Goal: Task Accomplishment & Management: Manage account settings

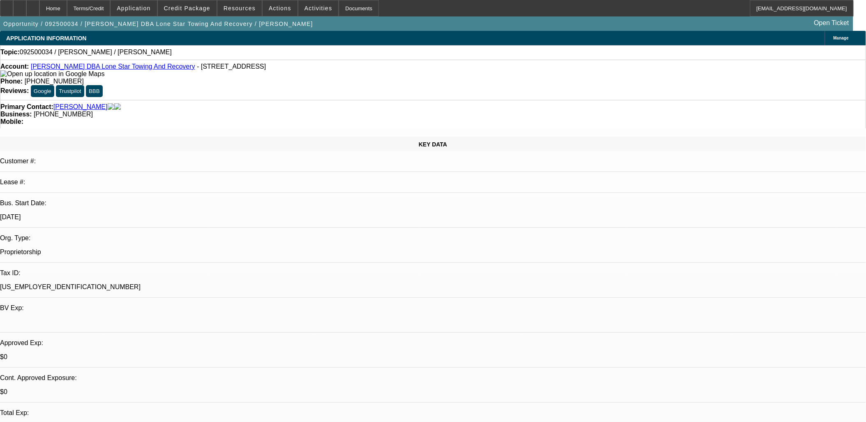
select select "0"
select select "2"
select select "0.1"
select select "1"
select select "2"
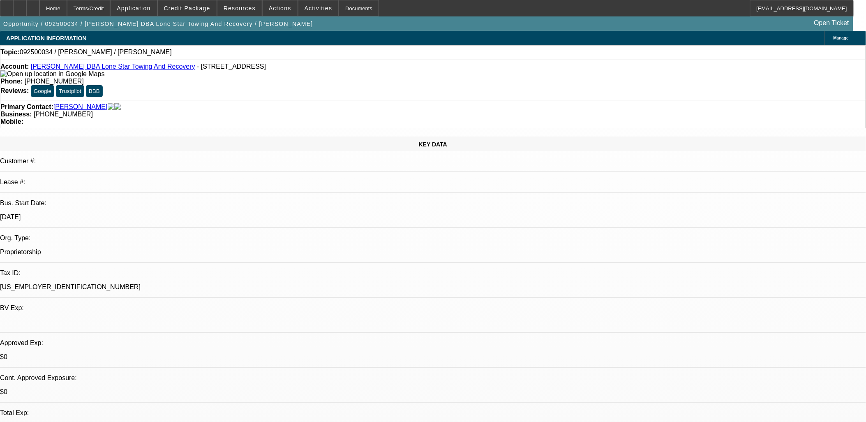
select select "4"
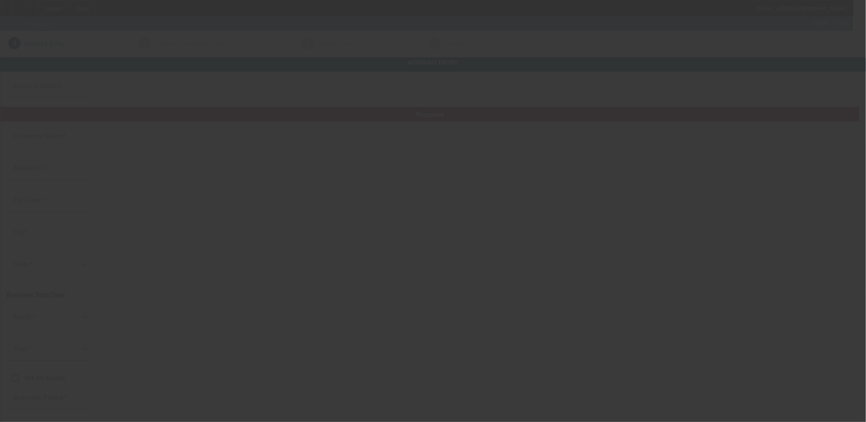
type input "9/21/2025"
type input "Big bs mobile heavy duty repair llc"
type input "1494 Buie Philadelphus Rd"
type input "28377"
type input "Red Springs"
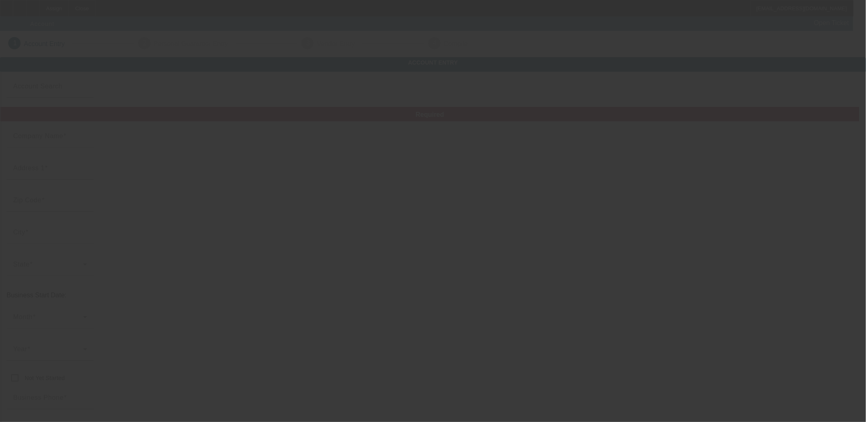
type input "(910) 316-6865"
type input "brandonblanks171@gmail.com"
type input "88-1418255"
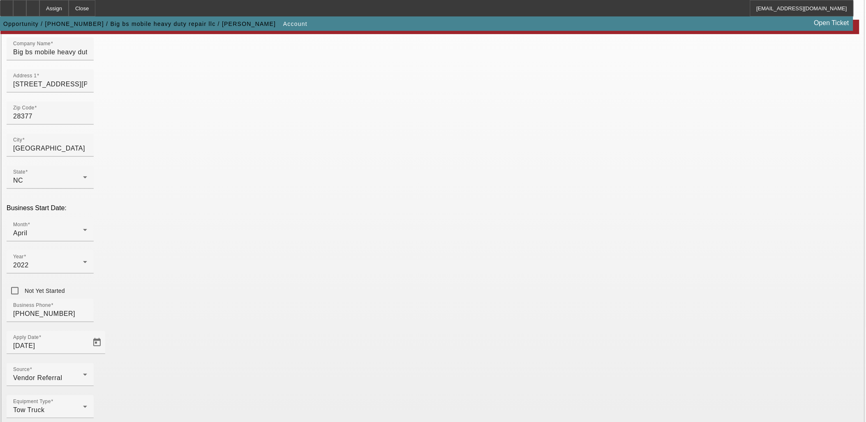
scroll to position [102, 0]
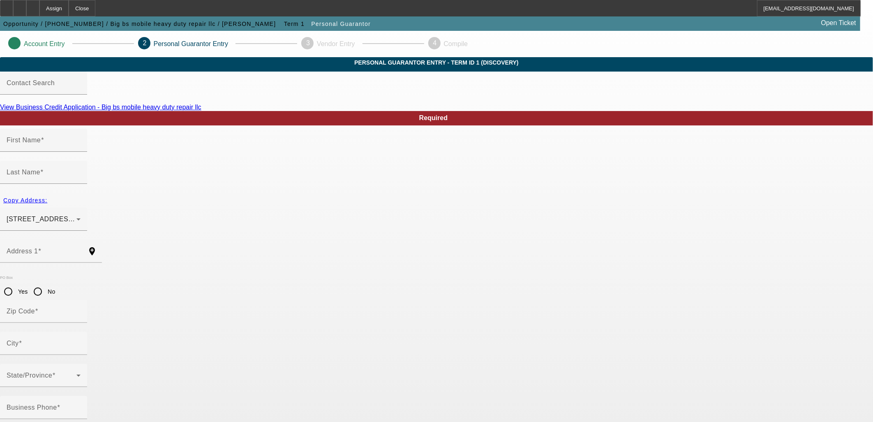
type input "Brandon"
type input "Blanks"
type input "1494 Buie-Philadelphus"
radio input "true"
type input "28377"
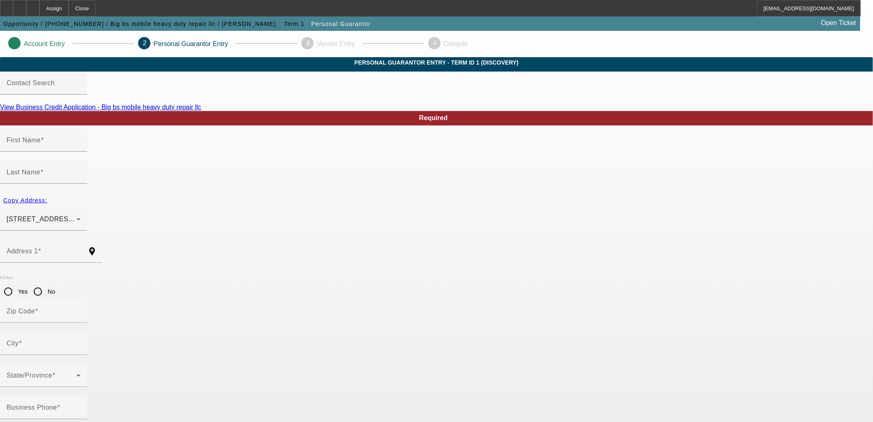
type input "Red springs"
type input "(910) 316-6868"
type input "100"
type input "240-65-1890"
type input "brandonblanks171@gmail.com"
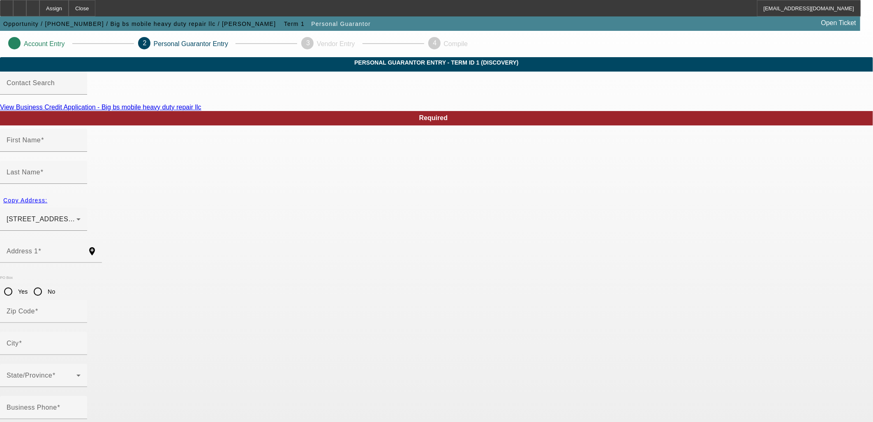
type input "(910) 316-6865"
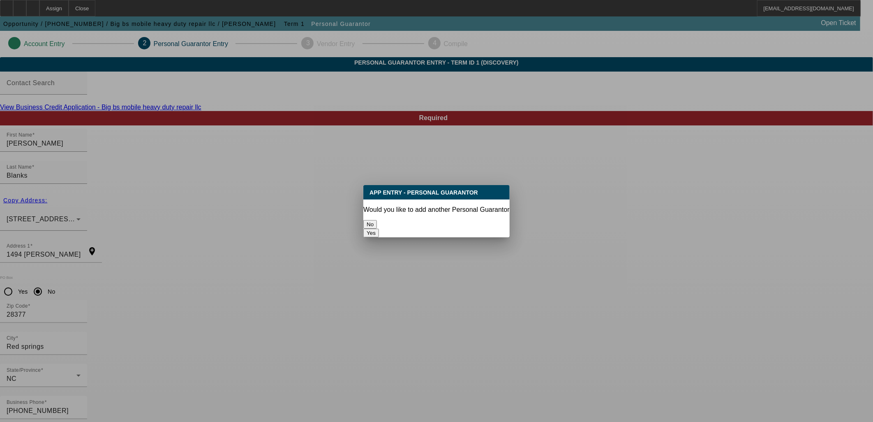
click at [377, 223] on button "No" at bounding box center [370, 224] width 14 height 9
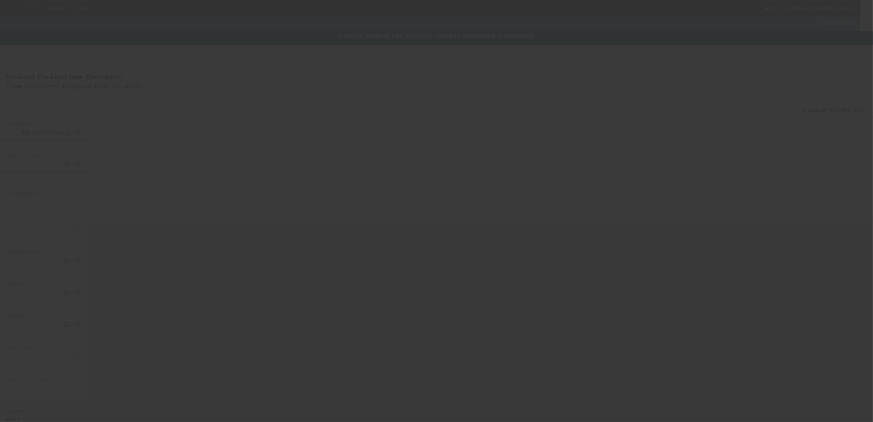
type input "$50,000.00"
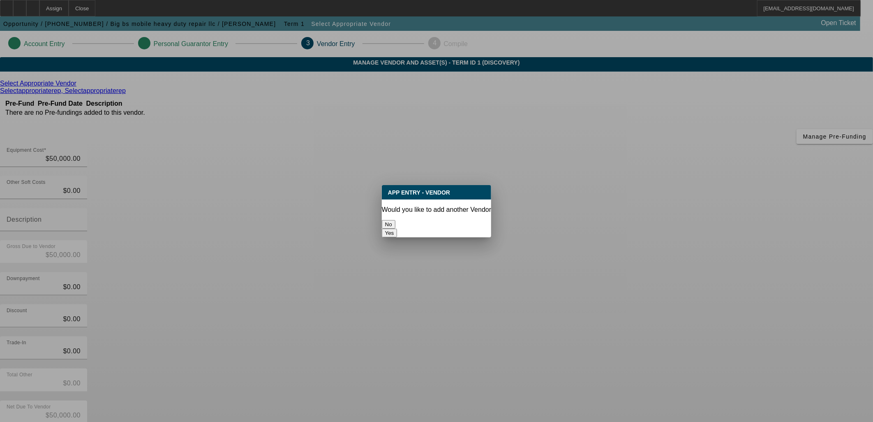
click at [638, 350] on div at bounding box center [436, 211] width 873 height 422
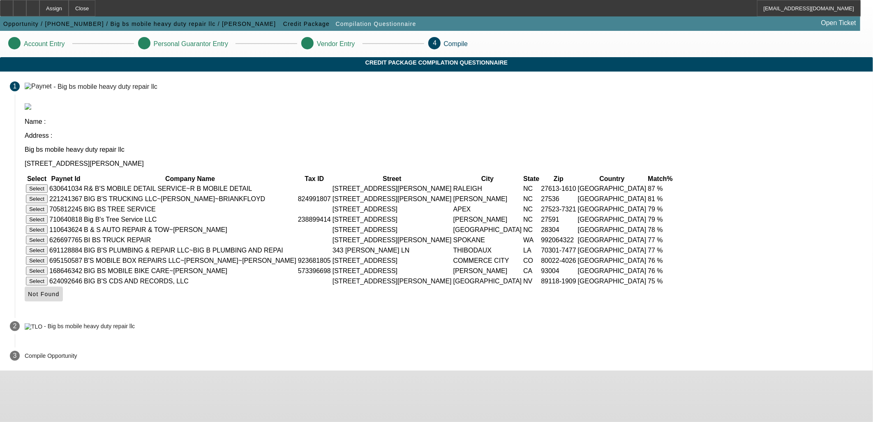
click at [60, 297] on span "Not Found" at bounding box center [44, 294] width 32 height 7
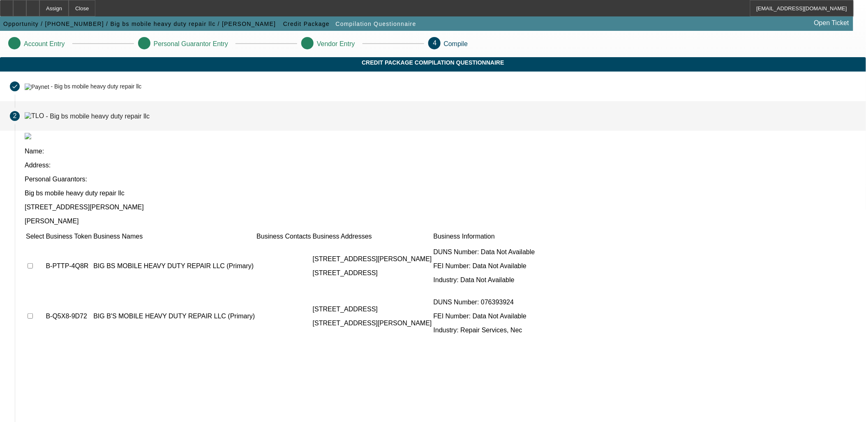
click at [33, 263] on input "checkbox" at bounding box center [30, 265] width 5 height 5
checkbox input "true"
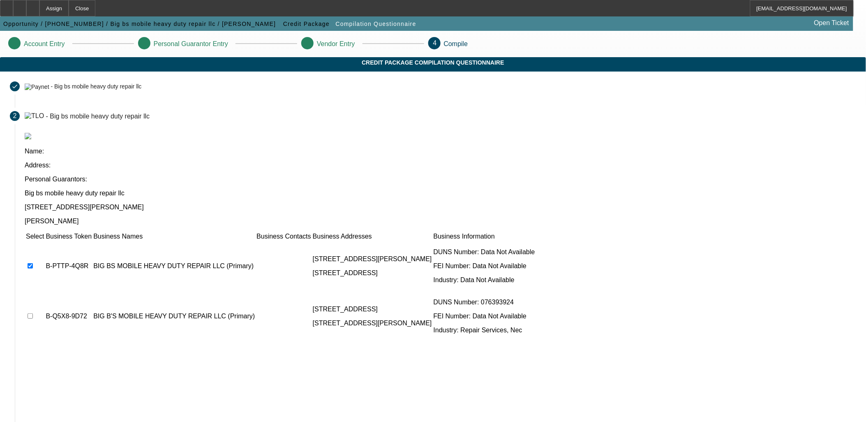
click at [33, 313] on input "checkbox" at bounding box center [30, 315] width 5 height 5
checkbox input "true"
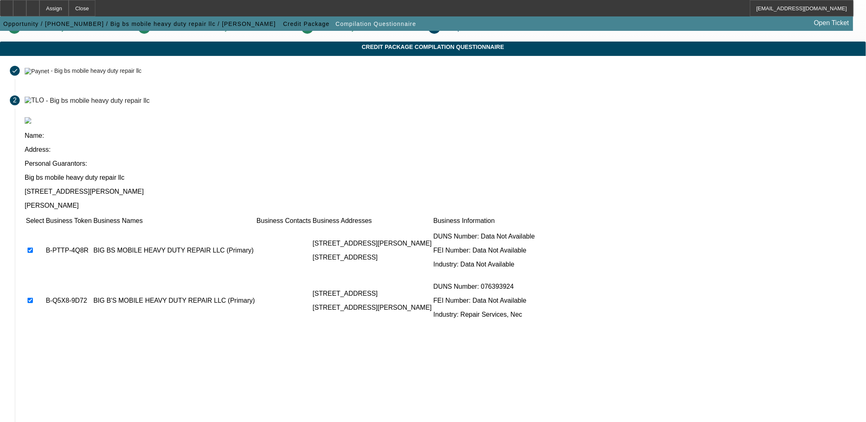
scroll to position [31, 0]
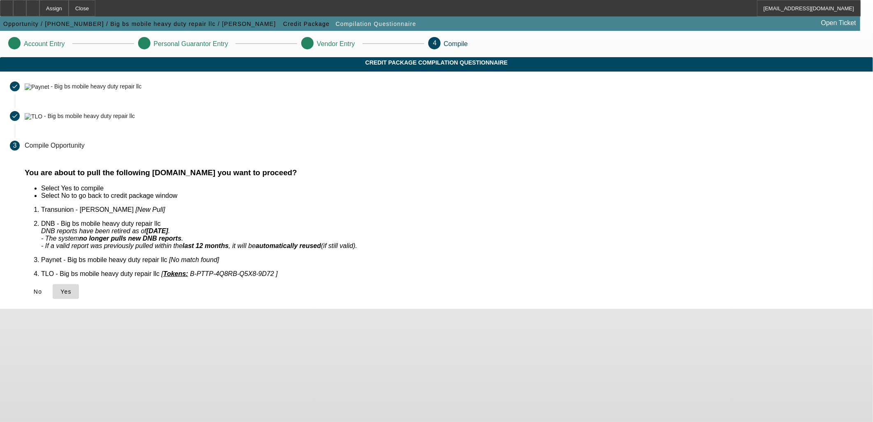
click at [72, 288] on span "Yes" at bounding box center [65, 291] width 11 height 7
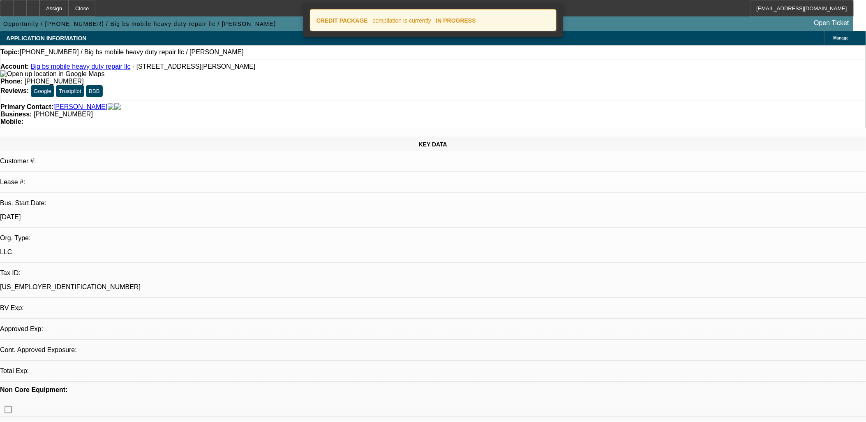
select select "0"
select select "2"
select select "0.1"
select select "4"
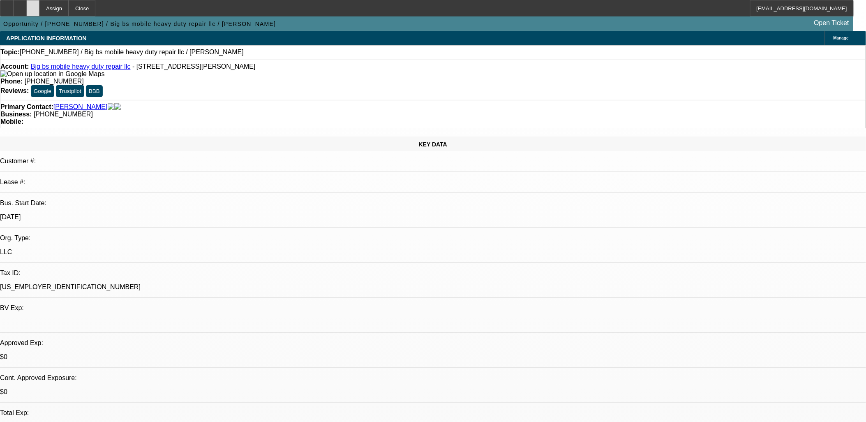
click at [39, 10] on div at bounding box center [32, 8] width 13 height 16
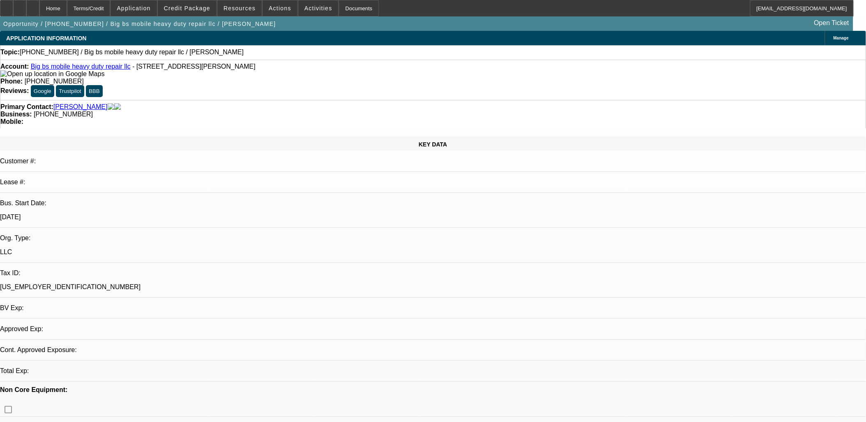
select select "0"
select select "2"
select select "0.1"
select select "4"
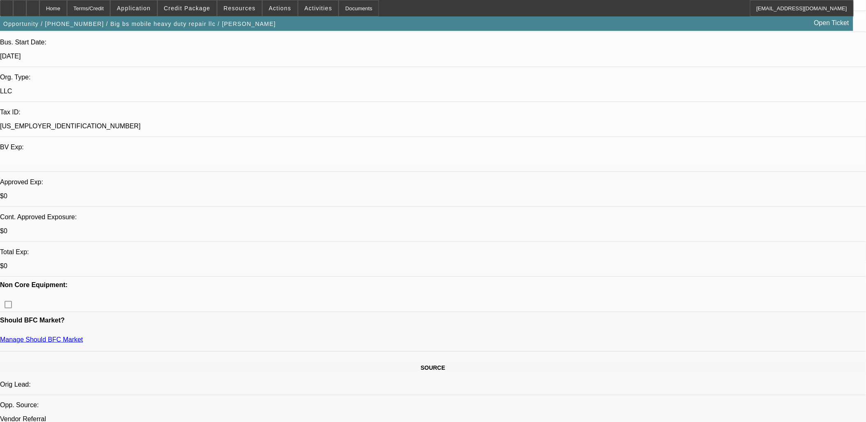
scroll to position [46, 0]
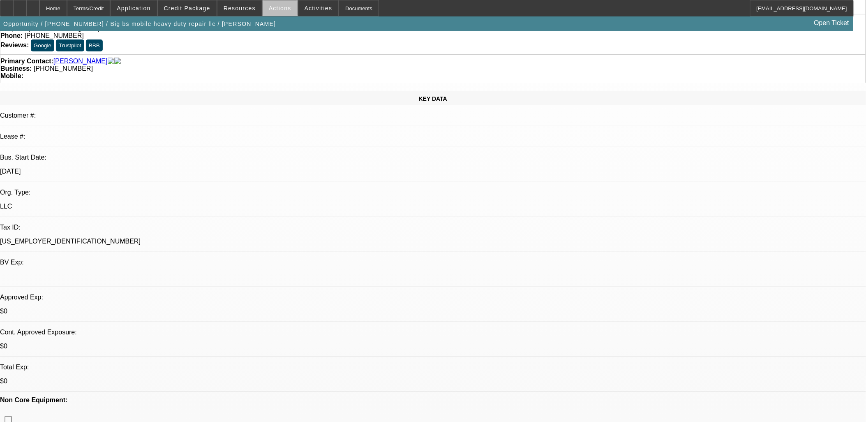
click at [285, 11] on span at bounding box center [280, 8] width 35 height 20
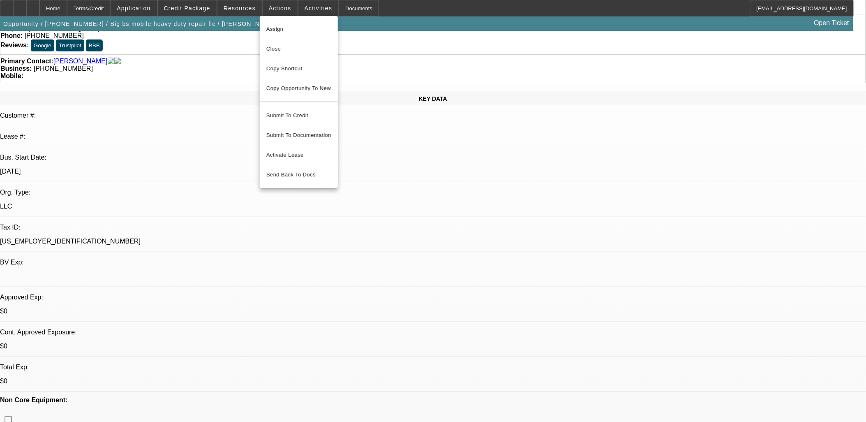
click at [311, 7] on div at bounding box center [433, 211] width 866 height 422
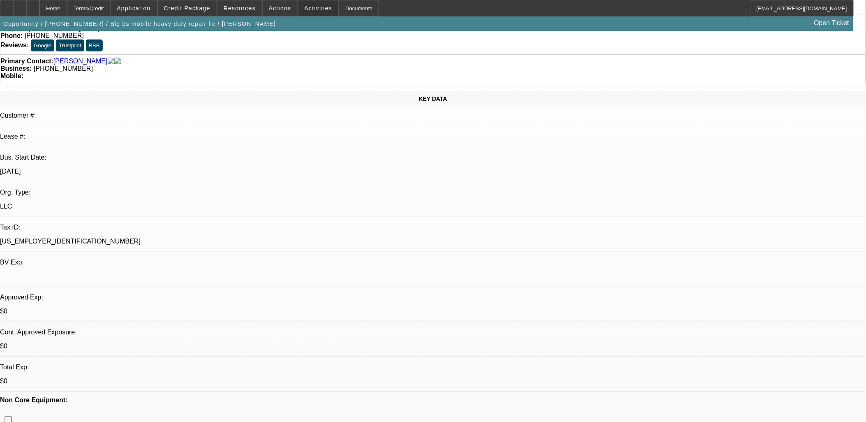
click at [311, 7] on span "Activities" at bounding box center [319, 8] width 28 height 7
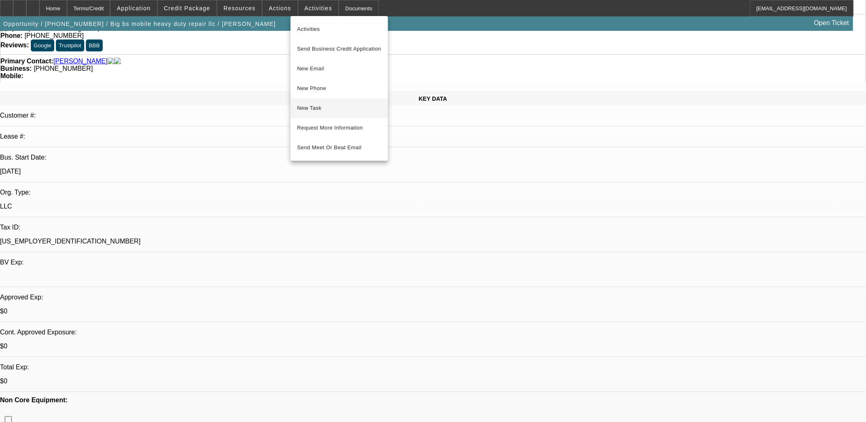
click at [321, 105] on span "New Task" at bounding box center [339, 108] width 84 height 10
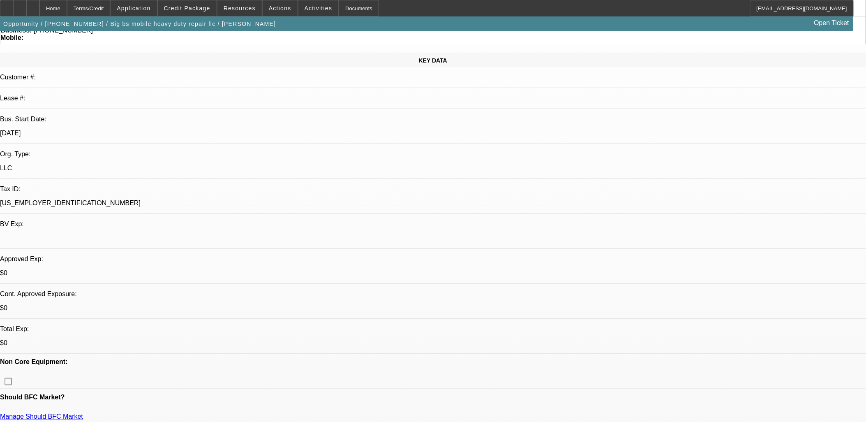
scroll to position [0, 0]
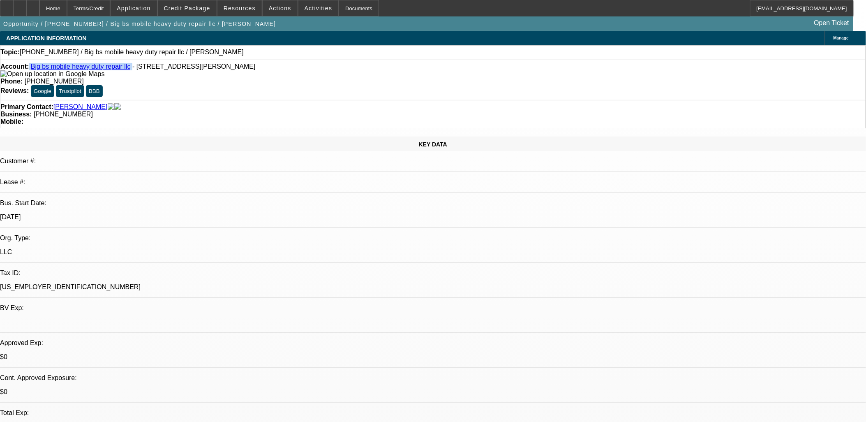
drag, startPoint x: 35, startPoint y: 69, endPoint x: 120, endPoint y: 69, distance: 84.2
click at [120, 69] on div "Account: Big bs mobile heavy duty repair llc - 1494 Buie Philadelphus Rd, Red S…" at bounding box center [432, 70] width 865 height 15
copy div "Big bs mobile heavy duty repair llc"
click at [26, 8] on div at bounding box center [19, 8] width 13 height 16
click at [315, 13] on span at bounding box center [318, 8] width 40 height 20
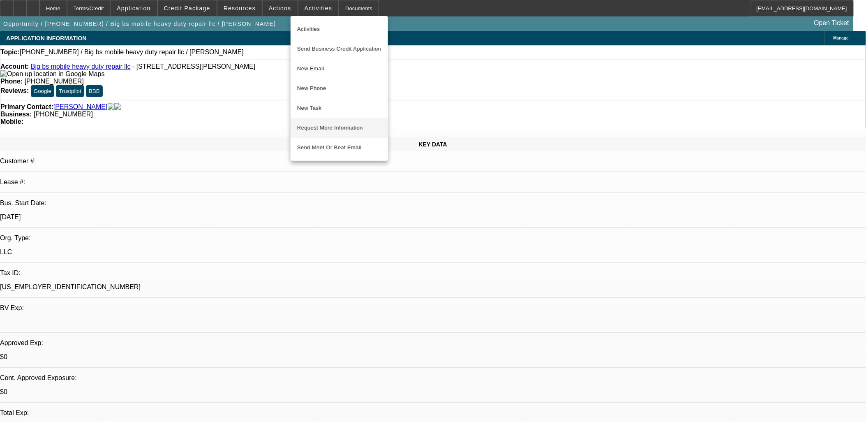
click at [335, 128] on span "Request More Information" at bounding box center [339, 128] width 84 height 10
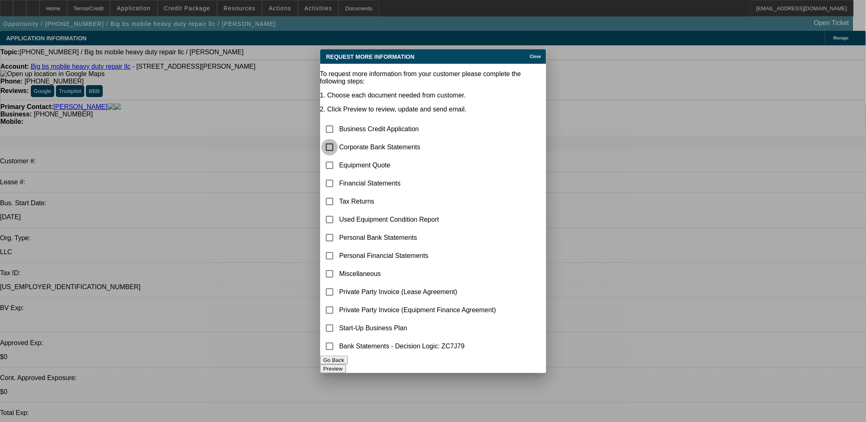
click at [336, 139] on input "checkbox" at bounding box center [329, 147] width 16 height 16
checkbox input "true"
click at [338, 157] on input "checkbox" at bounding box center [329, 165] width 16 height 16
checkbox input "true"
click at [338, 265] on input "checkbox" at bounding box center [329, 273] width 16 height 16
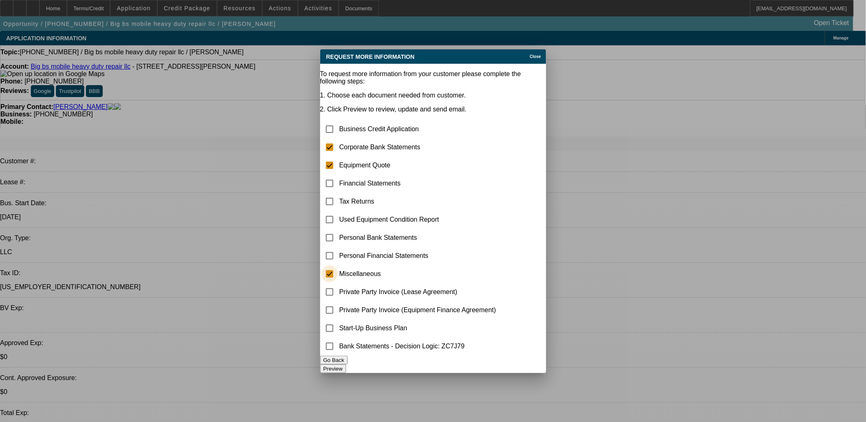
checkbox input "true"
click at [346, 364] on button "Preview" at bounding box center [333, 368] width 26 height 9
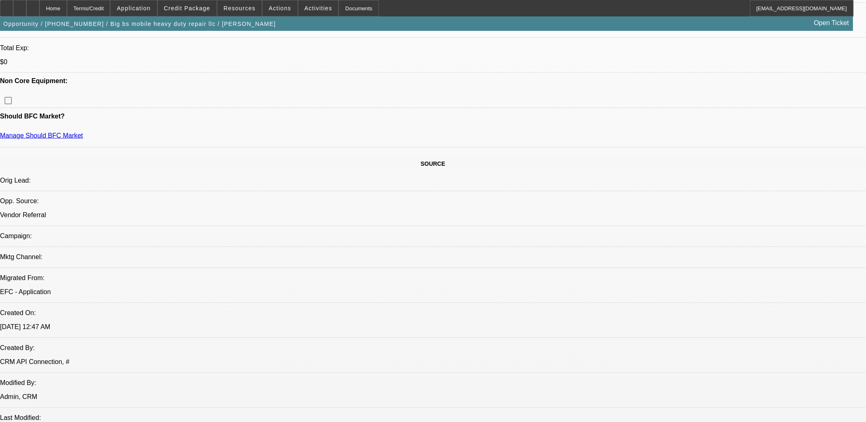
scroll to position [91, 0]
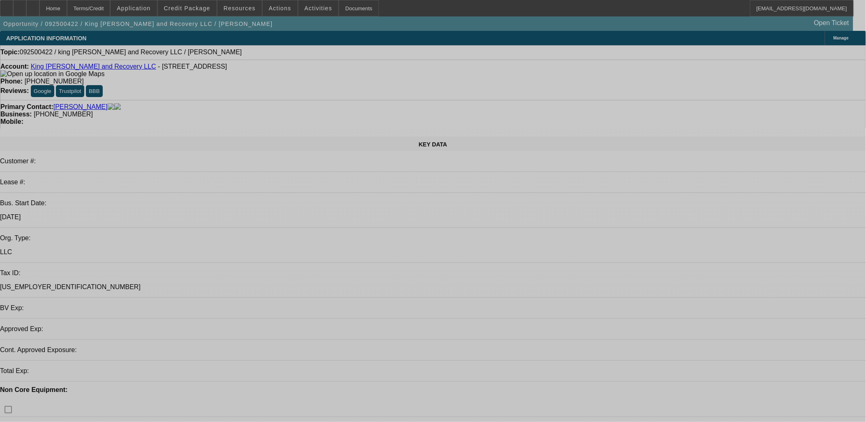
select select "0"
select select "2"
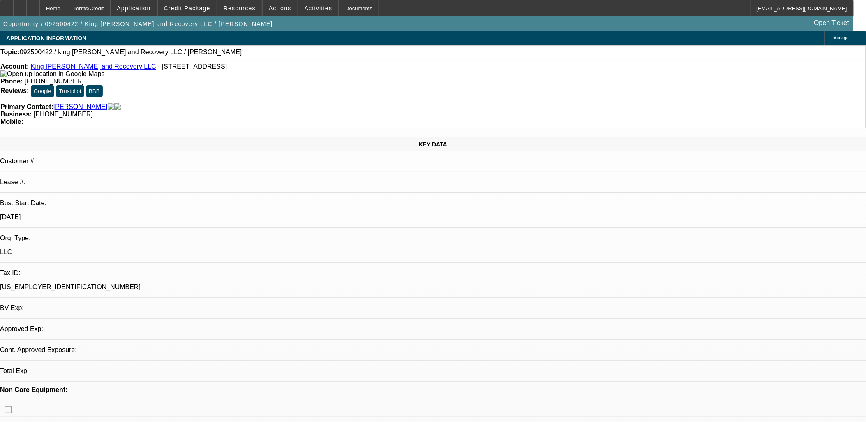
select select "0.1"
select select "1"
select select "2"
select select "4"
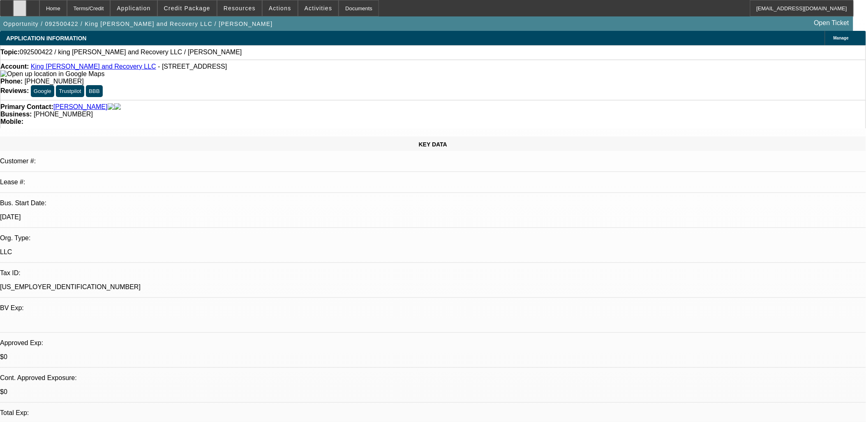
click at [26, 13] on div at bounding box center [19, 8] width 13 height 16
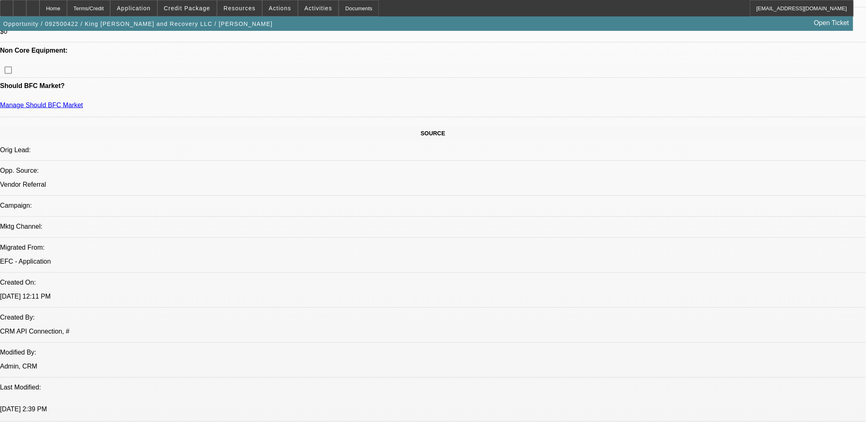
scroll to position [411, 0]
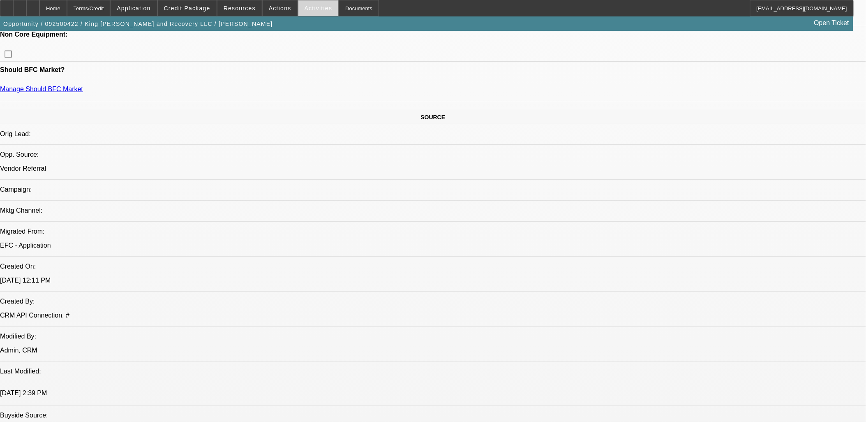
click at [308, 10] on span "Activities" at bounding box center [319, 8] width 28 height 7
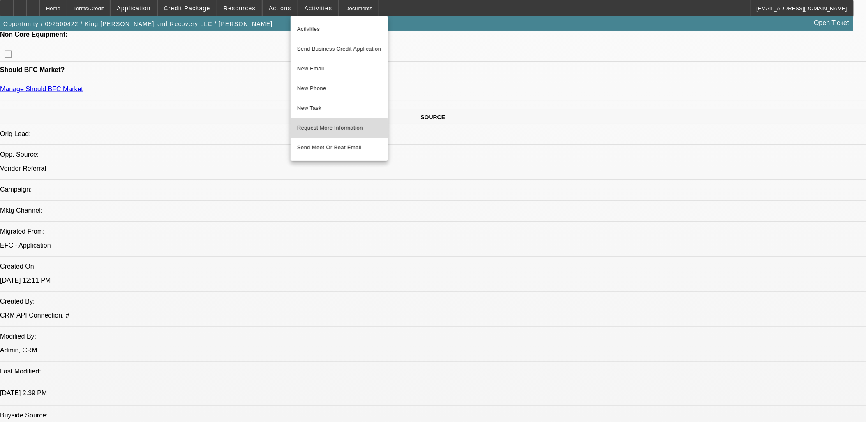
click at [332, 129] on span "Request More Information" at bounding box center [339, 128] width 84 height 10
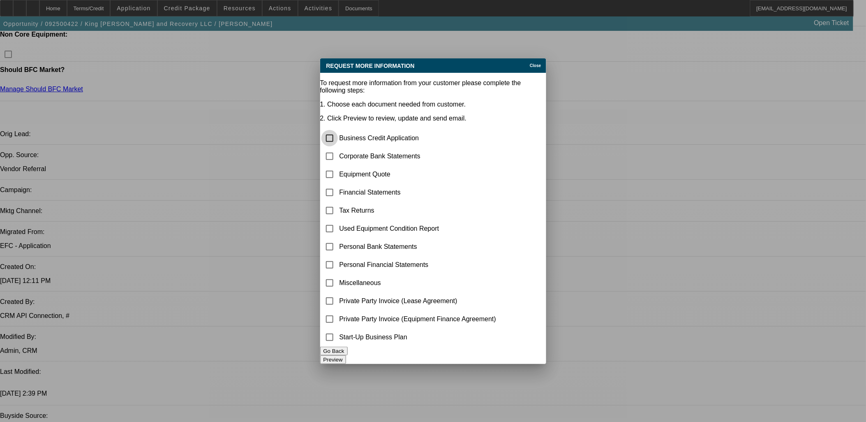
scroll to position [0, 0]
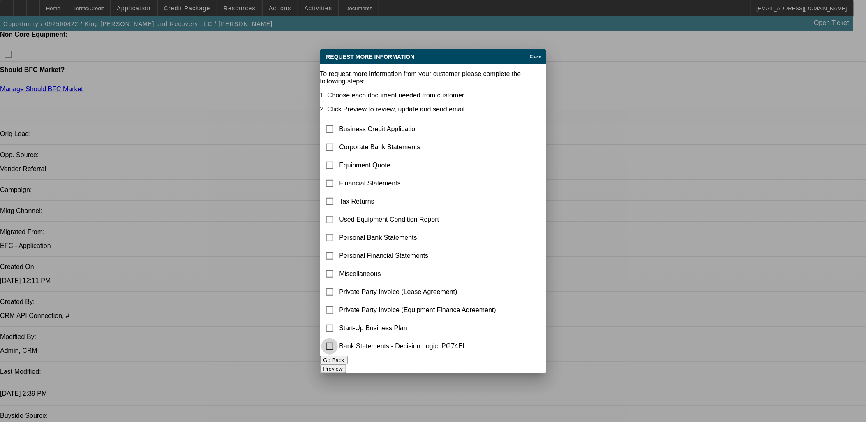
click at [338, 343] on input "checkbox" at bounding box center [329, 346] width 16 height 16
checkbox input "true"
click at [338, 139] on input "checkbox" at bounding box center [329, 147] width 16 height 16
checkbox input "true"
click at [346, 364] on button "Preview" at bounding box center [333, 368] width 26 height 9
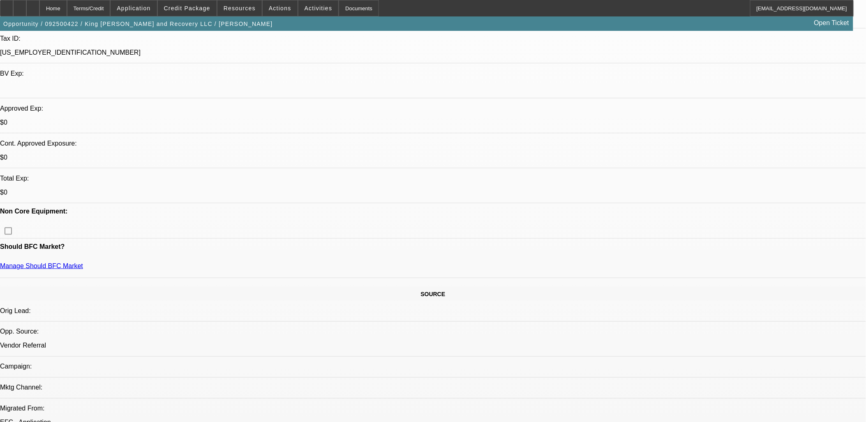
scroll to position [319, 0]
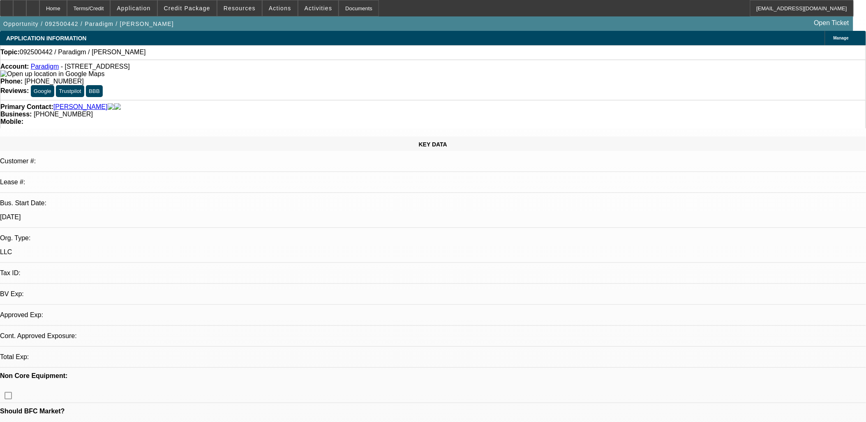
select select "0"
select select "2"
select select "0.1"
select select "1"
select select "2"
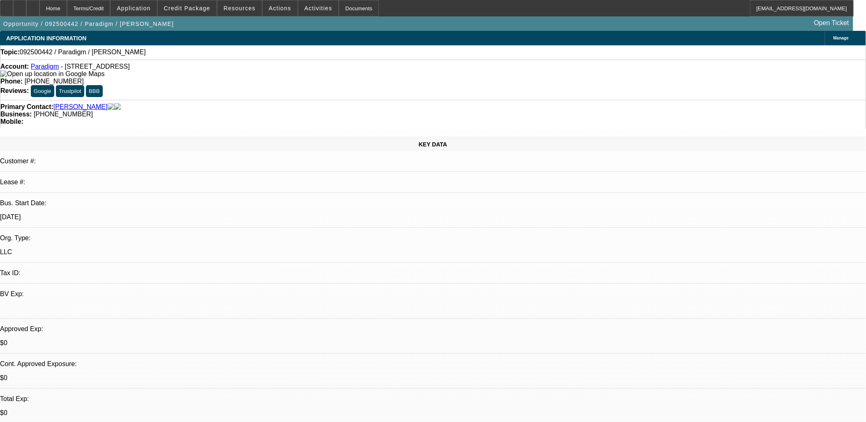
select select "4"
click at [286, 9] on span at bounding box center [280, 8] width 35 height 20
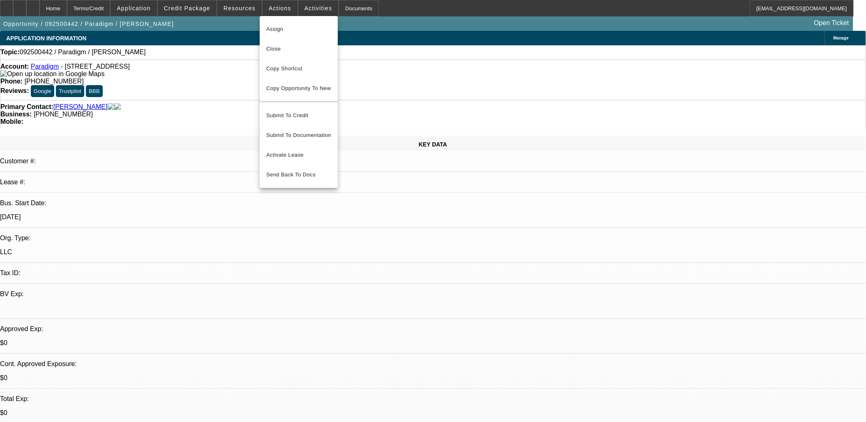
click at [313, 9] on div at bounding box center [433, 211] width 866 height 422
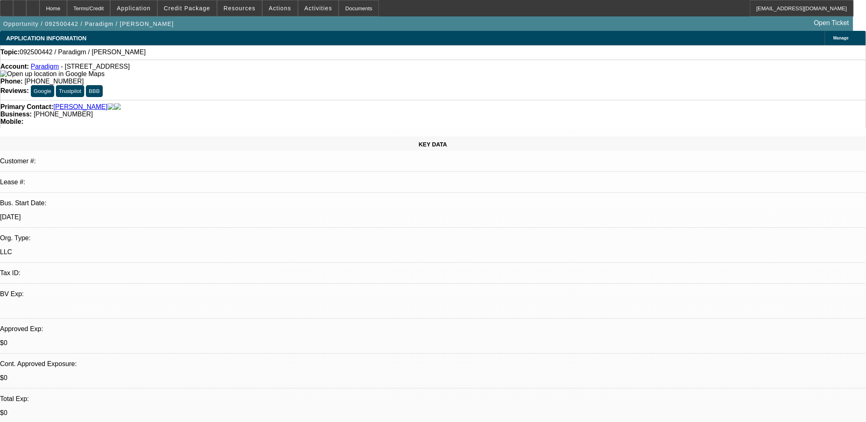
click at [313, 9] on span "Activities" at bounding box center [319, 8] width 28 height 7
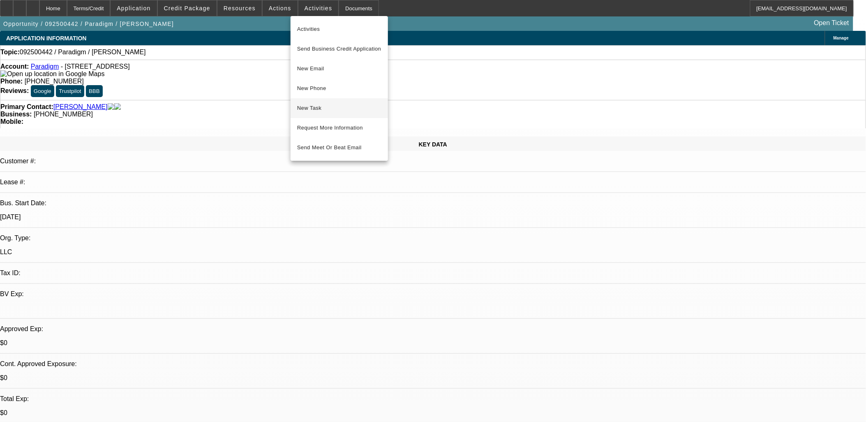
click at [326, 108] on span "New Task" at bounding box center [339, 108] width 84 height 10
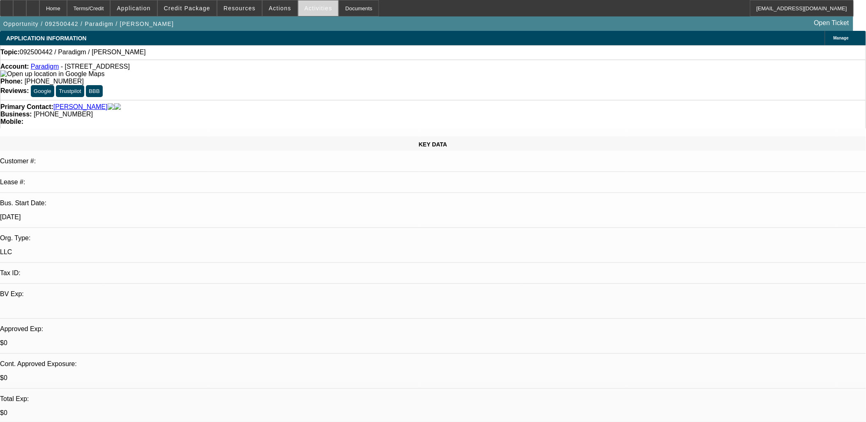
click at [313, 7] on span "Activities" at bounding box center [319, 8] width 28 height 7
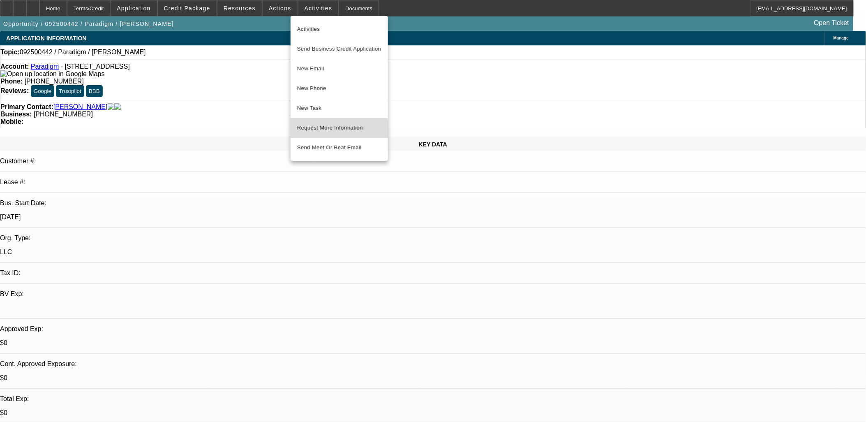
click at [330, 131] on span "Request More Information" at bounding box center [339, 128] width 84 height 10
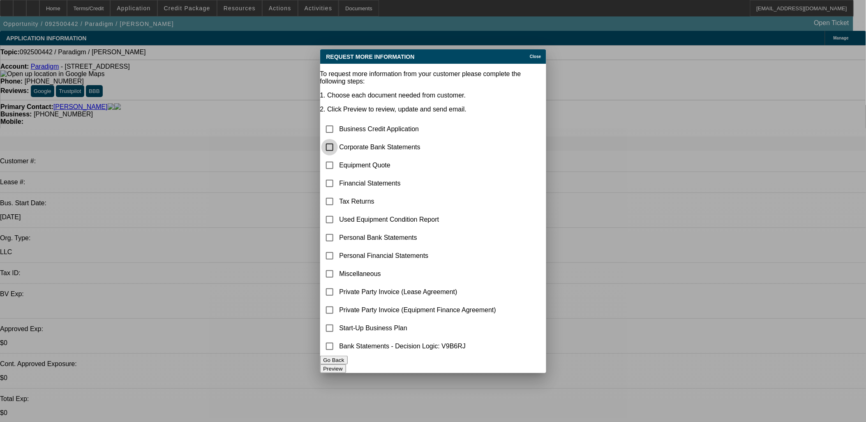
click at [338, 139] on input "checkbox" at bounding box center [329, 147] width 16 height 16
checkbox input "true"
click at [338, 157] on input "checkbox" at bounding box center [329, 165] width 16 height 16
checkbox input "true"
click at [338, 323] on input "checkbox" at bounding box center [329, 328] width 16 height 16
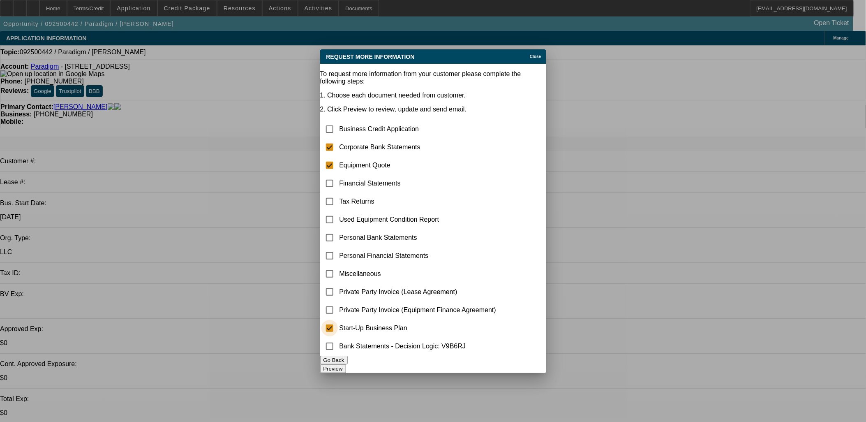
checkbox input "true"
click at [338, 344] on input "checkbox" at bounding box center [329, 346] width 16 height 16
checkbox input "true"
click at [346, 369] on button "Preview" at bounding box center [333, 368] width 26 height 9
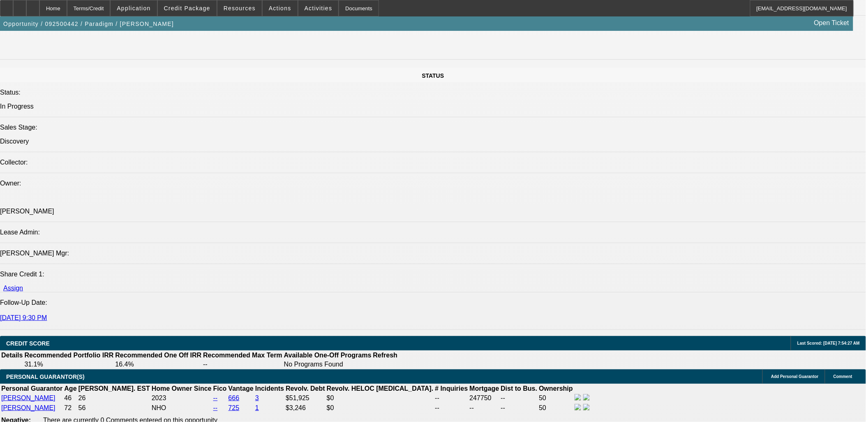
scroll to position [959, 0]
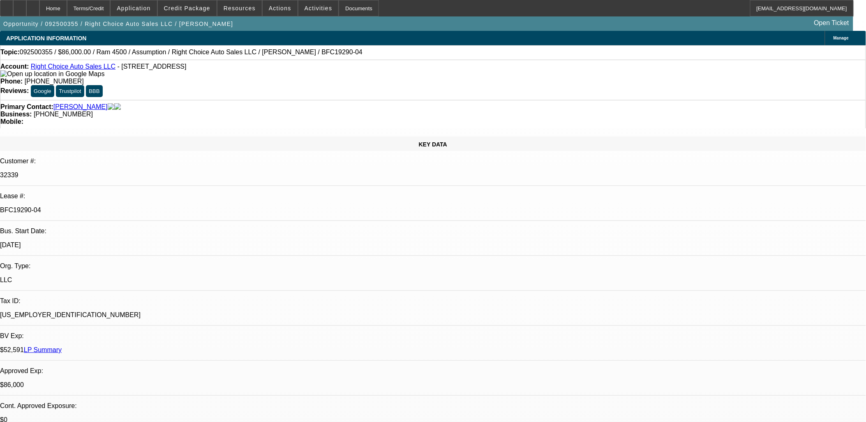
select select "0"
select select "2"
select select "0"
select select "2"
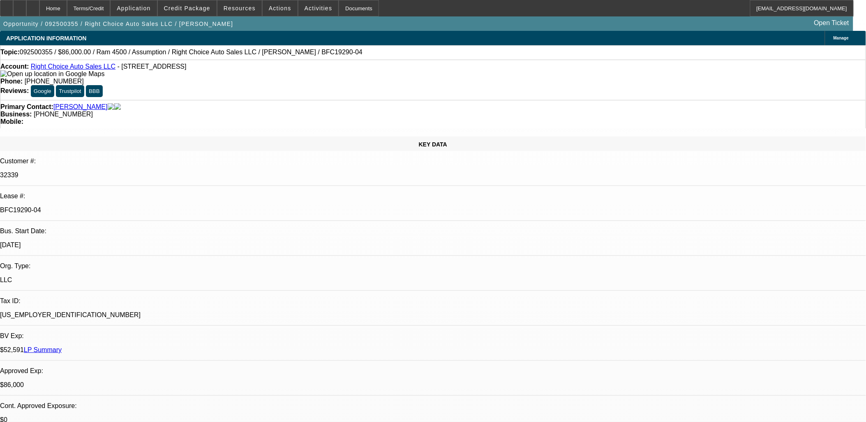
select select "0"
select select "2"
select select "0.1"
select select "0"
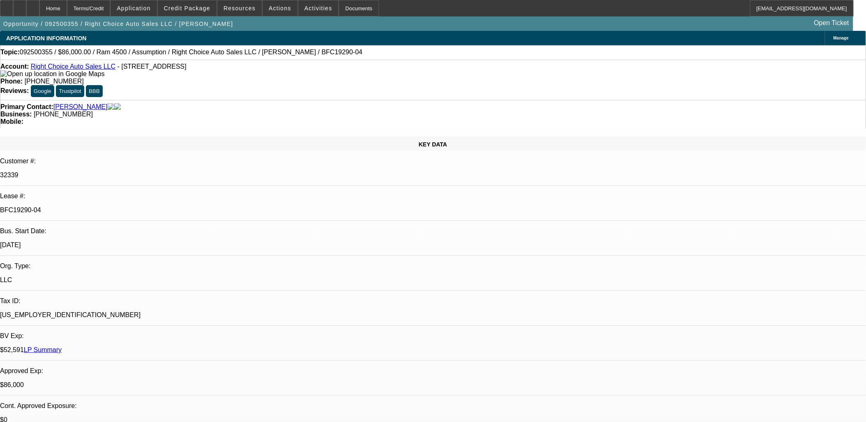
select select "2"
select select "0.1"
select select "1"
select select "2"
select select "4"
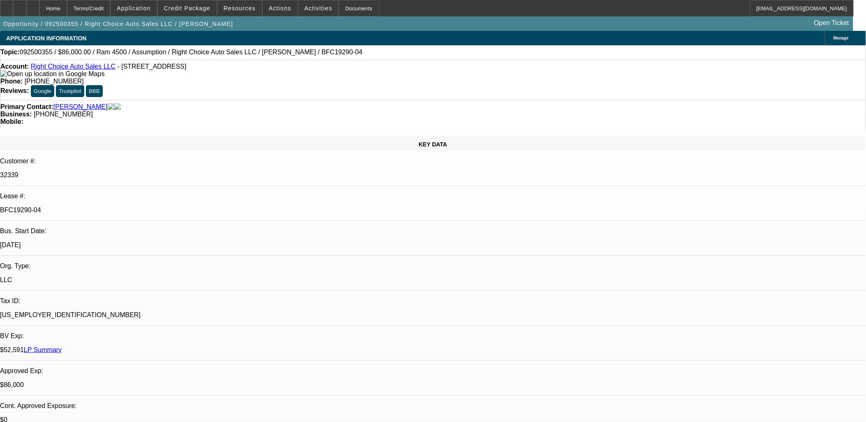
select select "1"
select select "2"
select select "4"
select select "1"
select select "2"
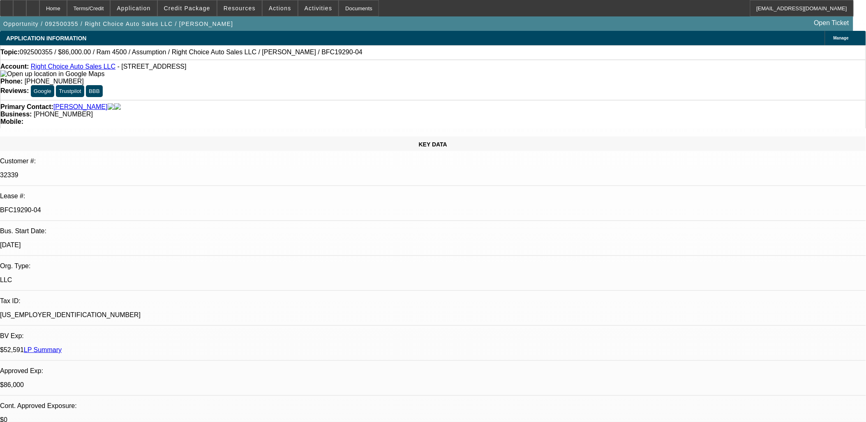
select select "4"
select select "1"
select select "2"
select select "4"
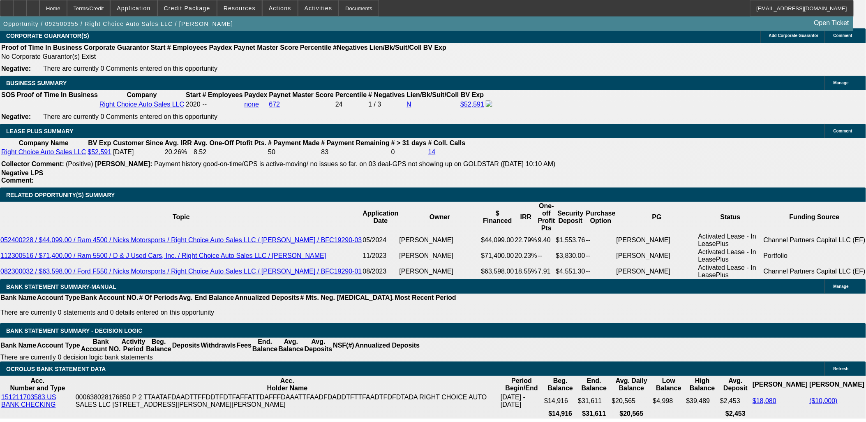
scroll to position [1096, 0]
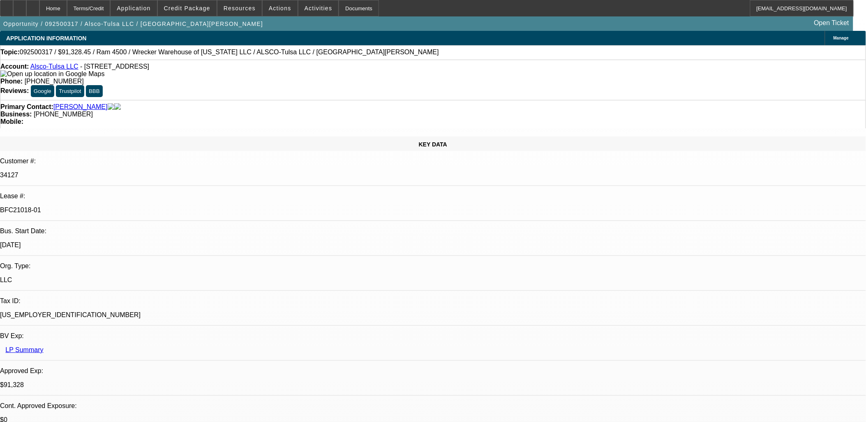
select select "0"
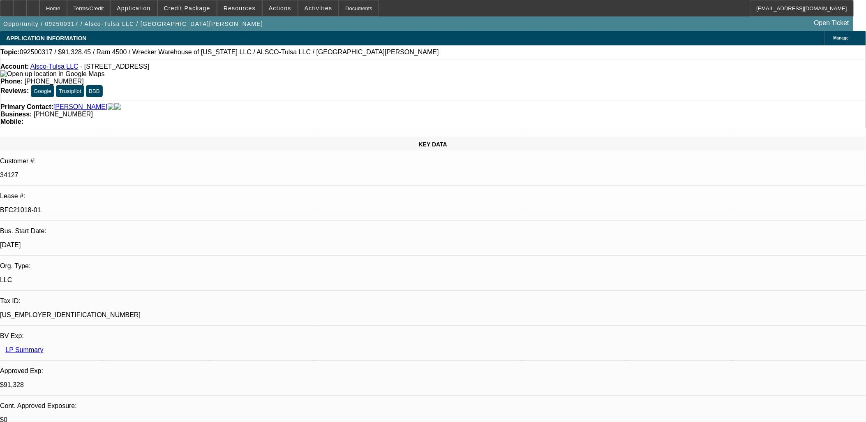
select select "0"
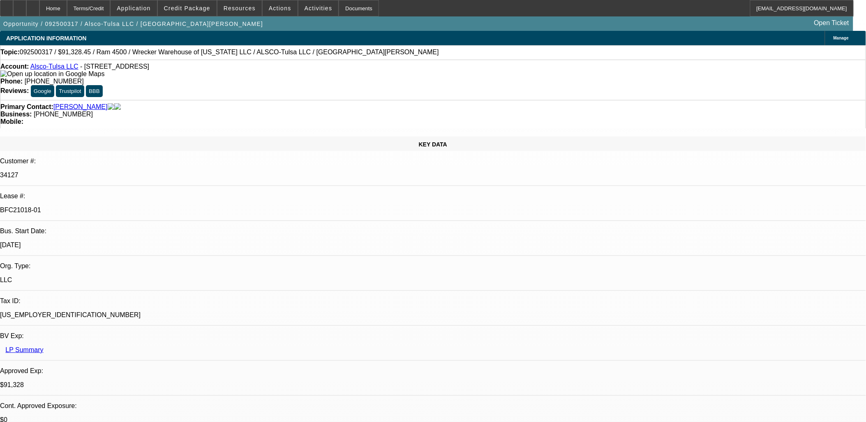
select select "0"
select select "1"
select select "6"
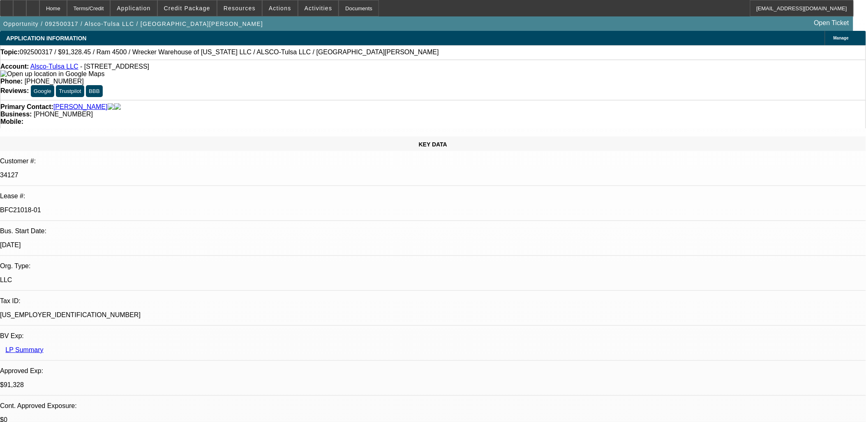
select select "1"
select select "6"
select select "1"
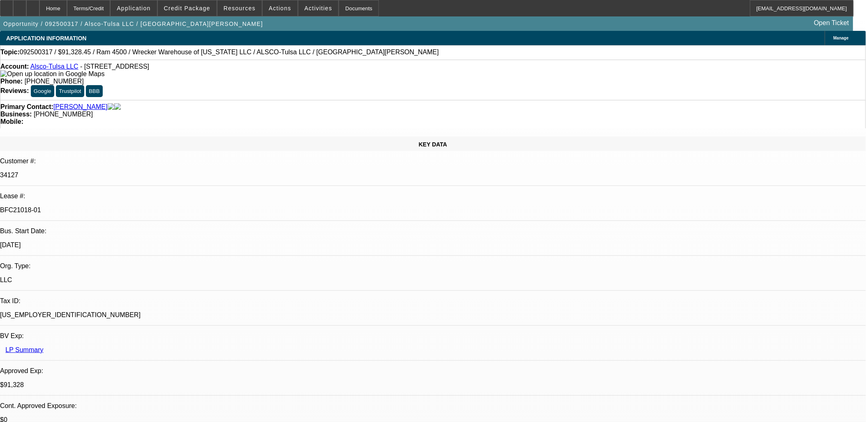
select select "6"
select select "1"
select select "6"
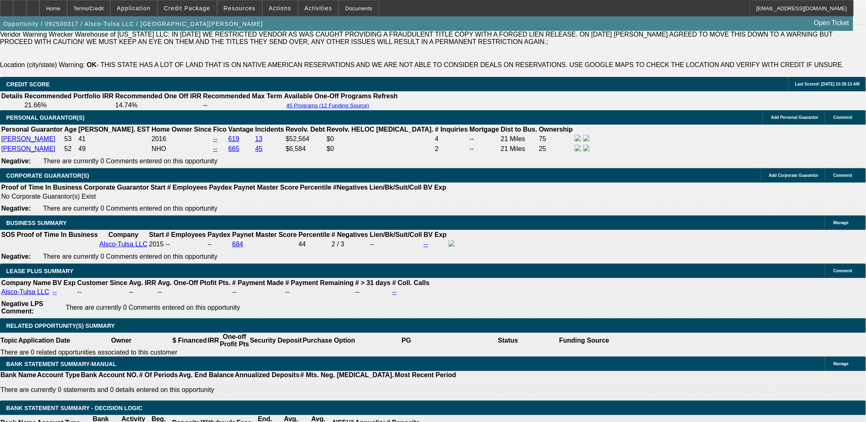
scroll to position [1233, 0]
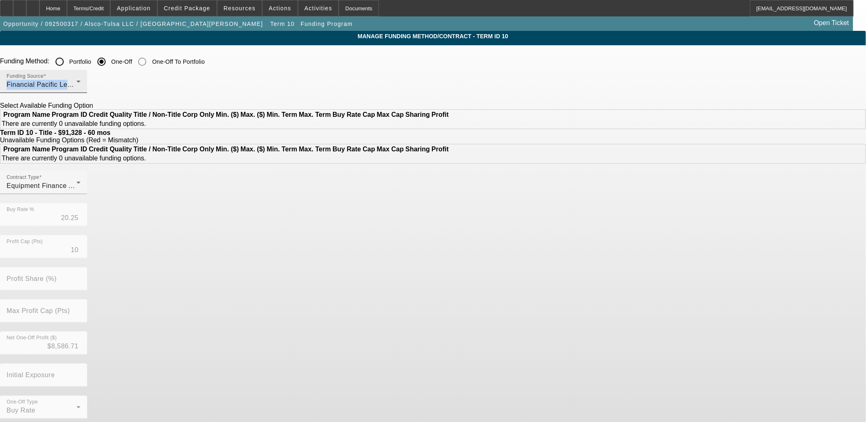
click at [81, 80] on div "Funding Source Financial Pacific Leasing, Inc." at bounding box center [44, 81] width 74 height 23
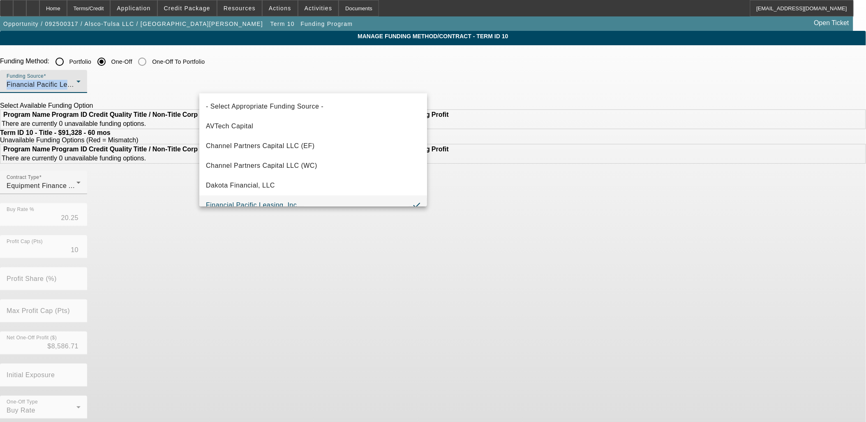
scroll to position [9, 0]
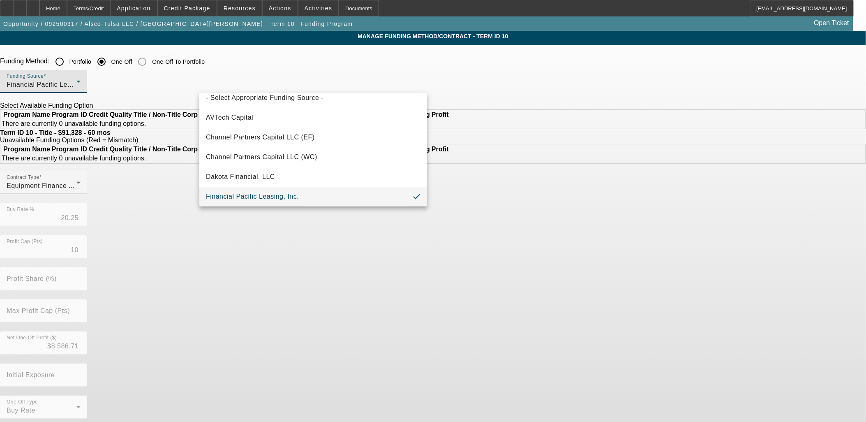
click at [123, 137] on div at bounding box center [433, 211] width 866 height 422
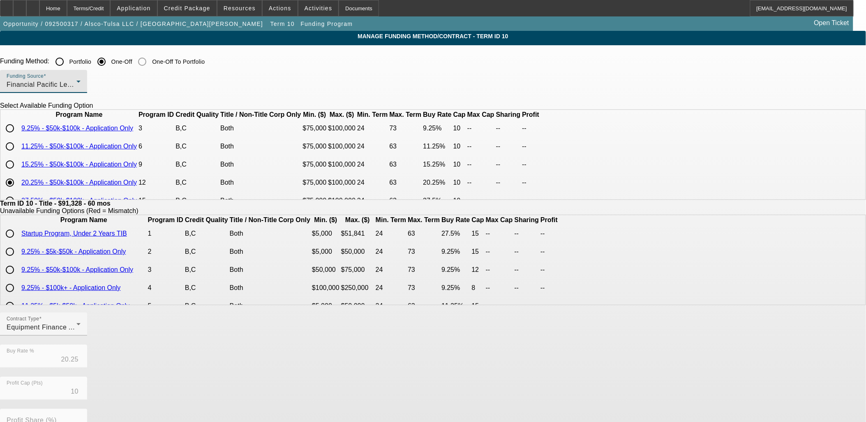
click at [99, 85] on span "Financial Pacific Leasing, Inc." at bounding box center [53, 84] width 93 height 7
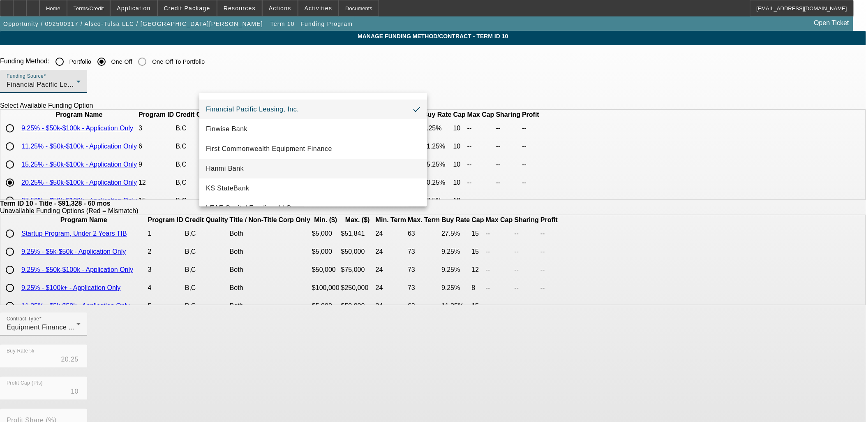
scroll to position [50, 0]
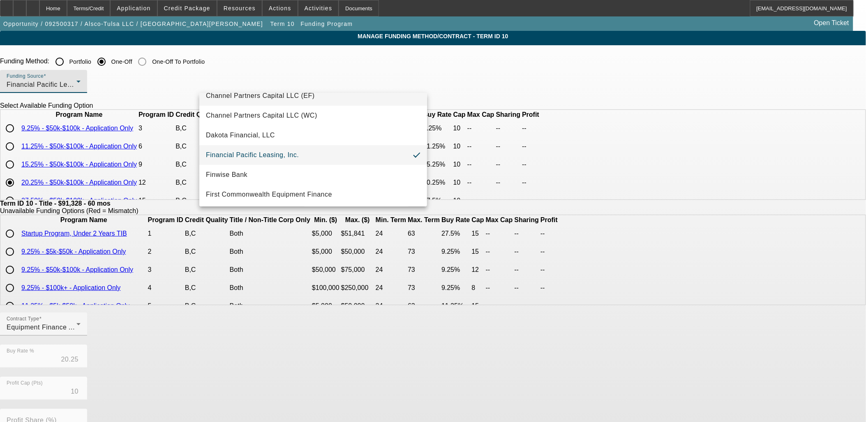
click at [298, 101] on mat-option "Channel Partners Capital LLC (EF)" at bounding box center [313, 96] width 228 height 20
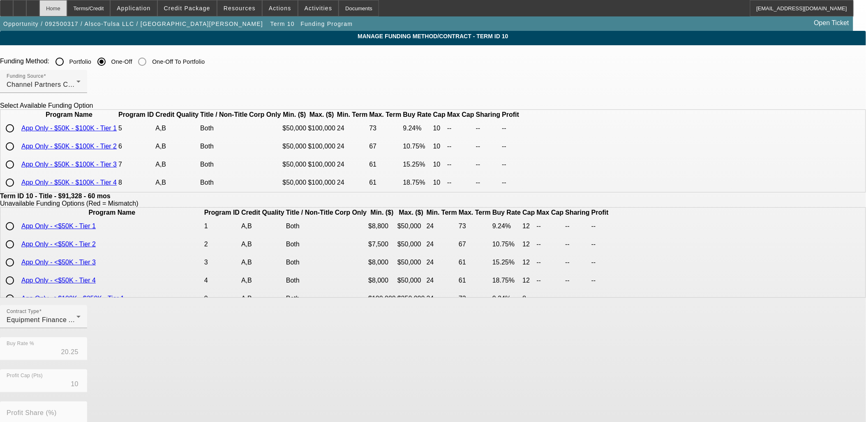
click at [65, 11] on div "Home" at bounding box center [53, 8] width 28 height 16
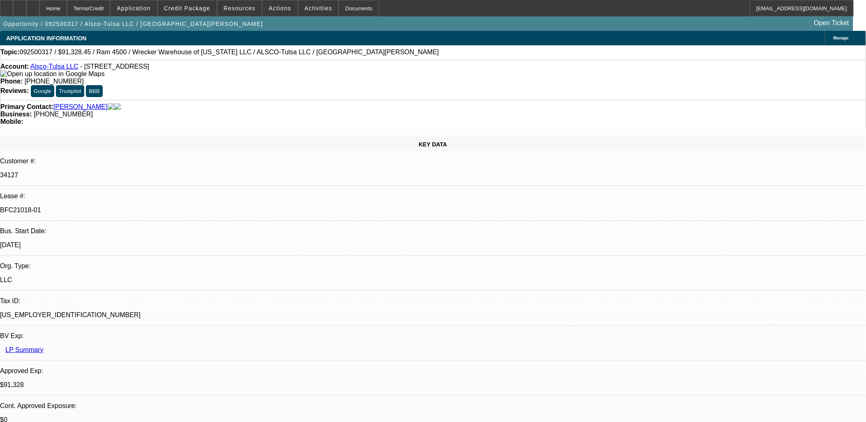
select select "0"
select select "6"
select select "0"
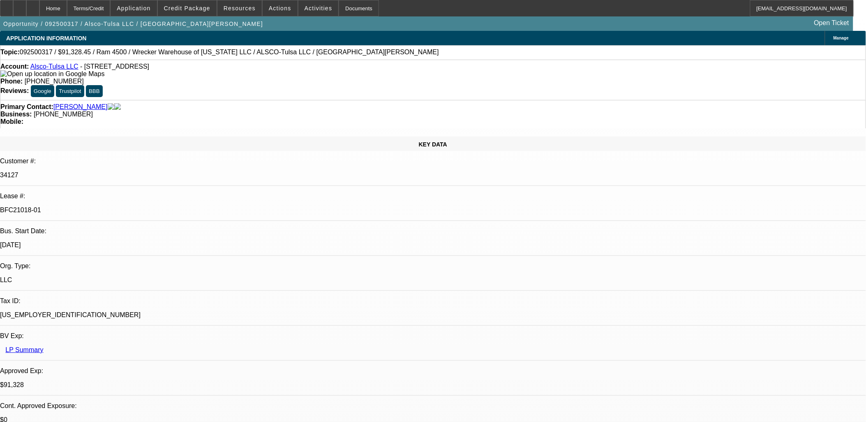
select select "0"
select select "6"
select select "0"
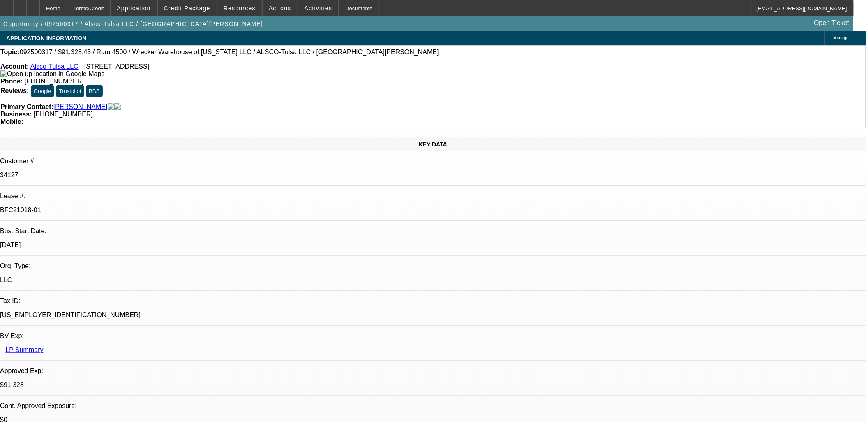
select select "0"
select select "6"
select select "0"
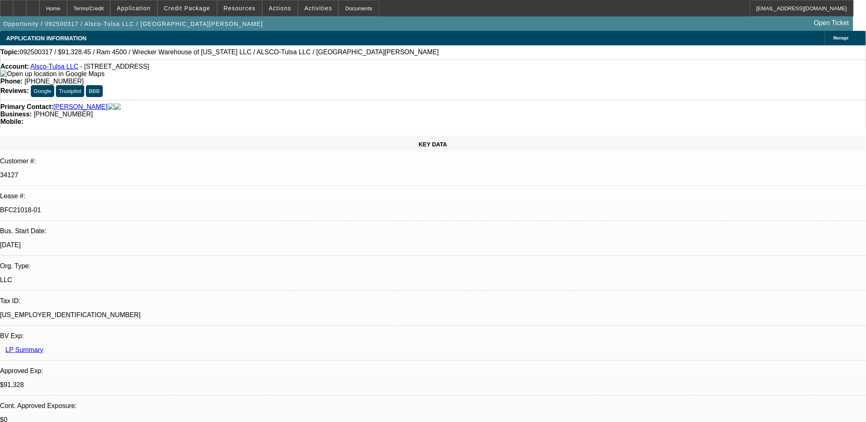
select select "6"
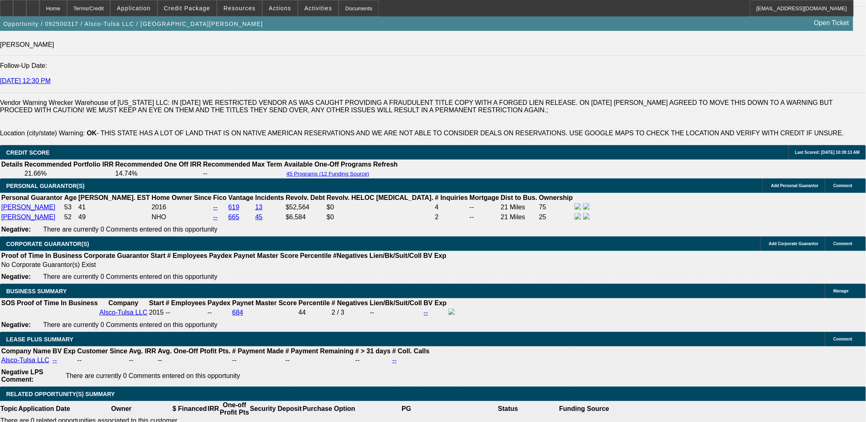
scroll to position [1187, 0]
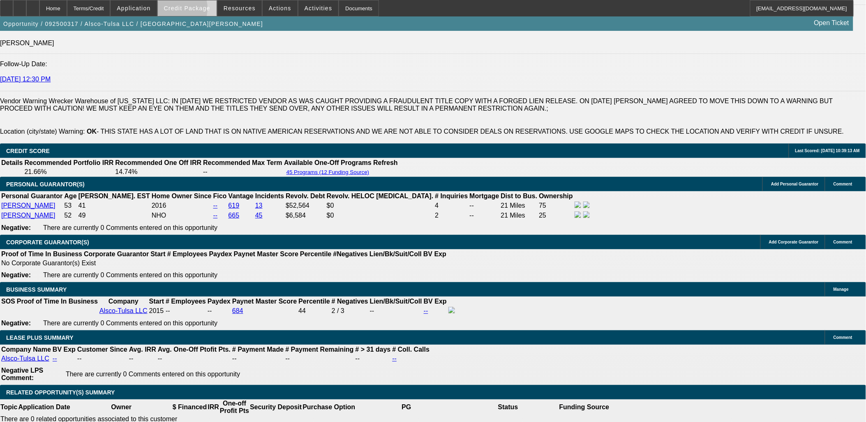
click at [185, 10] on span "Credit Package" at bounding box center [187, 8] width 46 height 7
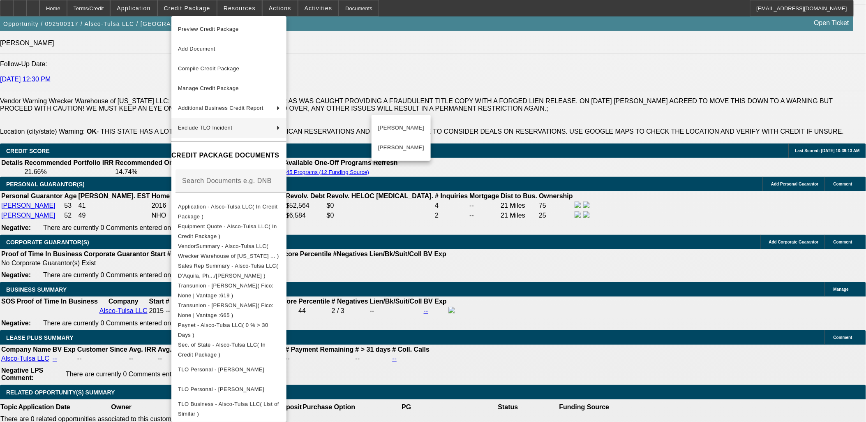
click at [390, 203] on div at bounding box center [433, 211] width 866 height 422
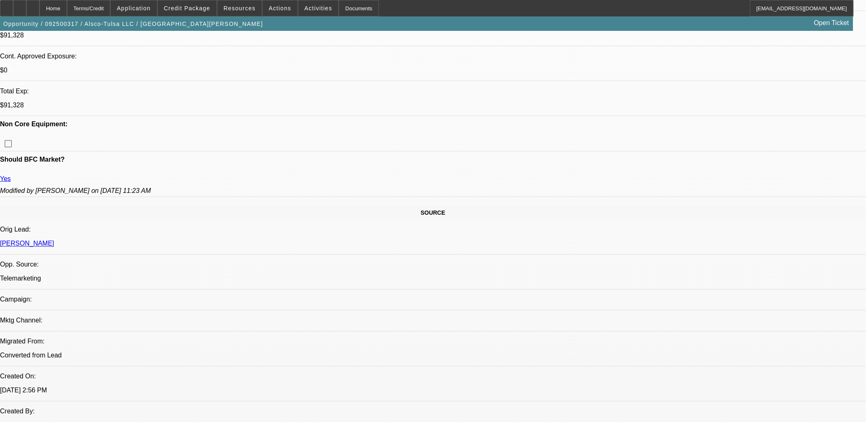
scroll to position [274, 0]
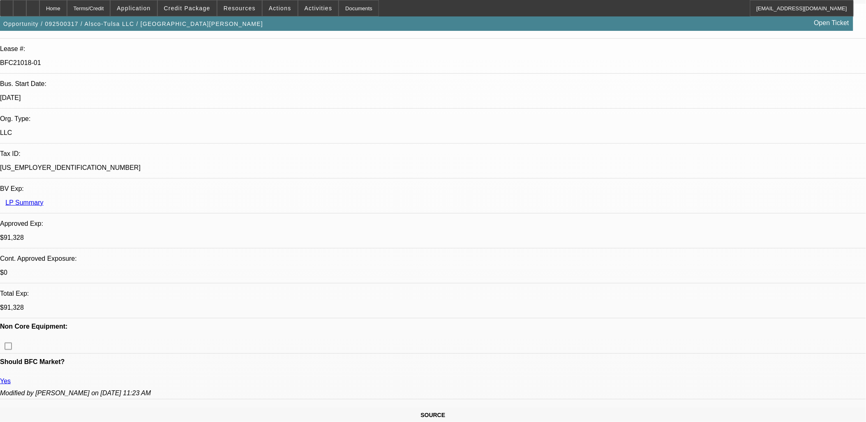
scroll to position [0, 0]
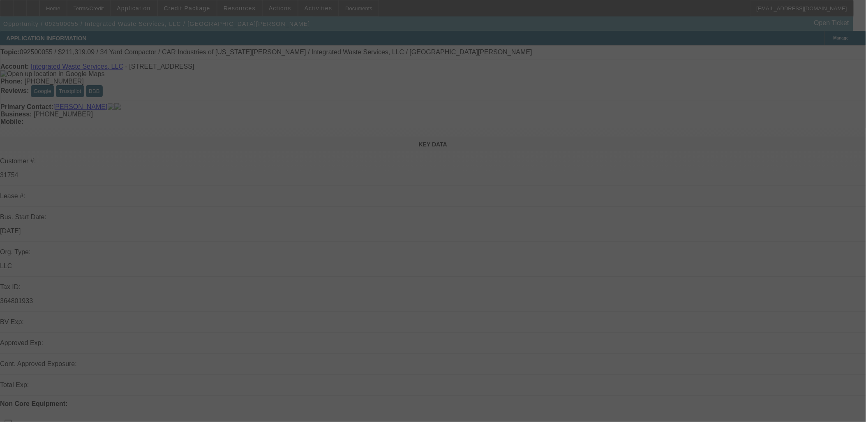
scroll to position [343, 0]
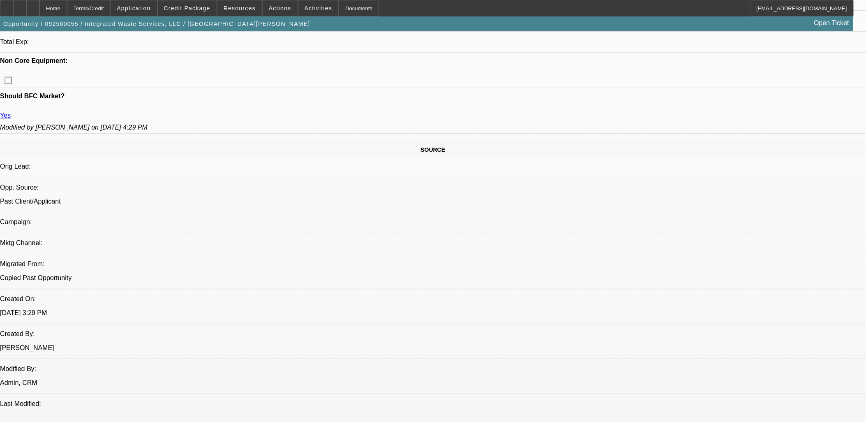
select select "0"
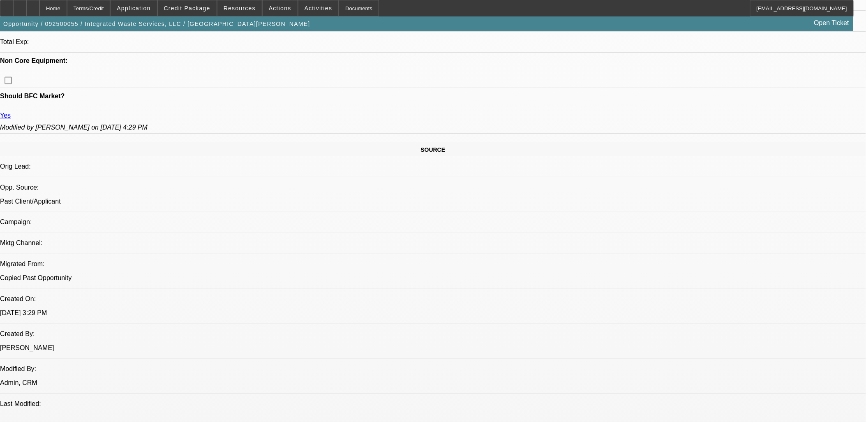
select select "0"
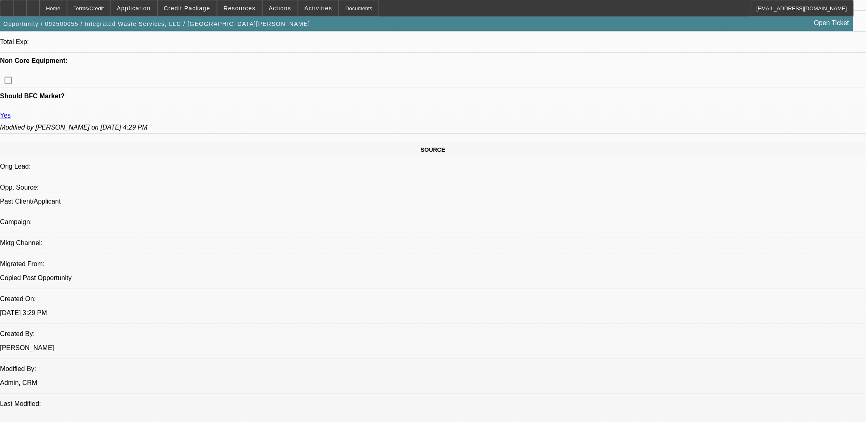
select select "0"
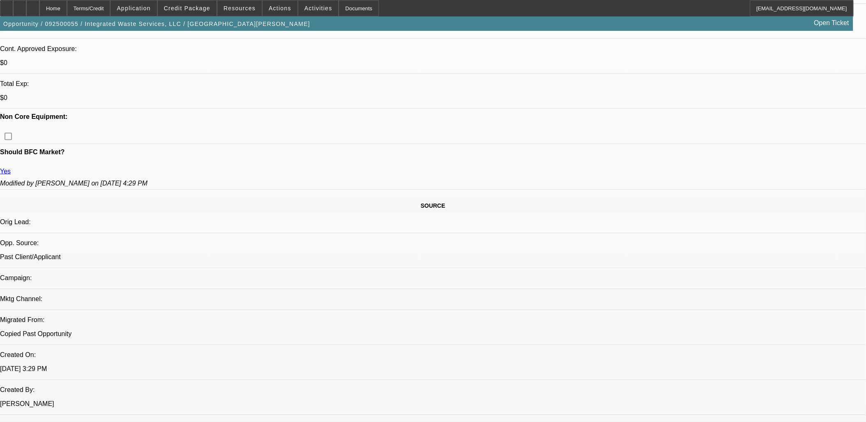
scroll to position [593, 0]
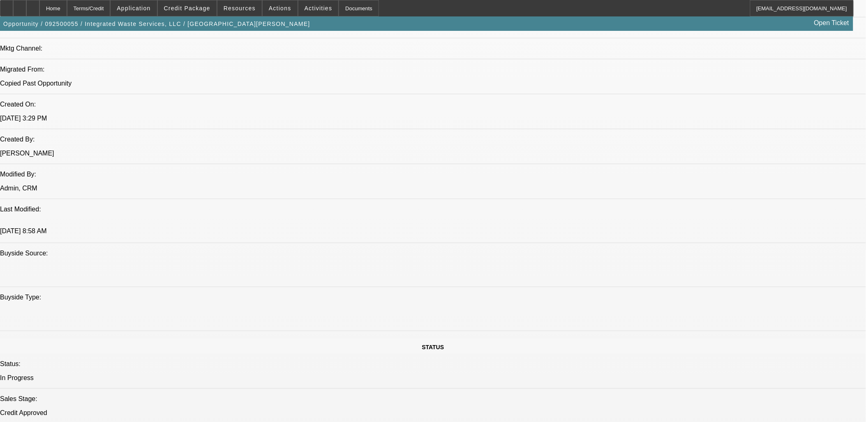
select select "1"
select select "6"
select select "1"
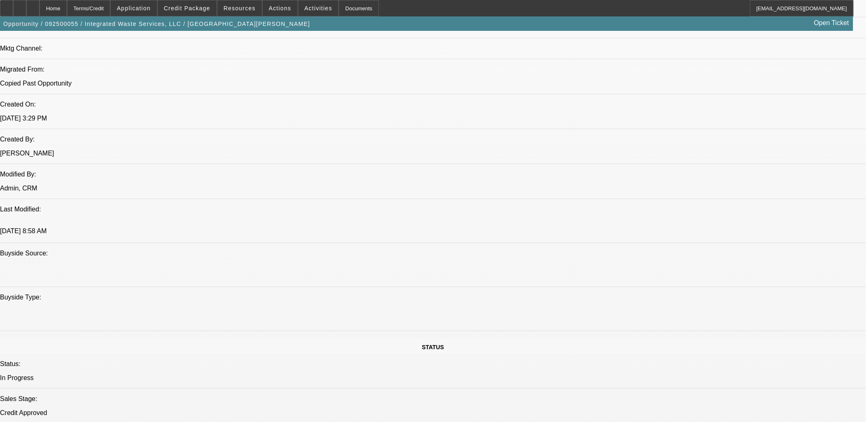
select select "6"
select select "1"
select select "6"
select select "1"
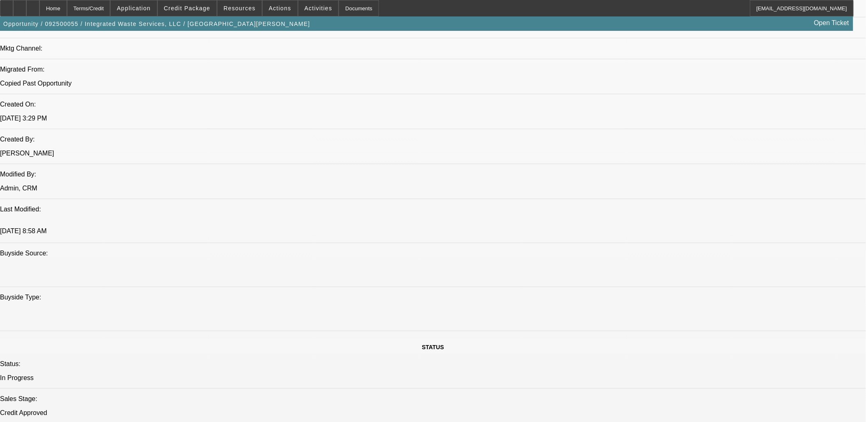
select select "1"
select select "6"
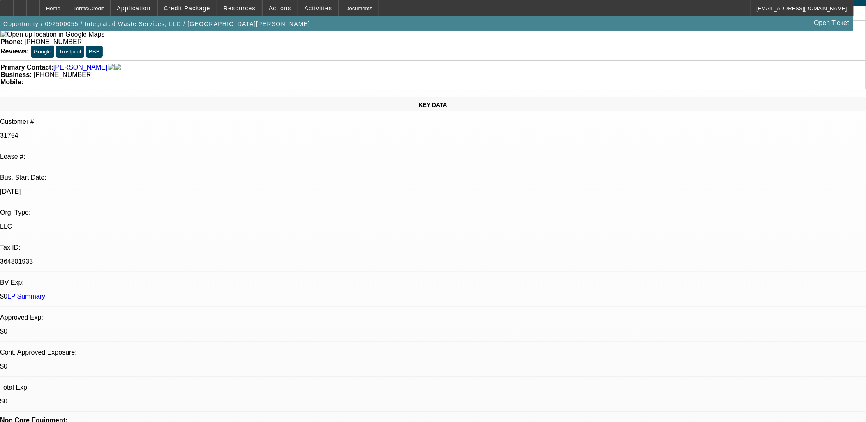
scroll to position [0, 0]
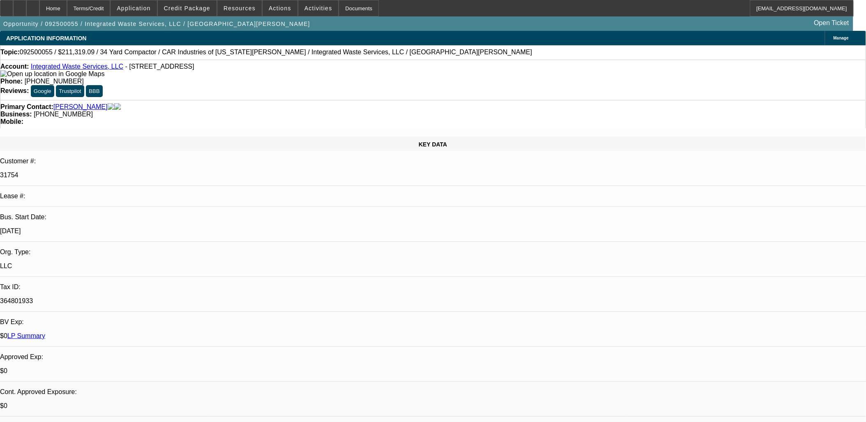
radio input "true"
paste textarea "Final Invoice 2. Need DL 3. Yes Citizen 4. This information comes directly from…"
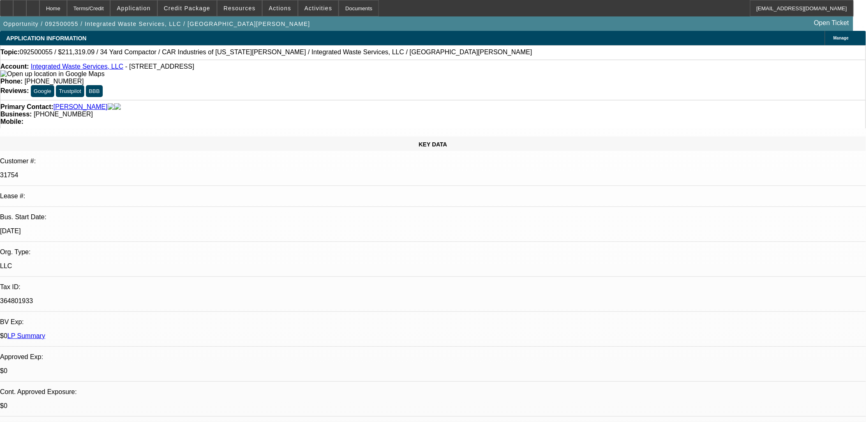
scroll to position [37, 0]
type textarea "Final Invoice 2. Need DL 3. Yes Citizen 4. This information comes directly from…"
radio input "true"
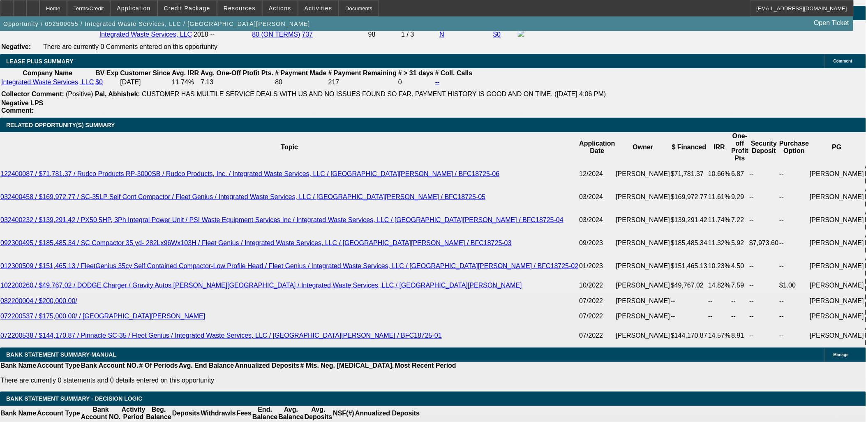
scroll to position [1415, 0]
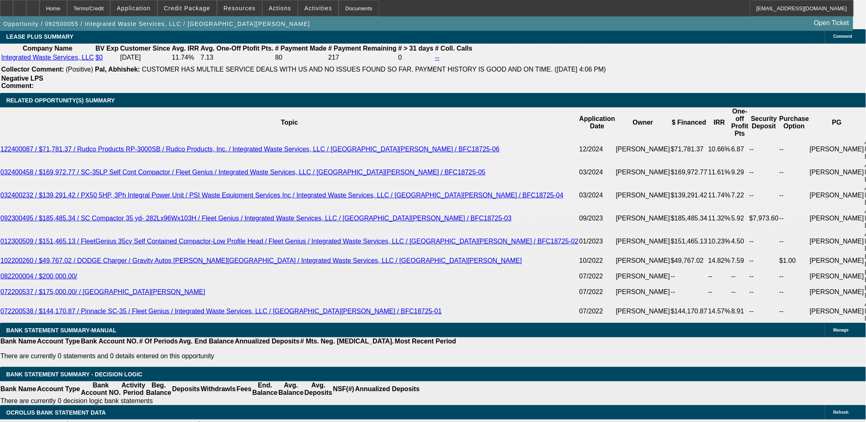
scroll to position [1370, 0]
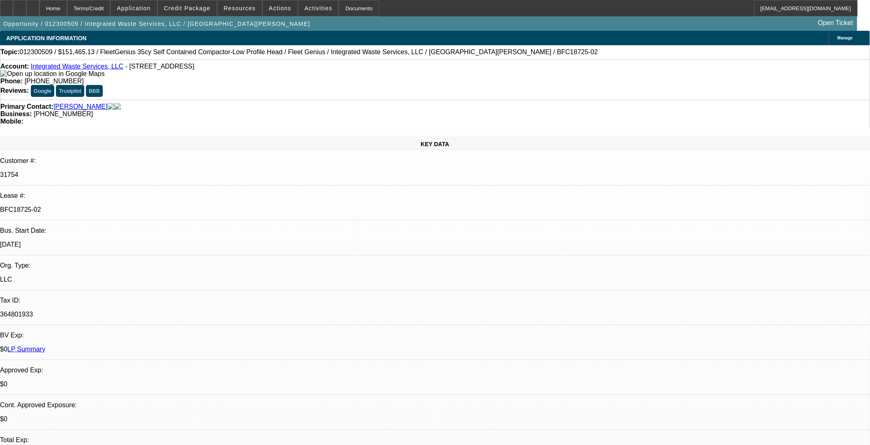
select select "0"
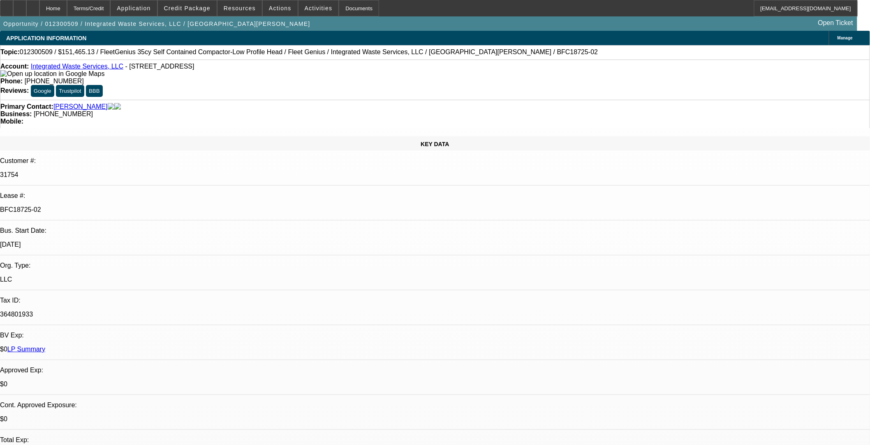
select select "0"
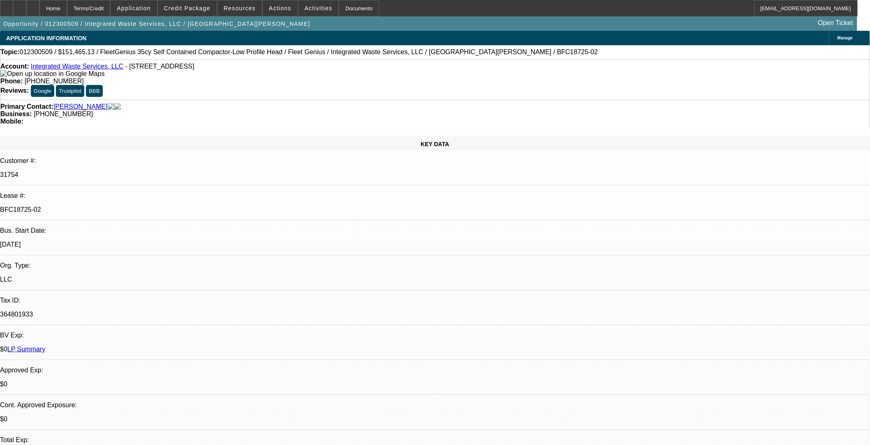
select select "0"
select select "1"
select select "6"
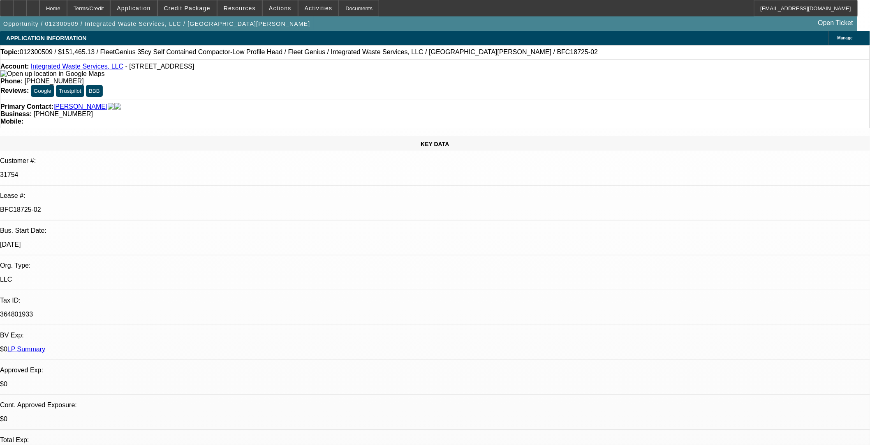
select select "1"
select select "6"
select select "1"
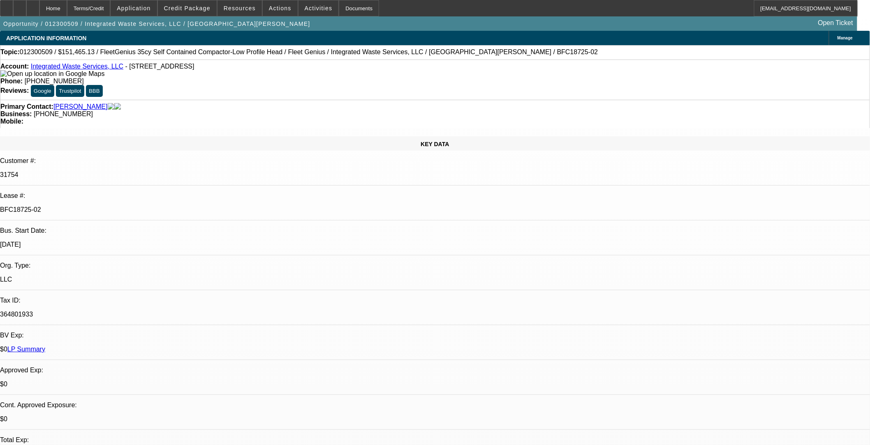
select select "6"
select select "1"
select select "6"
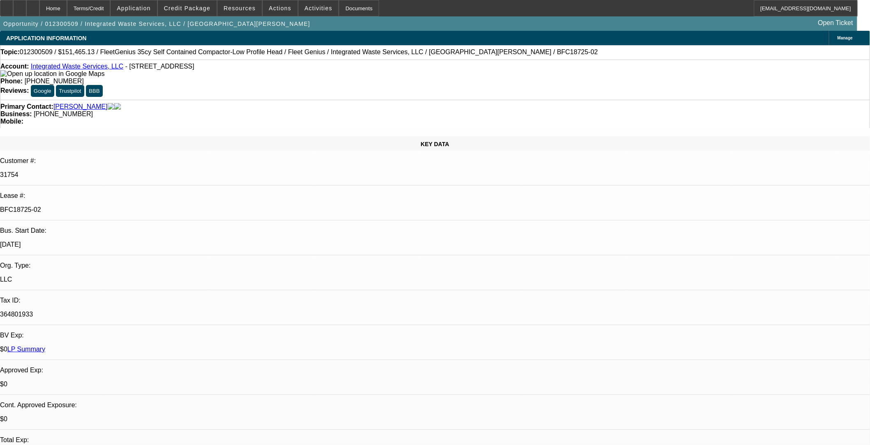
scroll to position [2373, 0]
drag, startPoint x: 664, startPoint y: 182, endPoint x: 664, endPoint y: 189, distance: 7.0
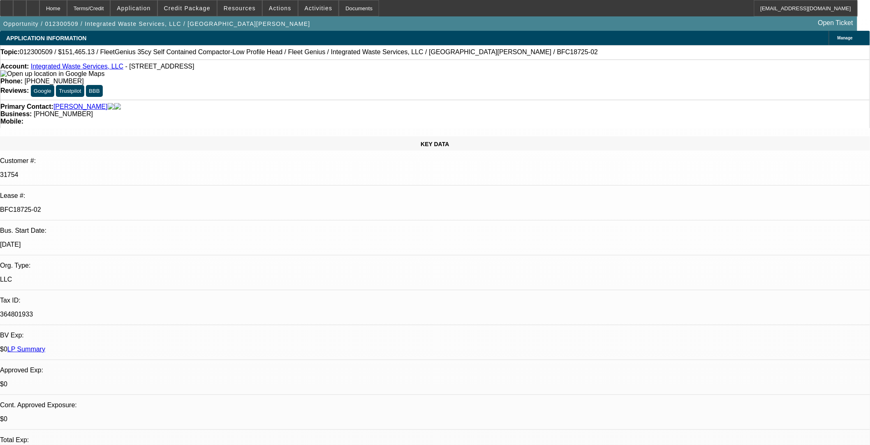
scroll to position [0, 0]
drag, startPoint x: 648, startPoint y: 110, endPoint x: 644, endPoint y: 96, distance: 14.9
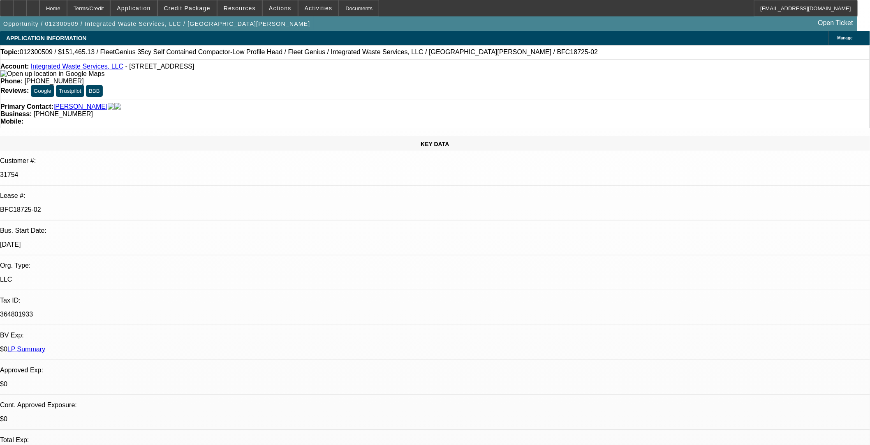
drag, startPoint x: 640, startPoint y: 125, endPoint x: 640, endPoint y: 113, distance: 12.3
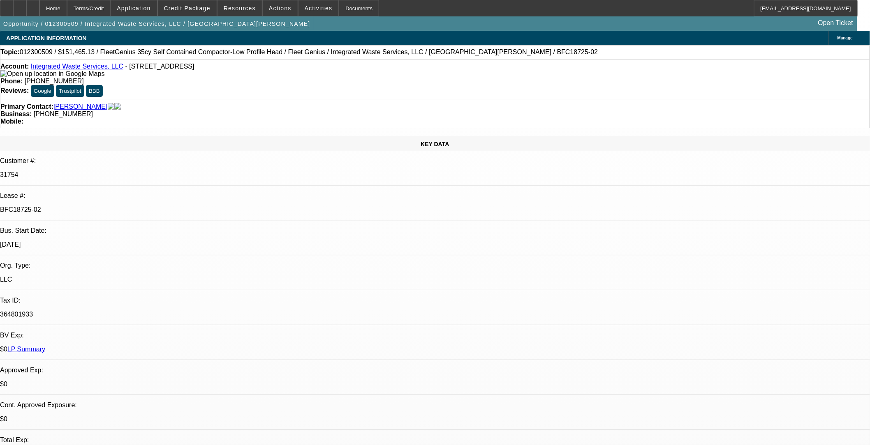
scroll to position [2190, 0]
drag, startPoint x: 643, startPoint y: 140, endPoint x: 648, endPoint y: 107, distance: 32.8
drag, startPoint x: 648, startPoint y: 107, endPoint x: 763, endPoint y: 103, distance: 114.7
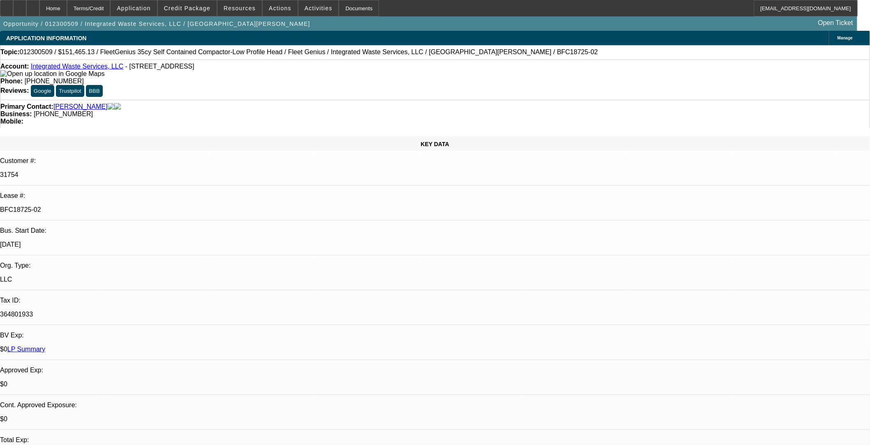
scroll to position [2099, 0]
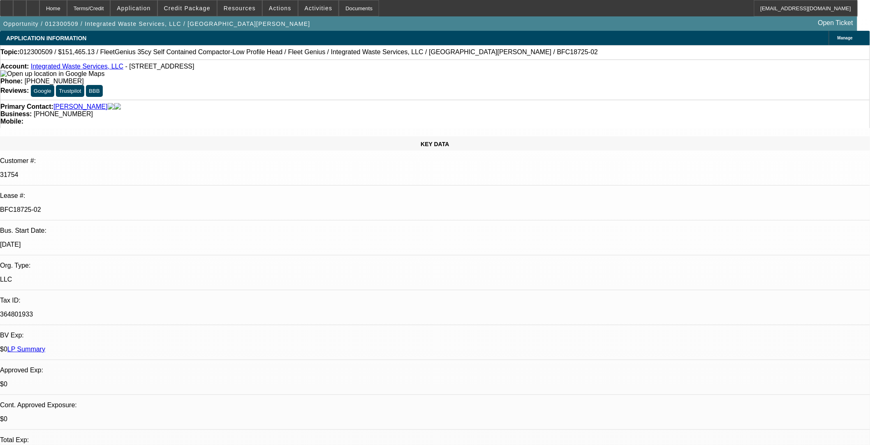
drag, startPoint x: 643, startPoint y: 149, endPoint x: 641, endPoint y: 134, distance: 15.7
drag, startPoint x: 639, startPoint y: 116, endPoint x: 638, endPoint y: 92, distance: 24.7
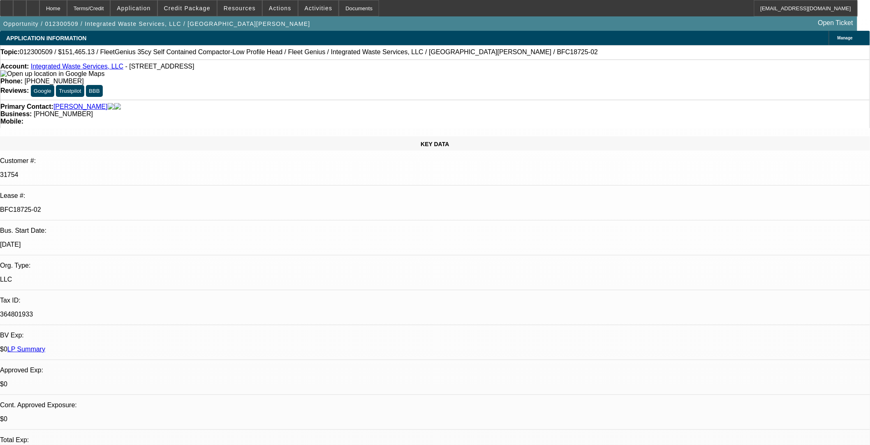
drag, startPoint x: 638, startPoint y: 92, endPoint x: 641, endPoint y: 80, distance: 12.0
drag, startPoint x: 662, startPoint y: 175, endPoint x: 660, endPoint y: 159, distance: 17.0
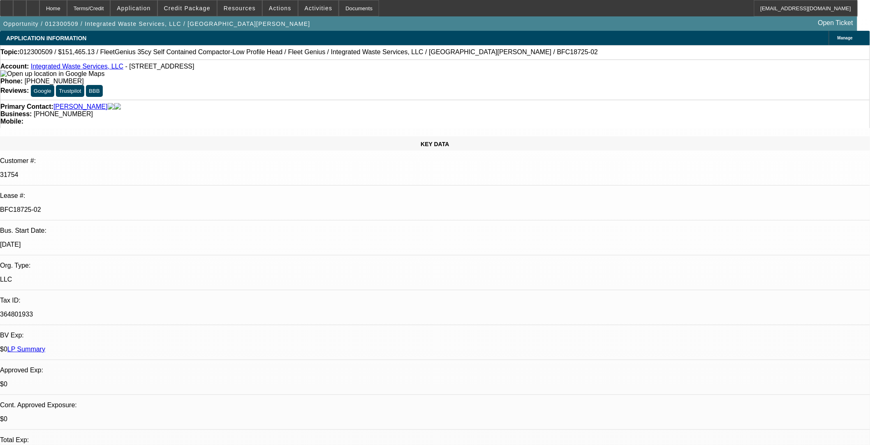
scroll to position [1688, 0]
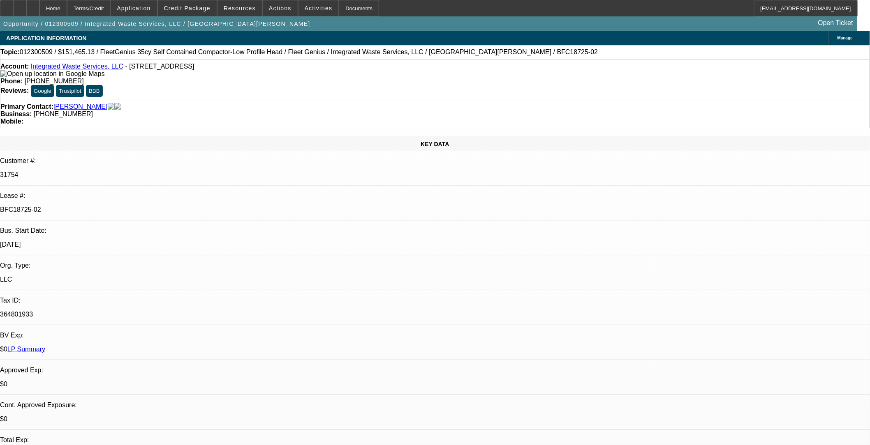
scroll to position [0, 0]
drag, startPoint x: 588, startPoint y: 273, endPoint x: 849, endPoint y: 334, distance: 267.5
copy div "This is directly from the customer i copy and pasted this " I owned 100% of all…"
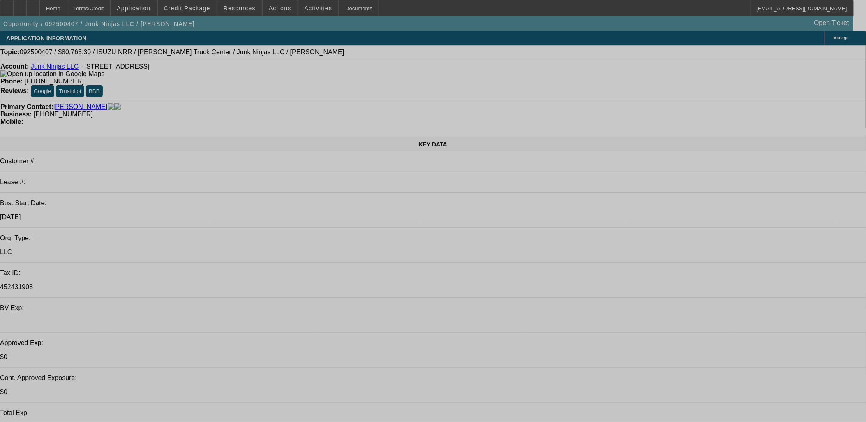
select select "0"
select select "0.1"
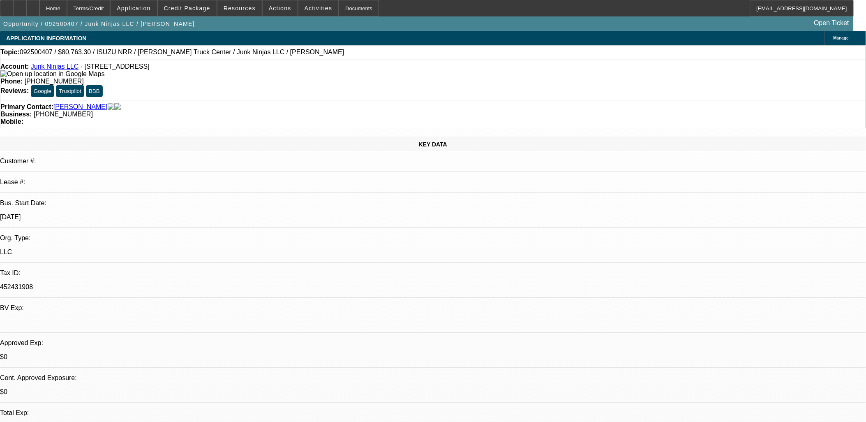
select select "0"
select select "0.1"
select select "0.15"
select select "0"
select select "0.1"
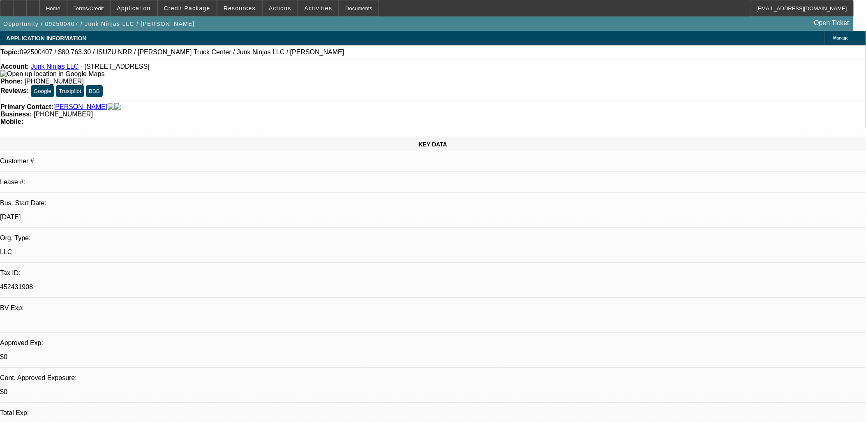
select select "0.15"
select select "2"
select select "0.1"
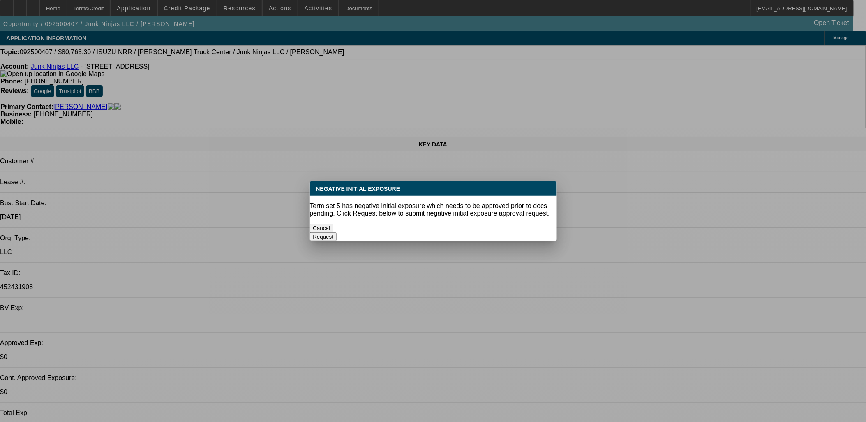
select select "1"
select select "4"
select select "1"
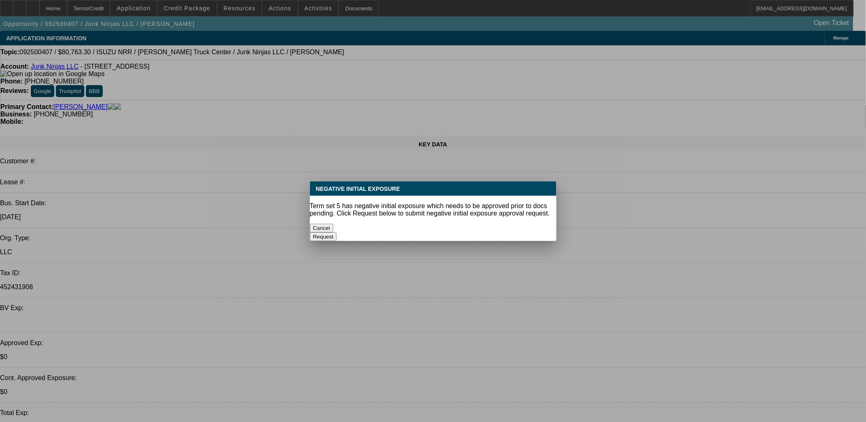
select select "4"
select select "1"
select select "4"
select select "1"
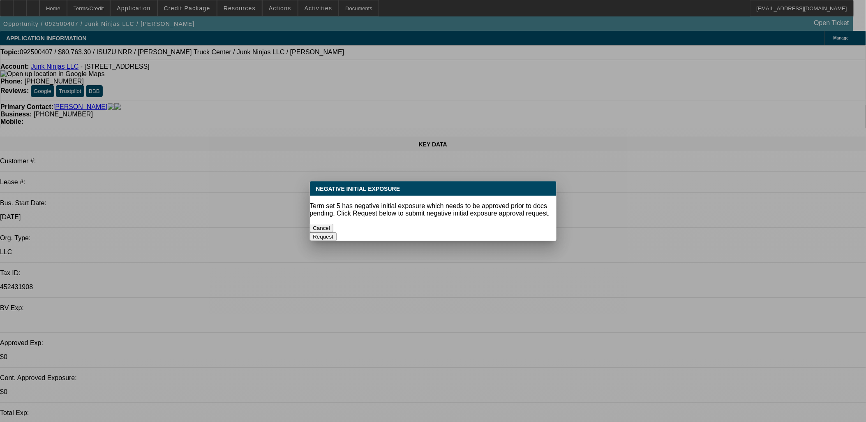
select select "2"
select select "4"
drag, startPoint x: 383, startPoint y: 224, endPoint x: 378, endPoint y: 222, distance: 5.9
click at [334, 225] on button "Cancel" at bounding box center [322, 228] width 24 height 9
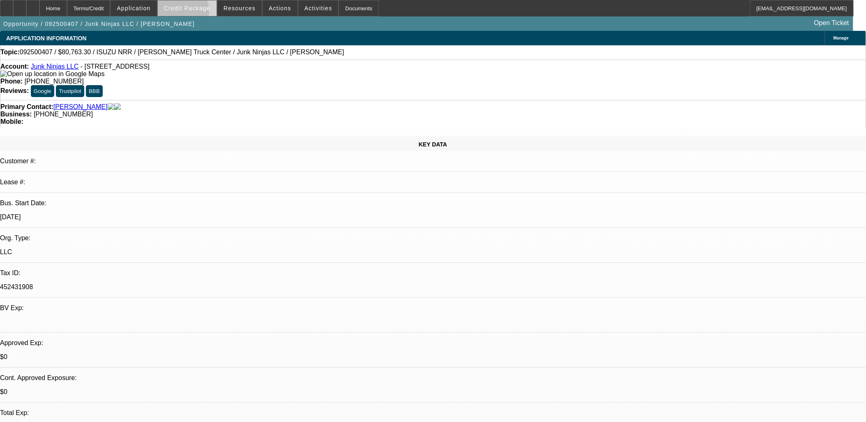
click at [196, 12] on span at bounding box center [187, 8] width 59 height 20
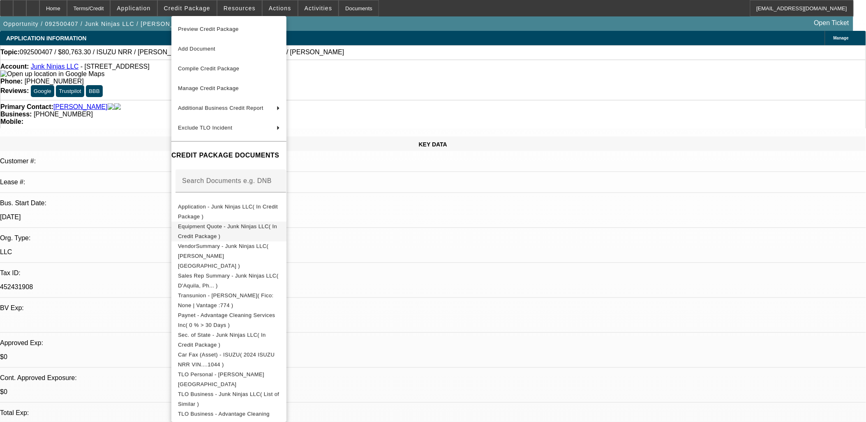
click at [265, 231] on span "Equipment Quote - Junk Ninjas LLC( In Credit Package )" at bounding box center [229, 231] width 102 height 20
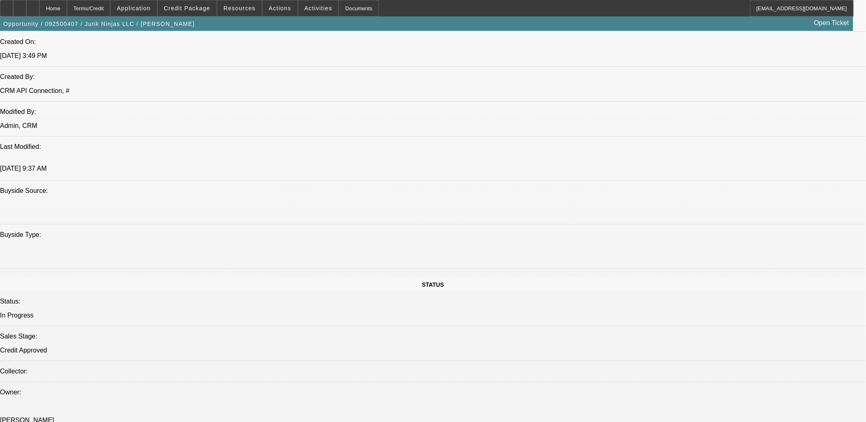
scroll to position [730, 0]
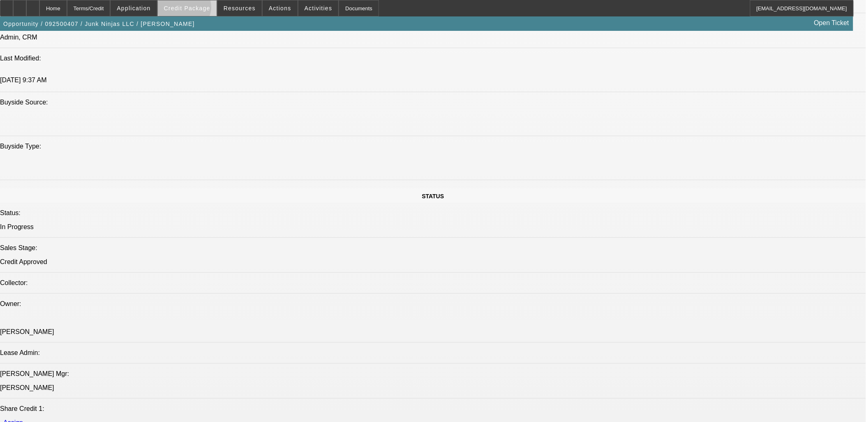
click at [198, 9] on span "Credit Package" at bounding box center [187, 8] width 46 height 7
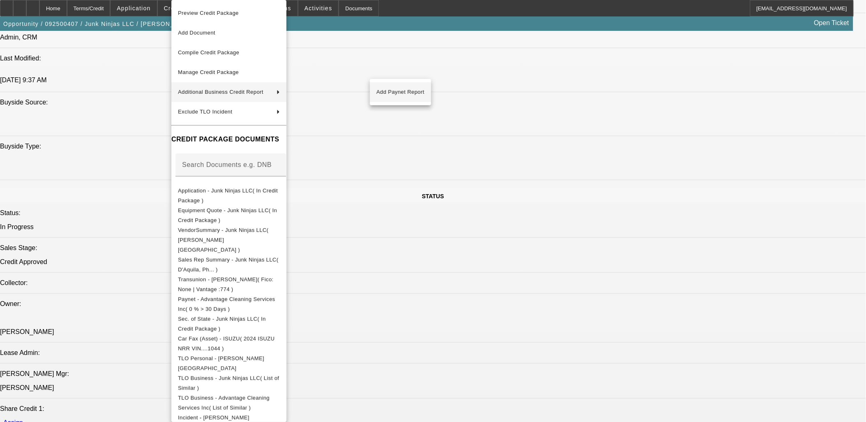
click at [406, 89] on span "Add Paynet Report" at bounding box center [400, 92] width 48 height 10
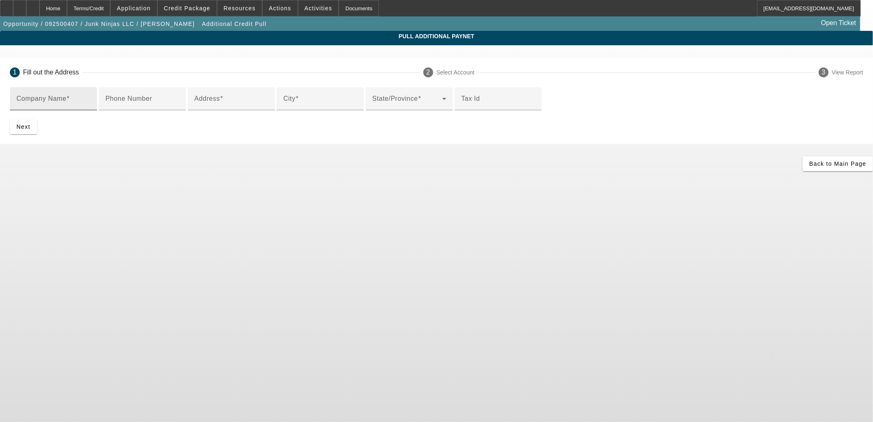
click at [70, 100] on span at bounding box center [68, 98] width 3 height 7
click at [90, 100] on input "Company Name" at bounding box center [53, 102] width 74 height 10
type input "N"
type input "B"
type input "[PERSON_NAME][GEOGRAPHIC_DATA]"
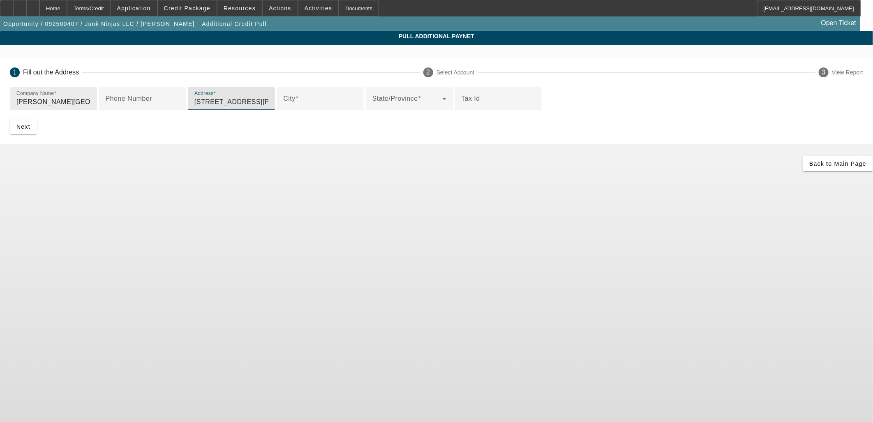
type input "[STREET_ADDRESS][PERSON_NAME]"
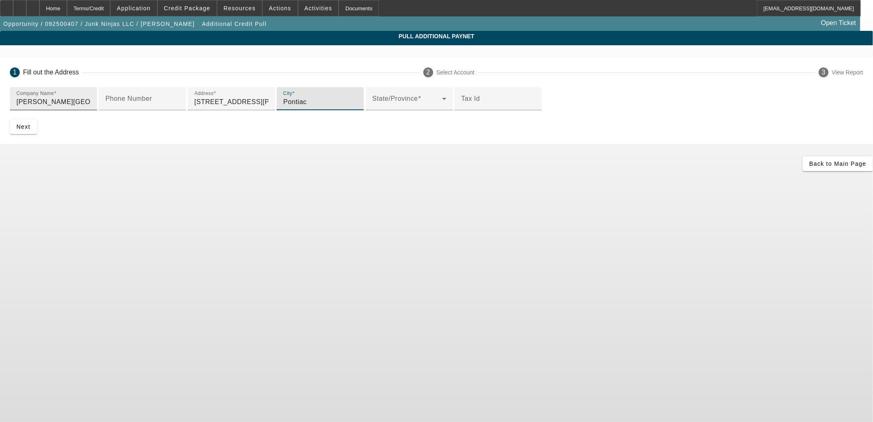
type input "Pontiac"
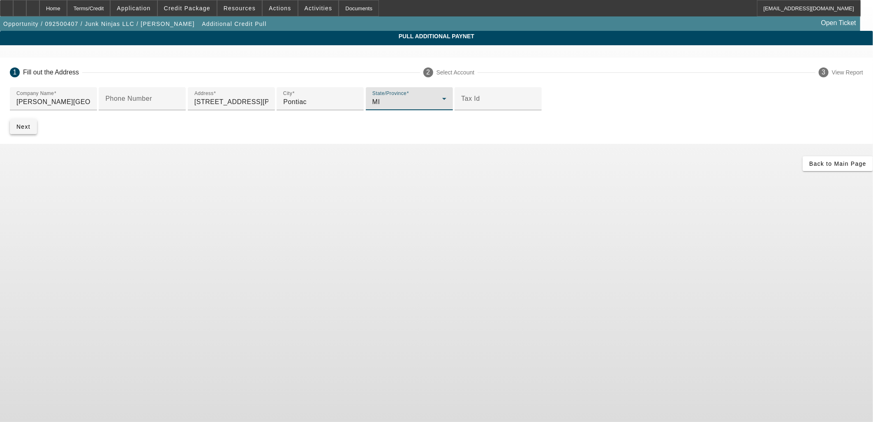
click at [37, 136] on span "submit" at bounding box center [23, 127] width 27 height 20
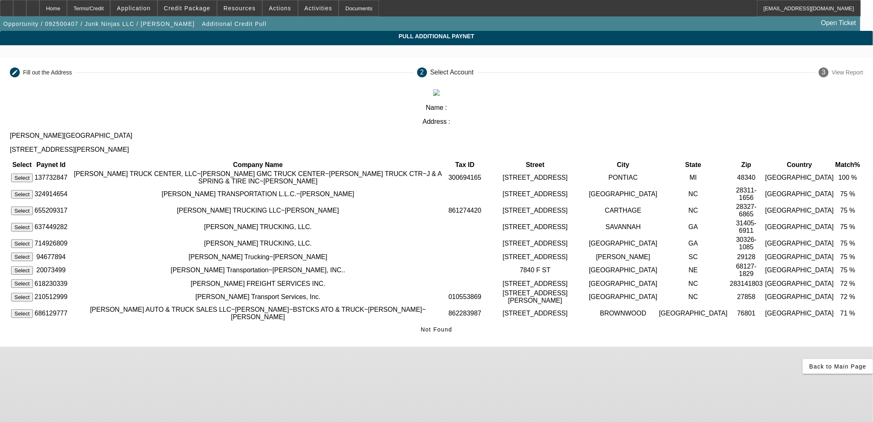
click at [33, 173] on button "Select" at bounding box center [22, 177] width 22 height 9
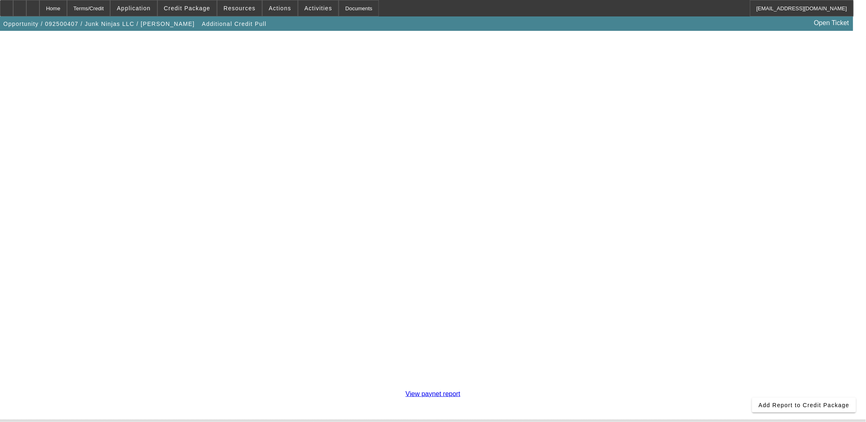
scroll to position [143, 0]
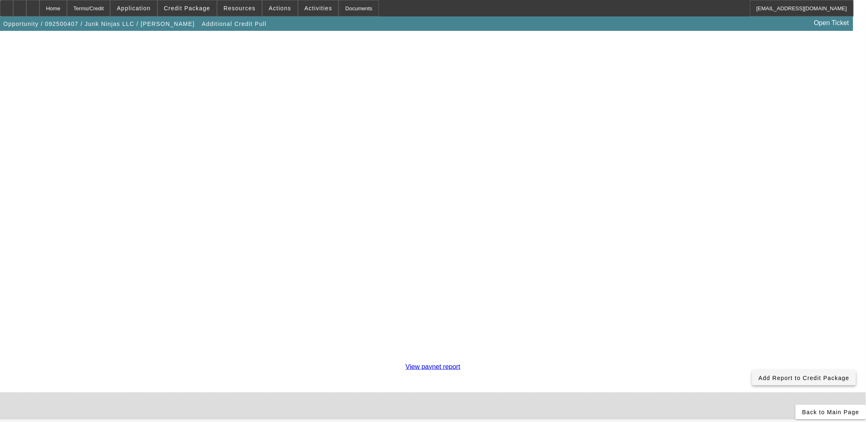
click at [752, 368] on span at bounding box center [804, 378] width 104 height 20
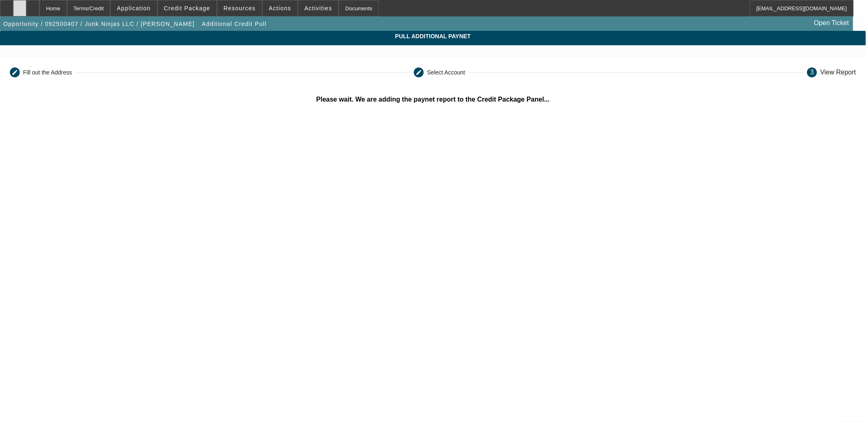
click at [26, 3] on div at bounding box center [19, 8] width 13 height 16
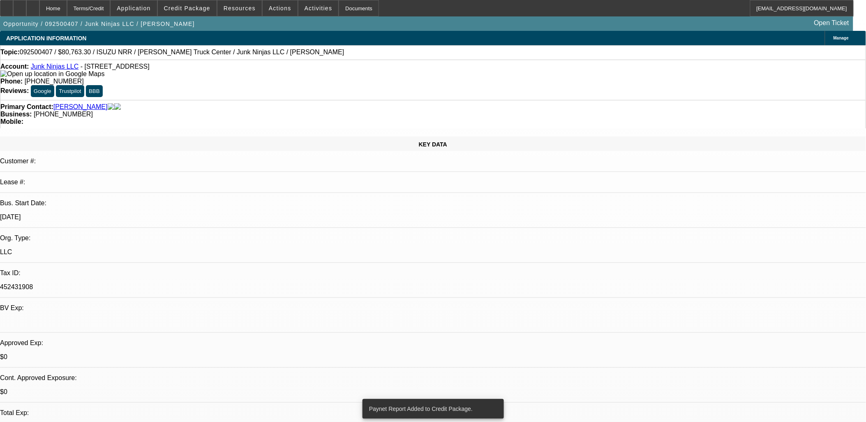
select select "0"
select select "0.1"
select select "4"
select select "0"
select select "0.1"
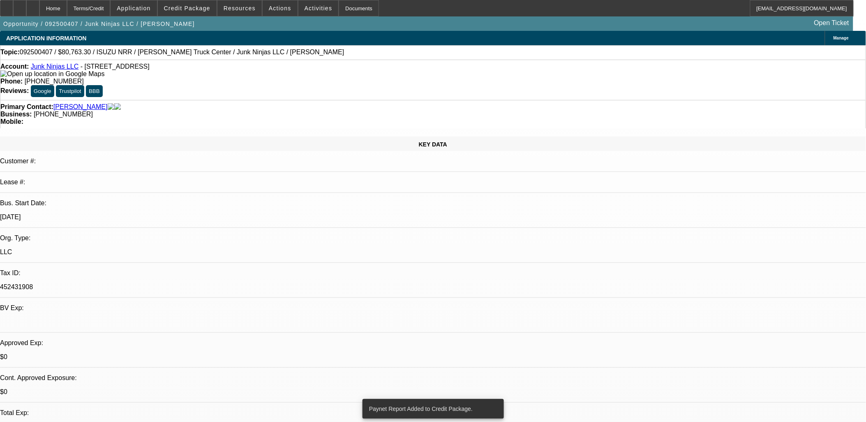
select select "4"
select select "0.15"
select select "0"
select select "0.1"
select select "4"
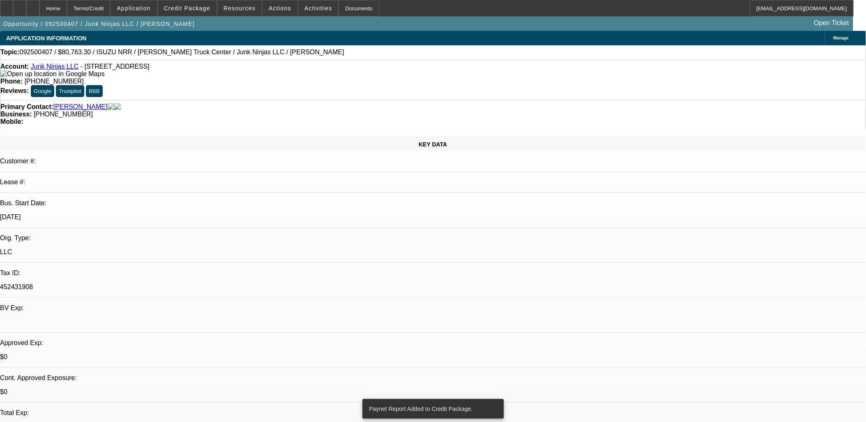
select select "0.15"
select select "2"
select select "0.1"
select select "4"
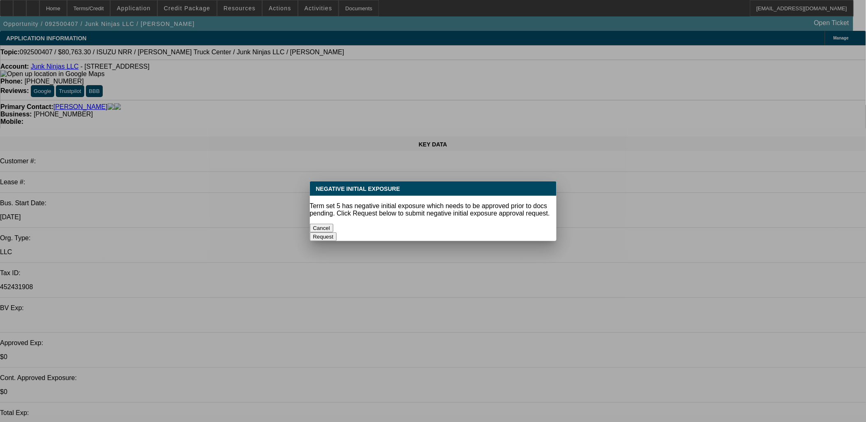
click at [334, 225] on button "Cancel" at bounding box center [322, 228] width 24 height 9
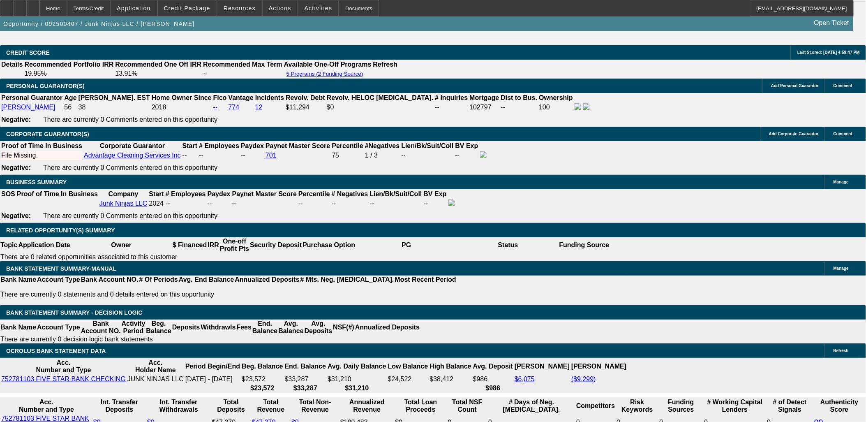
scroll to position [1141, 0]
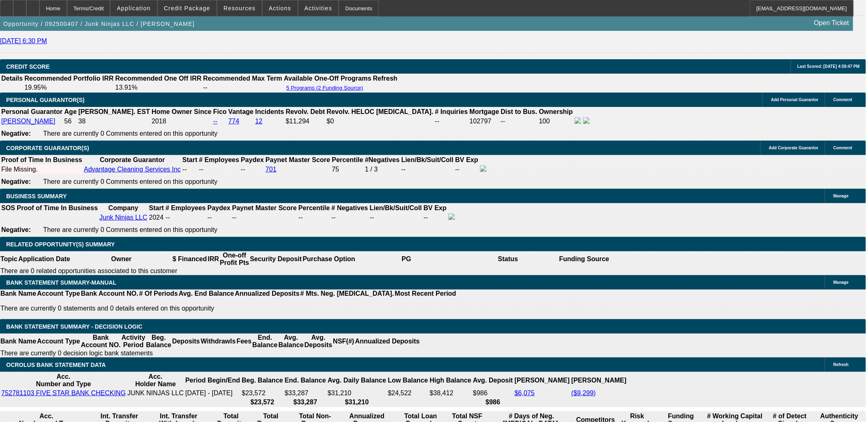
type input "1"
type input "UNKNOWN"
type input "13"
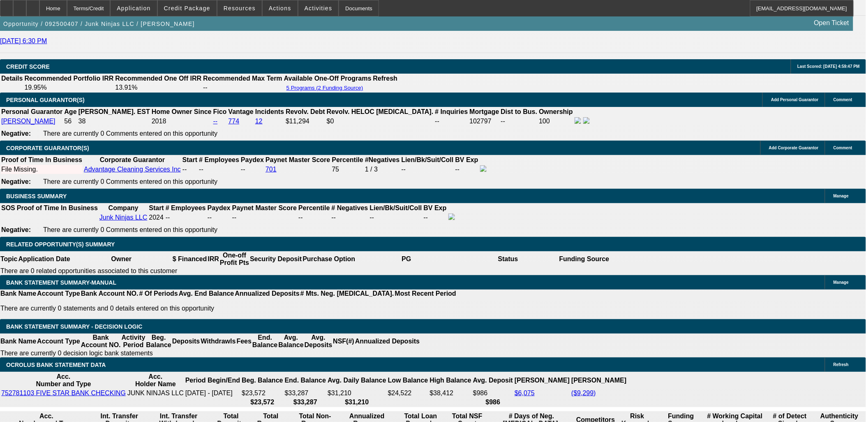
type input "$1,380.55"
type input "13."
type input "$1,837.61"
type input "13.5"
type input "$1,858.35"
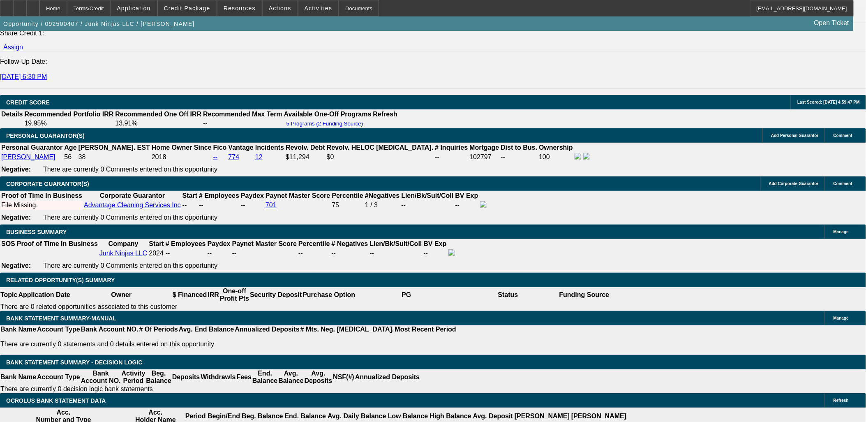
scroll to position [1050, 0]
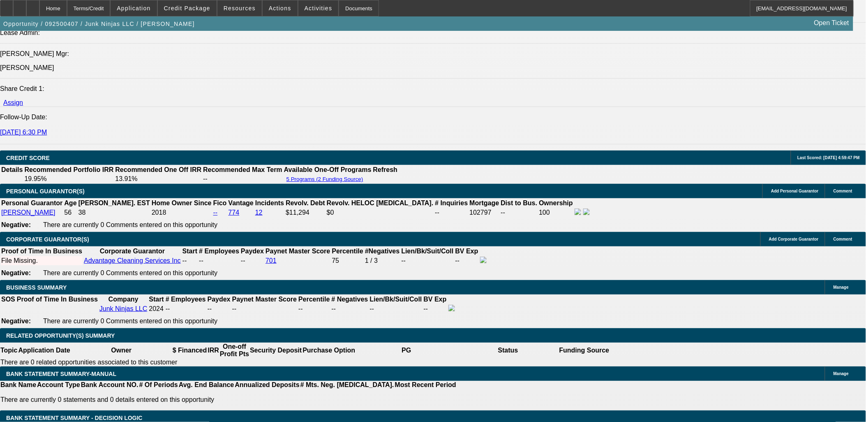
type input "13.5"
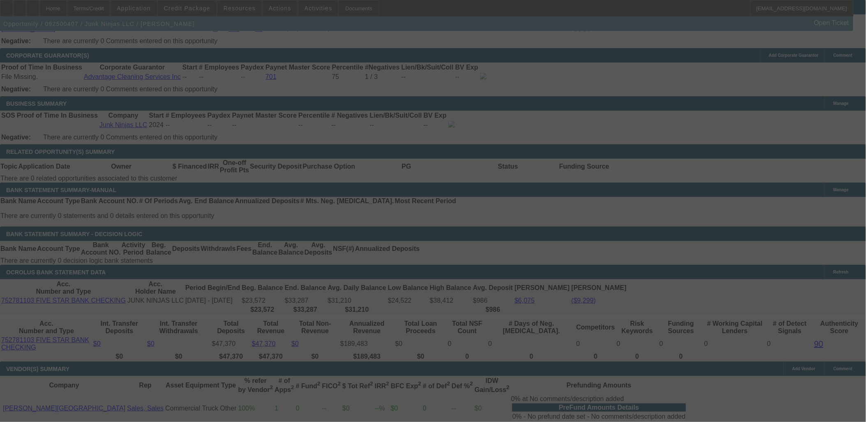
scroll to position [1233, 0]
select select "0"
select select "0.1"
select select "4"
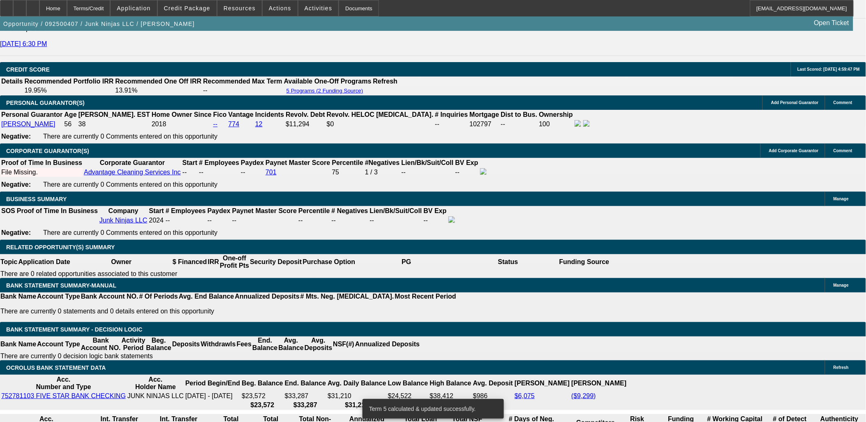
scroll to position [1134, 0]
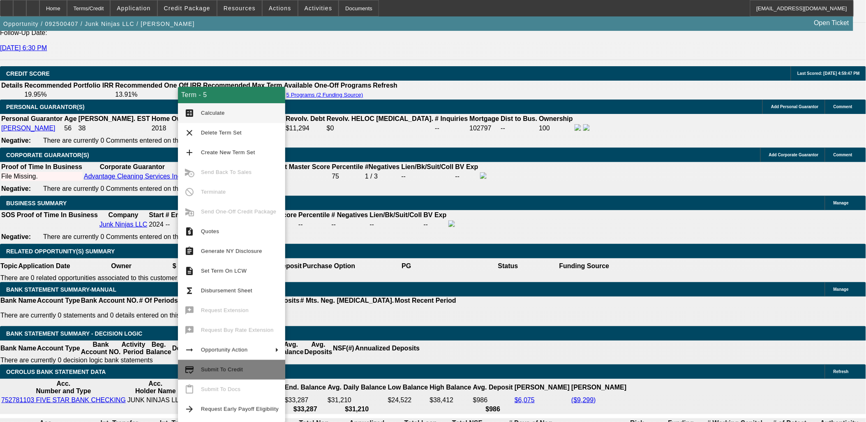
click at [232, 366] on span "Submit To Credit" at bounding box center [240, 369] width 78 height 10
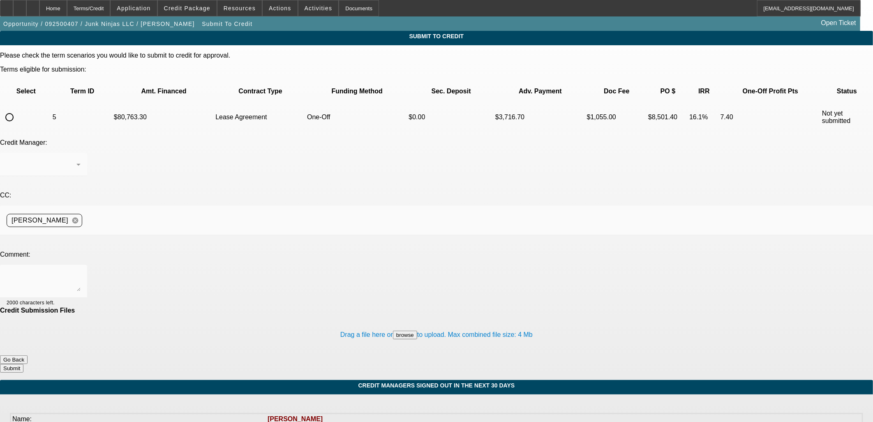
click at [18, 109] on input "radio" at bounding box center [9, 117] width 16 height 16
radio input "true"
click at [81, 271] on textarea at bounding box center [44, 281] width 74 height 20
type textarea "vendor info in SOS and Paynet"
click at [23, 364] on button "Submit" at bounding box center [11, 368] width 23 height 9
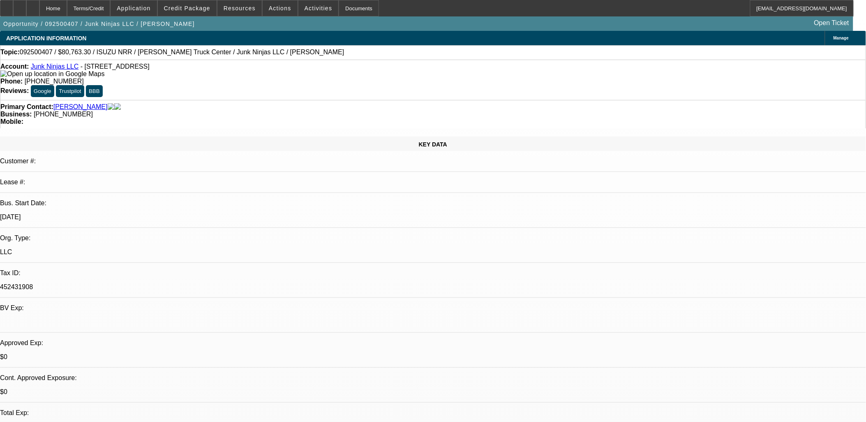
select select "0"
select select "0.1"
select select "4"
select select "0"
select select "0.1"
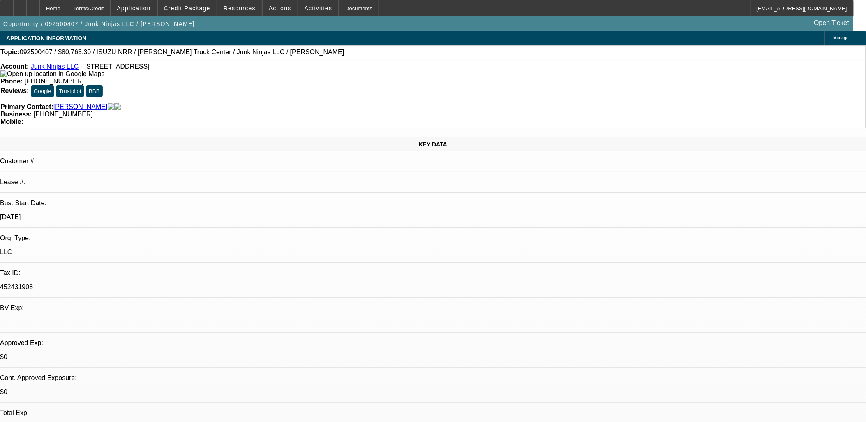
select select "4"
select select "0.15"
select select "0"
select select "0.1"
select select "4"
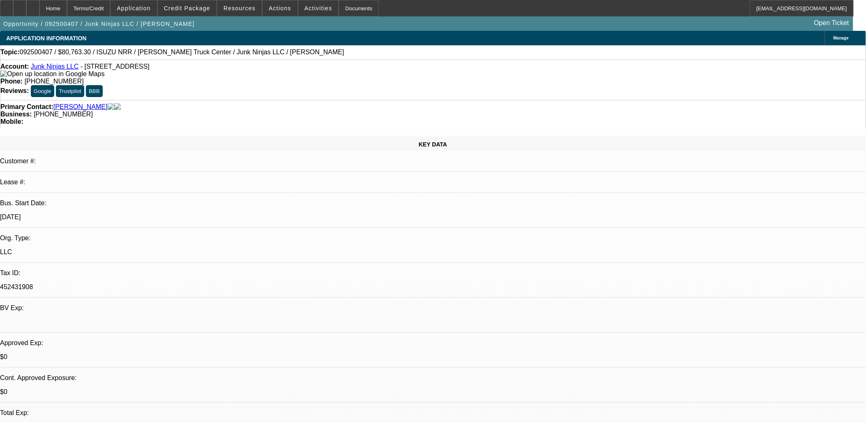
select select "0.15"
select select "2"
select select "0.1"
select select "4"
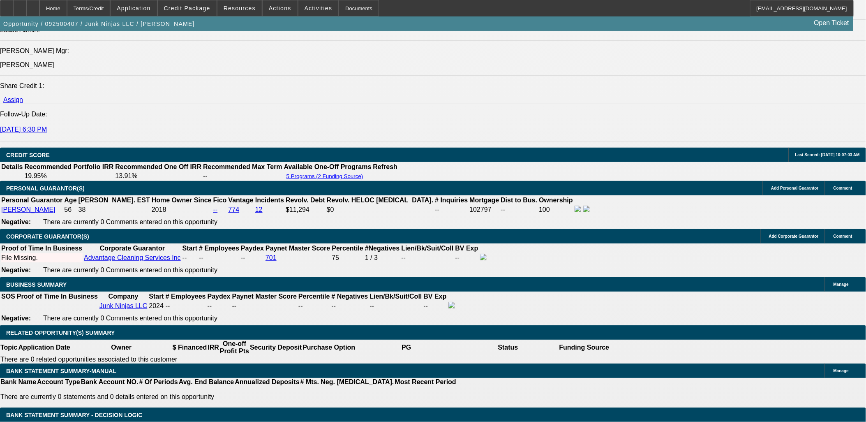
scroll to position [1050, 0]
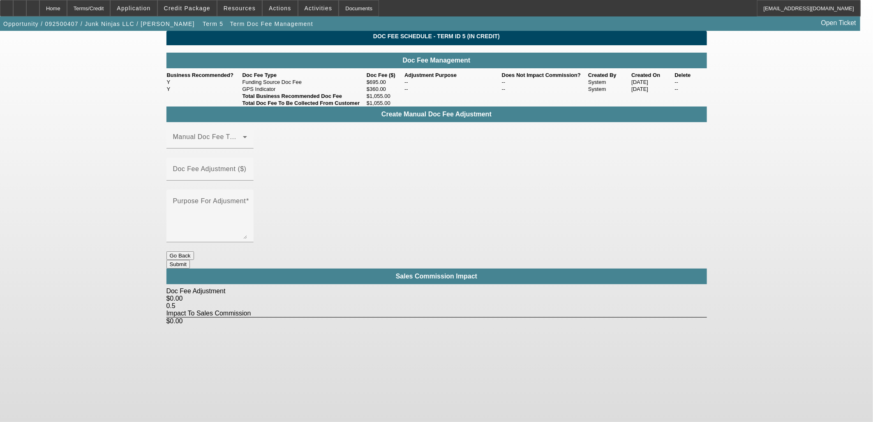
click at [194, 251] on button "Go Back" at bounding box center [180, 255] width 28 height 9
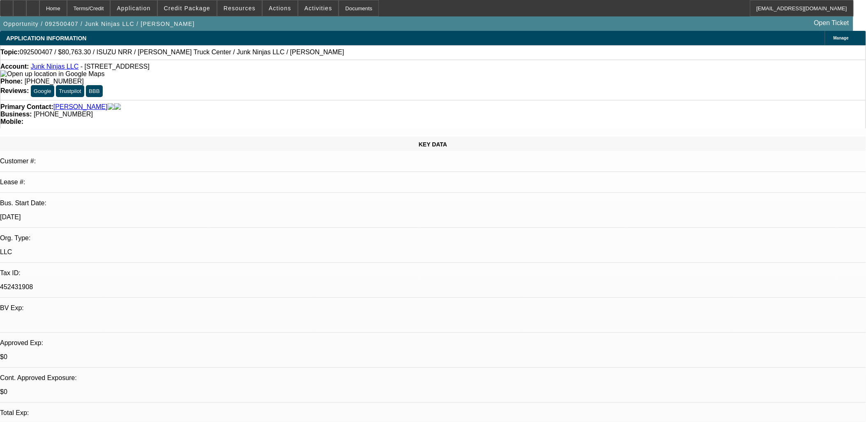
select select "0"
select select "0.1"
select select "4"
select select "0"
select select "0.1"
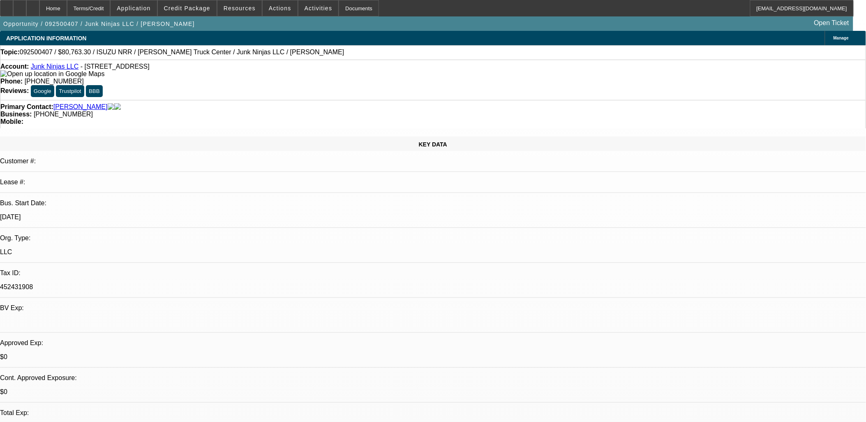
select select "4"
select select "0.15"
select select "0"
select select "0.1"
select select "4"
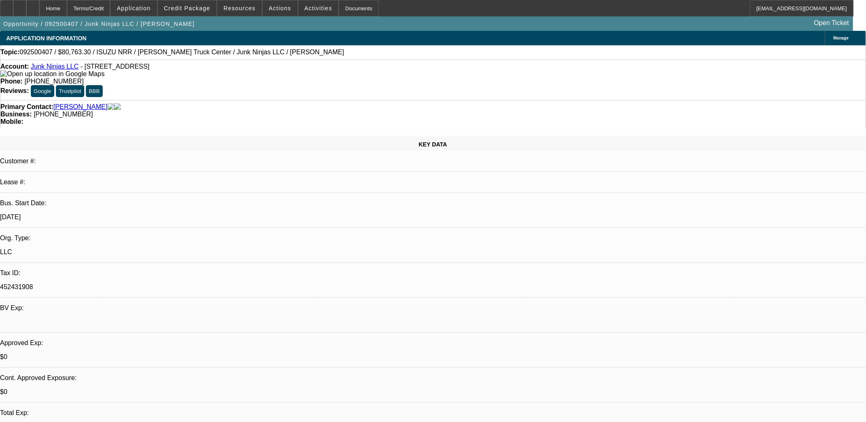
select select "0.15"
select select "2"
select select "0.1"
select select "4"
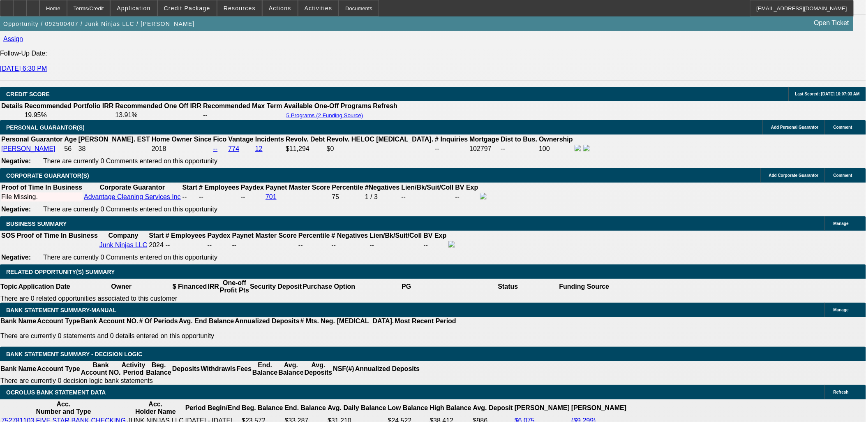
scroll to position [1141, 0]
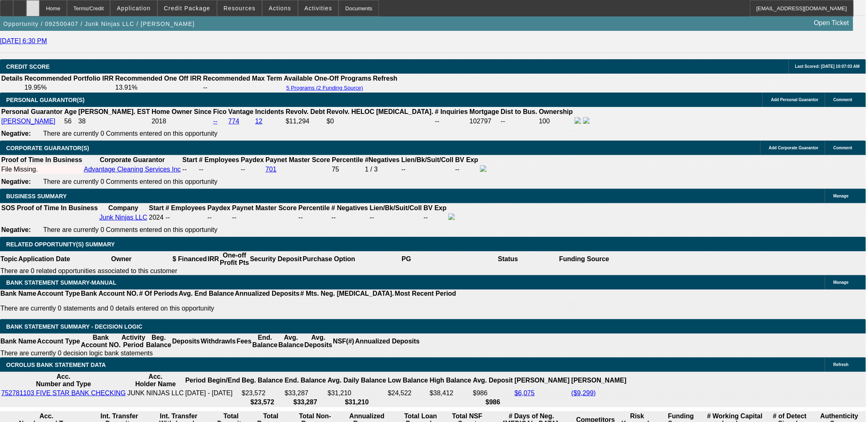
click at [39, 12] on div at bounding box center [32, 8] width 13 height 16
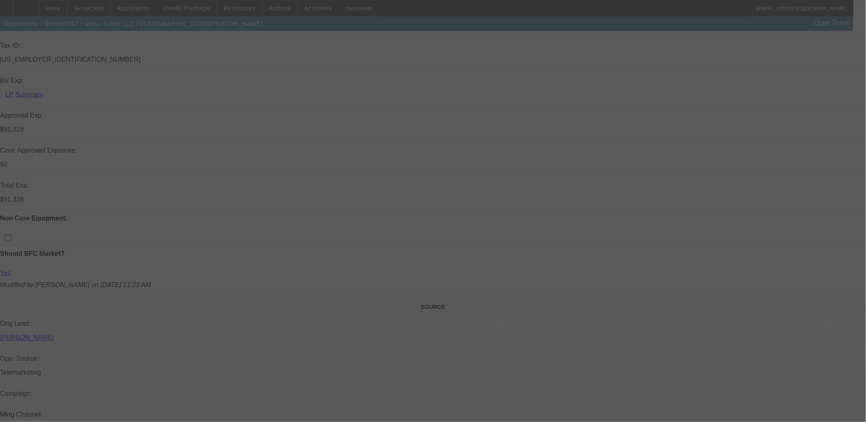
scroll to position [319, 0]
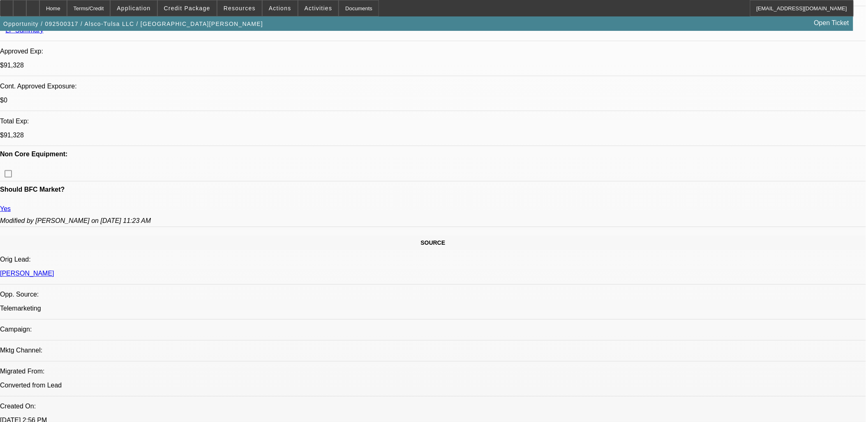
select select "0"
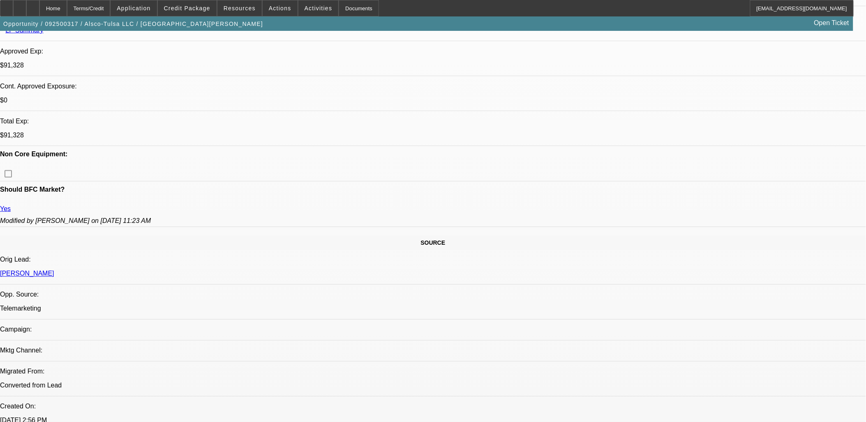
select select "0"
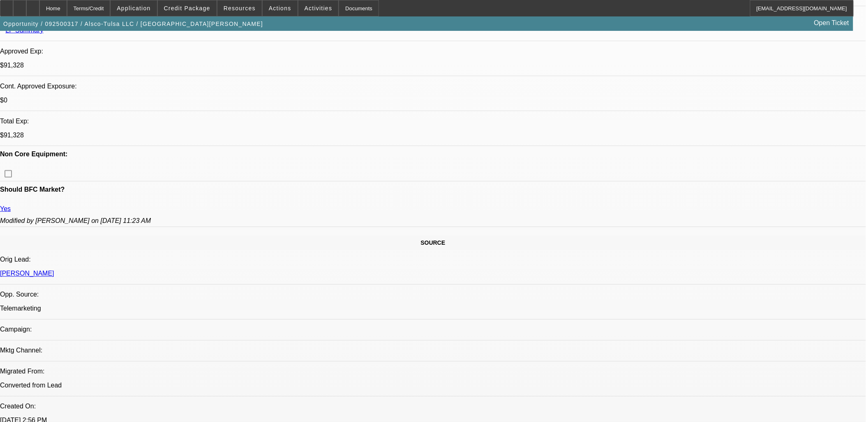
select select "0"
select select "1"
select select "6"
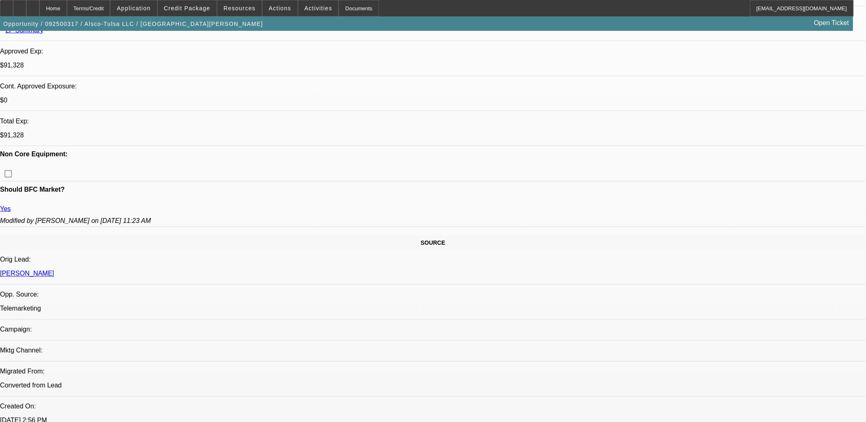
select select "1"
select select "6"
select select "1"
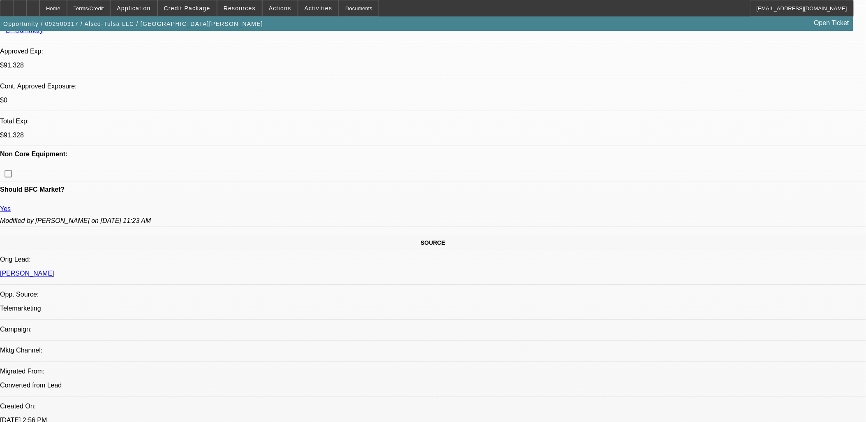
select select "6"
select select "1"
select select "6"
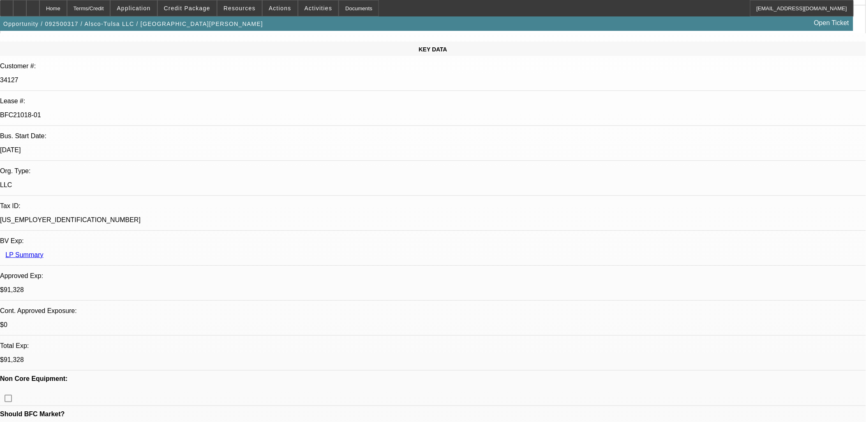
scroll to position [0, 0]
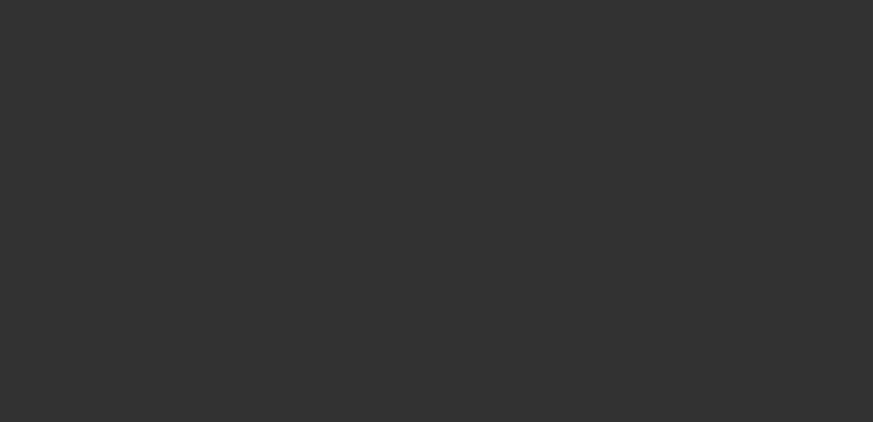
select select "0"
select select "6"
select select "0"
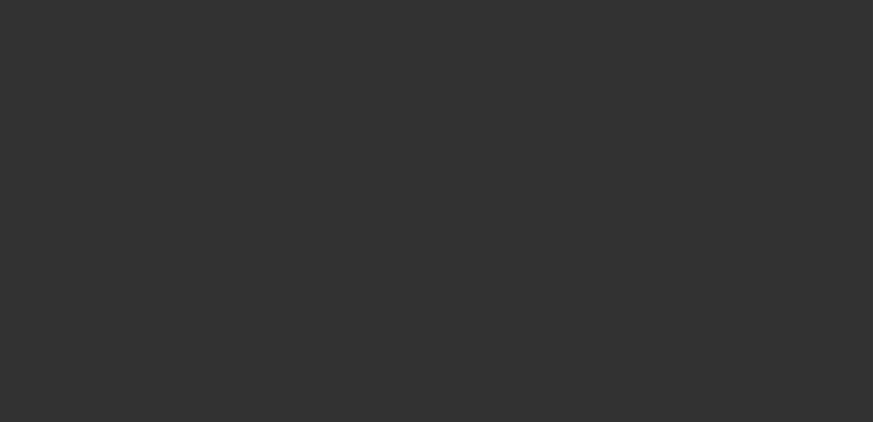
select select "0"
select select "6"
select select "0"
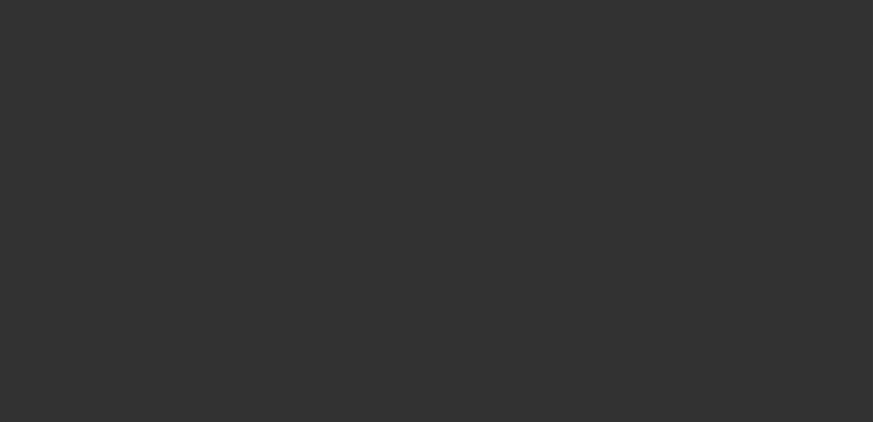
select select "0"
select select "6"
select select "0"
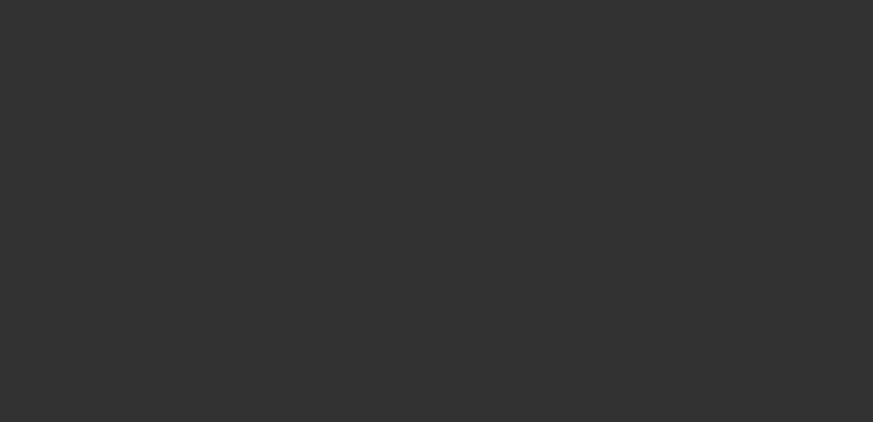
select select "6"
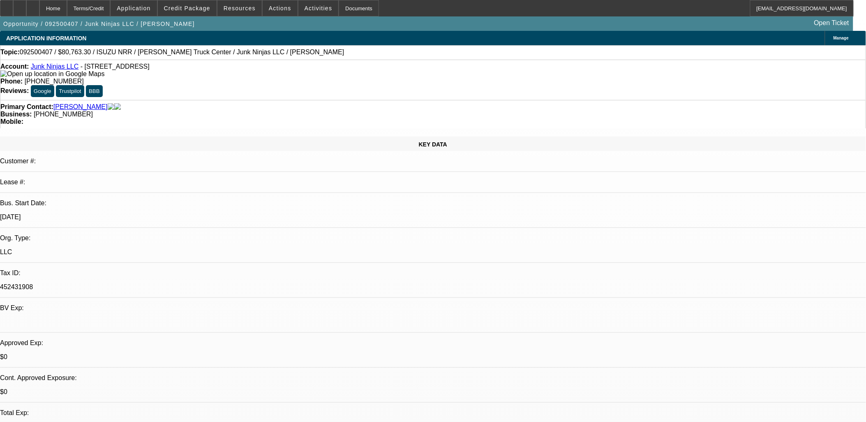
select select "0"
select select "0.1"
select select "0"
select select "0.1"
select select "0.15"
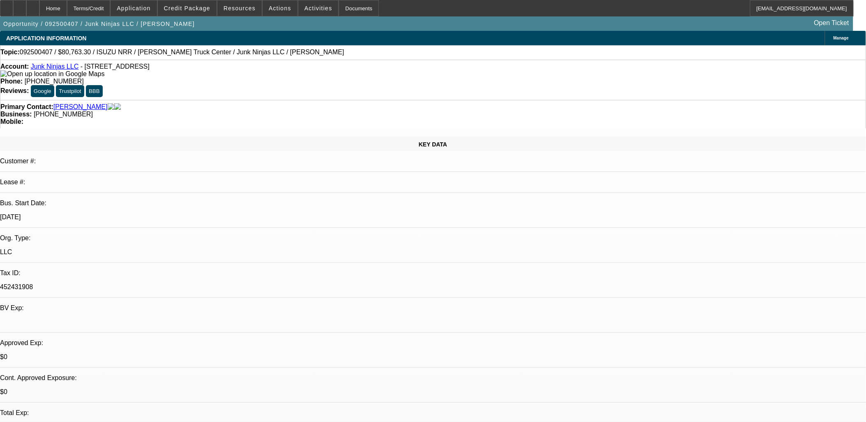
select select "0"
select select "0.1"
select select "0.15"
select select "2"
select select "0.1"
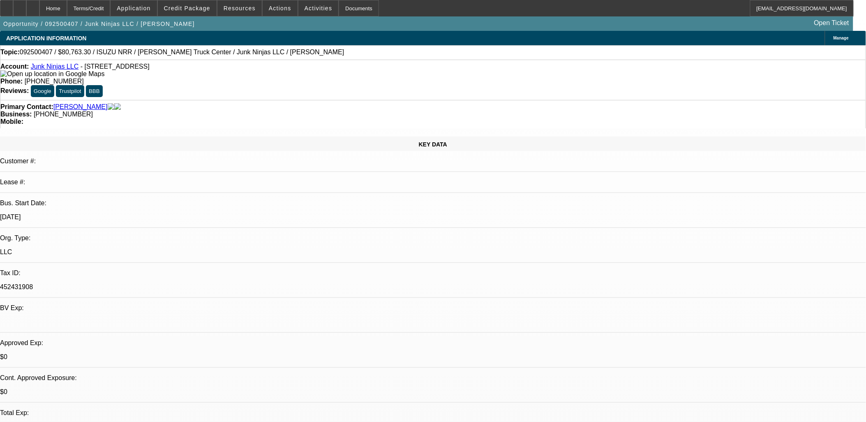
select select "1"
select select "4"
select select "1"
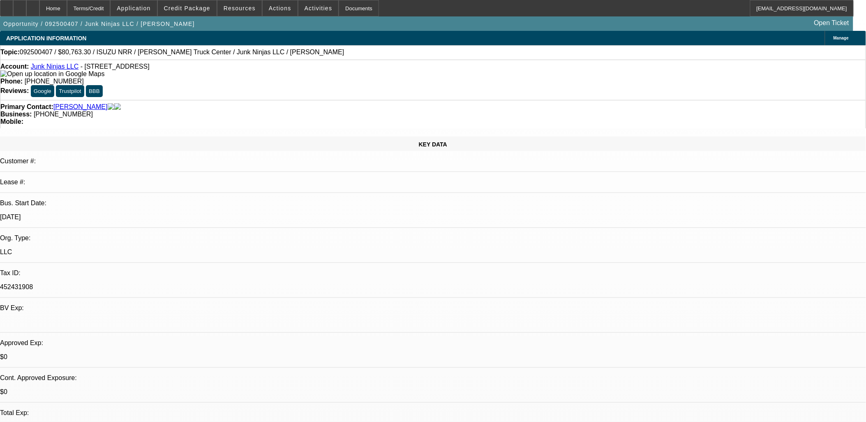
select select "4"
select select "1"
select select "4"
select select "1"
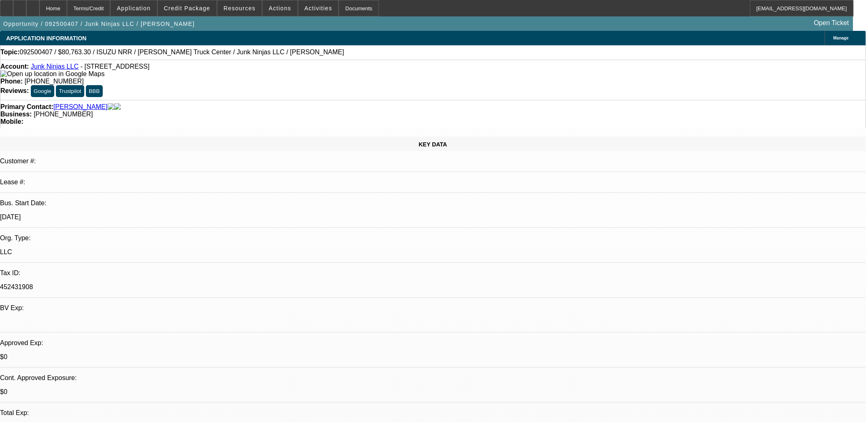
select select "2"
select select "4"
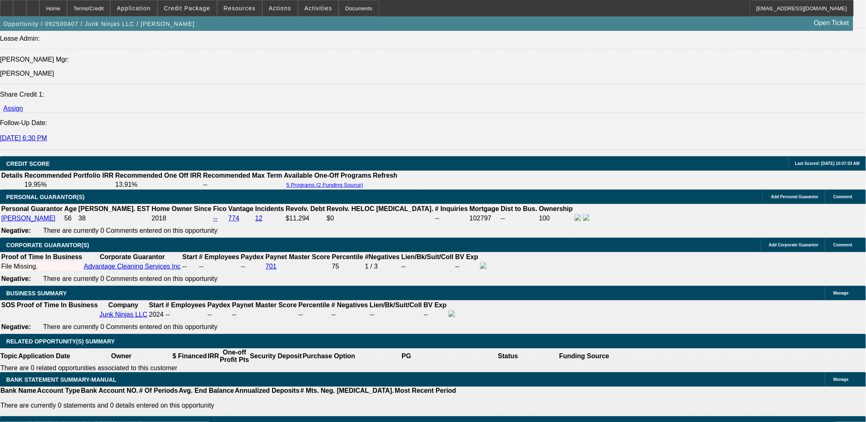
scroll to position [1141, 0]
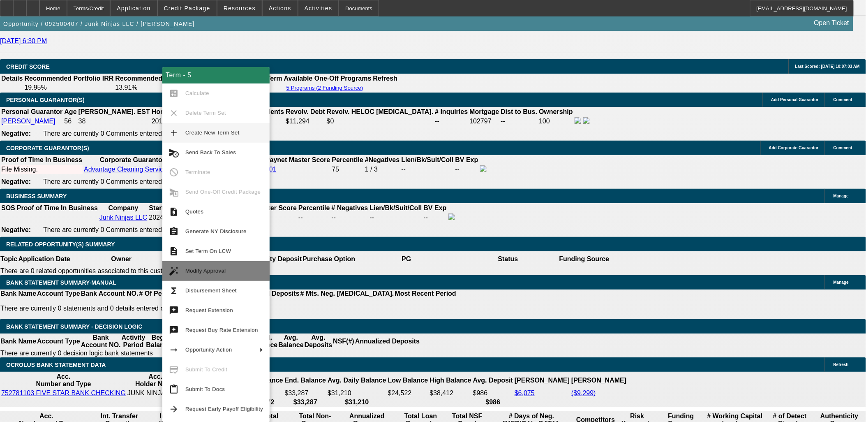
click at [217, 271] on span "Modify Approval" at bounding box center [205, 271] width 41 height 6
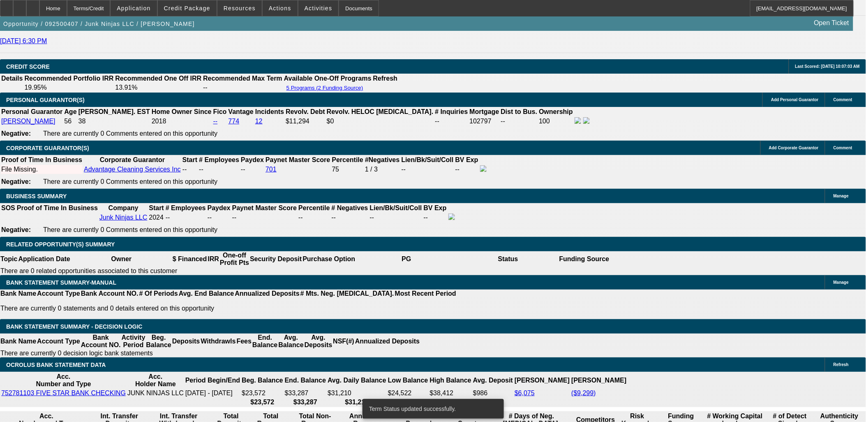
select select "0"
select select "0.1"
select select "4"
select select "0"
select select "0.1"
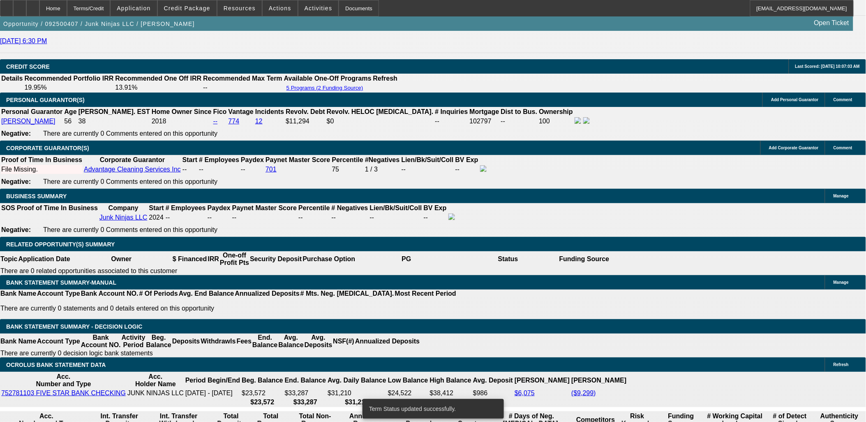
select select "4"
select select "0"
select select "0.1"
select select "4"
select select "0.15"
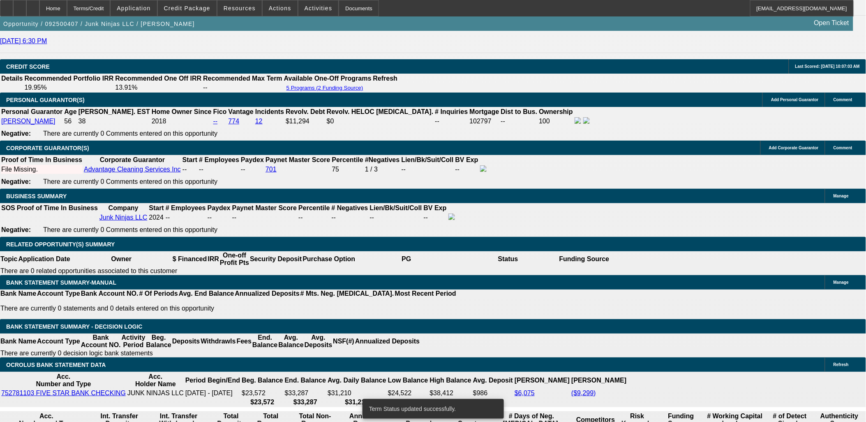
select select "0"
select select "0.1"
select select "4"
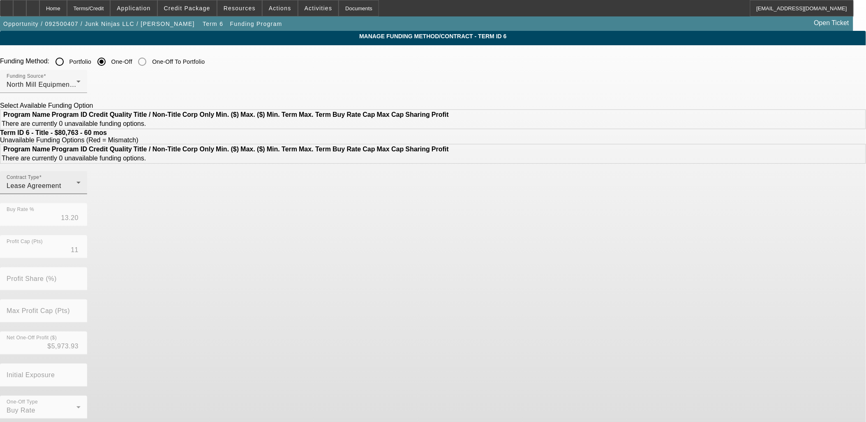
click at [76, 191] on div "Lease Agreement" at bounding box center [42, 186] width 70 height 10
click at [256, 249] on span "Equipment Finance Agreement" at bounding box center [253, 249] width 95 height 20
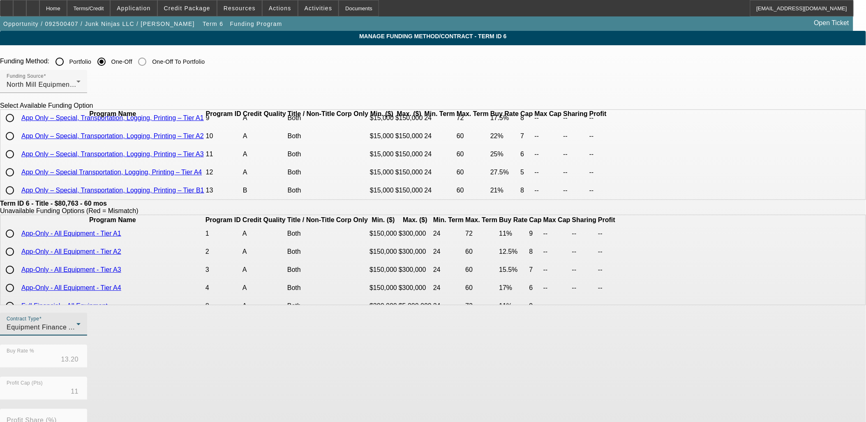
scroll to position [145, 0]
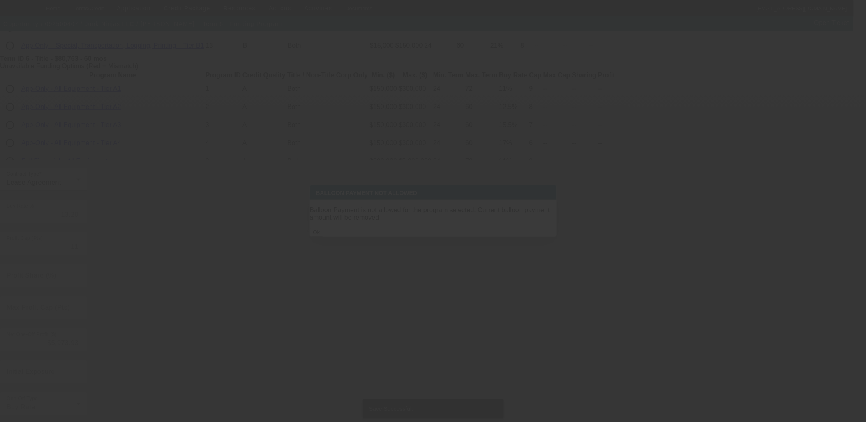
scroll to position [0, 0]
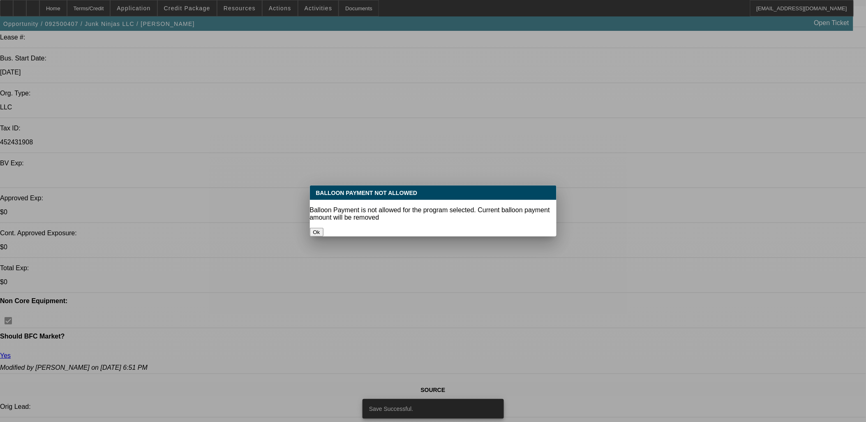
select select "0"
select select "6"
select select "0"
select select "0.1"
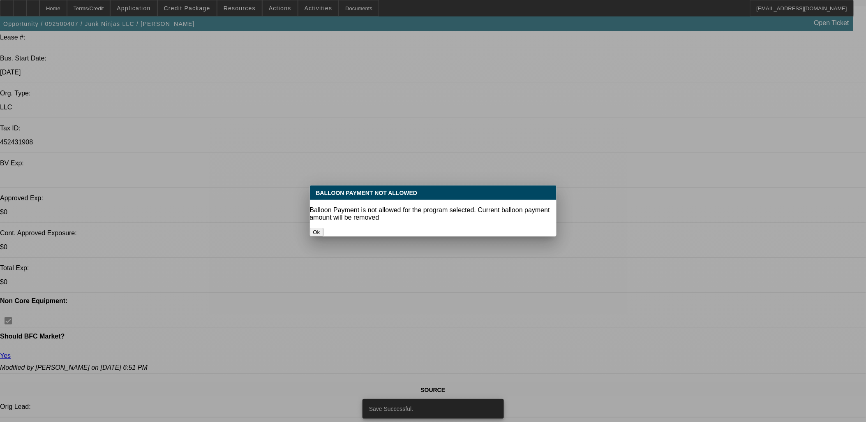
select select "4"
select select "0"
select select "0.1"
select select "4"
select select "0.15"
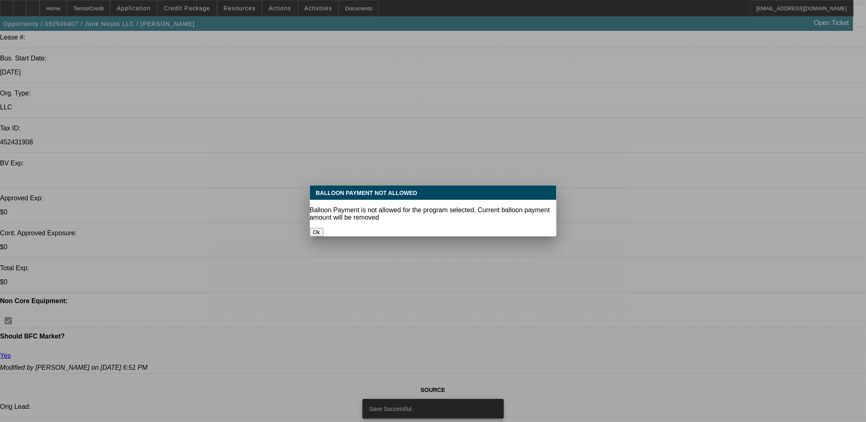
select select "0"
select select "0.1"
select select "4"
click at [323, 228] on button "Ok" at bounding box center [317, 232] width 14 height 9
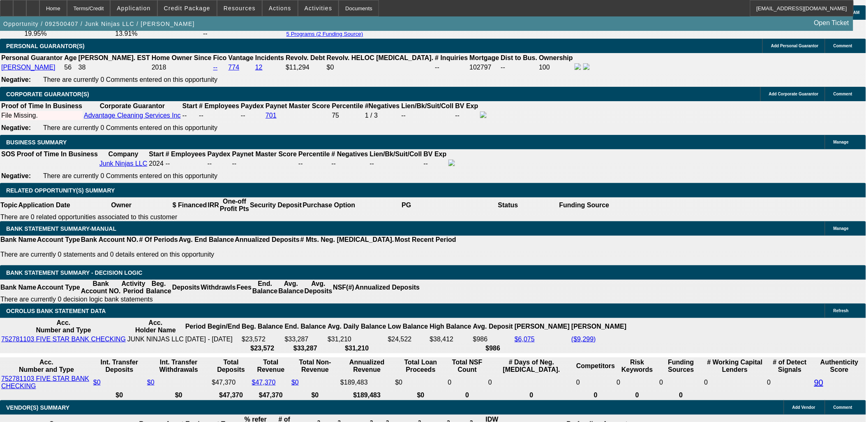
scroll to position [1195, 0]
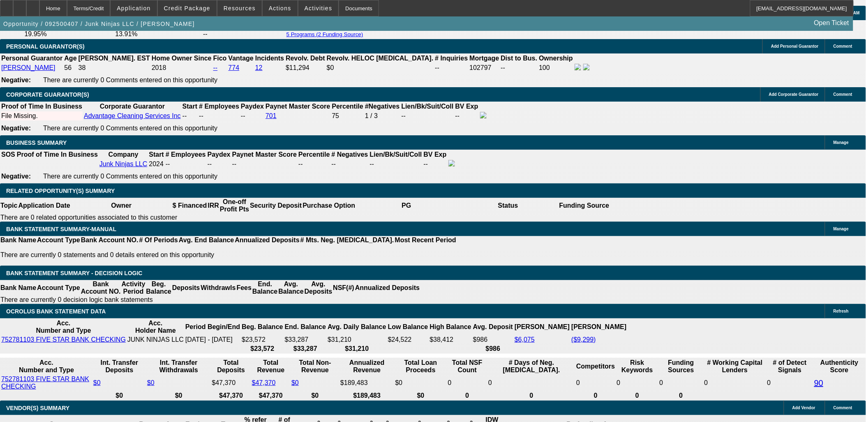
type input "UNKNOWN"
type input "15"
type input "$1,921.35"
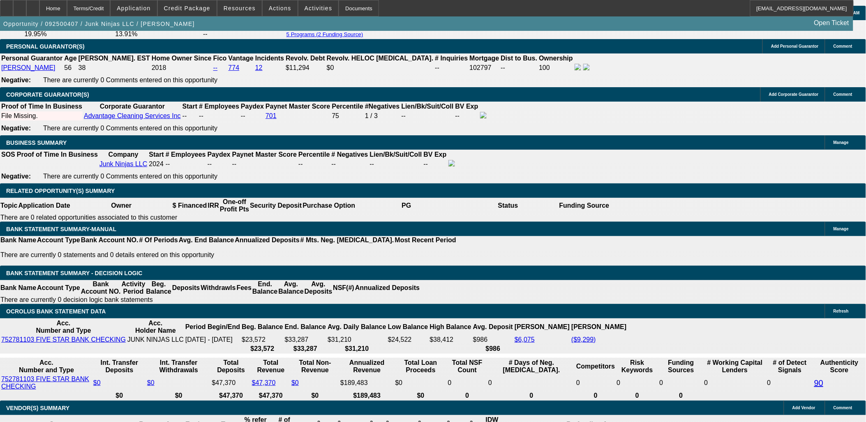
type input "15.5"
type input "$1,942.62"
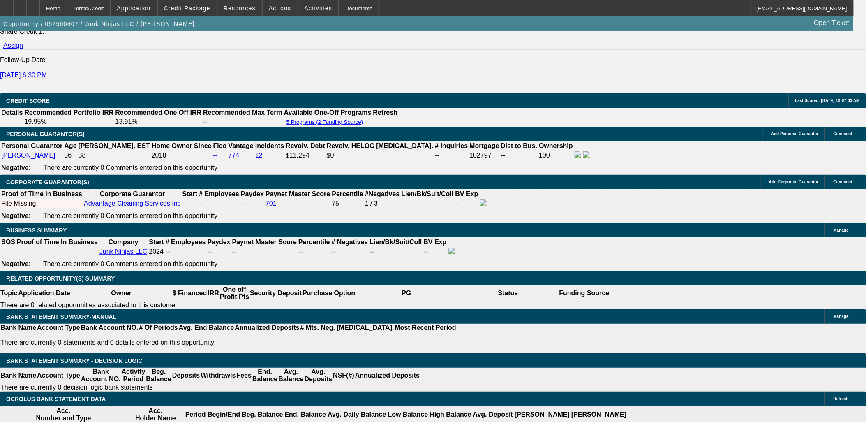
scroll to position [1103, 0]
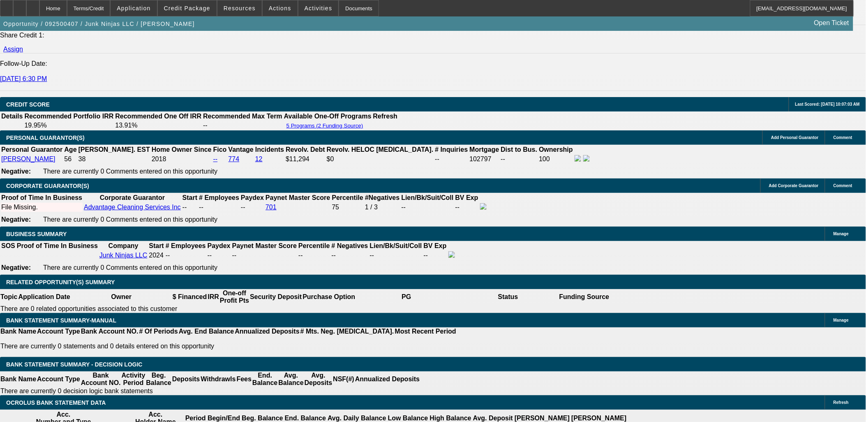
type input "15.5"
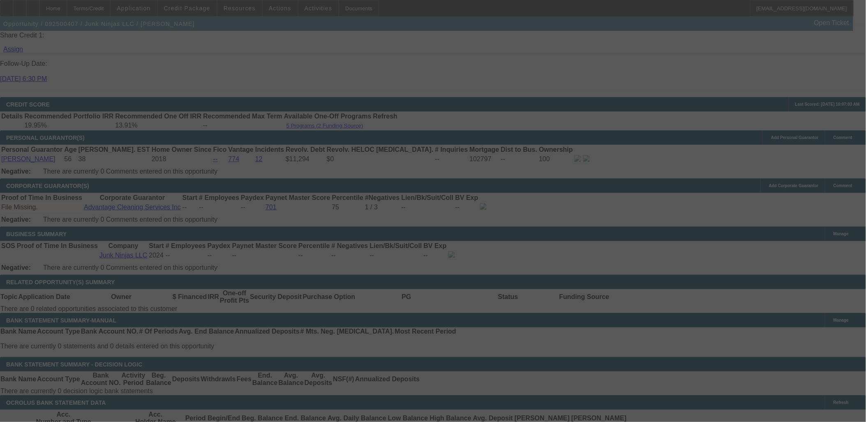
select select "0"
select select "6"
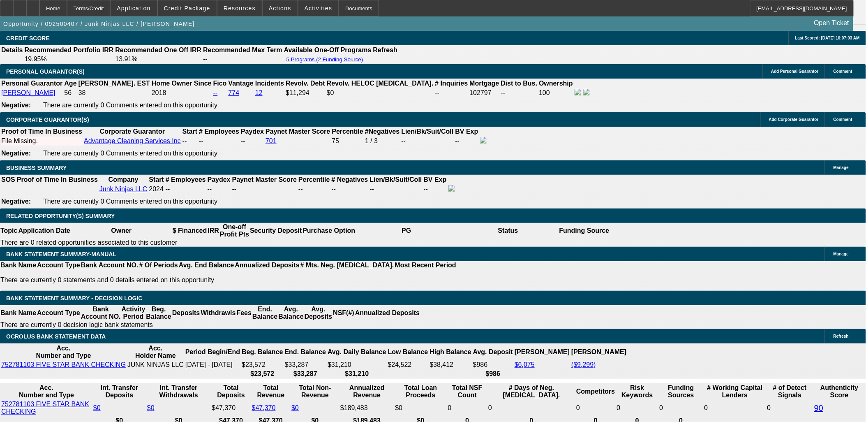
scroll to position [1149, 0]
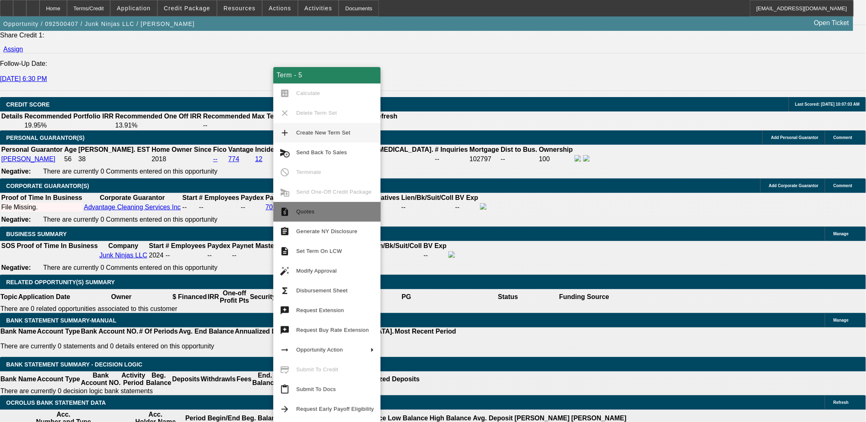
click at [309, 217] on button "request_quote Quotes" at bounding box center [326, 212] width 107 height 20
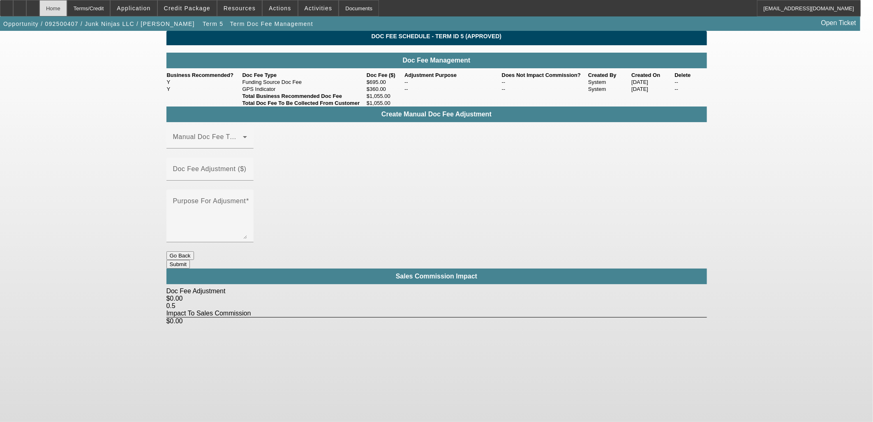
click at [67, 11] on div "Home" at bounding box center [53, 8] width 28 height 16
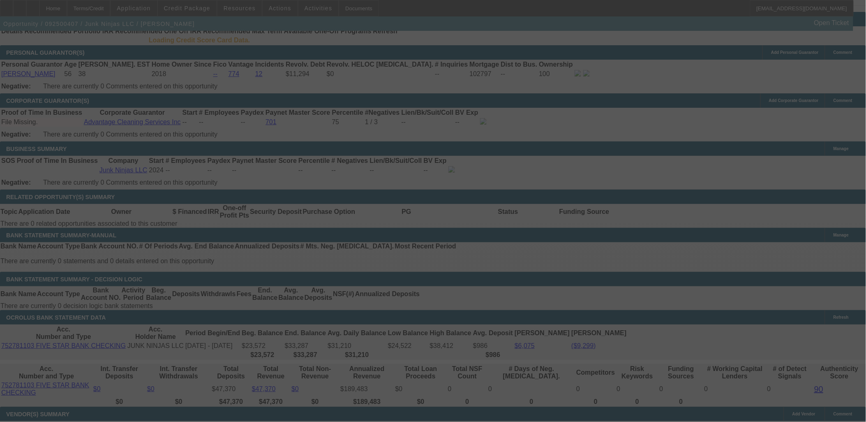
scroll to position [1249, 0]
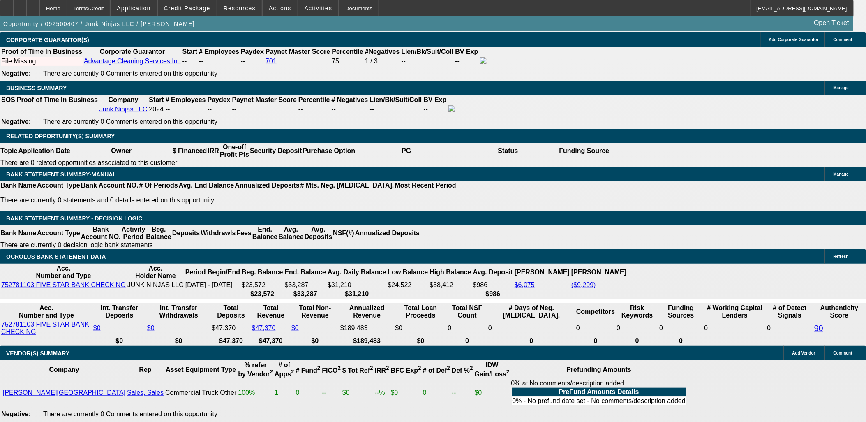
select select "0"
select select "6"
select select "0"
select select "0.1"
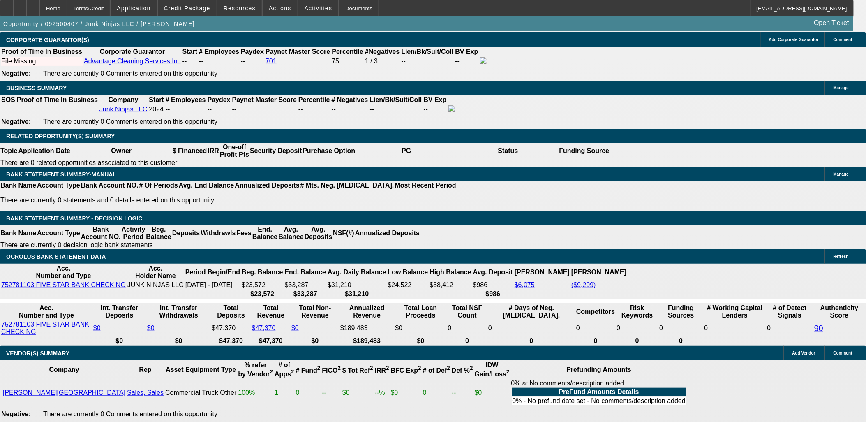
select select "4"
select select "0"
select select "0.1"
select select "4"
select select "0.15"
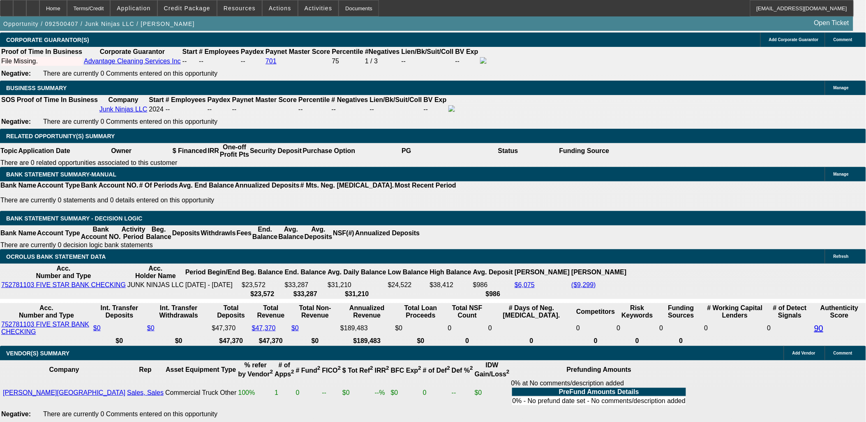
select select "0"
select select "0.1"
select select "4"
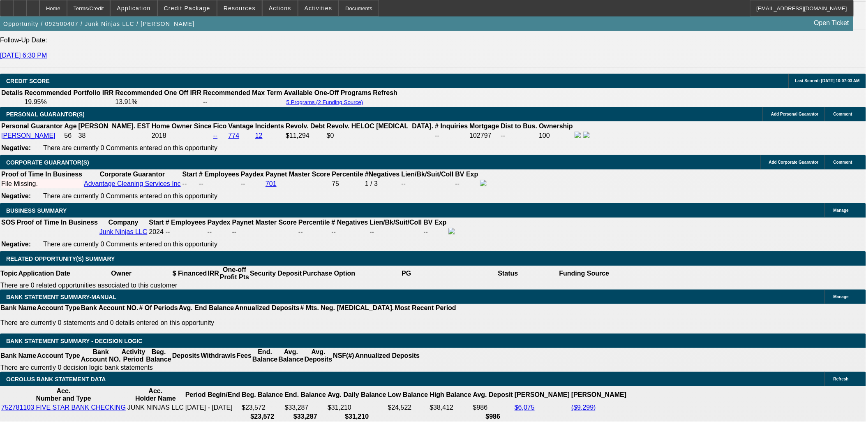
scroll to position [1126, 0]
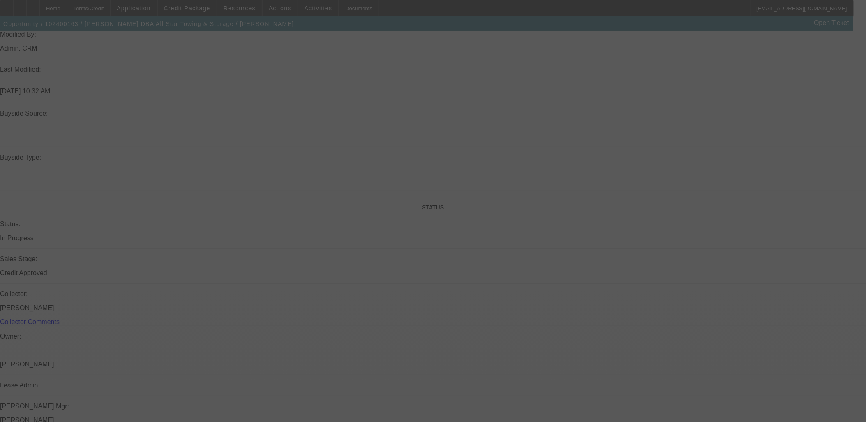
scroll to position [734, 0]
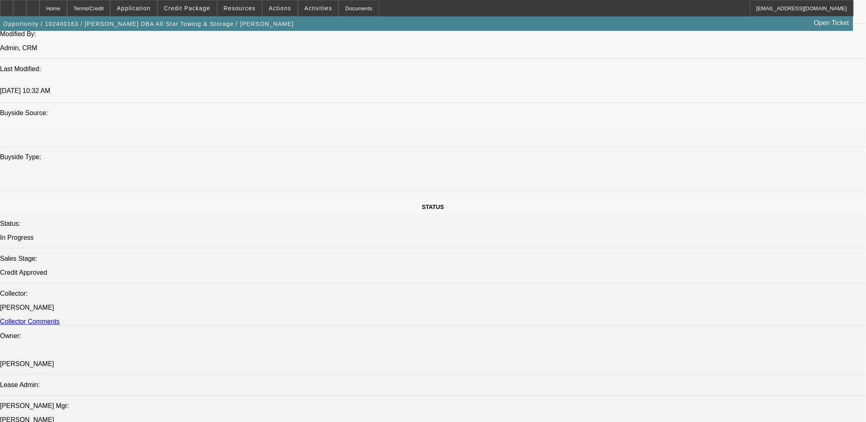
select select "0"
select select "0.1"
select select "0"
select select "2"
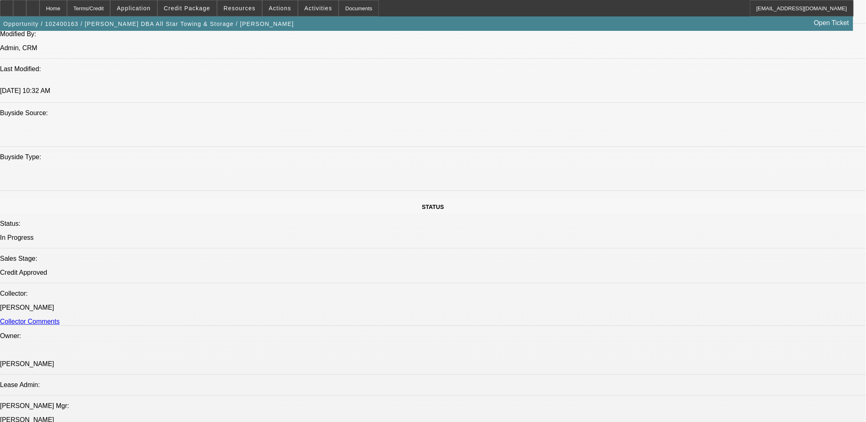
select select "0.1"
select select "2"
select select "0.1"
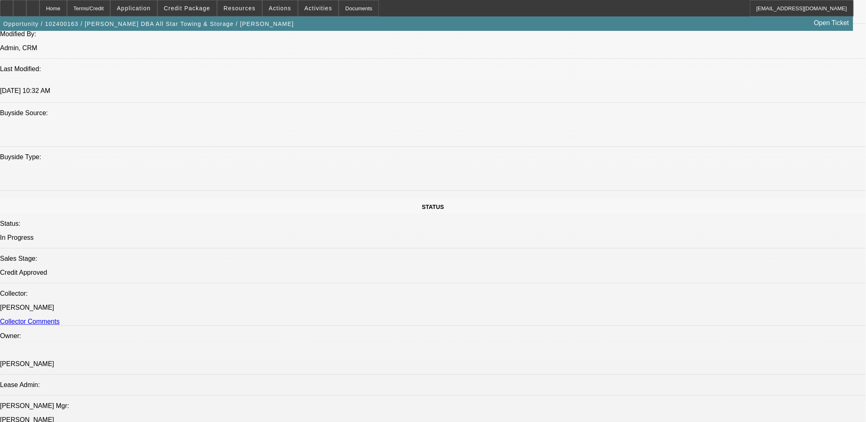
select select "2"
select select "0.1"
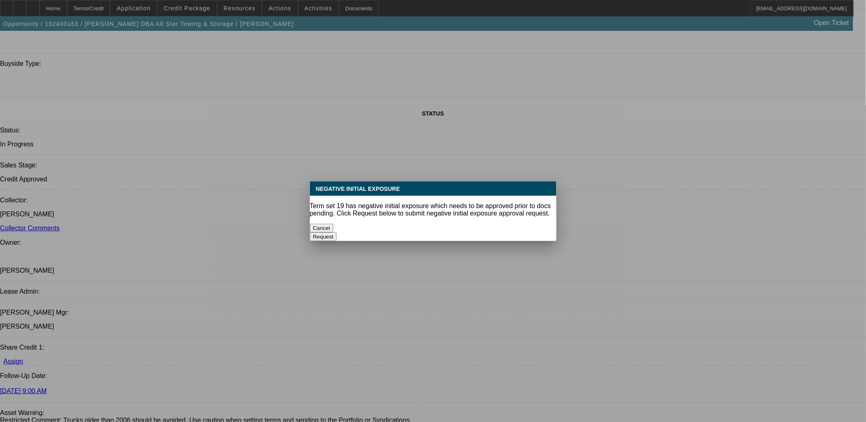
scroll to position [0, 0]
select select "1"
select select "4"
select select "1"
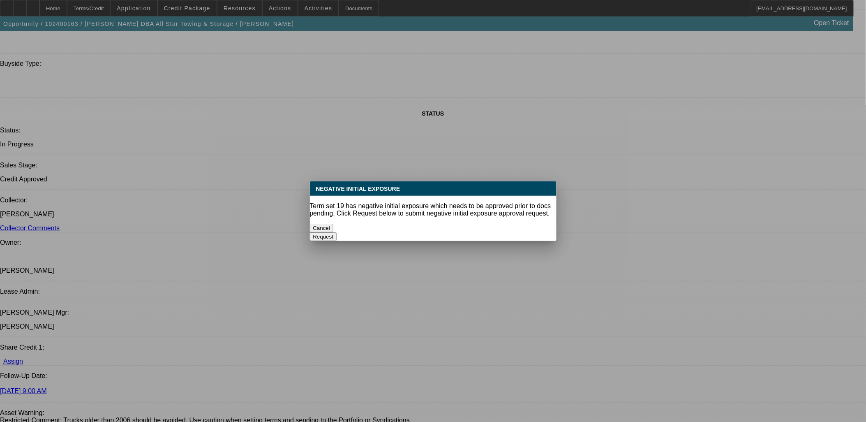
select select "2"
select select "4"
select select "1"
select select "2"
select select "4"
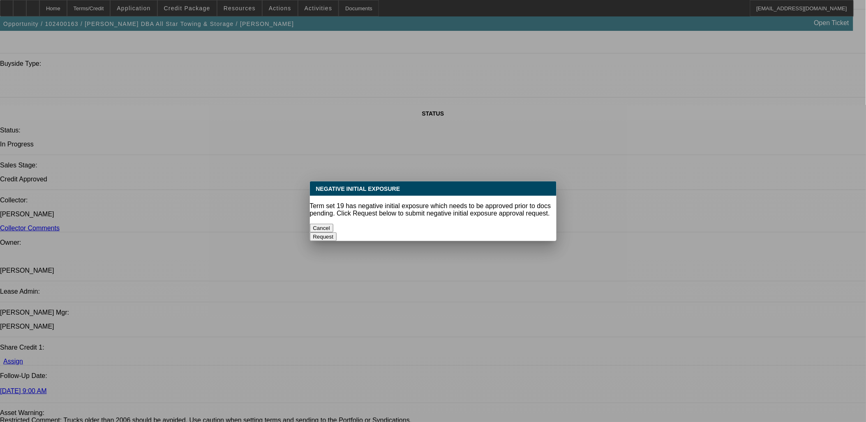
select select "1"
select select "2"
select select "4"
click at [334, 224] on button "Cancel" at bounding box center [322, 228] width 24 height 9
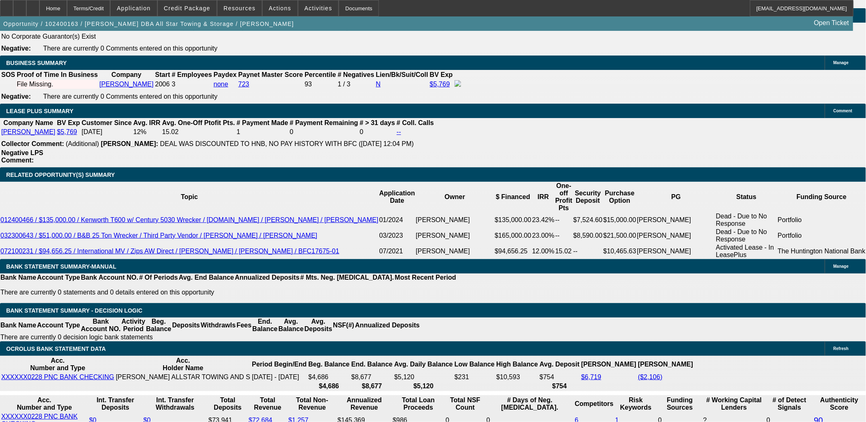
scroll to position [1331, 0]
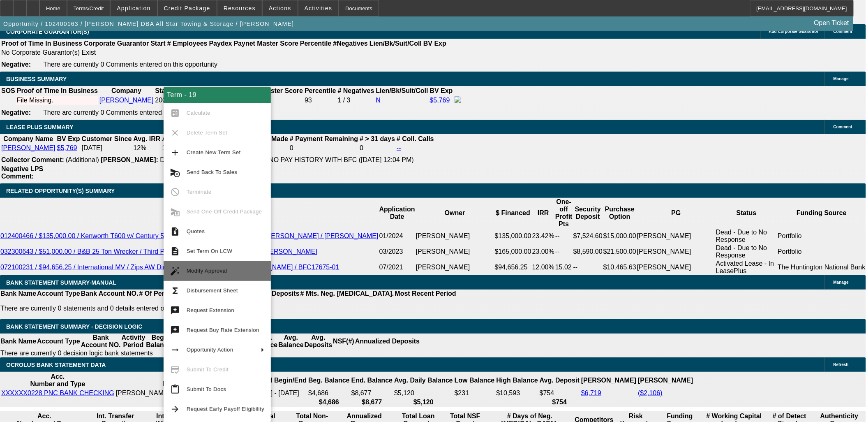
click at [235, 273] on span "Modify Approval" at bounding box center [226, 271] width 78 height 10
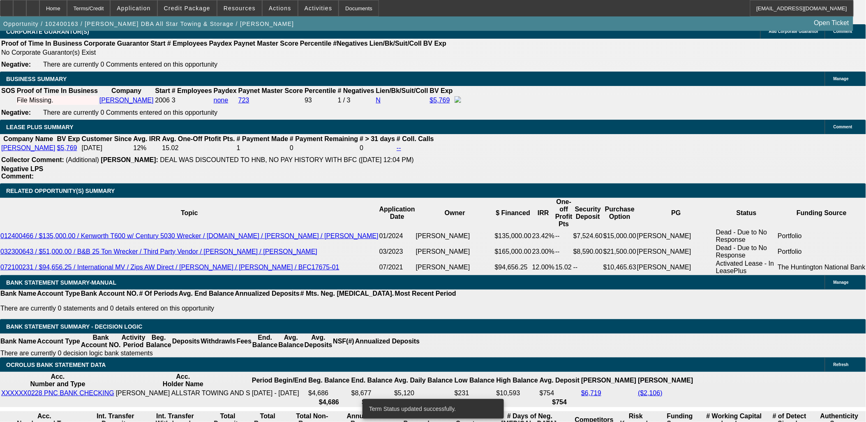
select select "0"
select select "0.1"
select select "4"
select select "0"
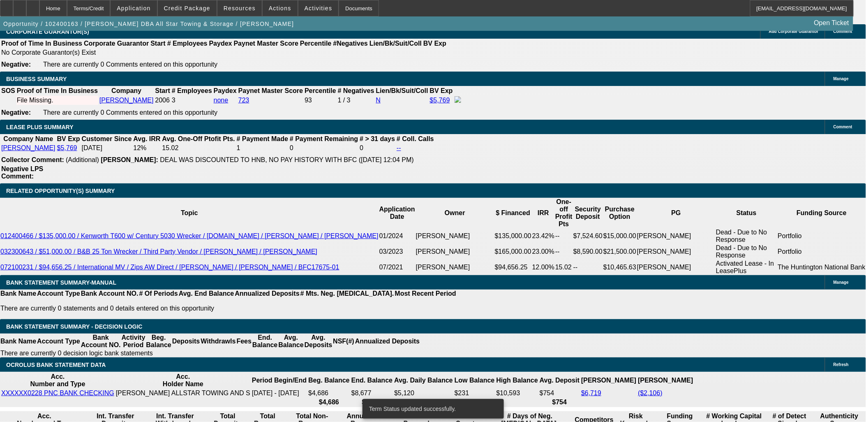
select select "0"
select select "0.1"
select select "4"
select select "0"
select select "2"
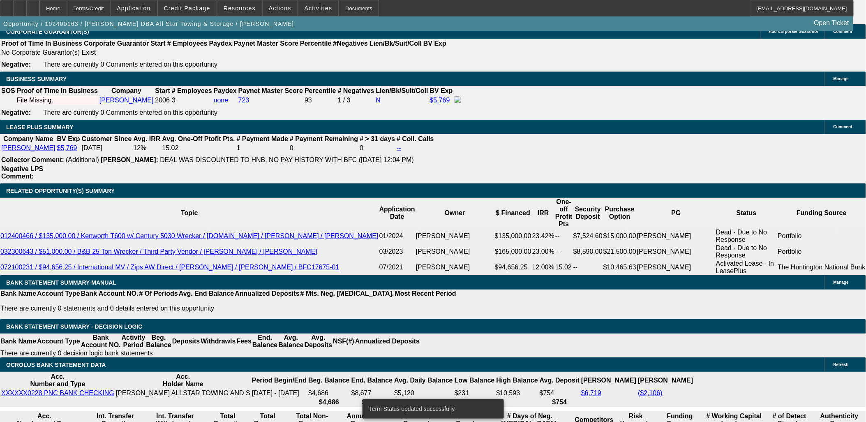
select select "2"
select select "0.1"
select select "4"
select select "0.1"
select select "2"
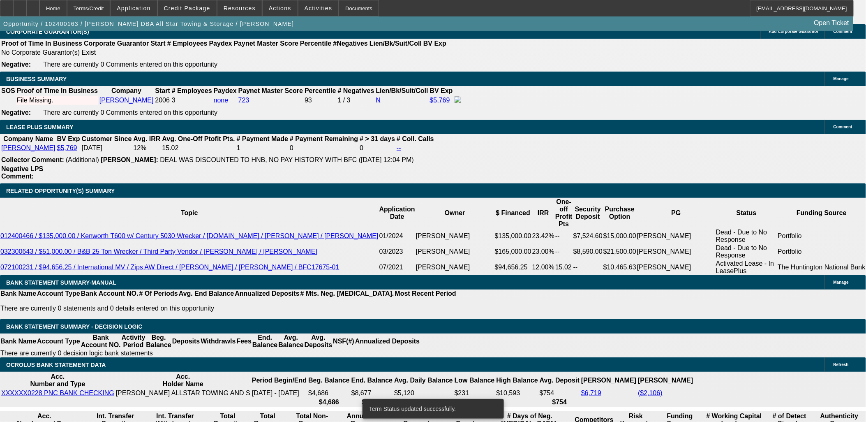
select select "2"
select select "0.1"
select select "4"
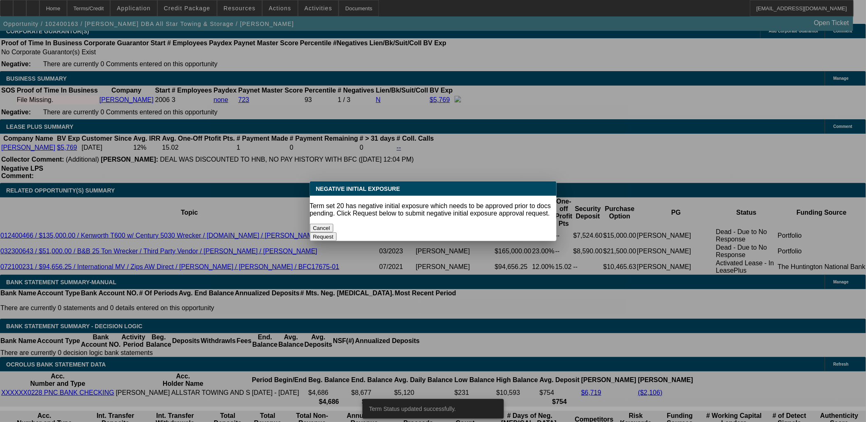
scroll to position [0, 0]
click at [334, 224] on button "Cancel" at bounding box center [322, 228] width 24 height 9
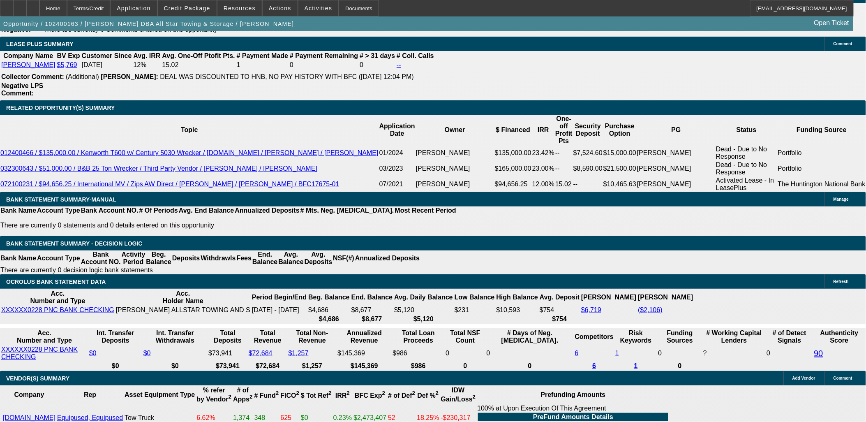
scroll to position [1422, 0]
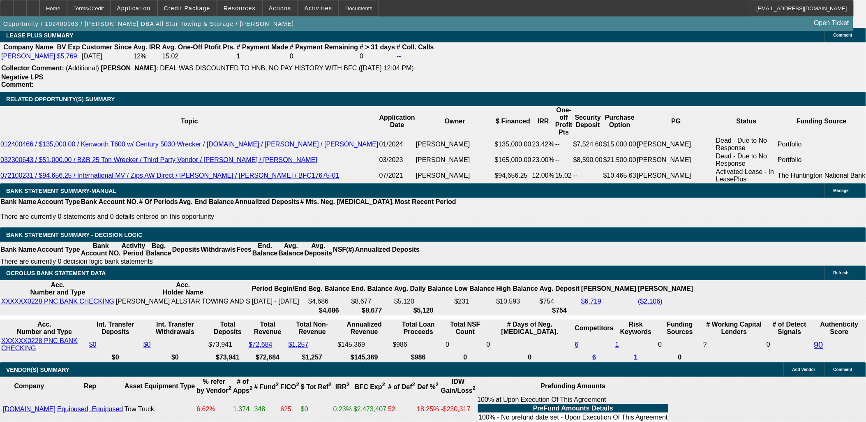
type input "UNKNOWN"
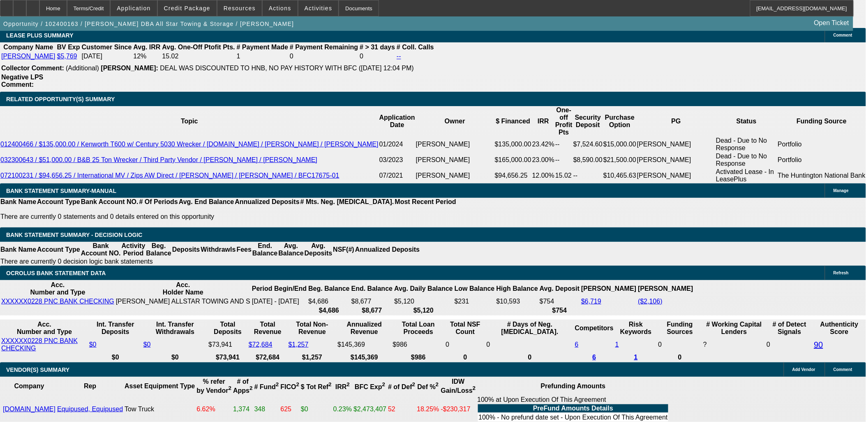
type input "18"
type input "$2,458.36"
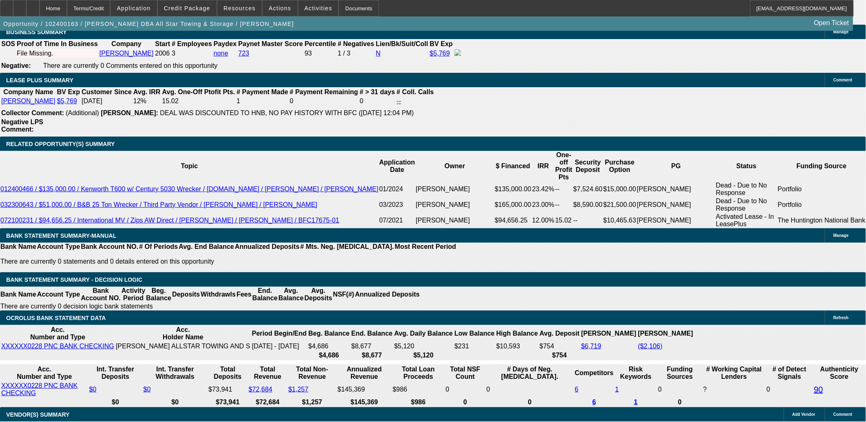
scroll to position [1285, 0]
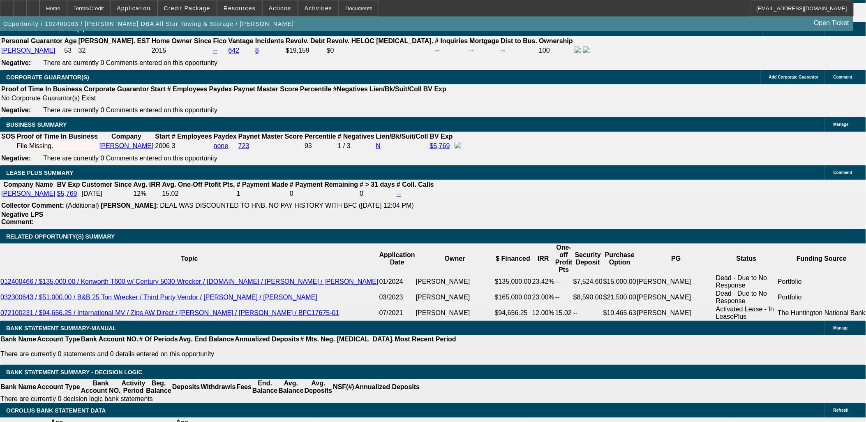
type input "18"
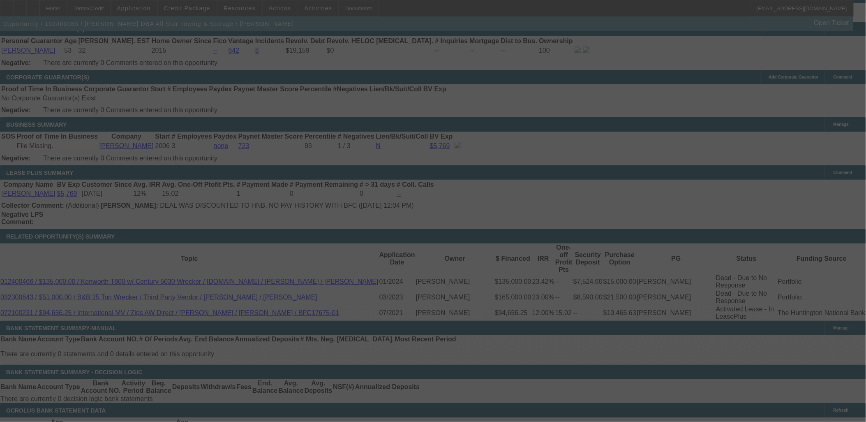
select select "0"
select select "0.1"
select select "4"
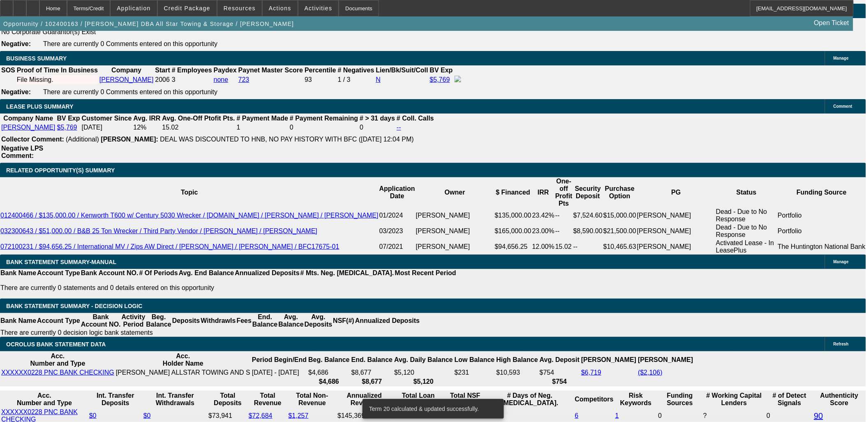
scroll to position [1331, 0]
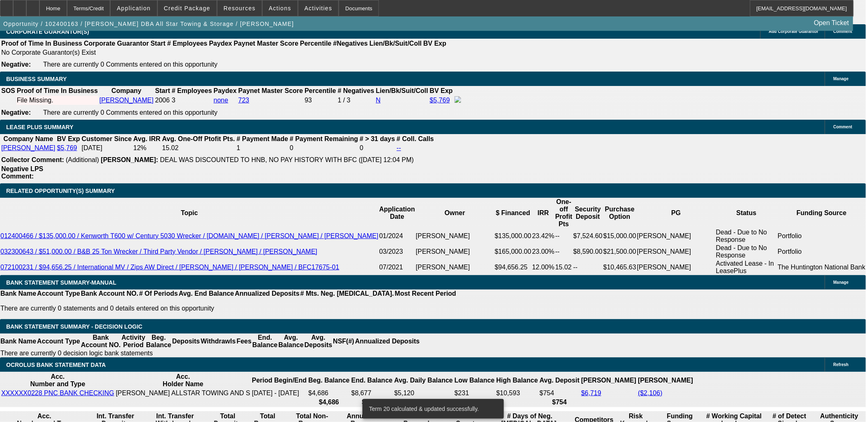
select select "0.1"
select select "2"
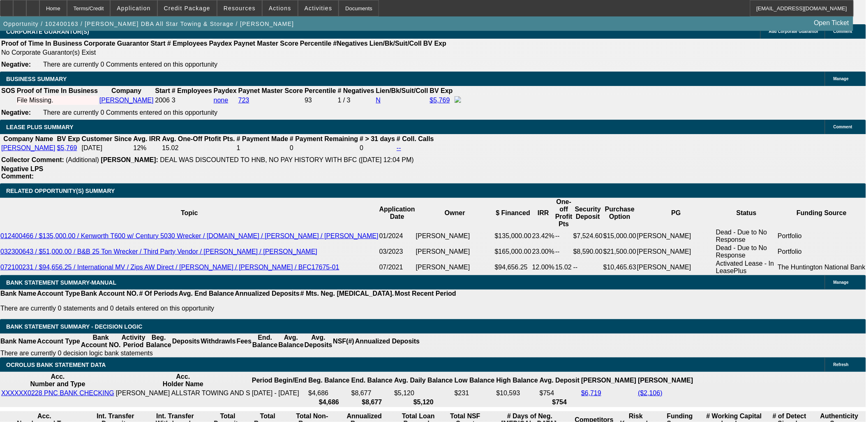
select select "0.1"
select select "4"
select select "0.2"
select select "2"
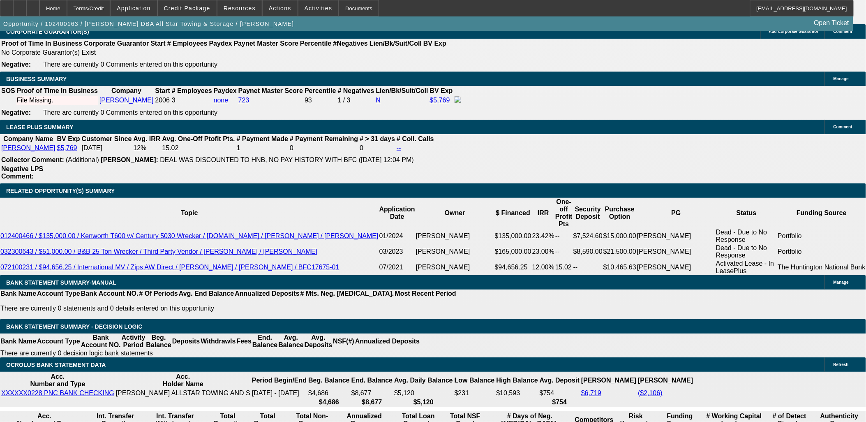
select select "0.1"
select select "4"
select select "0.2"
select select "2"
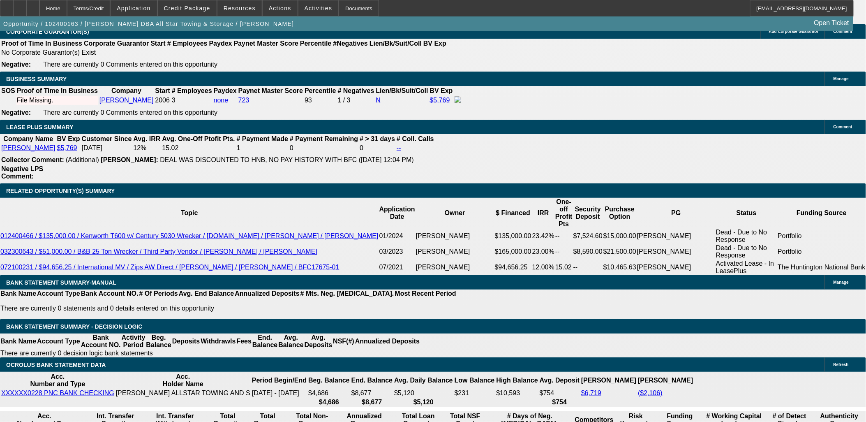
select select "0.1"
select select "4"
select select "0.1"
select select "2"
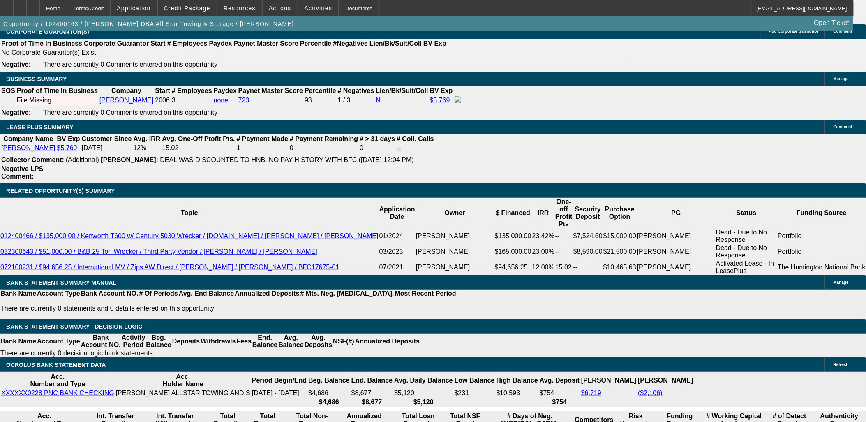
select select "0.1"
select select "4"
select select "0.1"
select select "2"
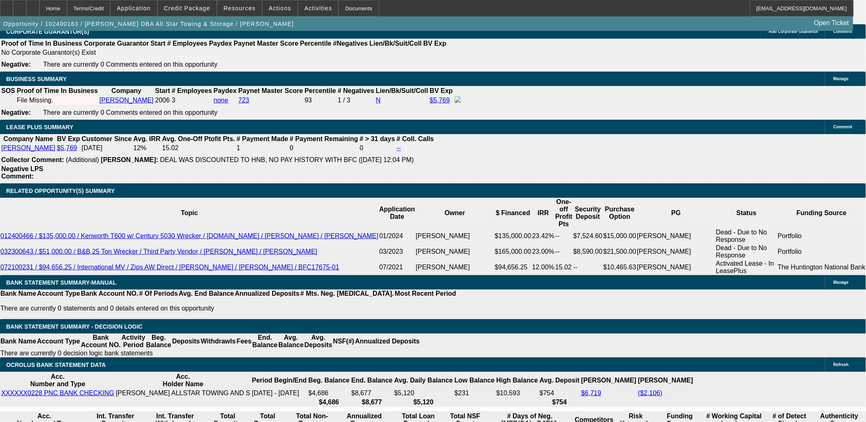
select select "2"
select select "0.1"
select select "4"
select select "0"
select select "2"
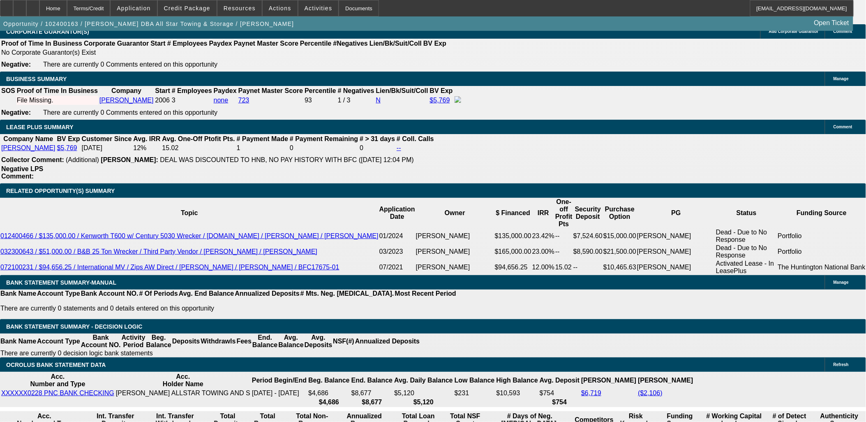
select select "2"
select select "0.1"
select select "4"
select select "2"
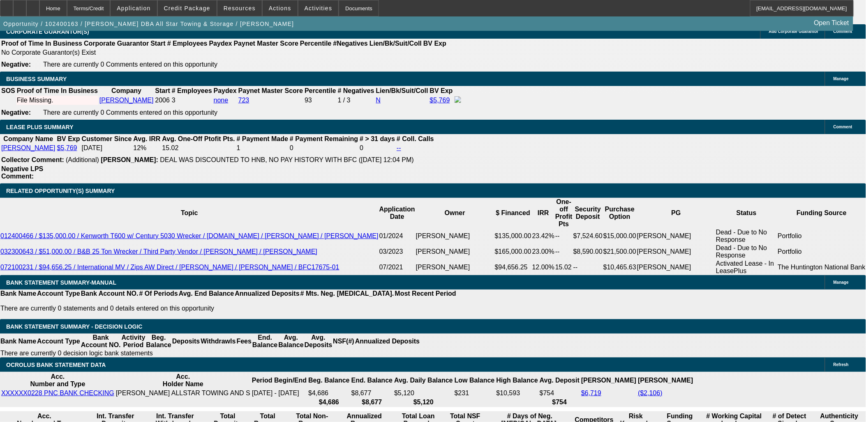
select select "0.1"
select select "4"
select select "2"
select select "0.1"
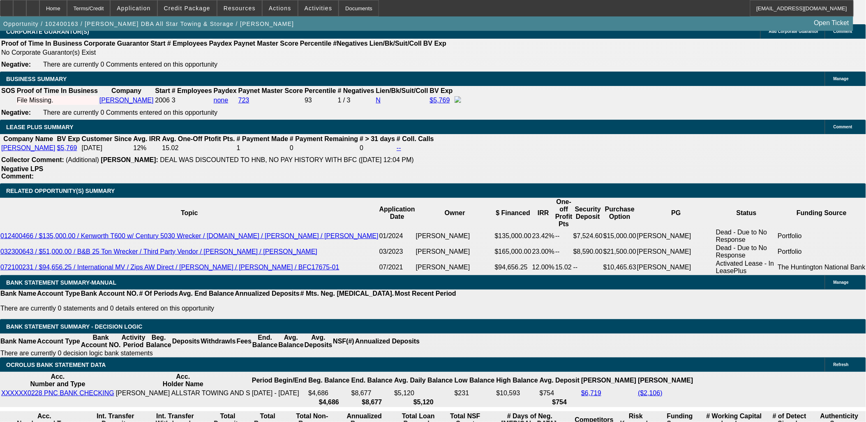
select select "4"
select select "0.1"
select select "2"
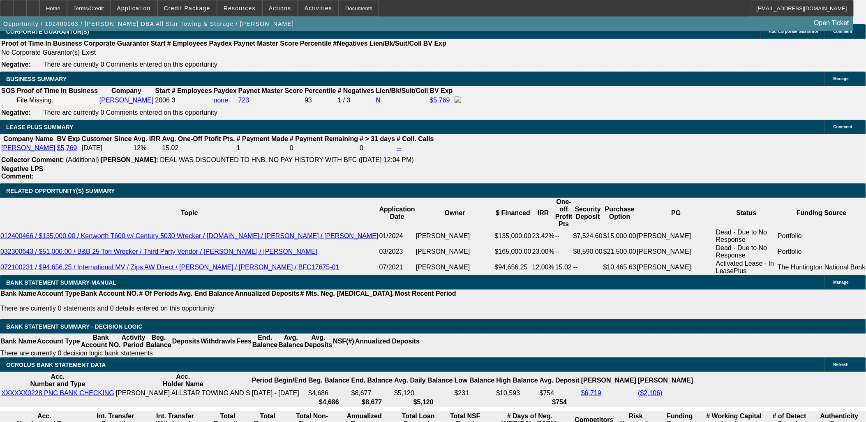
select select "0.1"
select select "4"
select select "0.2"
select select "2"
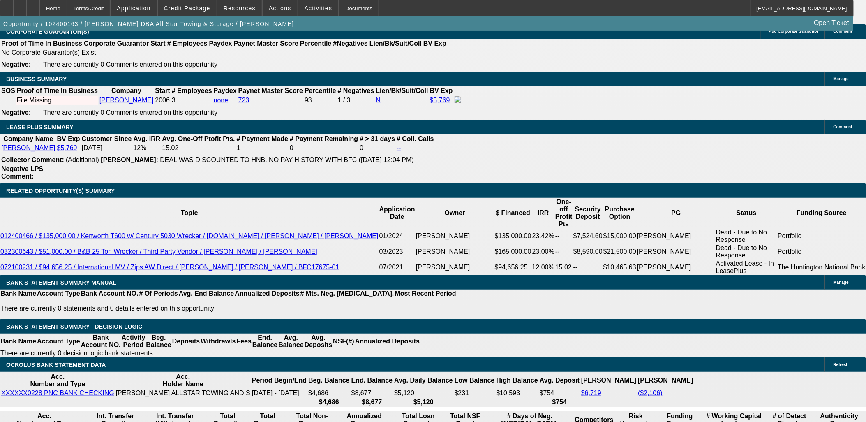
select select "0.1"
select select "4"
select select "0.2"
select select "2"
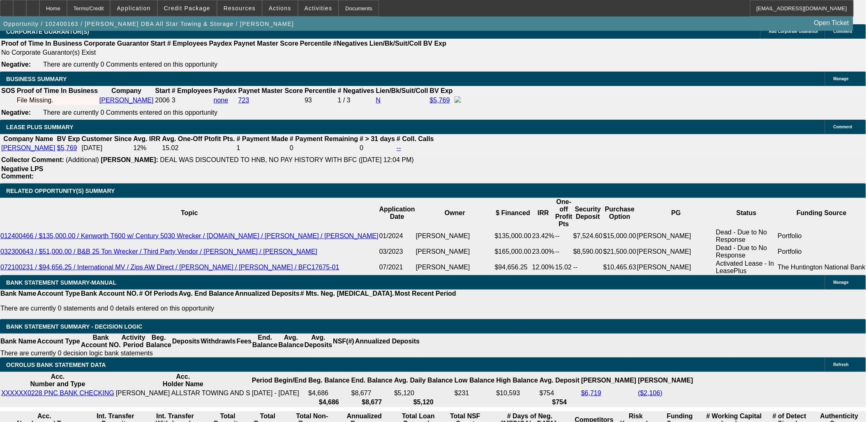
select select "0.1"
select select "4"
select select "0.1"
select select "2"
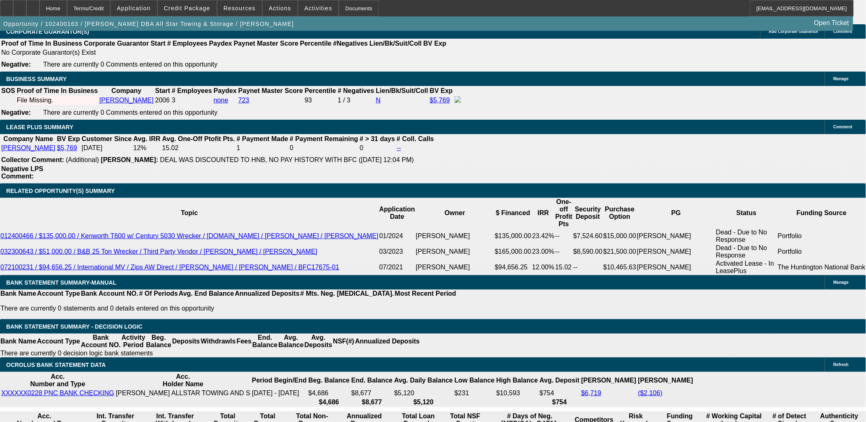
select select "0.1"
select select "4"
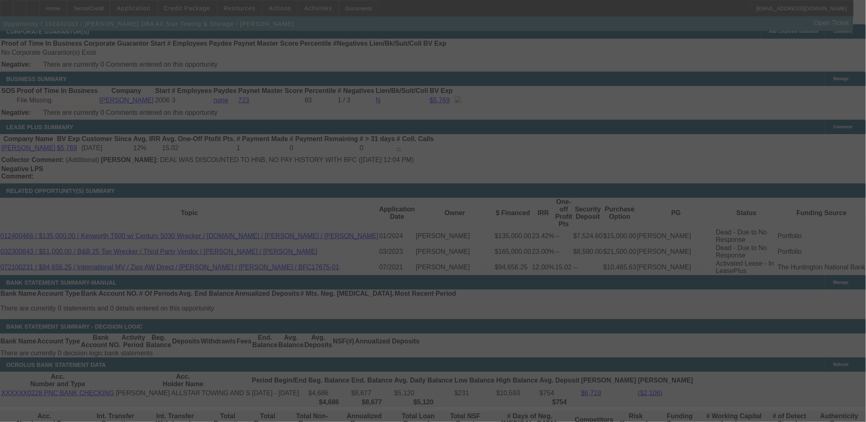
select select "0"
select select "0.1"
select select "4"
select select "0"
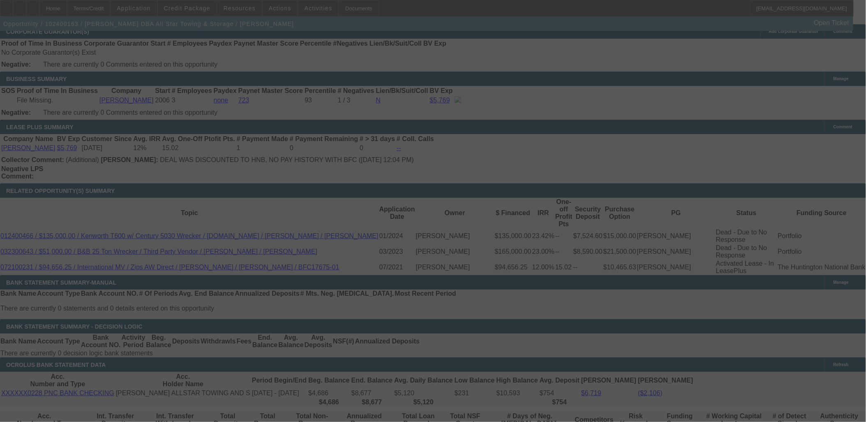
select select "0"
select select "0.1"
select select "4"
select select "0"
select select "2"
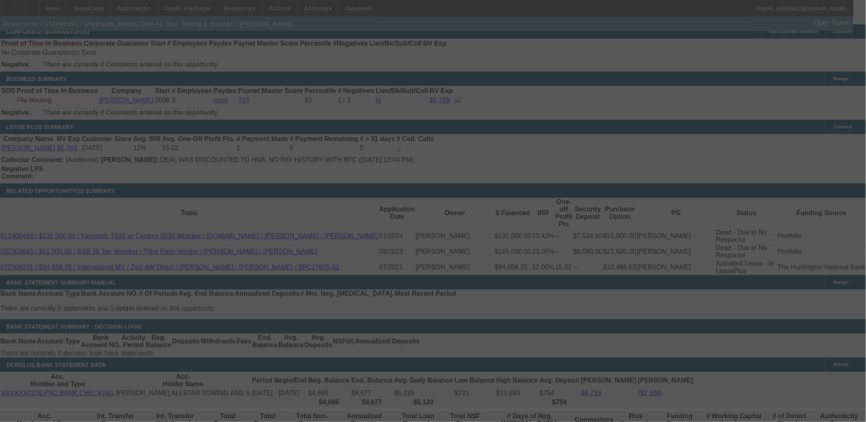
select select "2"
select select "0.1"
select select "4"
select select "0.1"
select select "2"
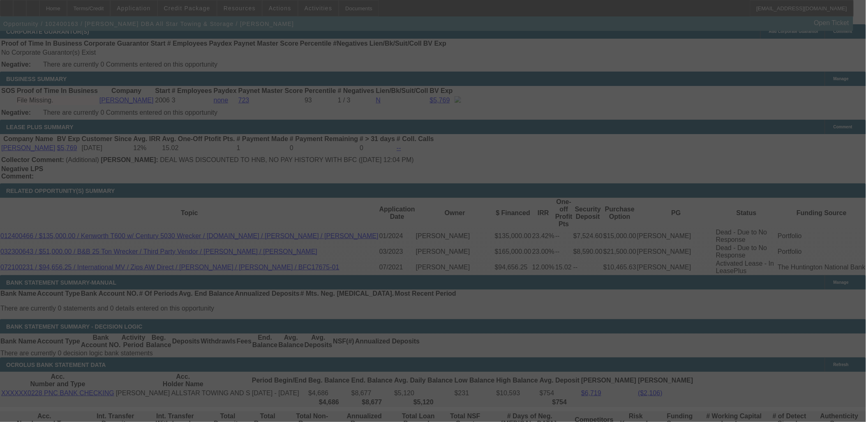
select select "2"
select select "0.1"
select select "4"
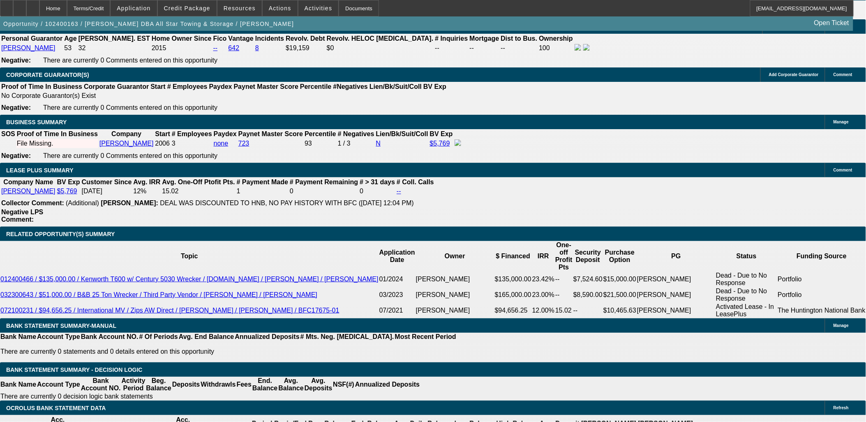
scroll to position [1278, 0]
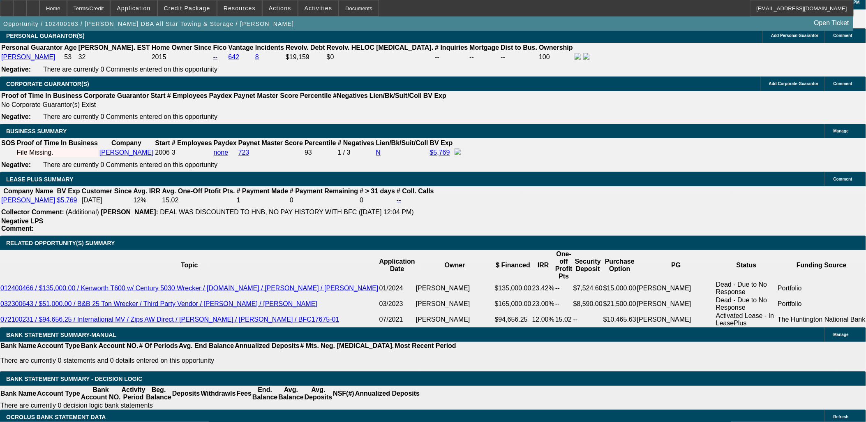
drag, startPoint x: 360, startPoint y: 192, endPoint x: 371, endPoint y: 235, distance: 44.7
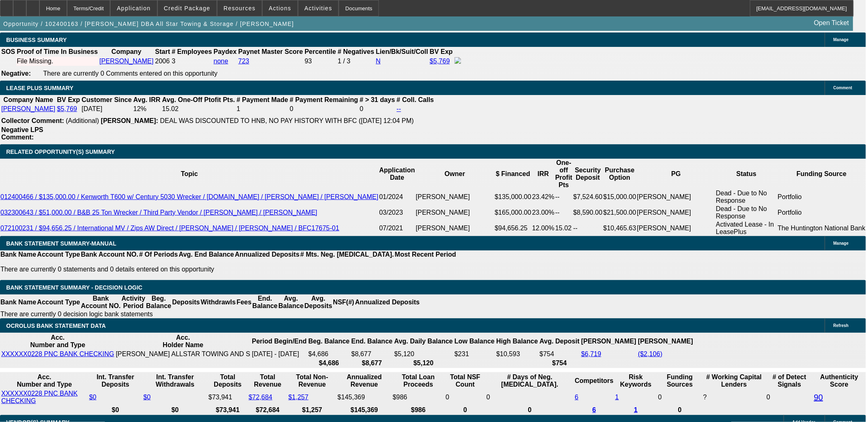
scroll to position [46, 0]
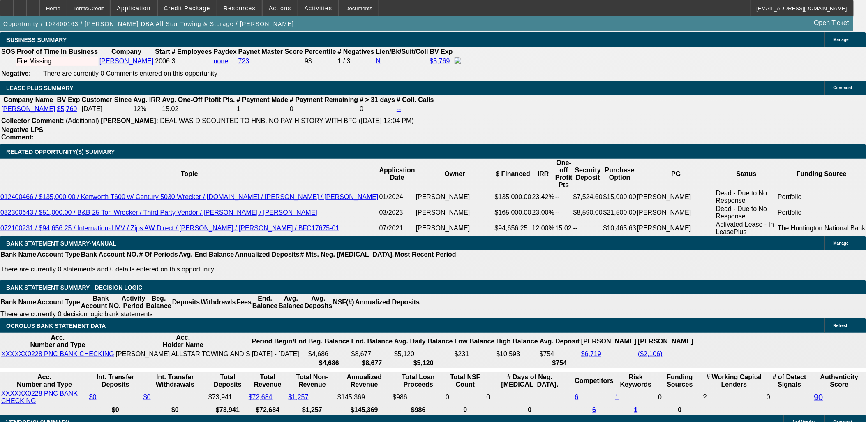
scroll to position [228, 0]
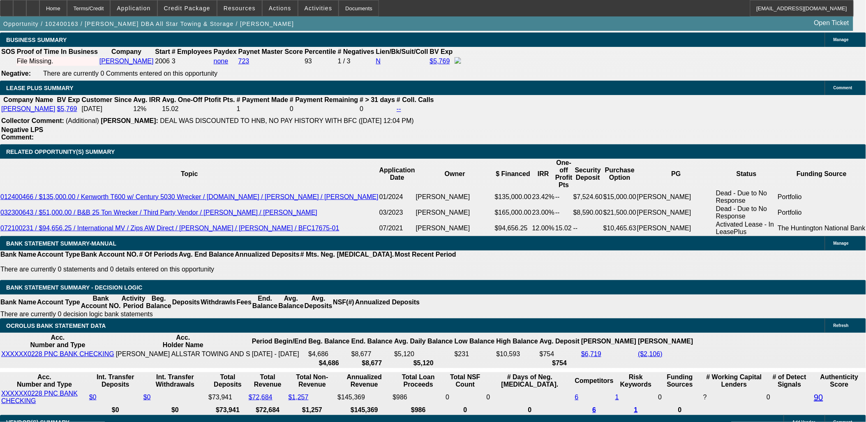
scroll to position [685, 0]
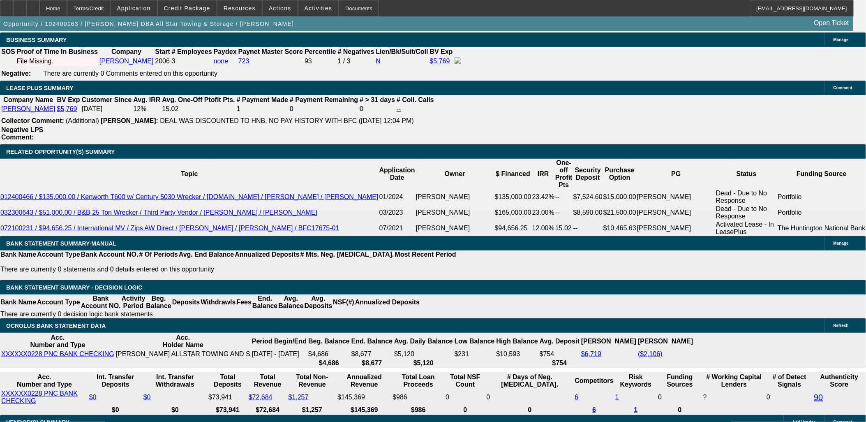
drag, startPoint x: 675, startPoint y: 169, endPoint x: 672, endPoint y: 161, distance: 8.9
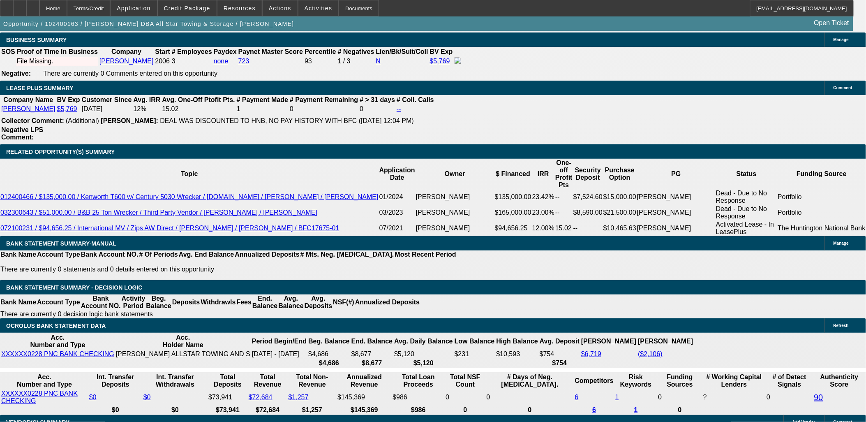
scroll to position [548, 0]
drag, startPoint x: 674, startPoint y: 137, endPoint x: 675, endPoint y: 125, distance: 12.0
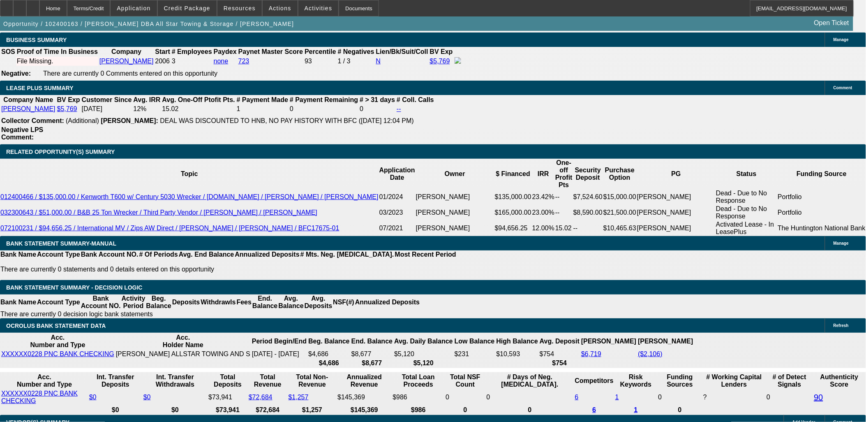
scroll to position [959, 0]
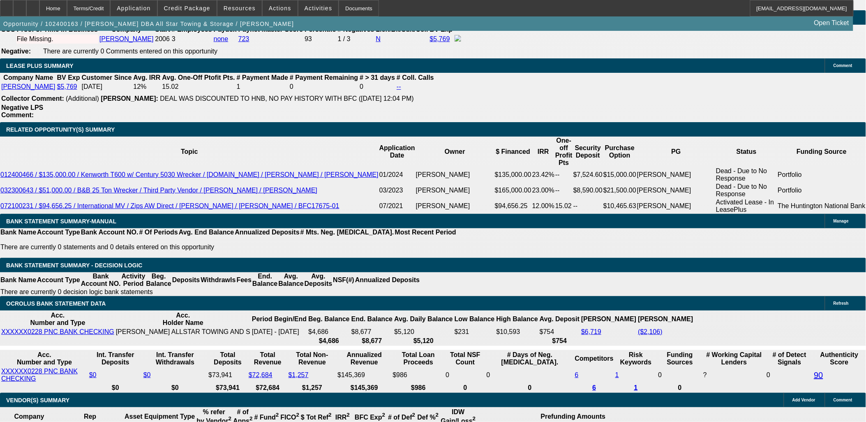
scroll to position [1370, 0]
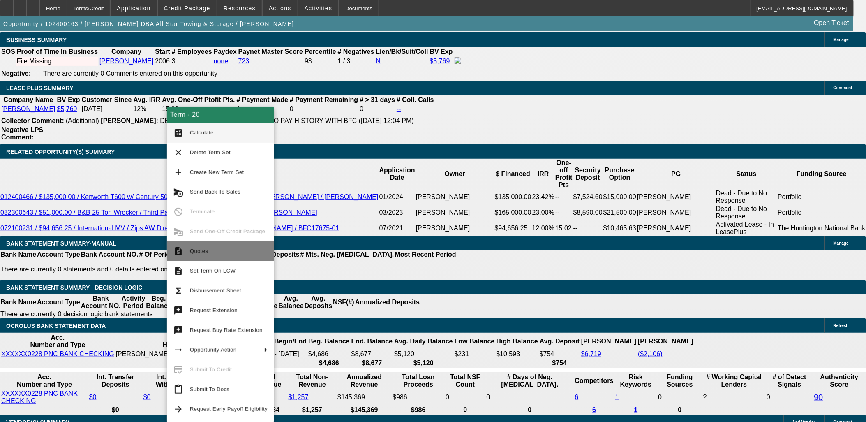
click at [214, 255] on span "Quotes" at bounding box center [229, 251] width 78 height 10
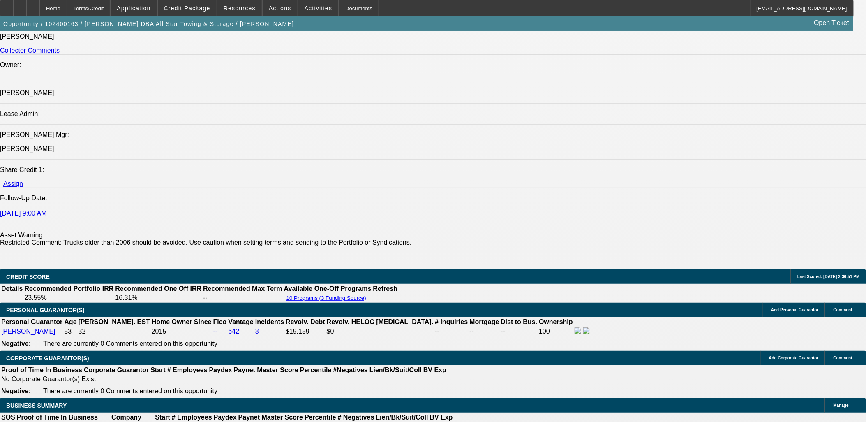
scroll to position [685, 0]
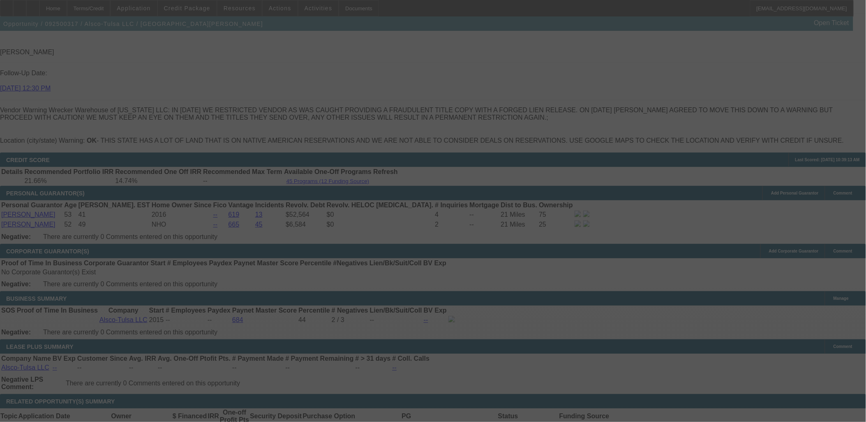
scroll to position [1205, 0]
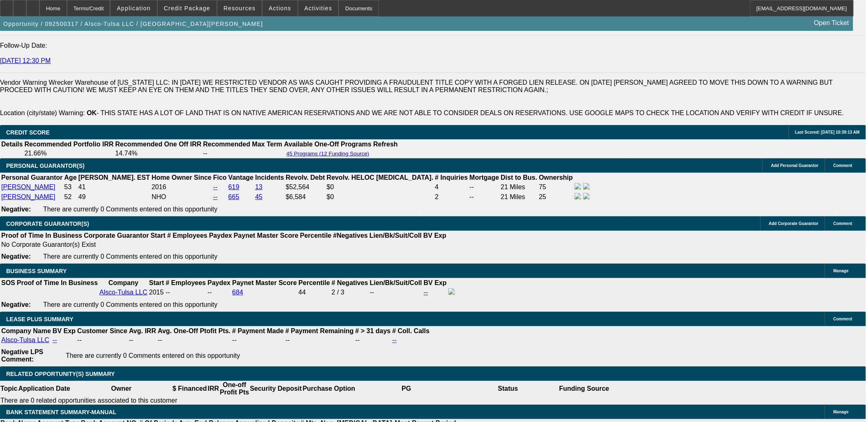
select select "0"
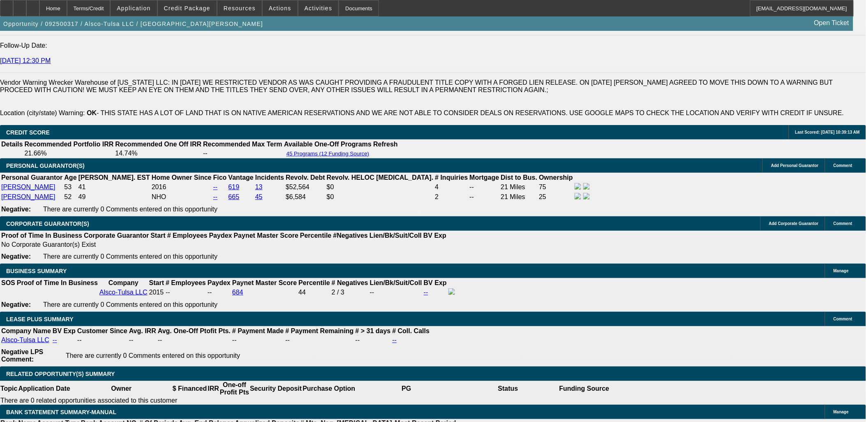
select select "0"
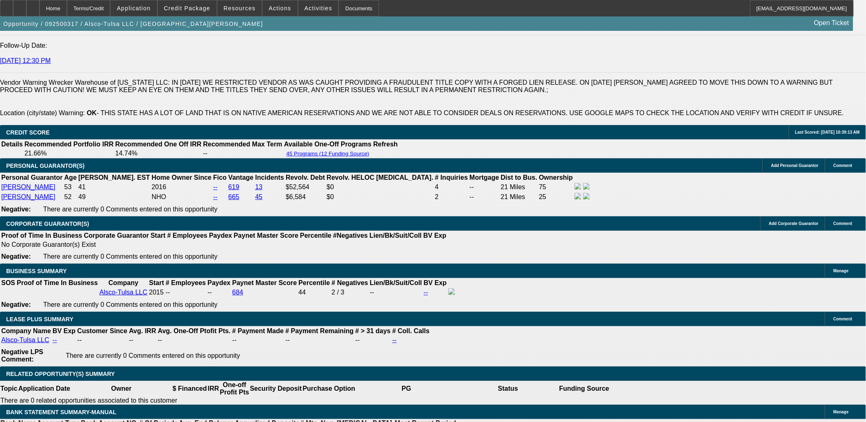
select select "0"
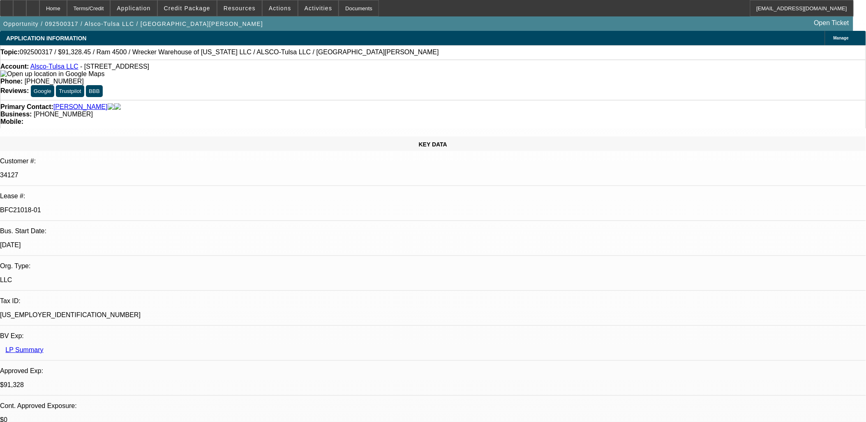
select select "0"
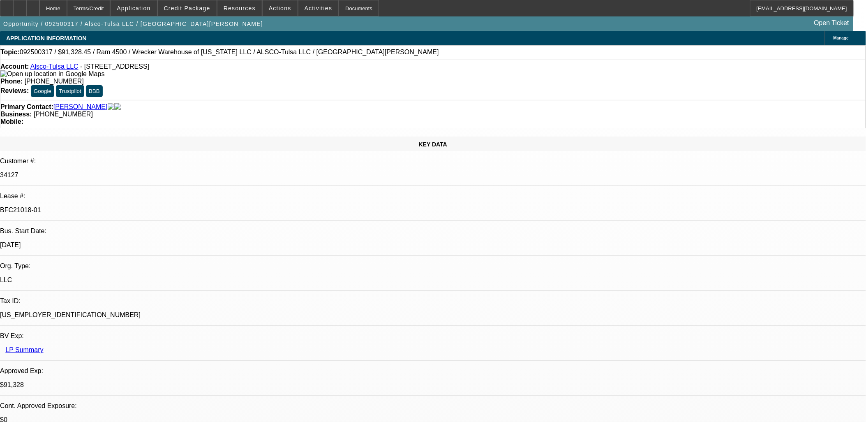
select select "0"
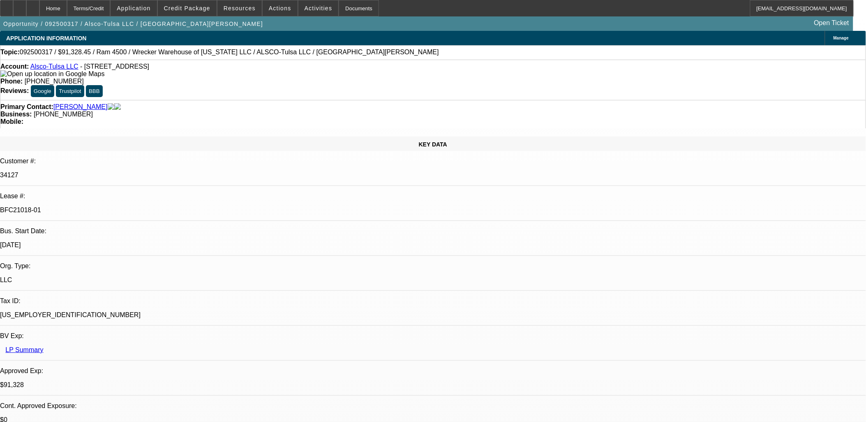
select select "0"
select select "1"
select select "6"
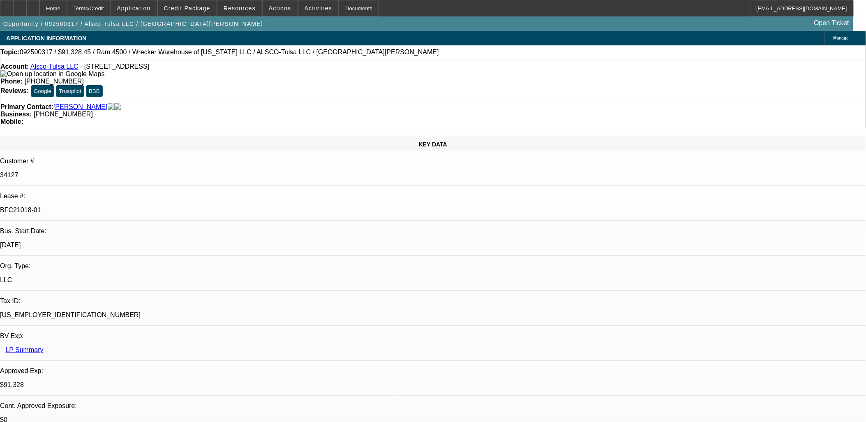
select select "1"
select select "6"
select select "1"
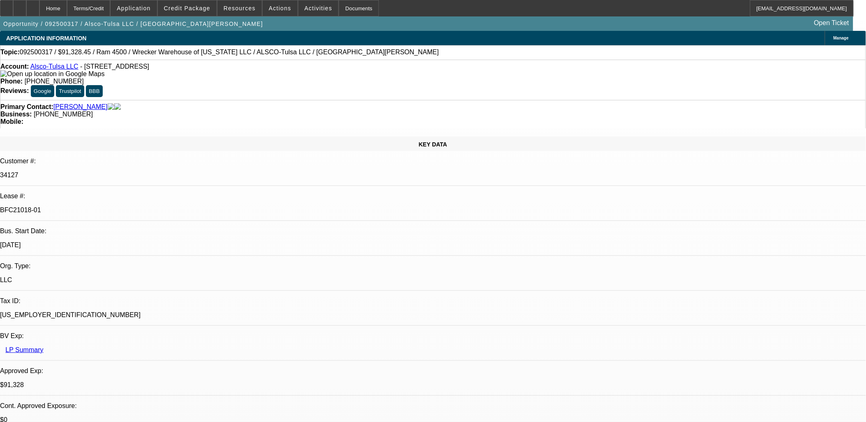
select select "6"
select select "1"
select select "6"
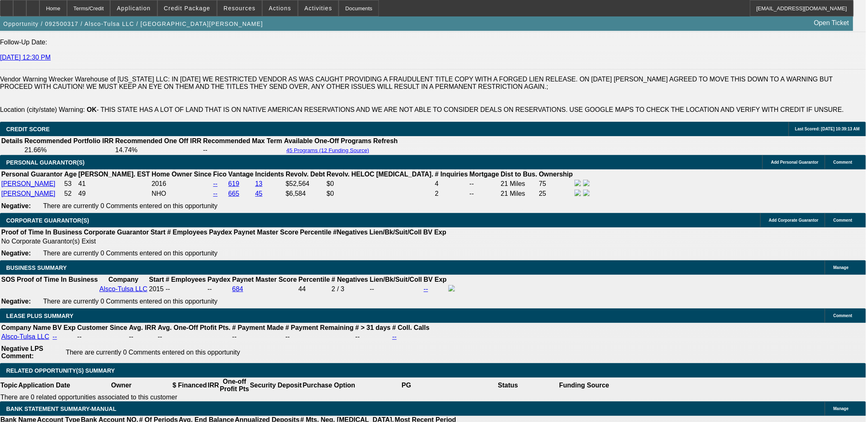
scroll to position [1187, 0]
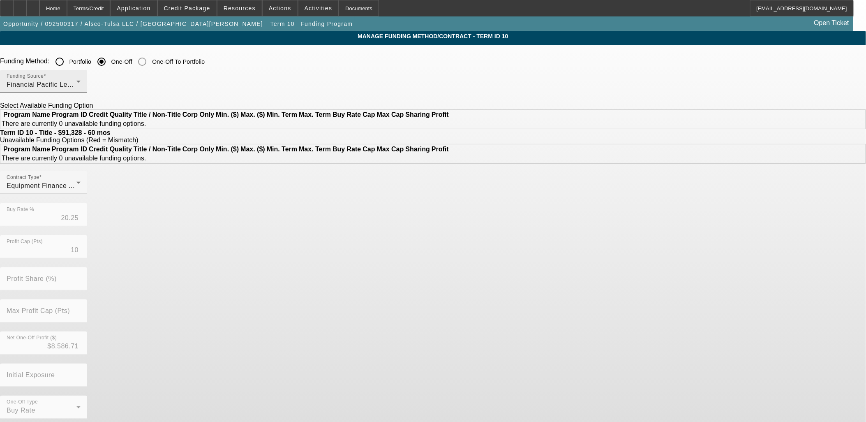
click at [76, 83] on div "Financial Pacific Leasing, Inc." at bounding box center [42, 85] width 70 height 10
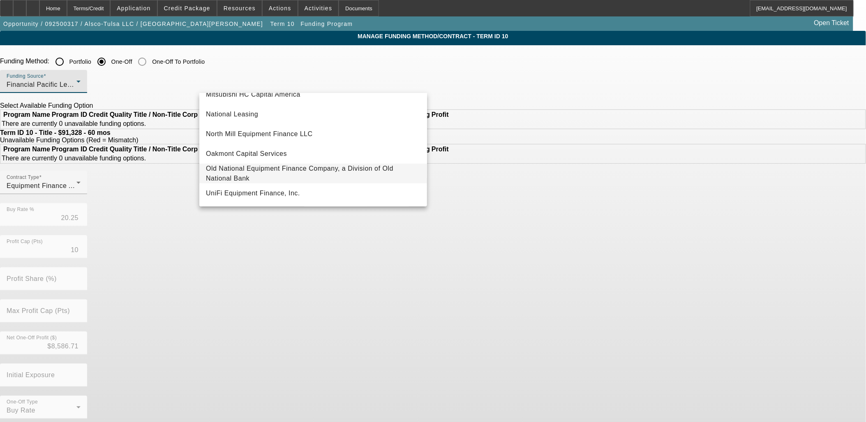
scroll to position [233, 0]
click at [251, 129] on span "North Mill Equipment Finance LLC" at bounding box center [259, 134] width 107 height 10
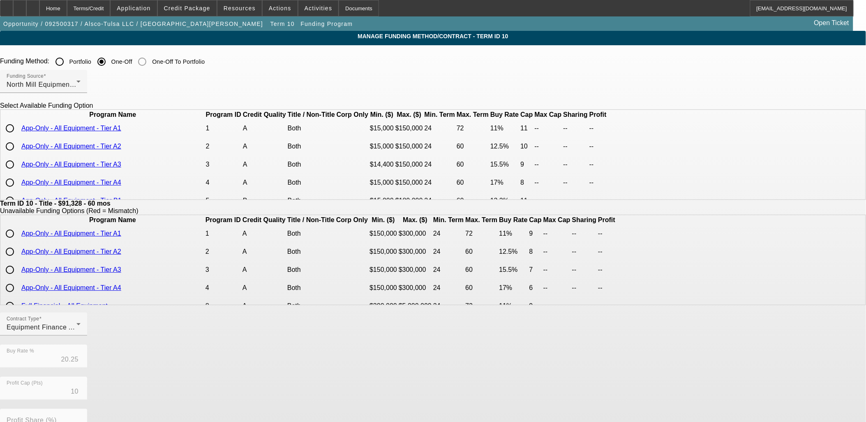
click at [18, 136] on input "radio" at bounding box center [10, 128] width 16 height 16
radio input "true"
type input "11.00"
type input "11"
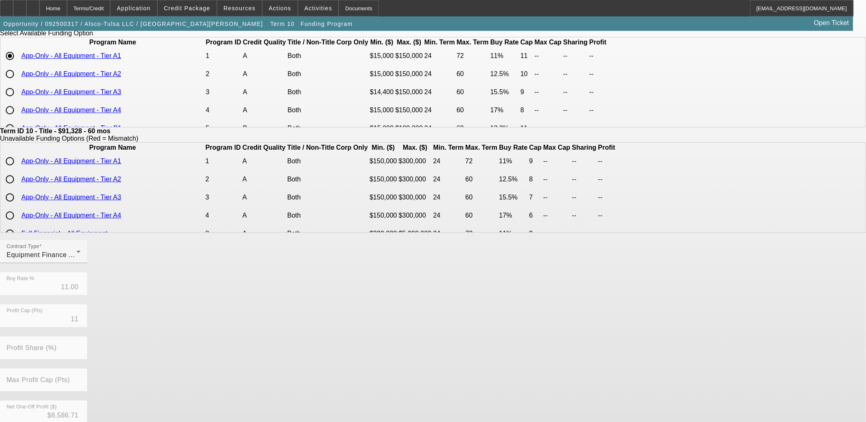
scroll to position [145, 0]
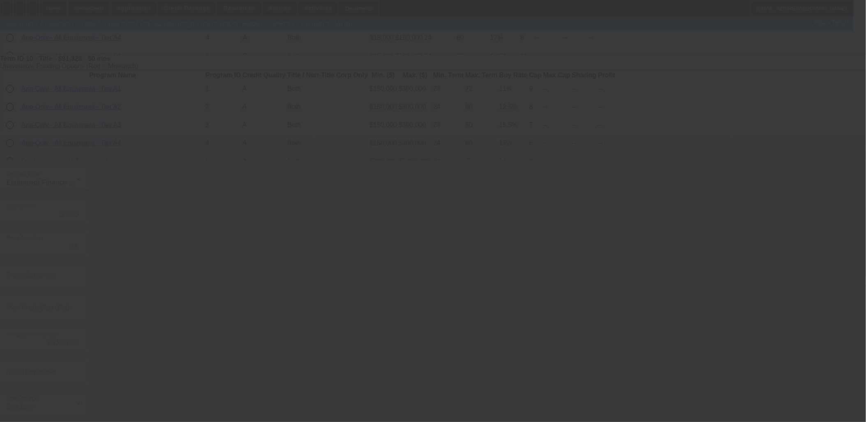
type input "20.25"
type input "10"
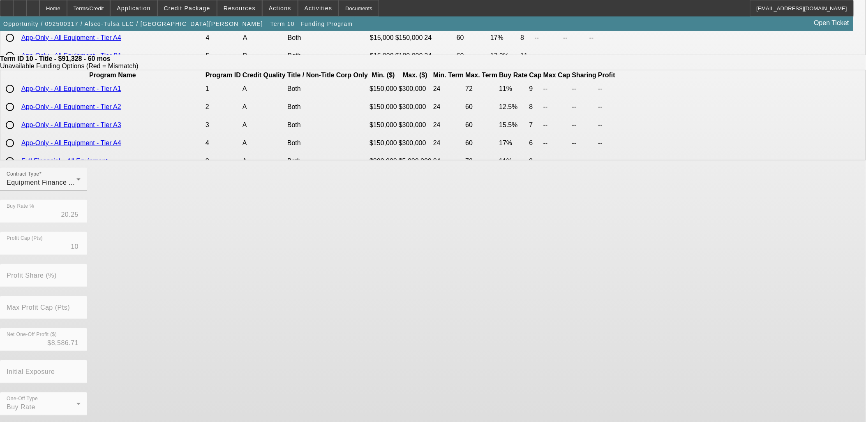
scroll to position [0, 0]
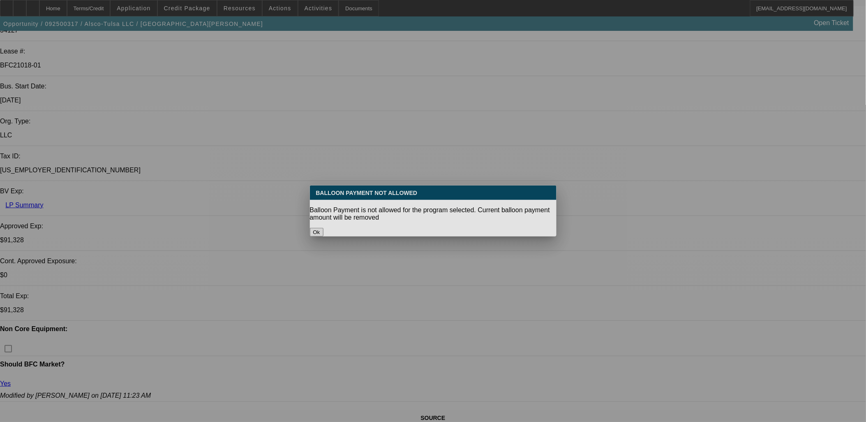
select select "0"
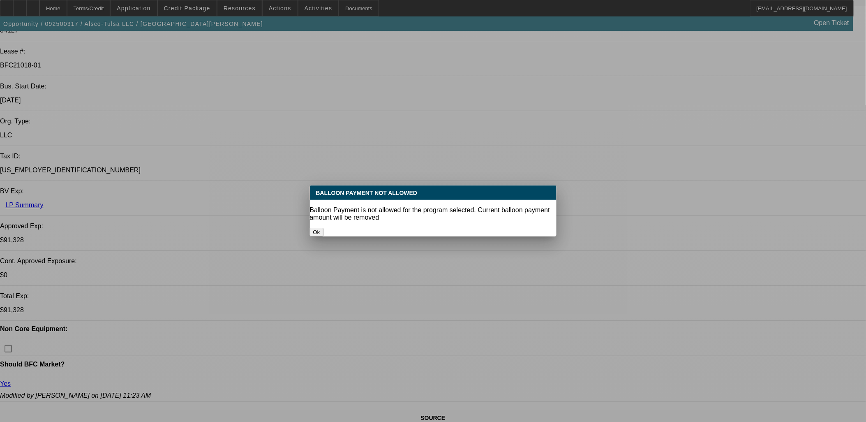
select select "0"
select select "6"
select select "0"
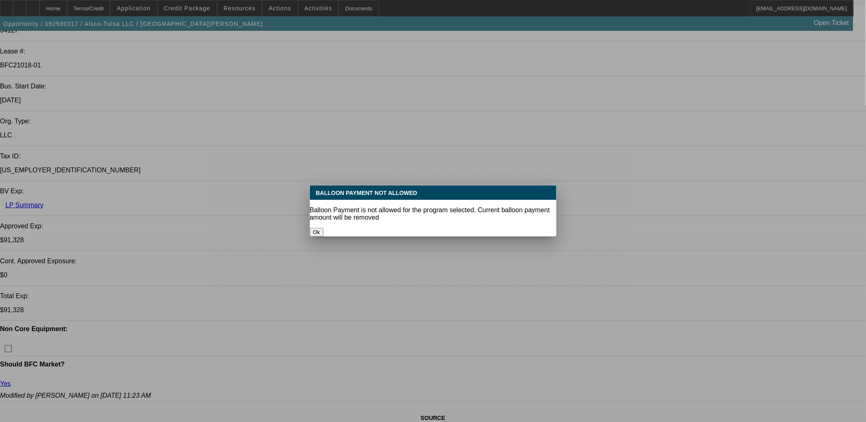
select select "0"
select select "6"
select select "0"
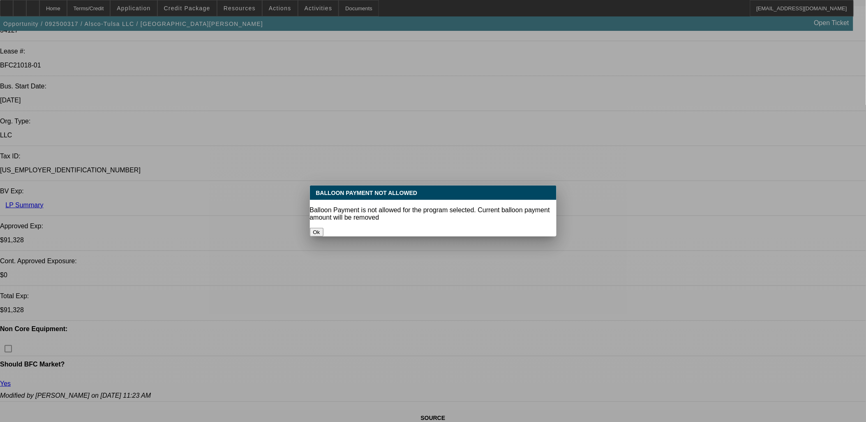
select select "6"
select select "0"
select select "6"
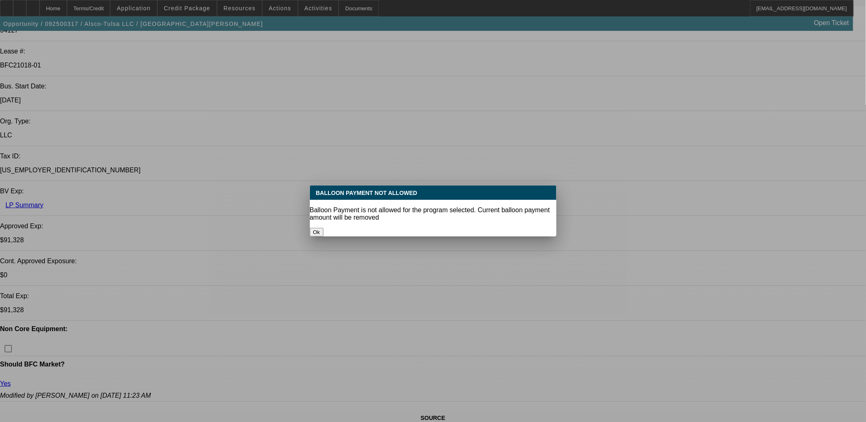
click at [323, 228] on button "Ok" at bounding box center [317, 232] width 14 height 9
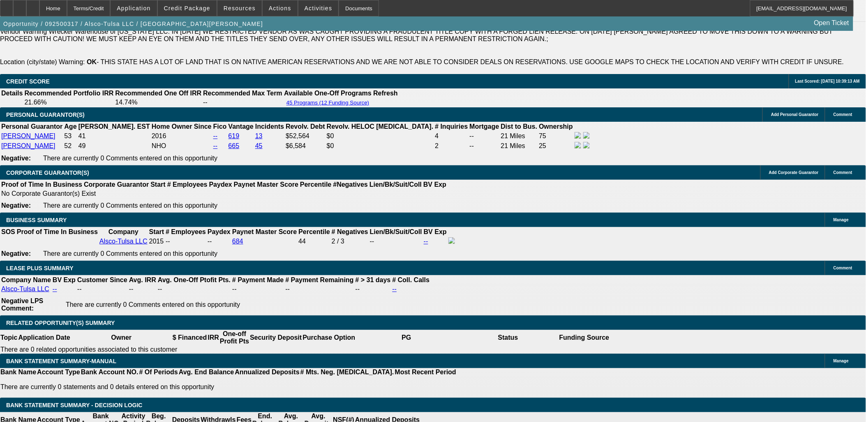
scroll to position [1240, 0]
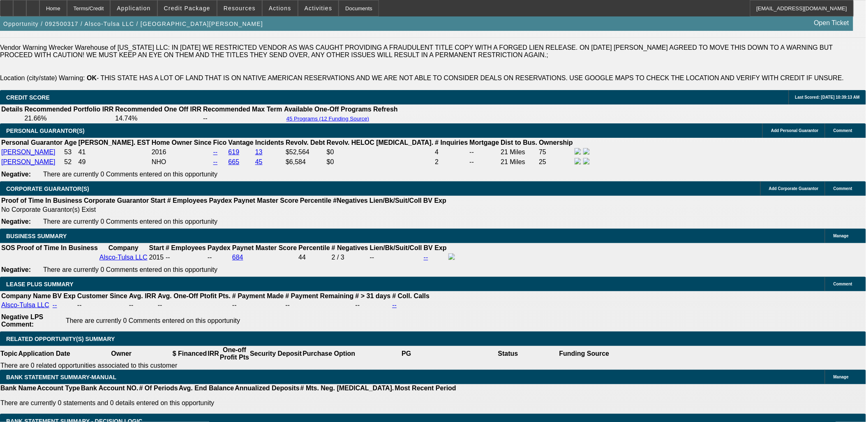
type input "UNKNOWN"
type input "12"
type input "$2,031.55"
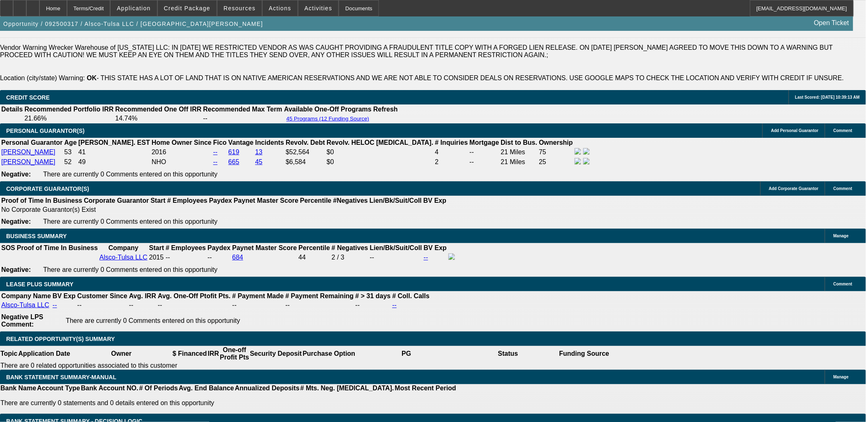
type input "1"
type input "$1,561.15"
type input "13"
type input "$2,078.00"
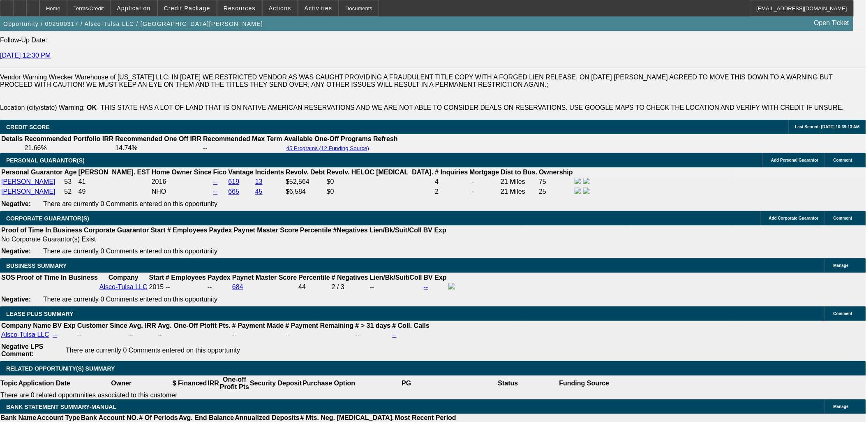
scroll to position [1195, 0]
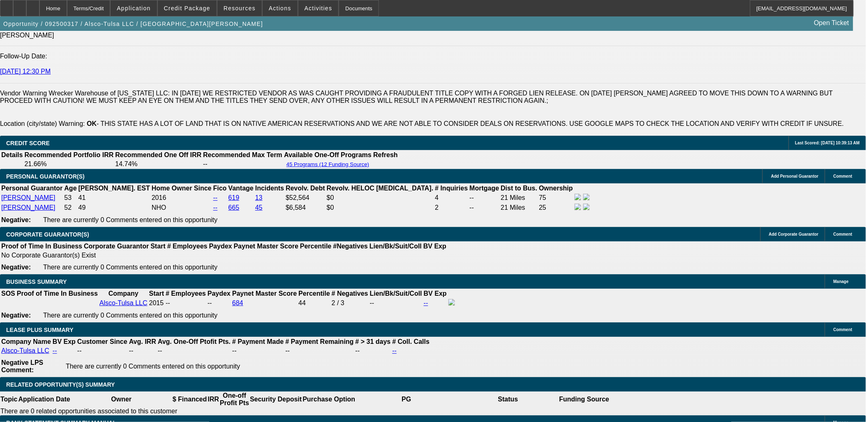
type input "13"
drag, startPoint x: 125, startPoint y: 66, endPoint x: 137, endPoint y: 59, distance: 14.5
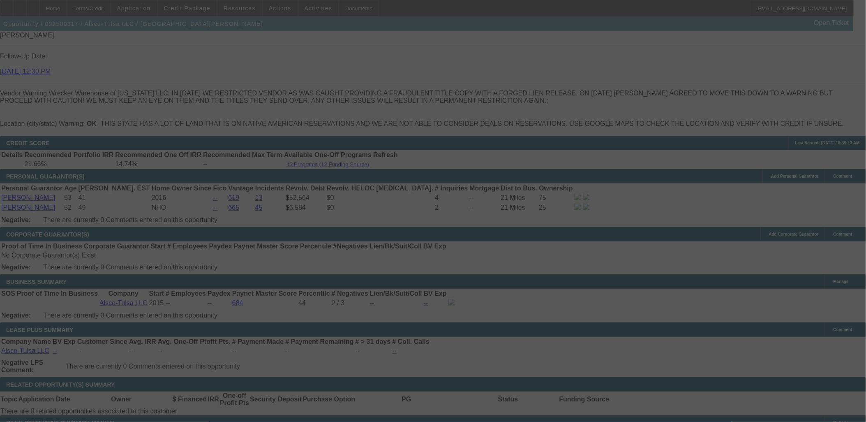
select select "0"
select select "6"
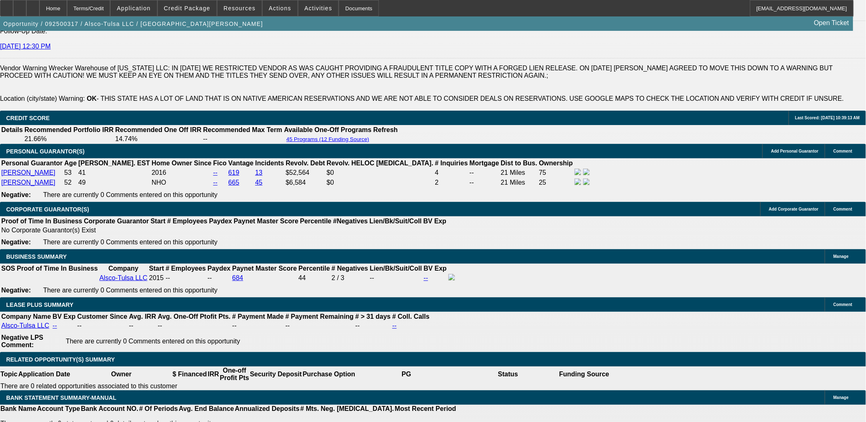
scroll to position [1240, 0]
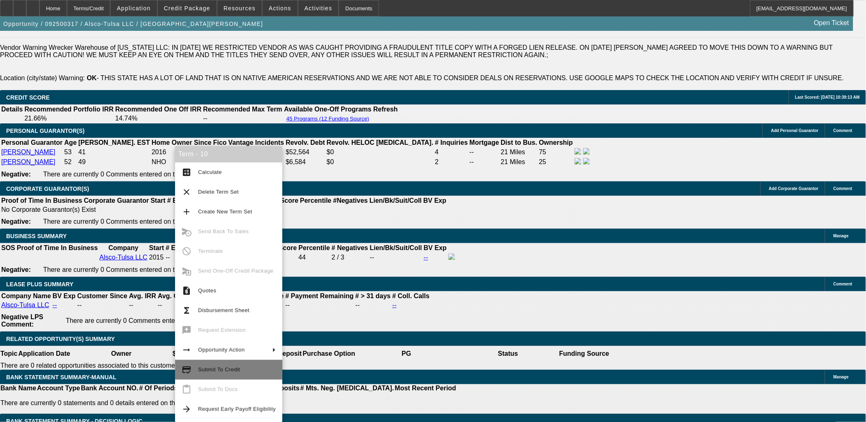
click at [231, 369] on span "Submit To Credit" at bounding box center [219, 369] width 42 height 6
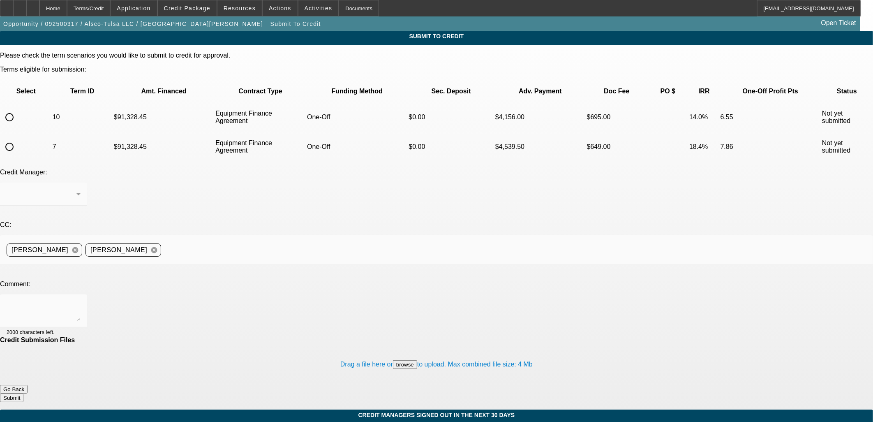
click at [18, 109] on input "radio" at bounding box center [9, 117] width 16 height 16
radio input "true"
drag, startPoint x: 191, startPoint y: 219, endPoint x: 852, endPoint y: 295, distance: 664.7
click at [81, 301] on textarea at bounding box center [44, 311] width 74 height 20
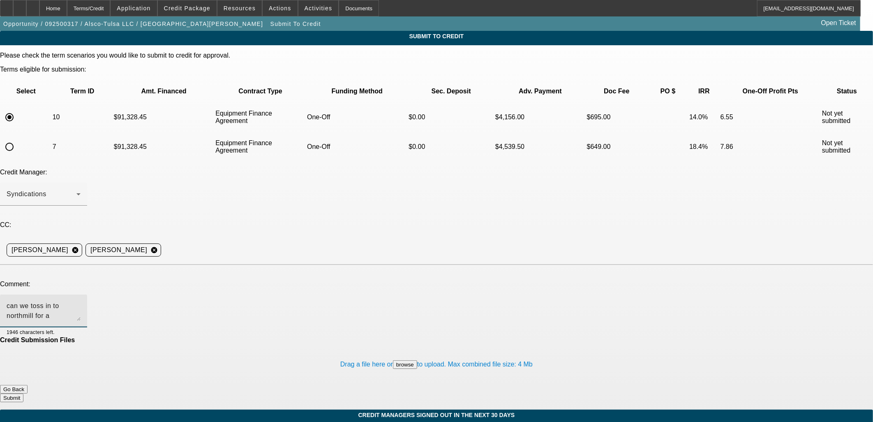
click at [81, 301] on textarea "can we toss in to northmill for a [MEDICAL_DATA] - seems like" at bounding box center [44, 311] width 74 height 20
type textarea "can we toss in to northmill for a [MEDICAL_DATA] - seems like the rate might be…"
click at [23, 393] on button "Submit" at bounding box center [11, 397] width 23 height 9
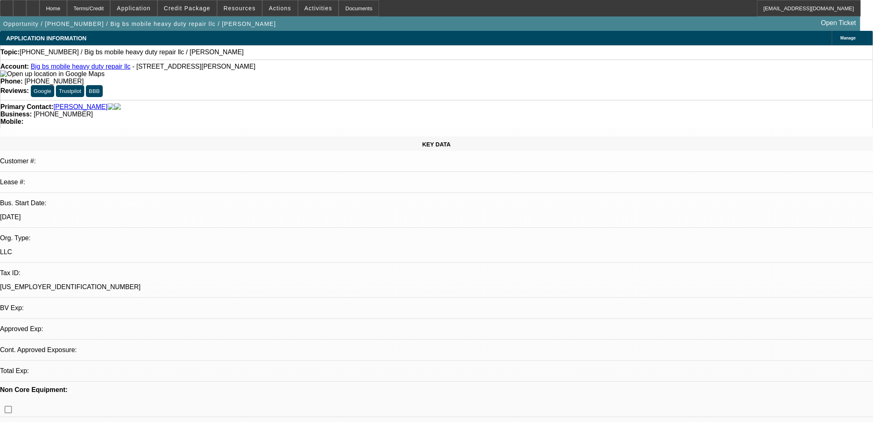
select select "0"
select select "2"
select select "0.1"
select select "4"
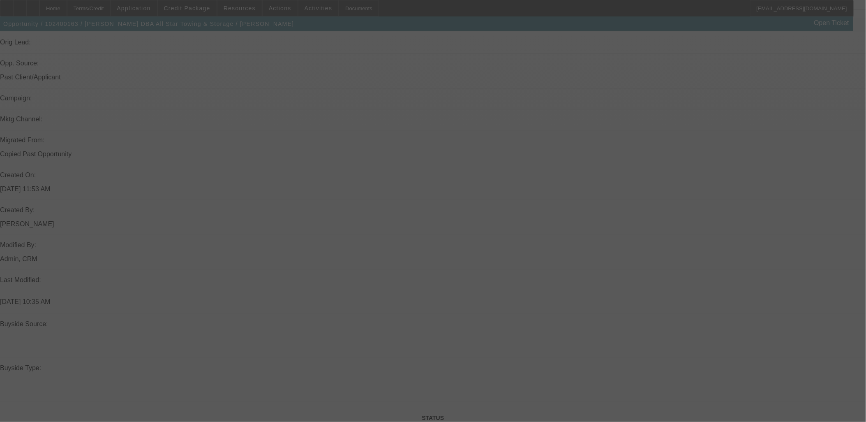
scroll to position [639, 0]
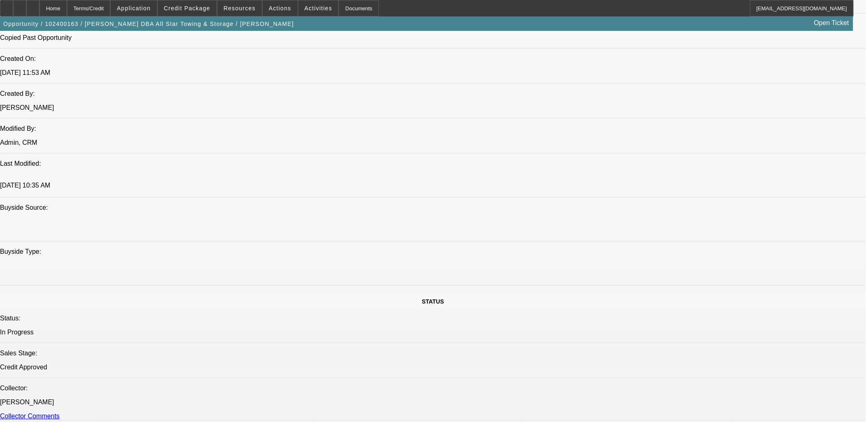
select select "0"
select select "0.1"
select select "0"
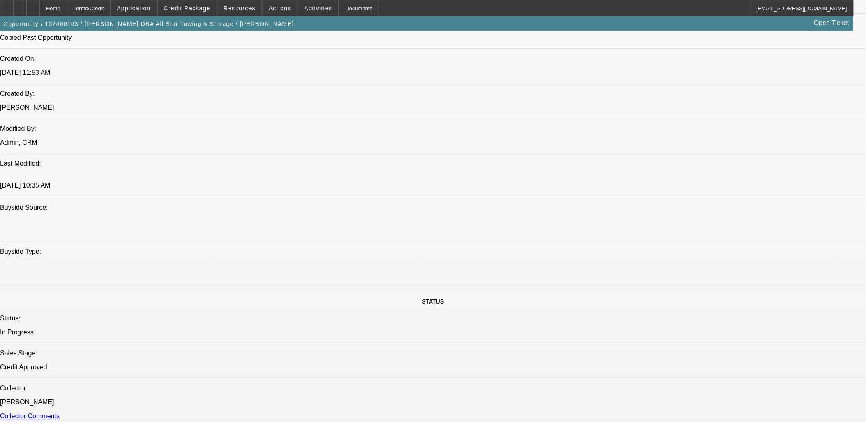
select select "0.1"
select select "0"
select select "2"
select select "0.1"
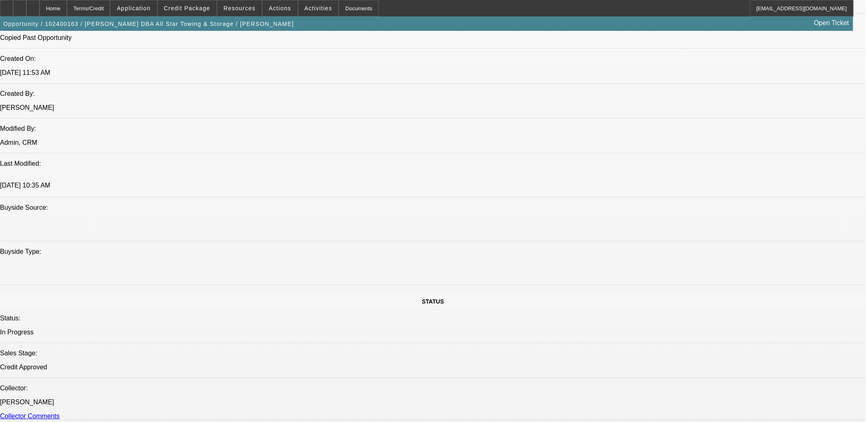
select select "2"
select select "0.1"
select select "1"
select select "4"
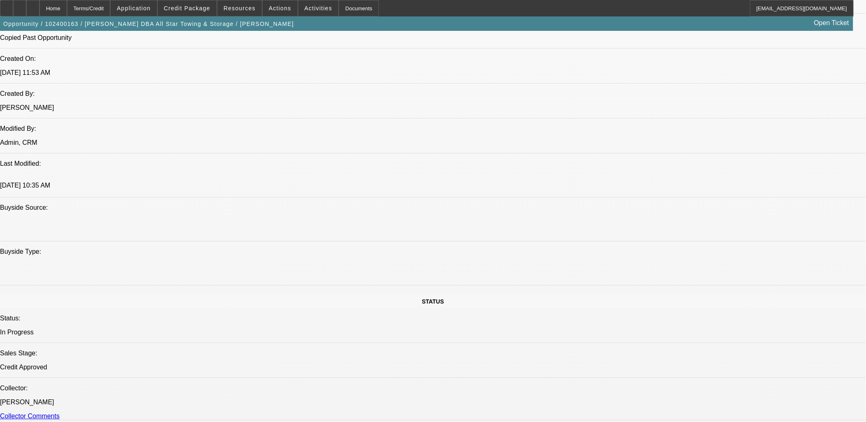
select select "1"
select select "4"
select select "1"
select select "2"
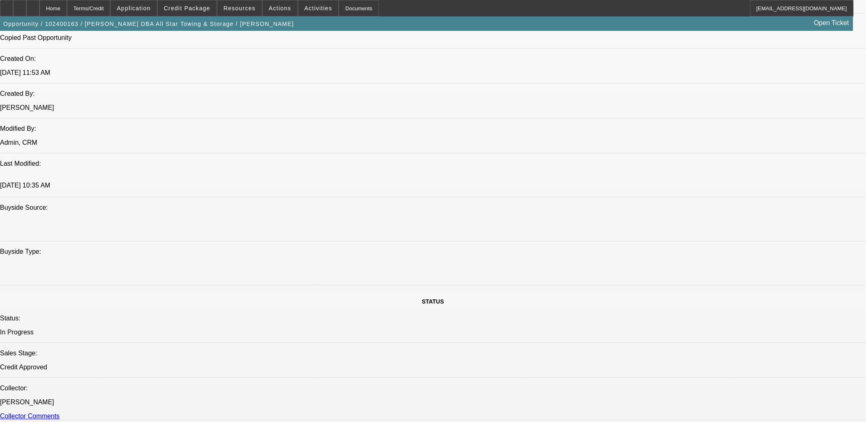
select select "4"
select select "1"
select select "2"
select select "4"
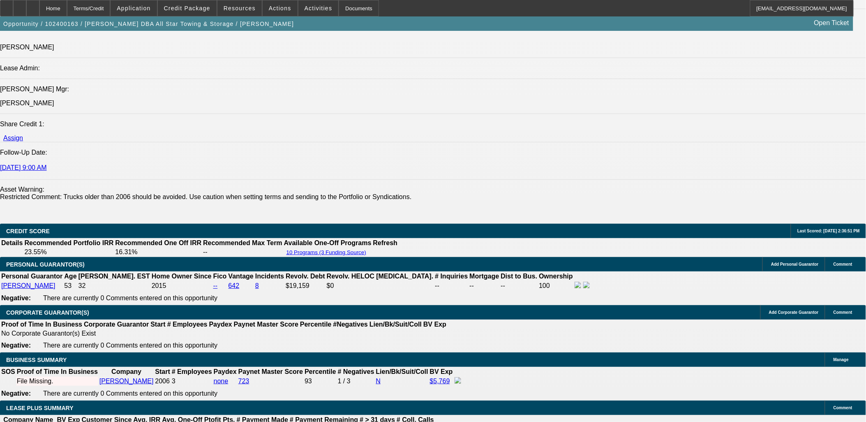
scroll to position [1415, 0]
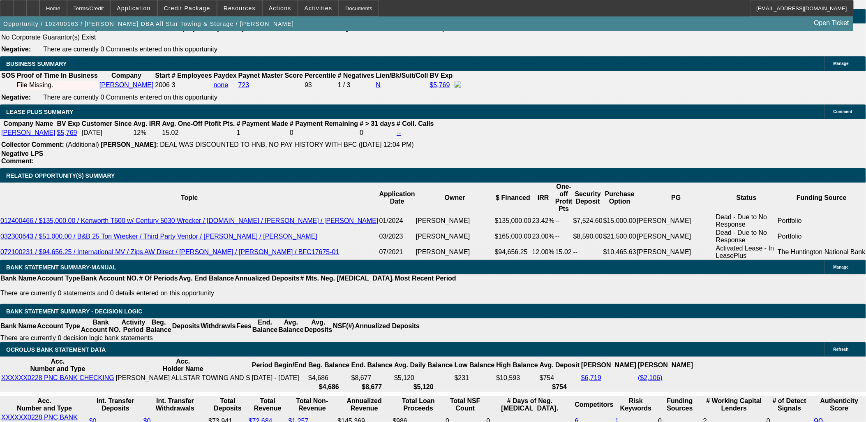
scroll to position [1324, 0]
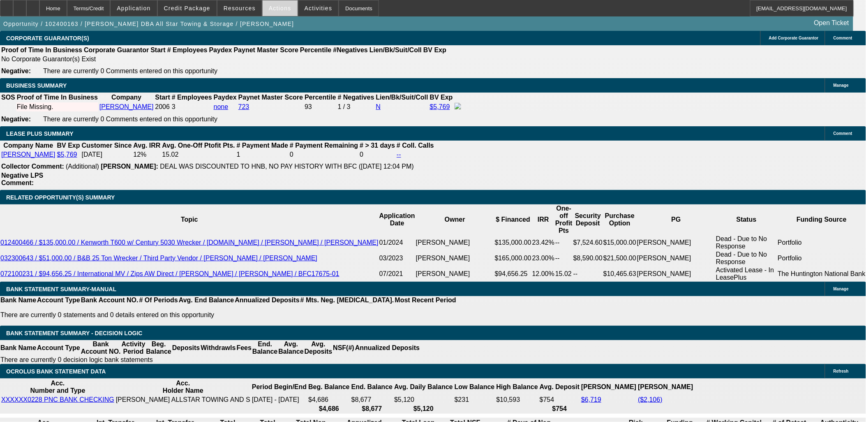
click at [269, 8] on span "Actions" at bounding box center [280, 8] width 23 height 7
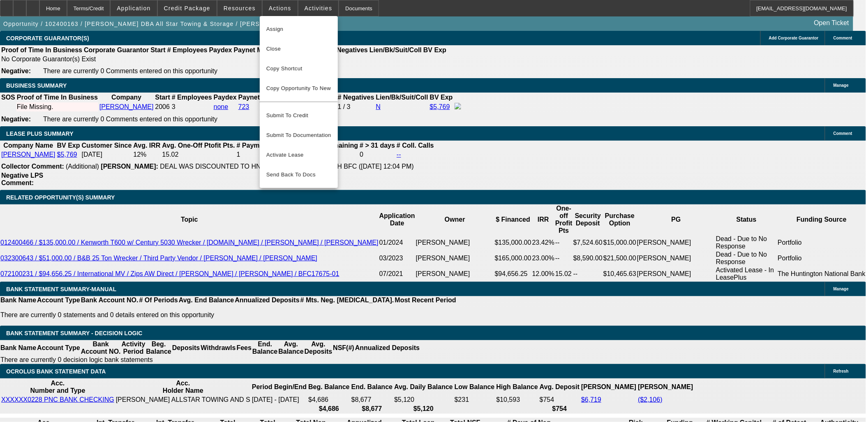
scroll to position [1371, 0]
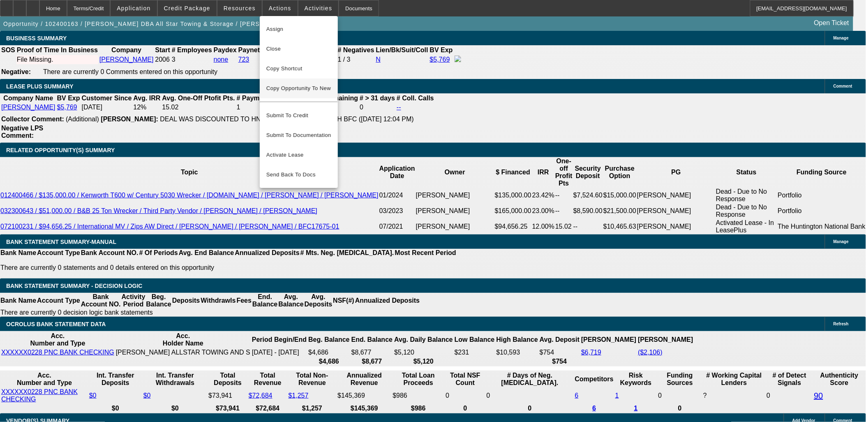
click at [309, 88] on span "Copy Opportunity To New" at bounding box center [298, 88] width 65 height 6
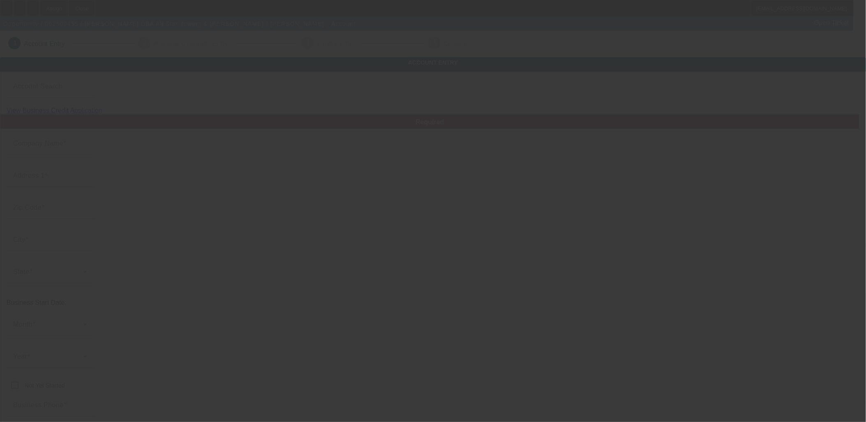
type input "Lynn Evans"
type input "1816 Drillers Dr"
type input "77808"
type input "Bryan"
type input "(979) 778-4610"
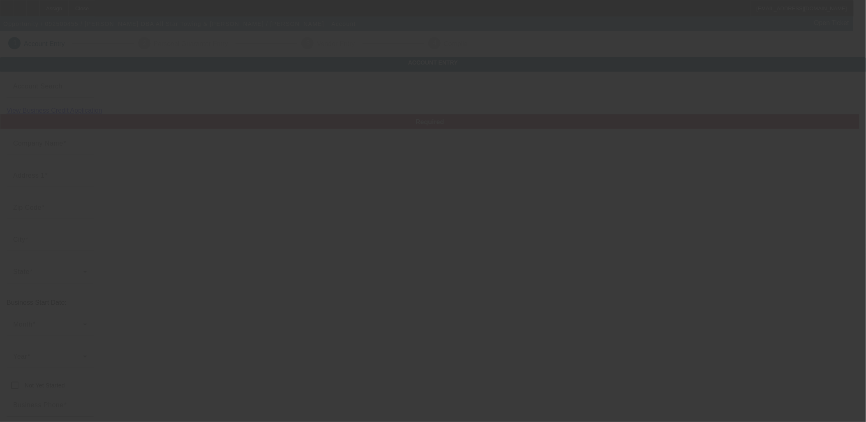
type input "All Star Towing & Storage"
type input "allstartowingbcs@yahoo.com"
type input "Brazos"
type input "74-3161844"
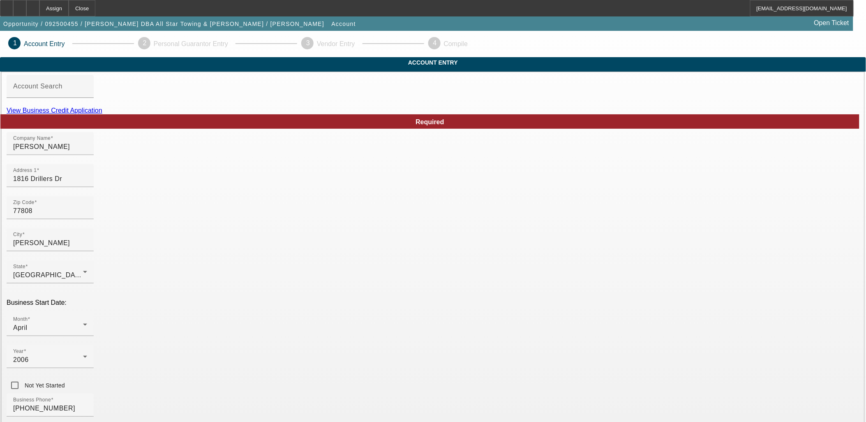
drag, startPoint x: 694, startPoint y: 188, endPoint x: 701, endPoint y: 193, distance: 8.9
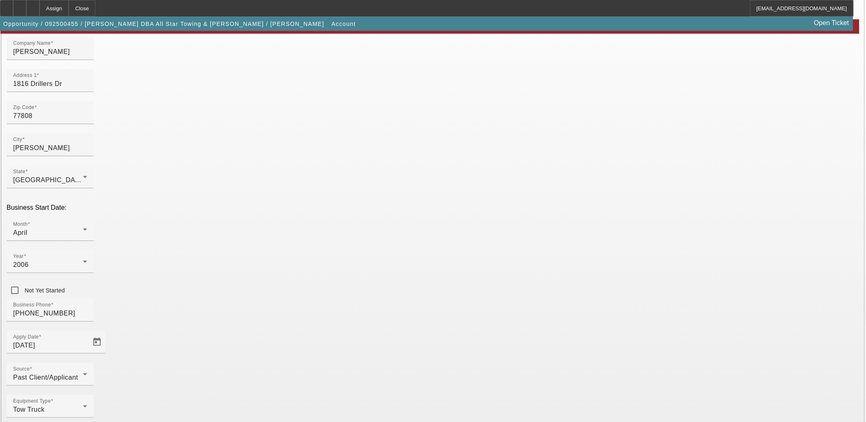
scroll to position [102, 0]
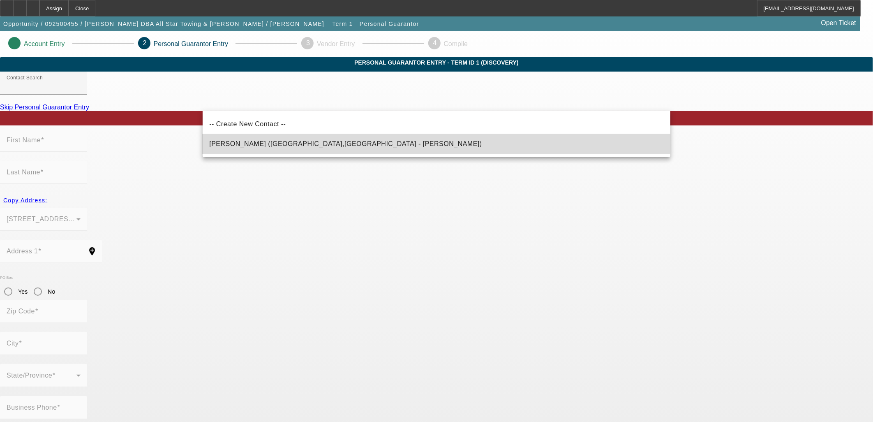
click at [289, 134] on mat-option "Evans, Lynn (Bryan,TX - Lynn Evans)" at bounding box center [437, 144] width 468 height 20
type input "Evans, Lynn (Bryan,TX - Lynn Evans)"
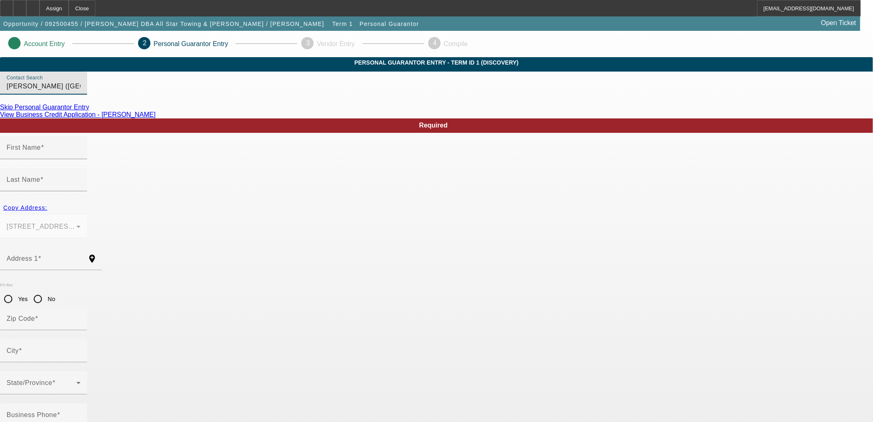
type input "Lynn"
type input "Evans"
type input "1816 Drillers Dr"
radio input "true"
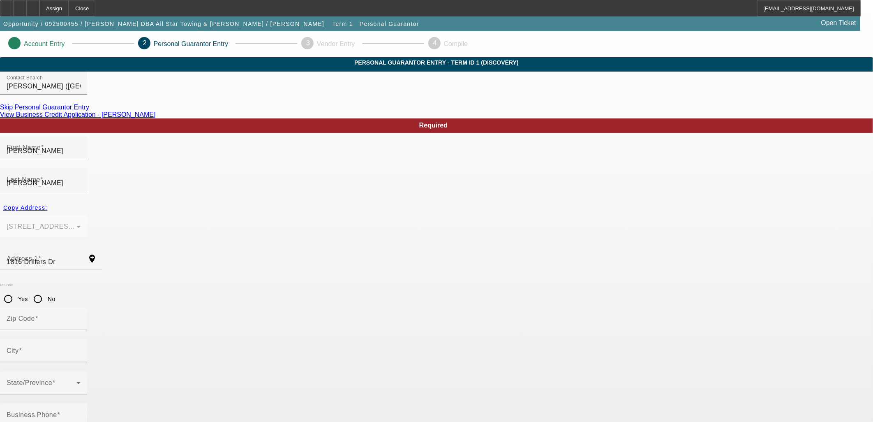
type input "77808"
type input "Bryan"
type input "(979) 739-9899"
type input "100"
type input "461-55-4866"
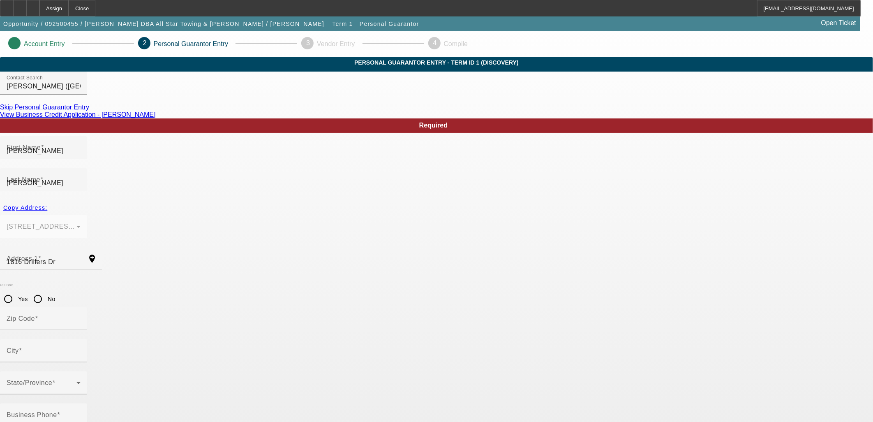
type input "allstartowingbcs@yahoo.com"
type input "(979) 778-4610"
type input "$30,000.00"
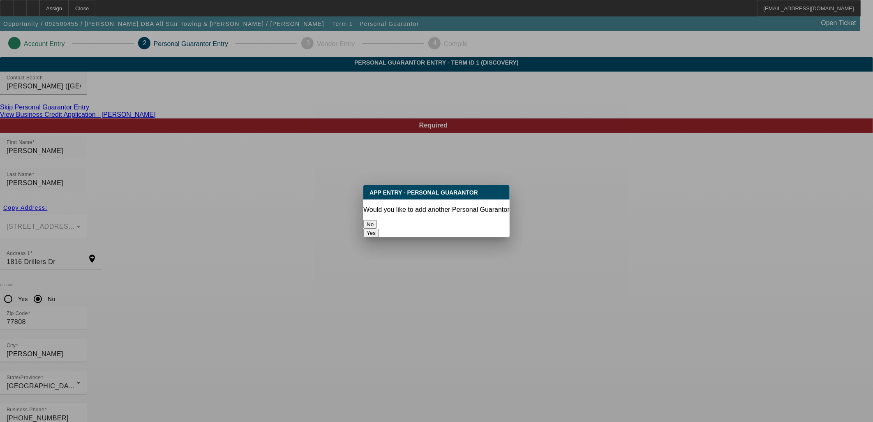
click at [401, 220] on div "No" at bounding box center [436, 224] width 146 height 9
click at [377, 222] on button "No" at bounding box center [370, 224] width 14 height 9
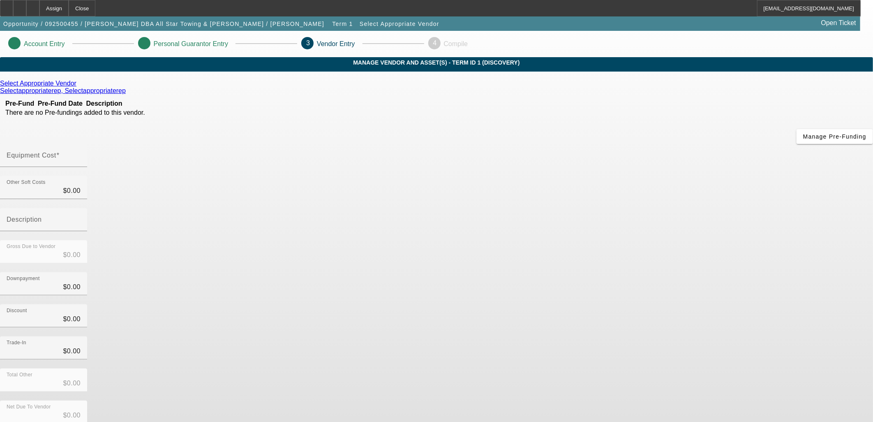
click at [638, 304] on div "Discount $0.00" at bounding box center [436, 320] width 873 height 32
click at [380, 215] on div "Select Appropriate Vendor Selectappropriaterep, Selectappropriaterep Pre-Fund P…" at bounding box center [436, 260] width 873 height 361
click at [81, 154] on input "Equipment Cost" at bounding box center [44, 159] width 74 height 10
type input "1"
type input "$1.00"
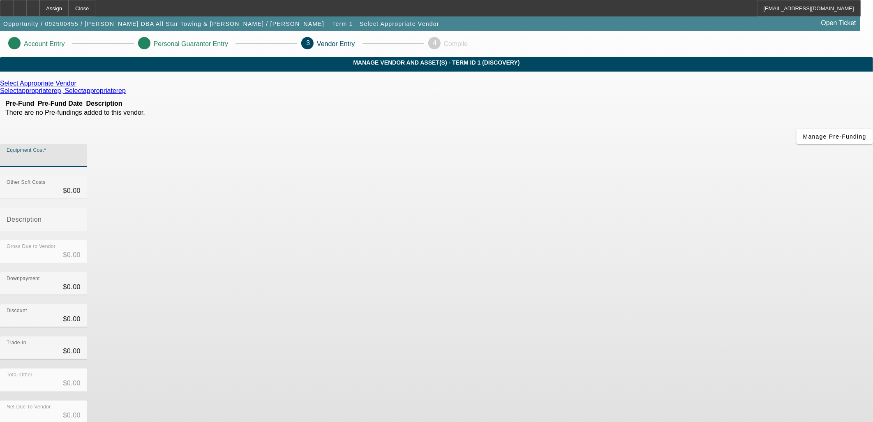
type input "$1.00"
type input "17"
type input "$17.00"
type input "175"
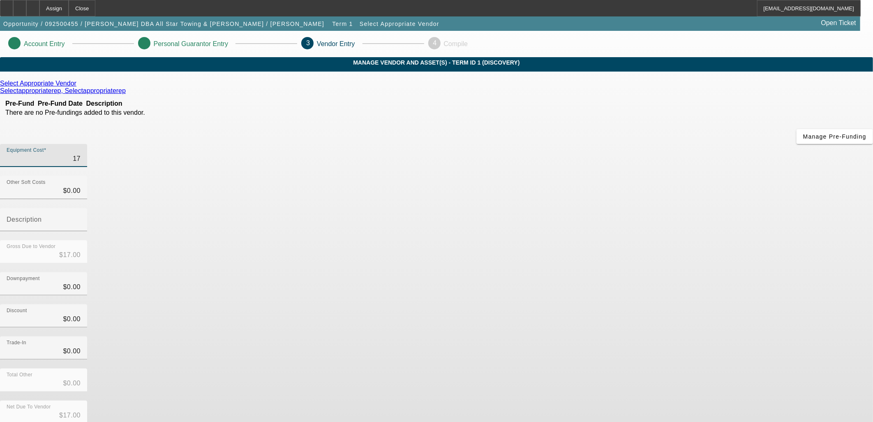
type input "$175.00"
type input "1750"
type input "$1,750.00"
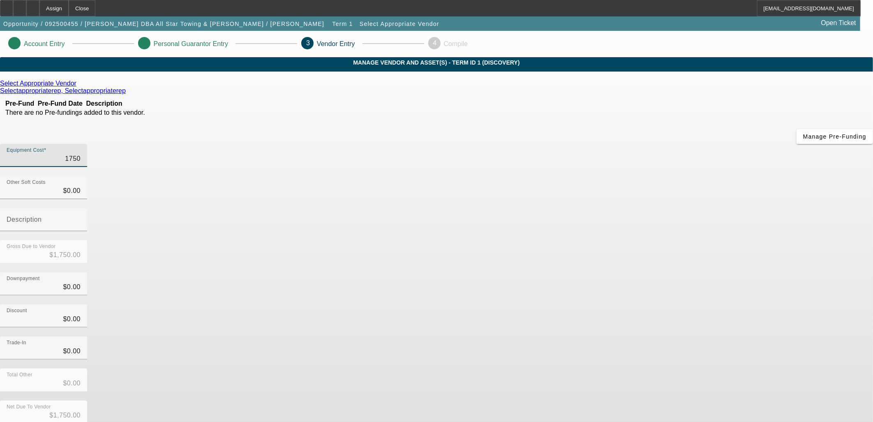
type input "17500"
type input "$17,500.00"
type input "175000"
type input "$175,000.00"
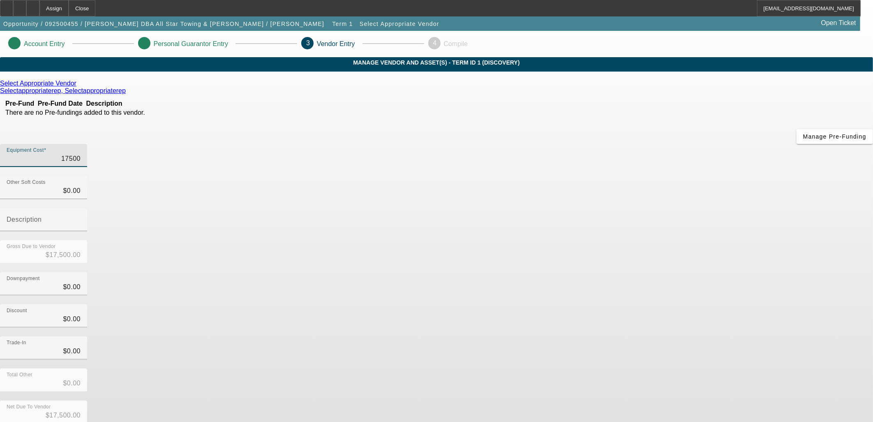
type input "$175,000.00"
click at [607, 304] on div "Discount $0.00" at bounding box center [436, 320] width 873 height 32
click at [627, 400] on div "Net Due To Vendor $175,000.00" at bounding box center [436, 416] width 873 height 32
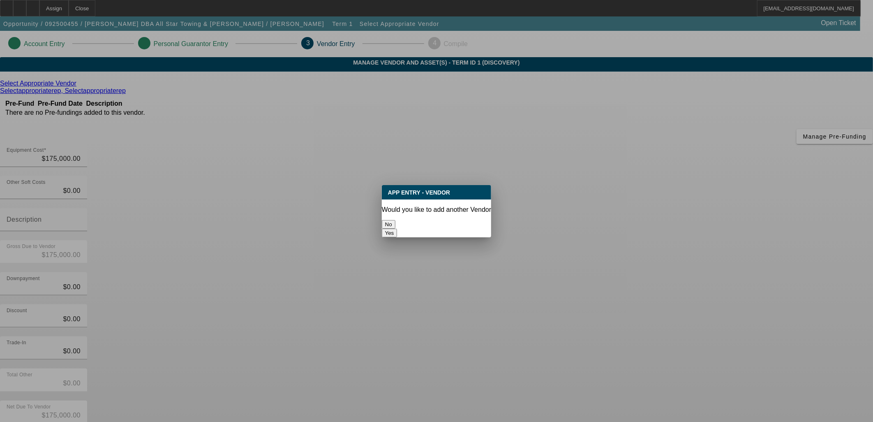
click at [395, 224] on button "No" at bounding box center [389, 224] width 14 height 9
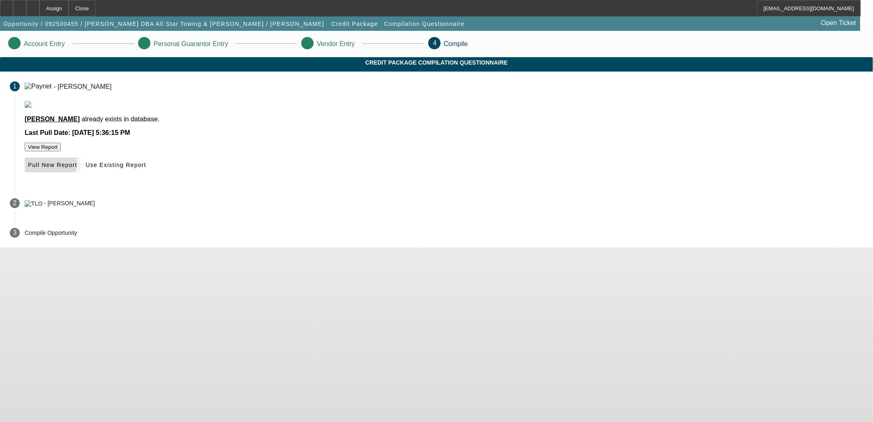
click at [77, 168] on span "Pull New Report" at bounding box center [52, 164] width 49 height 7
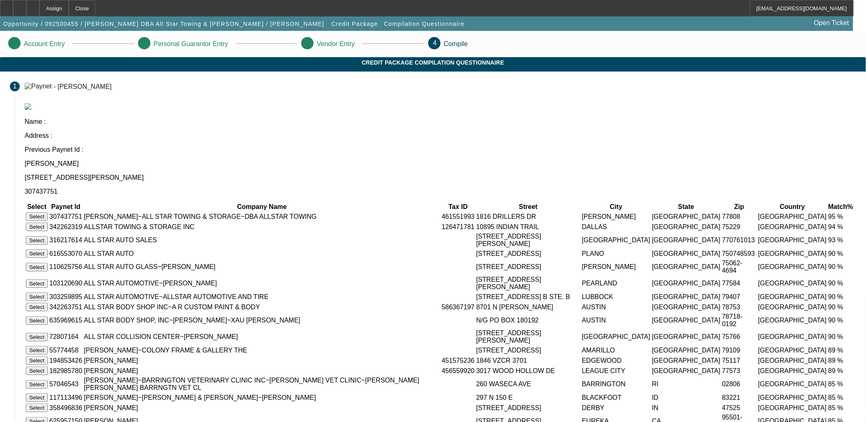
click at [48, 212] on button "Select" at bounding box center [37, 216] width 22 height 9
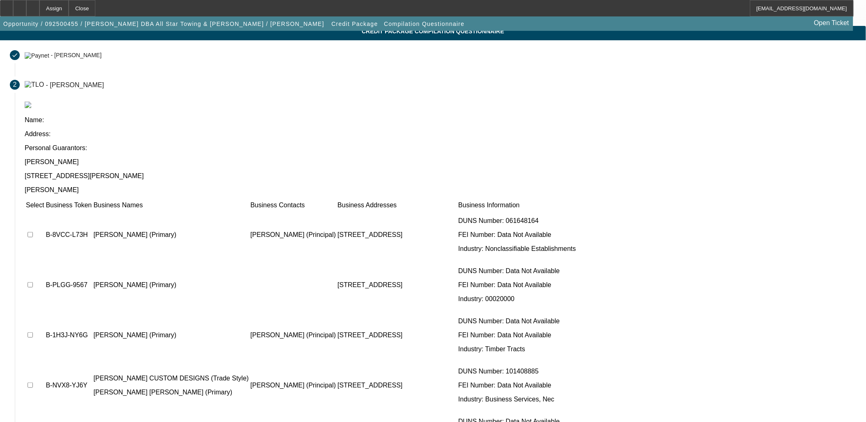
click at [707, 215] on app-compilation-stepper "Account Entry Personal Guarantor Entry Vendor Entry 4 Compile Credit Package Co…" at bounding box center [433, 240] width 866 height 481
click at [748, 206] on app-compilation-stepper "Account Entry Personal Guarantor Entry Vendor Entry 4 Compile Credit Package Co…" at bounding box center [433, 240] width 866 height 481
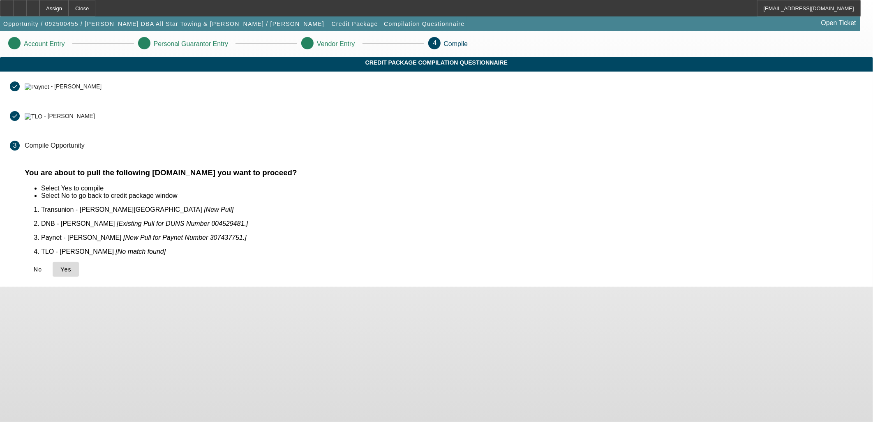
click at [72, 266] on span "Yes" at bounding box center [65, 269] width 11 height 7
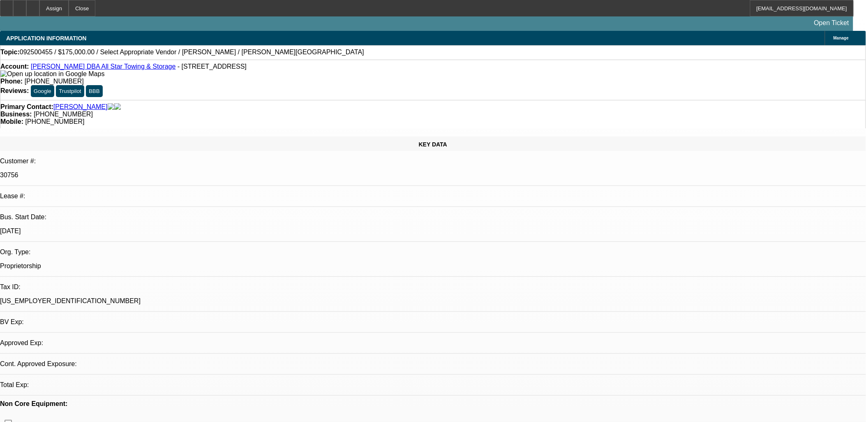
select select "0"
select select "2"
select select "0.1"
select select "4"
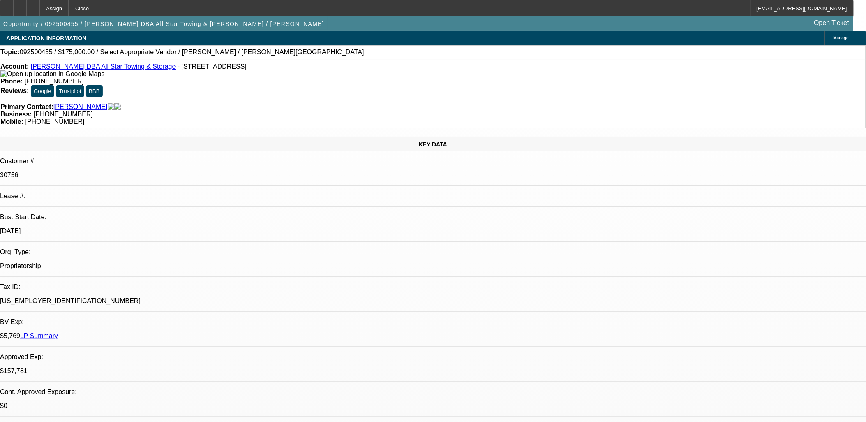
click at [224, 103] on div "Primary Contact: Evans, Lynn" at bounding box center [432, 106] width 865 height 7
click at [39, 7] on div at bounding box center [32, 8] width 13 height 16
select select "0"
select select "2"
select select "0.1"
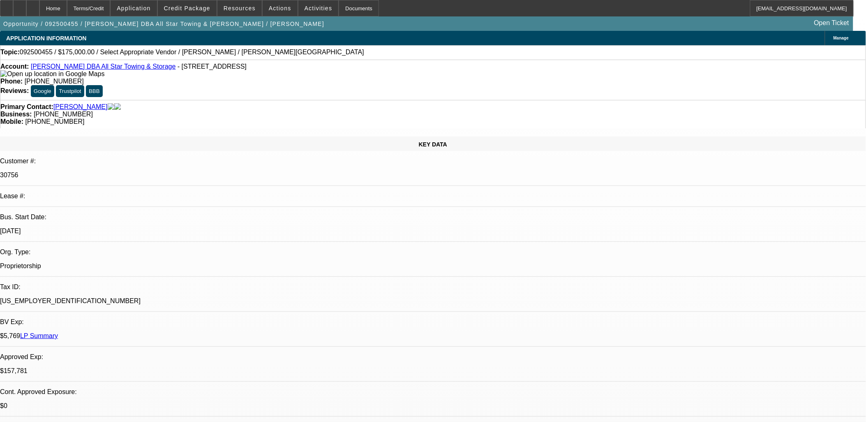
select select "1"
select select "2"
select select "4"
click at [33, 5] on icon at bounding box center [33, 5] width 0 height 0
select select "0"
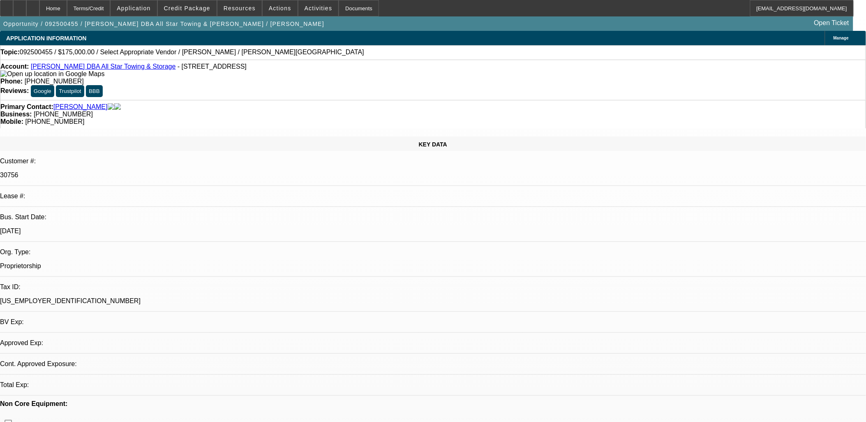
select select "2"
select select "0.1"
select select "1"
select select "2"
select select "4"
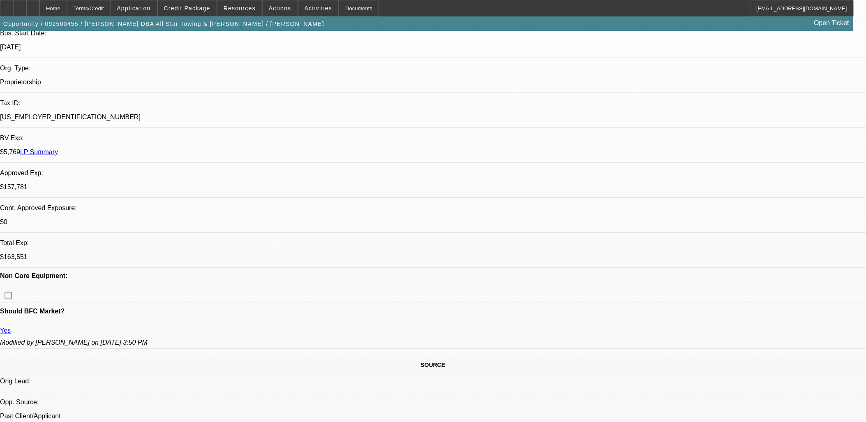
scroll to position [319, 0]
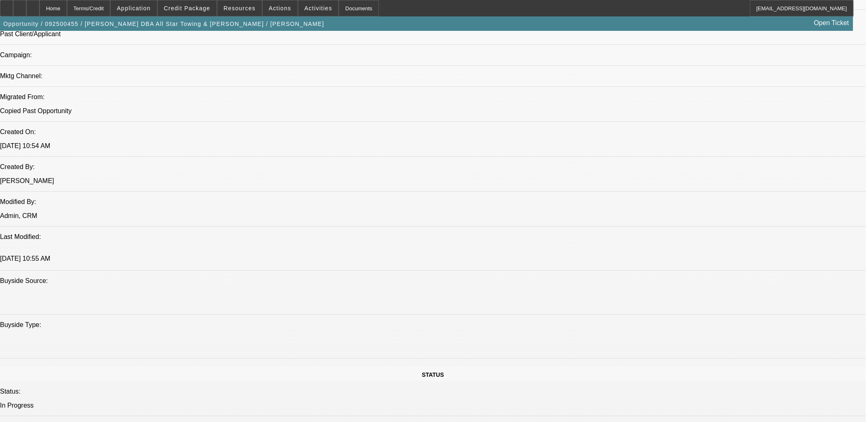
scroll to position [457, 0]
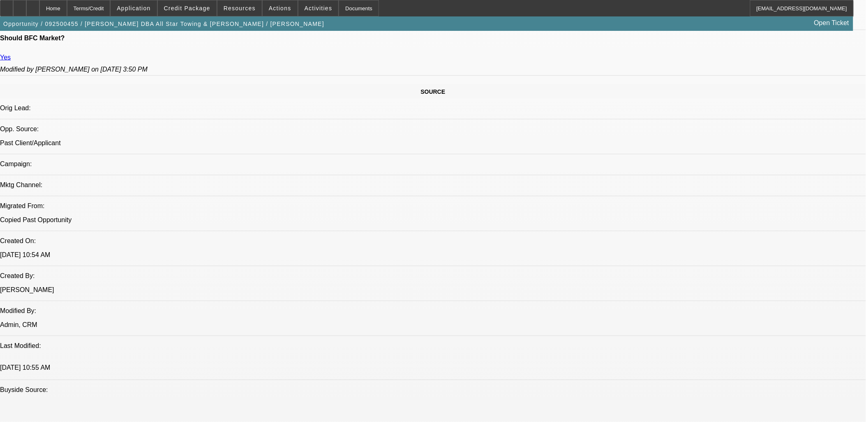
click at [20, 5] on icon at bounding box center [20, 5] width 0 height 0
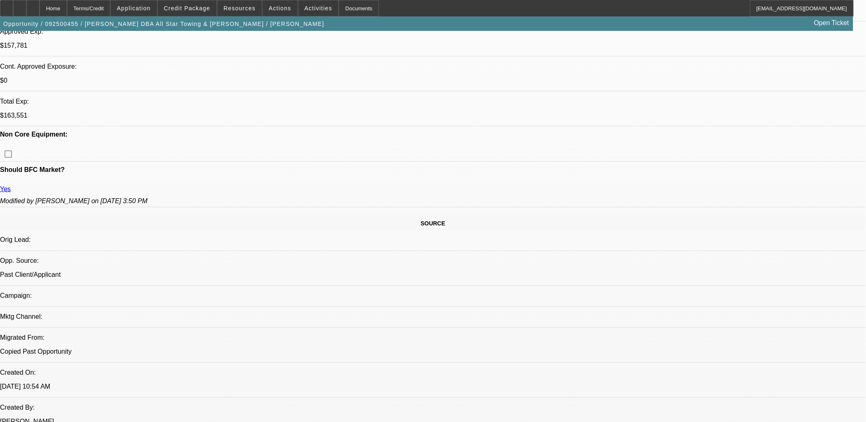
scroll to position [319, 0]
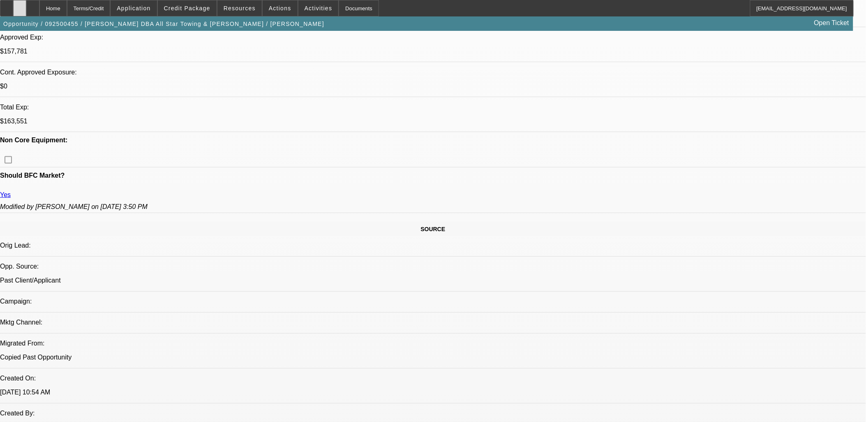
click at [26, 5] on div at bounding box center [19, 8] width 13 height 16
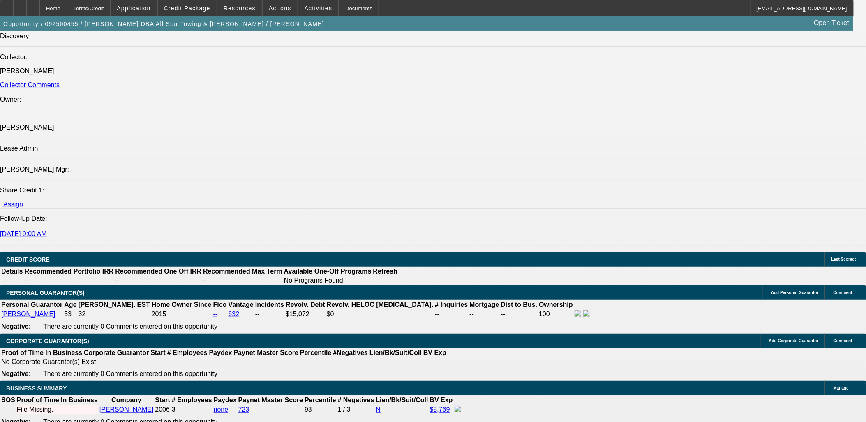
scroll to position [1050, 0]
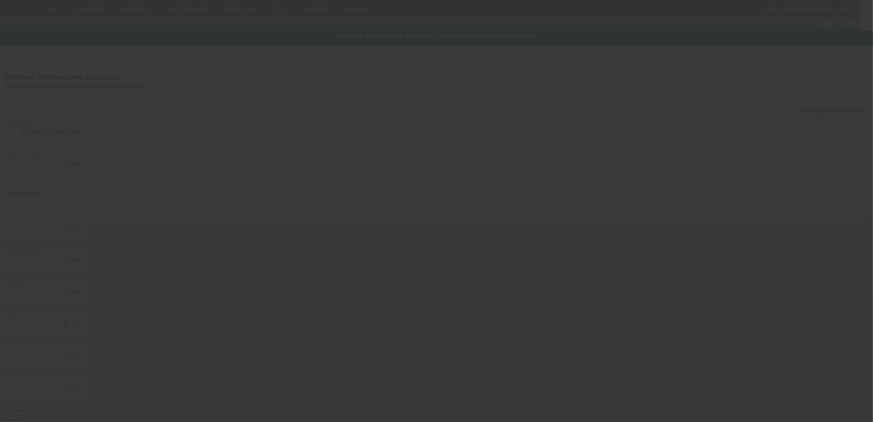
type input "$175,000.00"
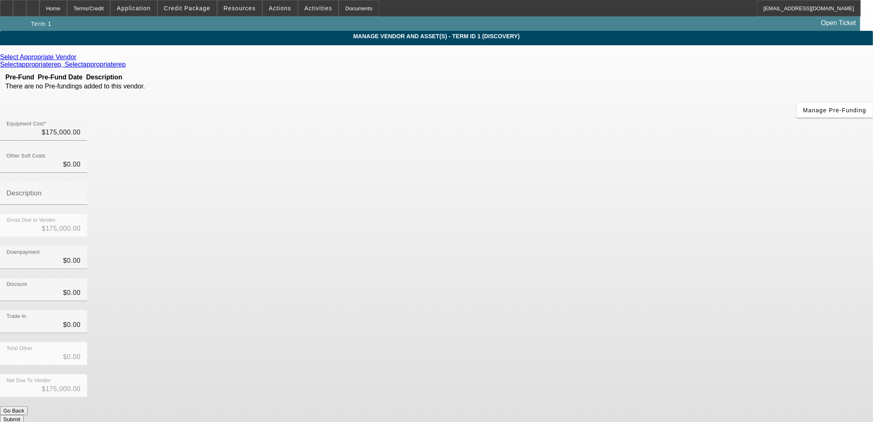
click at [78, 59] on icon at bounding box center [78, 56] width 0 height 7
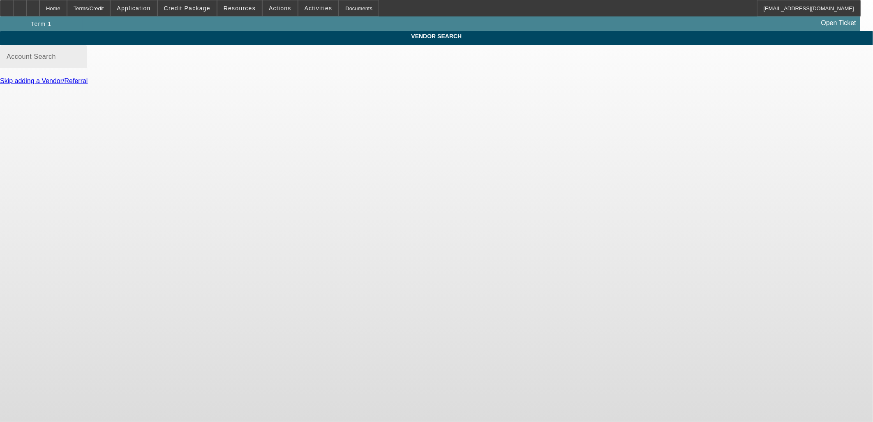
click at [56, 60] on mat-label "Account Search" at bounding box center [31, 56] width 49 height 7
click at [81, 65] on input "Account Search" at bounding box center [44, 60] width 74 height 10
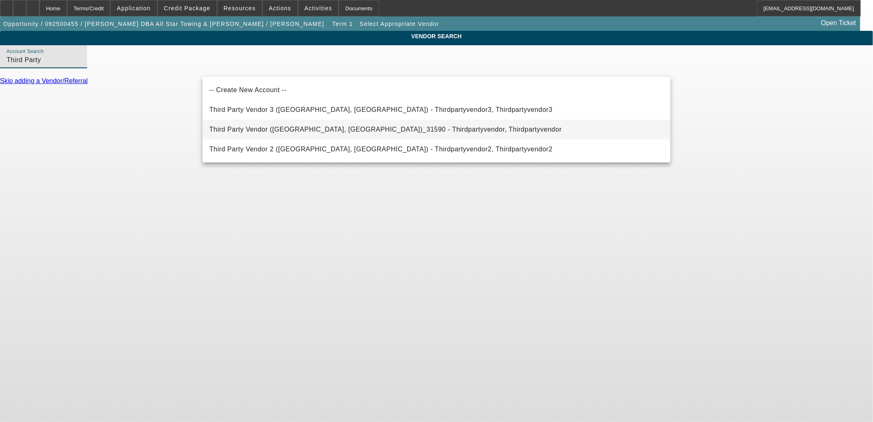
click at [267, 129] on span "Third Party Vendor ([GEOGRAPHIC_DATA], [GEOGRAPHIC_DATA])_31590 - Thirdpartyven…" at bounding box center [385, 129] width 352 height 7
type input "Third Party Vendor ([GEOGRAPHIC_DATA], [GEOGRAPHIC_DATA])_31590 - Thirdpartyven…"
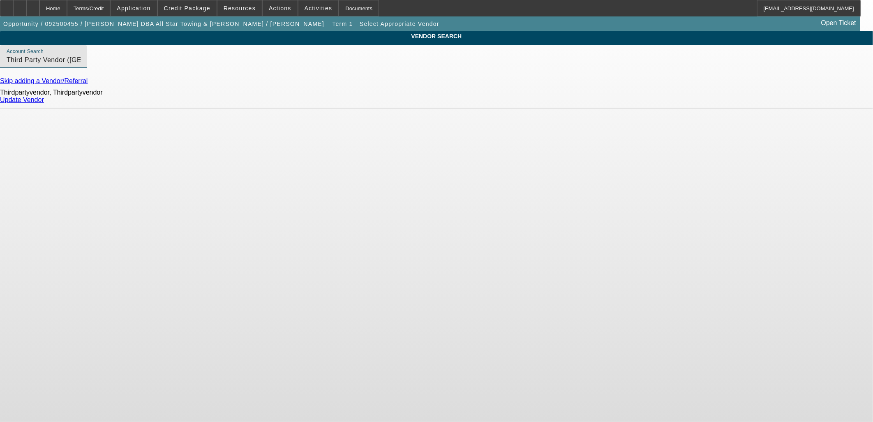
click at [44, 103] on link "Update Vendor" at bounding box center [22, 99] width 44 height 7
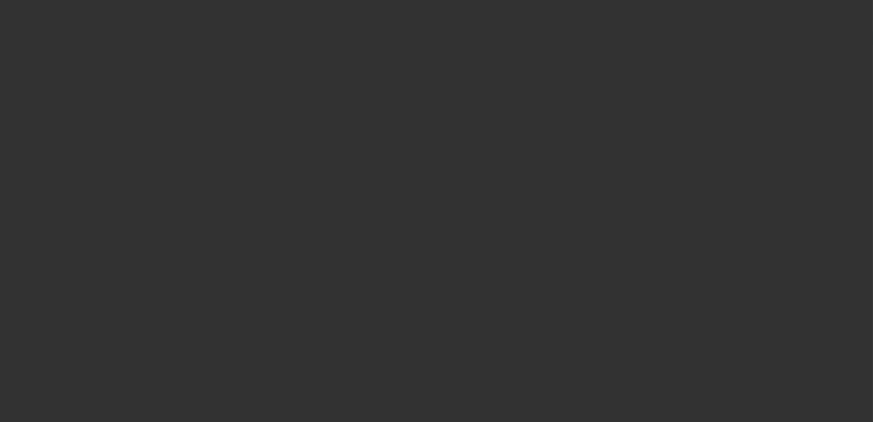
type input "$175,000.00"
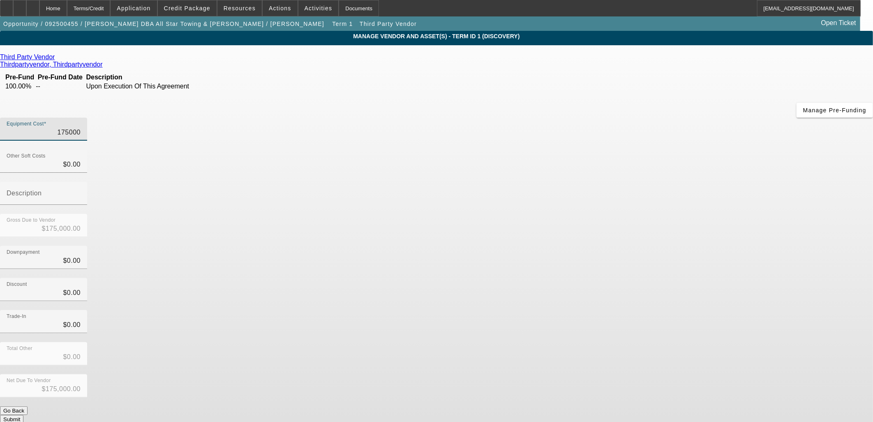
click at [81, 127] on input "175000" at bounding box center [44, 132] width 74 height 10
paste input "6"
type input "165000"
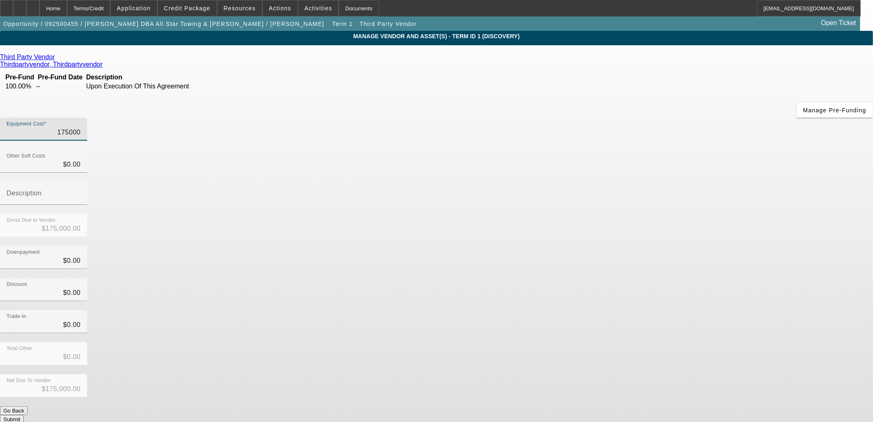
type input "$165,000.00"
click at [689, 203] on app-vendor-asset-manage "MANAGE VENDOR AND ASSET(S) - Term ID 1 (Discovery) Remove Vendor Third Party Ve…" at bounding box center [436, 251] width 873 height 441
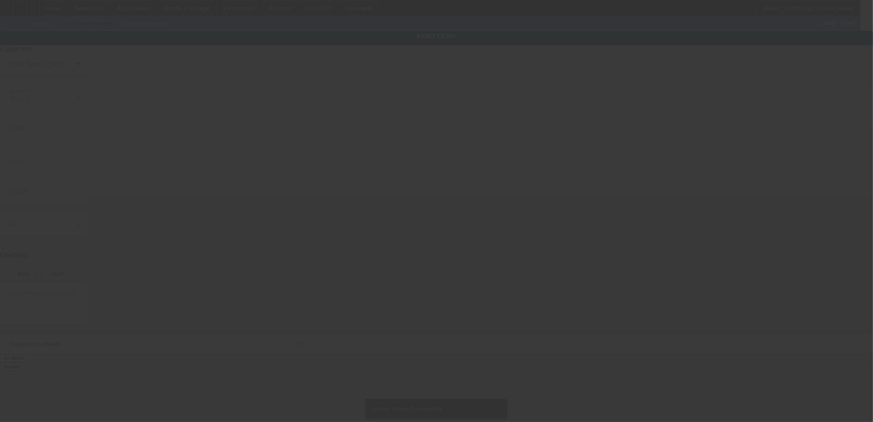
type input "1816 Drillers Dr"
type input "[PERSON_NAME]"
type input "77808"
type input "Brazos"
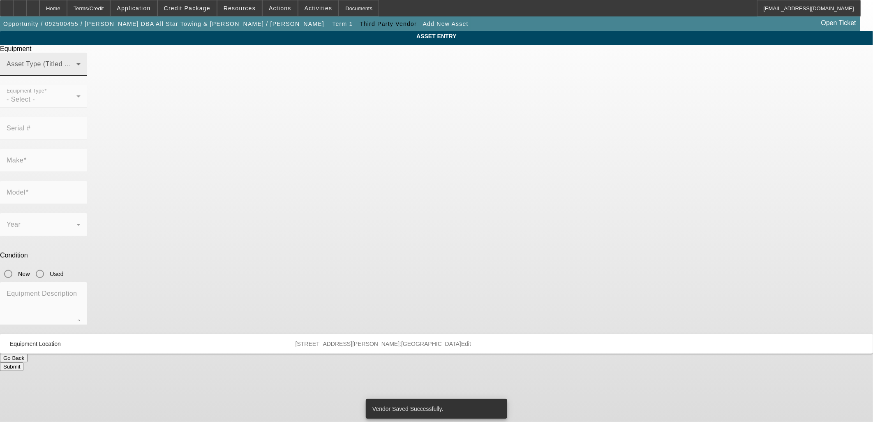
click at [81, 76] on div "Asset Type (Titled or Non-Titled)" at bounding box center [44, 64] width 74 height 23
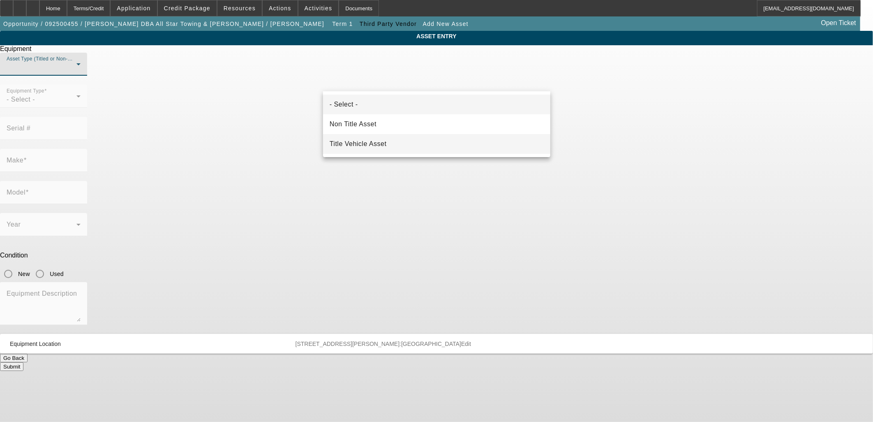
click at [372, 147] on span "Title Vehicle Asset" at bounding box center [358, 144] width 57 height 10
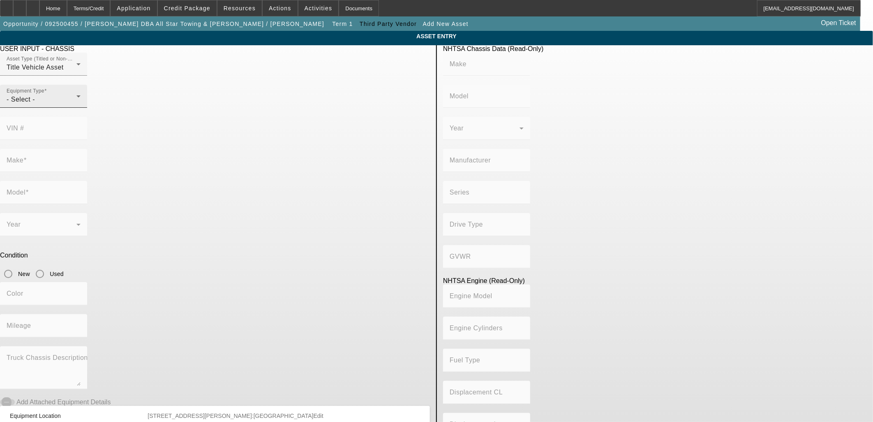
click at [81, 108] on div "Equipment Type - Select -" at bounding box center [44, 96] width 74 height 23
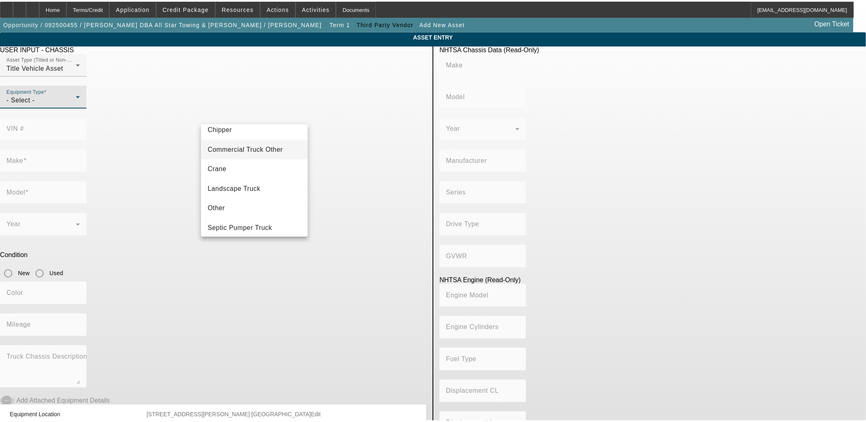
scroll to position [90, 0]
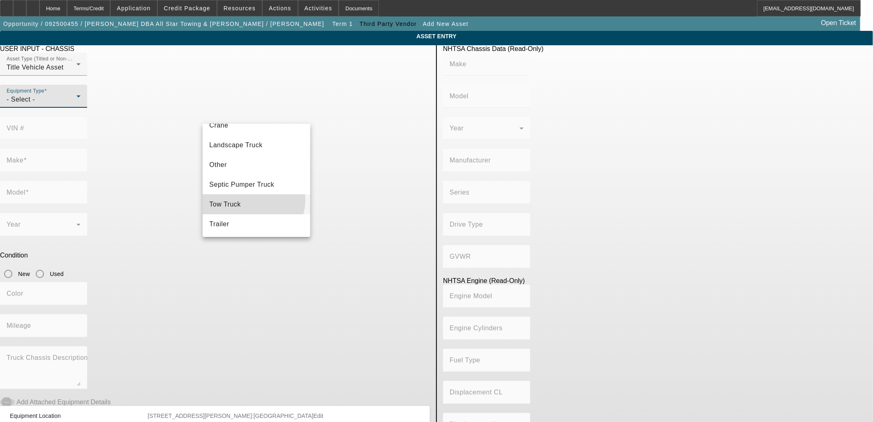
click at [249, 199] on mat-option "Tow Truck" at bounding box center [256, 204] width 107 height 20
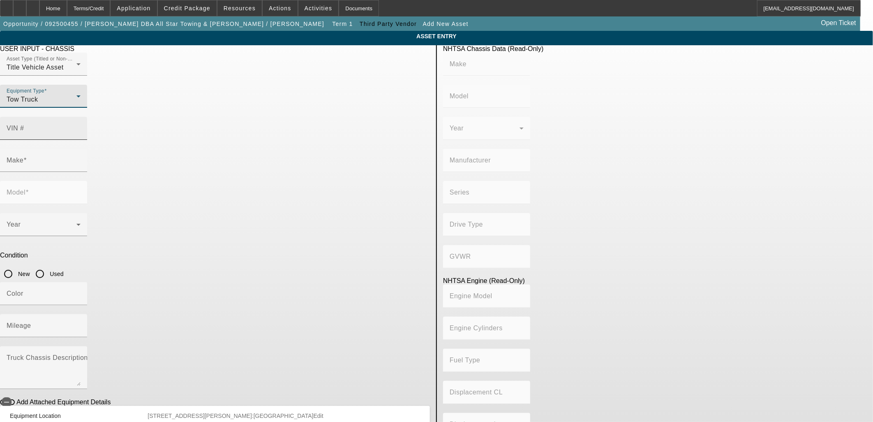
click at [81, 127] on input "VIN #" at bounding box center [44, 132] width 74 height 10
drag, startPoint x: 362, startPoint y: 113, endPoint x: 358, endPoint y: 112, distance: 5.1
click at [81, 127] on input "VIN #" at bounding box center [44, 132] width 74 height 10
paste input "[US_VEHICLE_IDENTIFICATION_NUMBER]"
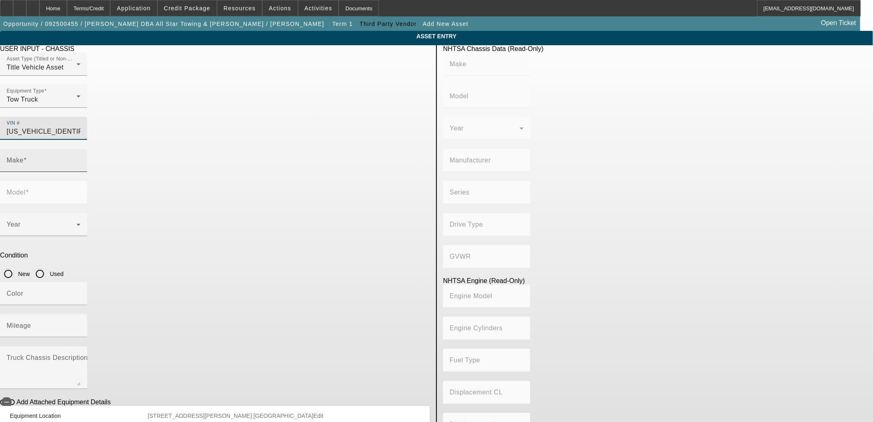
type input "[US_VEHICLE_IDENTIFICATION_NUMBER]"
click at [81, 159] on input "Make" at bounding box center [44, 164] width 74 height 10
click at [48, 265] on input "Used" at bounding box center [40, 273] width 16 height 16
radio input "true"
click at [31, 322] on mat-label "Mileage" at bounding box center [19, 325] width 25 height 7
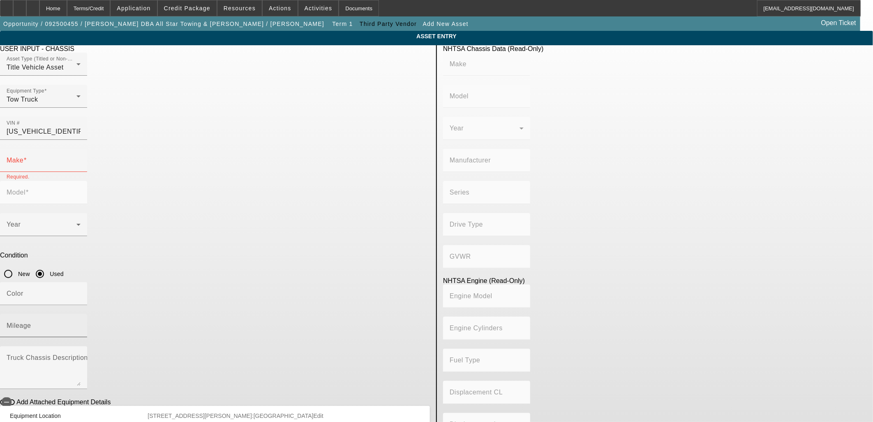
click at [81, 324] on input "Mileage" at bounding box center [44, 329] width 74 height 10
type input "KENWORTH"
type input "T800"
type input "KENWORTH TRUCK COMPANY"
type input "6x4"
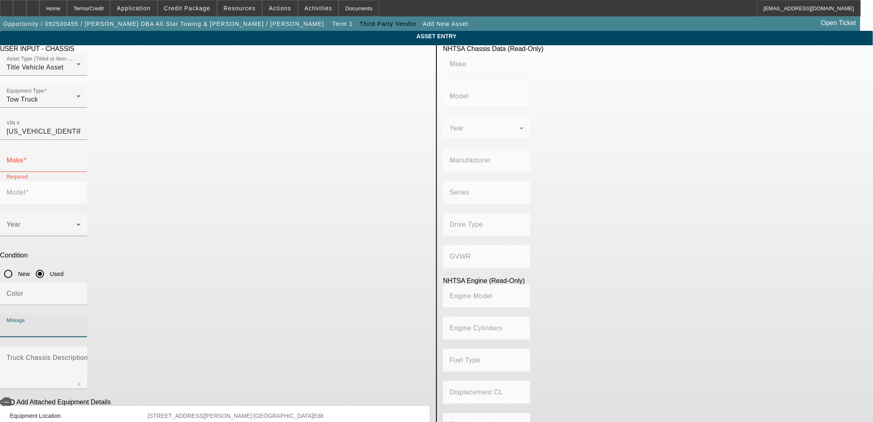
type input "Class 8: 33,001 lb and above (14,969 kg and above)"
type input "NT"
type input "6"
type input "Diesel"
type input "855"
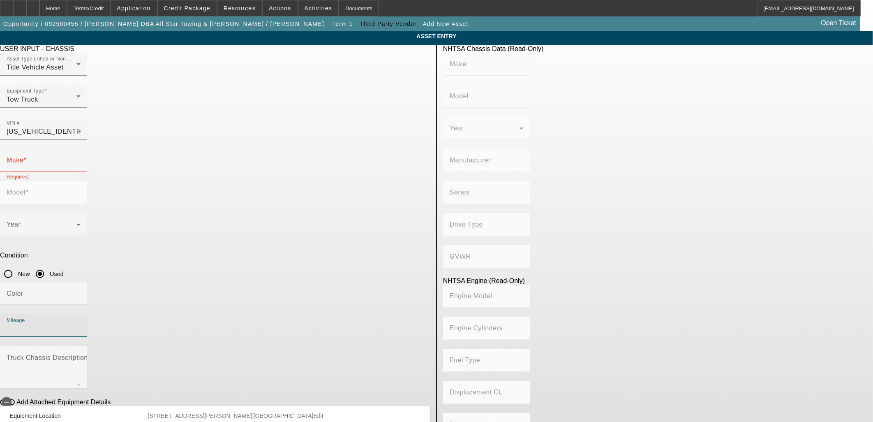
type input "14.010939720"
type input "617"
type input "KENWORTH"
type input "T800"
type input "617460"
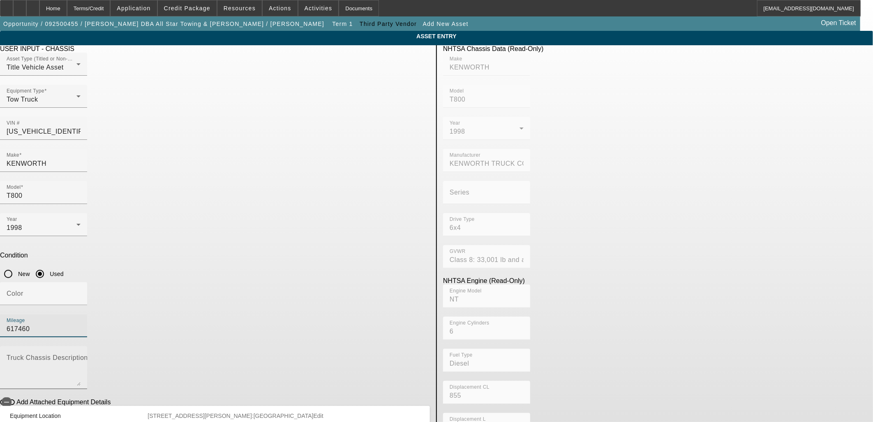
click at [81, 356] on textarea "Truck Chassis Description (Describe the truck chassis only)" at bounding box center [44, 371] width 74 height 30
type textarea "with"
click at [10, 398] on icon "button" at bounding box center [6, 401] width 7 height 7
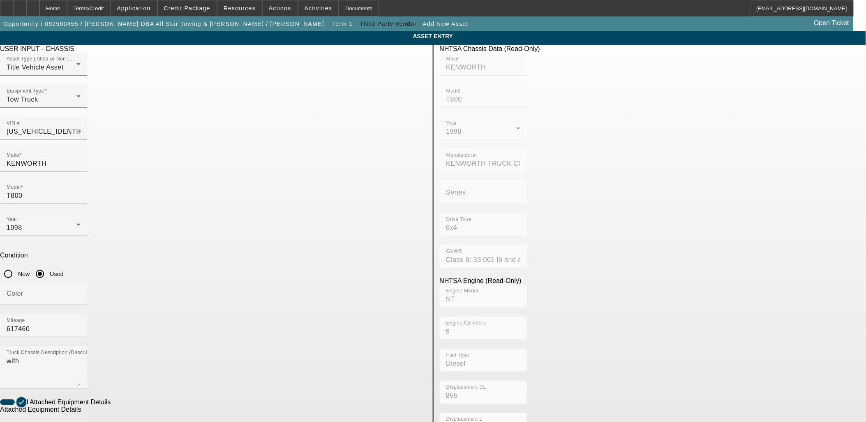
click at [81, 421] on input "Make" at bounding box center [44, 428] width 74 height 10
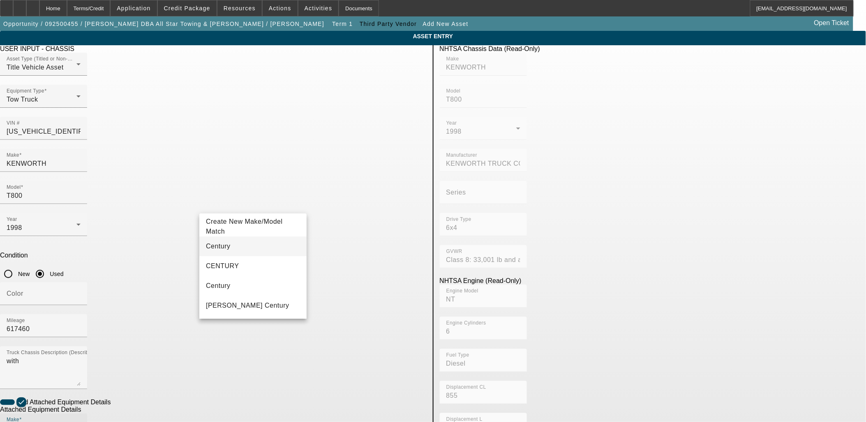
type input "Century"
click at [228, 245] on mat-option "Century" at bounding box center [252, 246] width 107 height 20
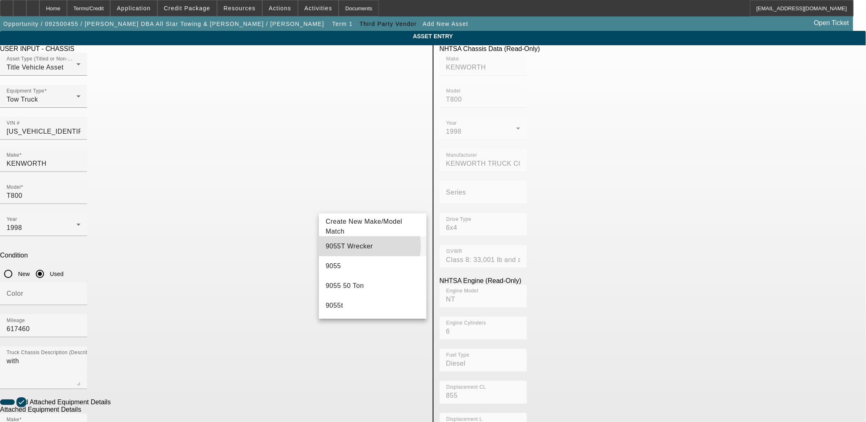
click at [358, 246] on span "9055T Wrecker" at bounding box center [348, 245] width 47 height 7
type input "9055T Wrecker"
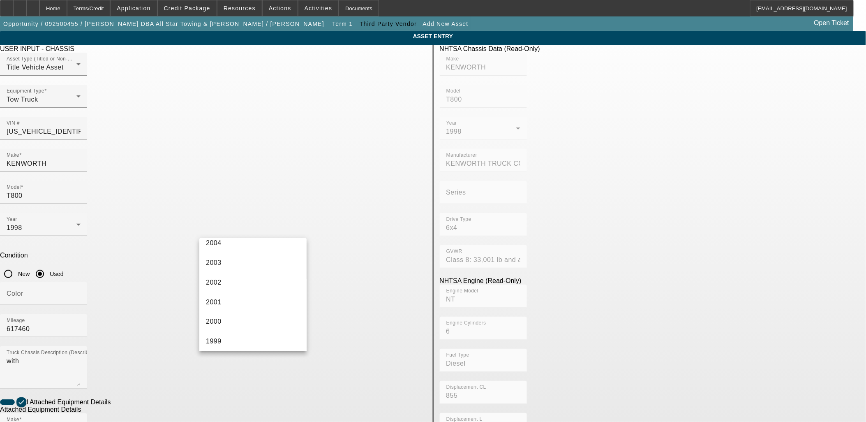
scroll to position [502, 0]
click at [219, 339] on span "1998" at bounding box center [214, 341] width 16 height 10
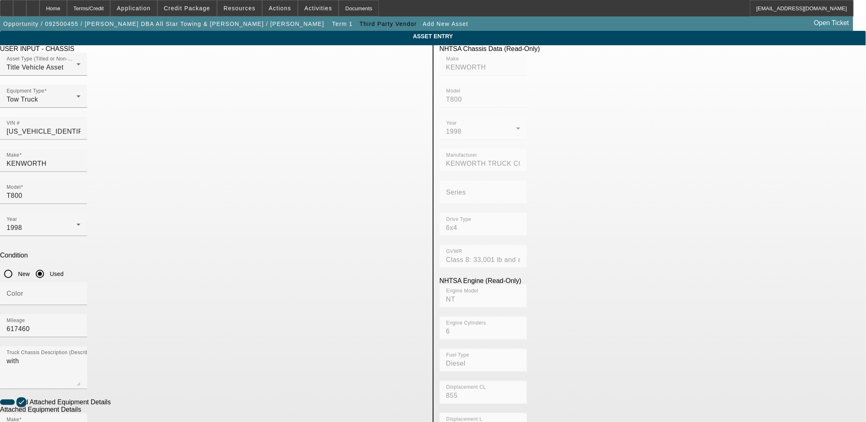
radio input "true"
checkbox input "true"
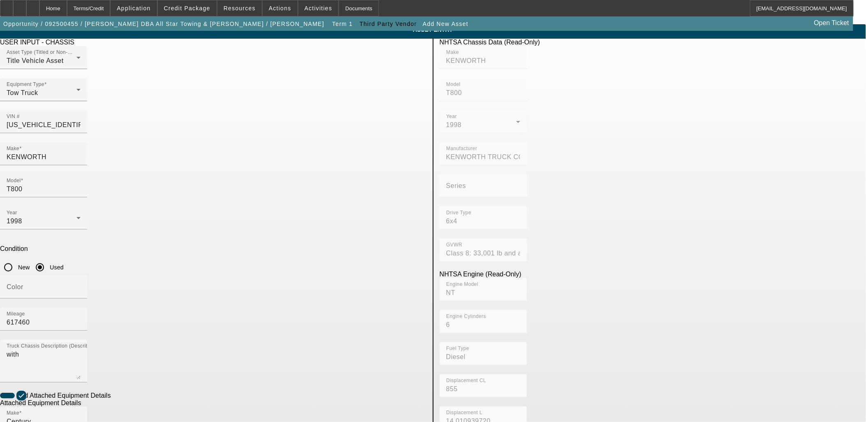
scroll to position [107, 0]
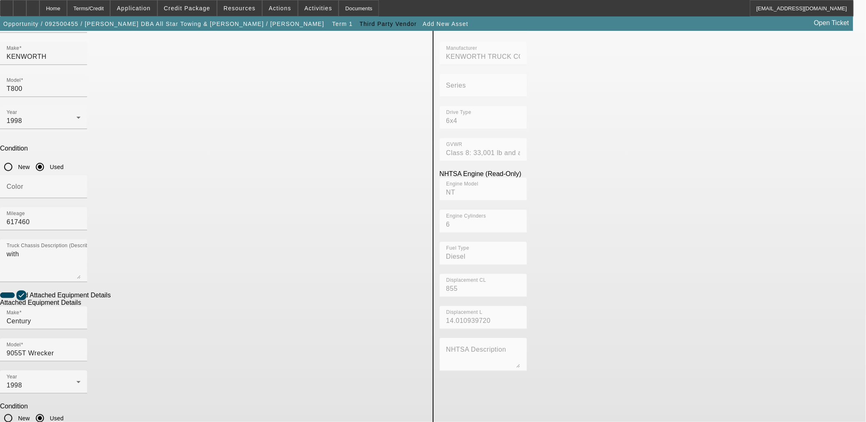
type textarea "And All"
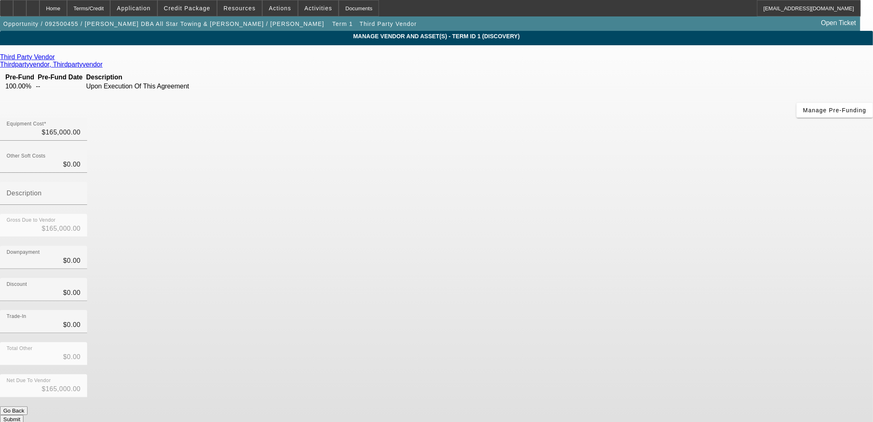
click at [702, 195] on app-vendor-asset-manage "MANAGE VENDOR AND ASSET(S) - Term ID 1 (Discovery) Remove Vendor Third Party Ve…" at bounding box center [436, 251] width 873 height 441
click at [23, 415] on button "Submit" at bounding box center [11, 419] width 23 height 9
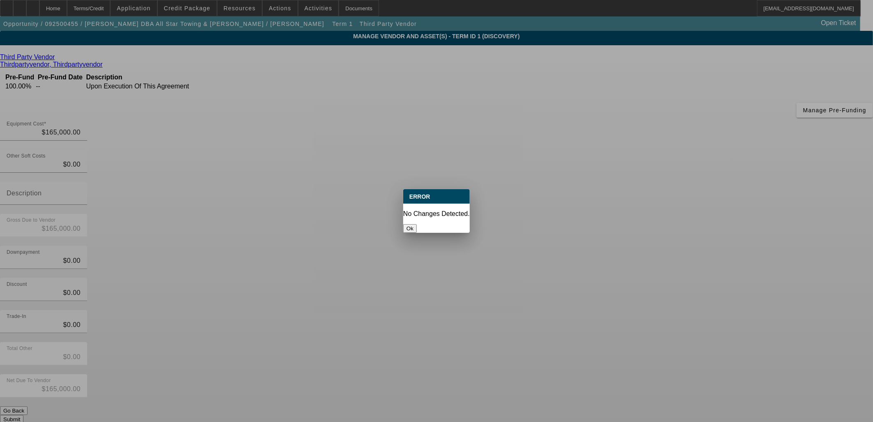
drag, startPoint x: 440, startPoint y: 219, endPoint x: 385, endPoint y: 220, distance: 54.7
click at [417, 224] on button "Ok" at bounding box center [410, 228] width 14 height 9
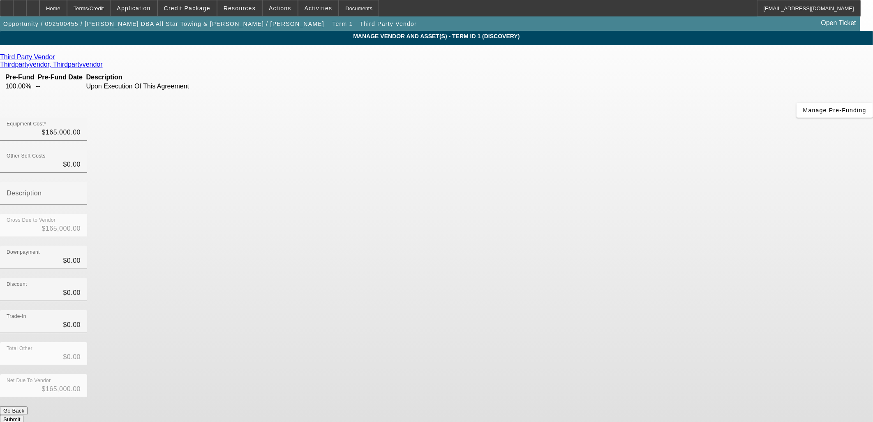
click at [205, 205] on div "Third Party Vendor Thirdpartyvendor, Thirdpartyvendor Pre-Fund Pre-Fund Date De…" at bounding box center [436, 238] width 873 height 370
drag, startPoint x: 116, startPoint y: 168, endPoint x: 104, endPoint y: 97, distance: 72.6
click at [115, 165] on app-vendor-asset-manage "MANAGE VENDOR AND ASSET(S) - Term ID 1 (Discovery) Remove Vendor Third Party Ve…" at bounding box center [436, 251] width 873 height 441
click at [67, 6] on div "Home" at bounding box center [53, 8] width 28 height 16
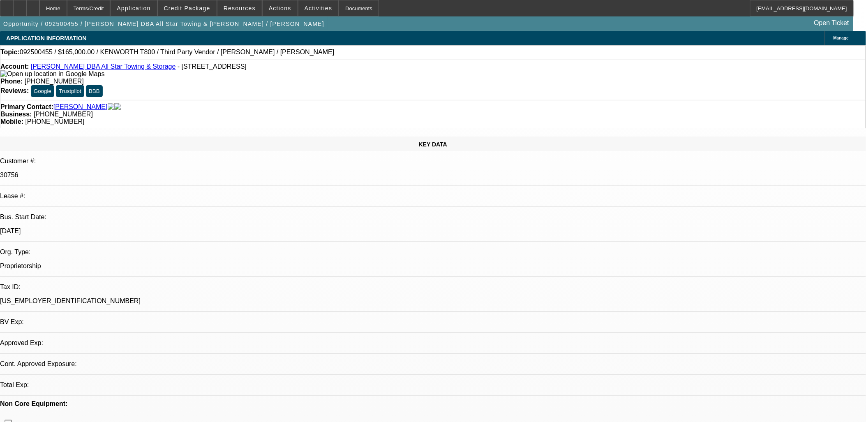
select select "0"
select select "2"
select select "0.1"
select select "4"
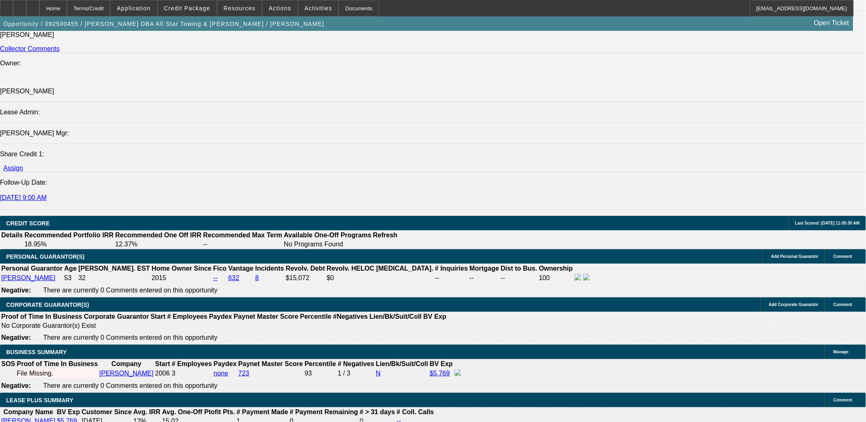
scroll to position [1096, 0]
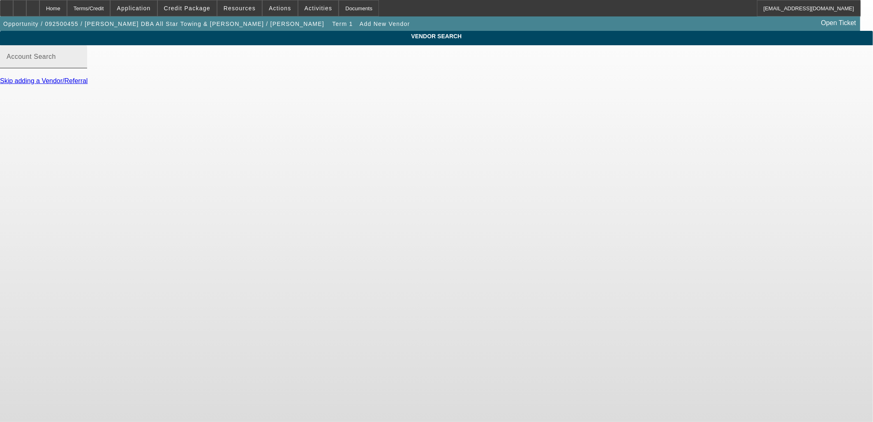
click at [56, 60] on mat-label "Account Search" at bounding box center [31, 56] width 49 height 7
click at [81, 65] on input "Account Search" at bounding box center [44, 60] width 74 height 10
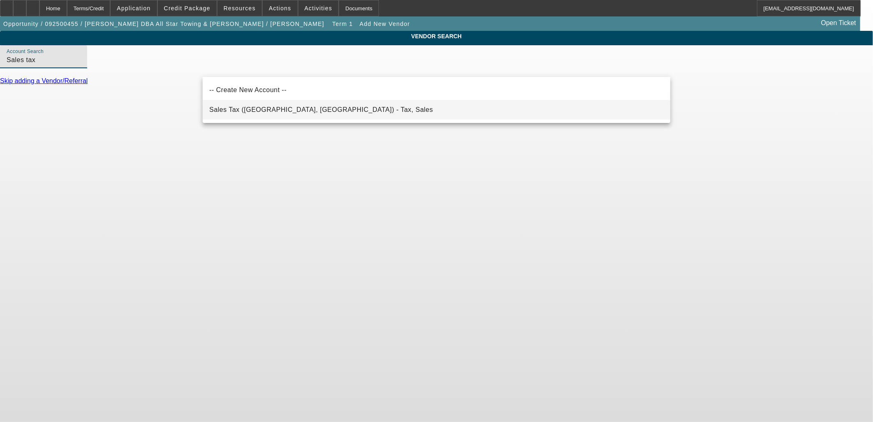
click at [272, 109] on span "Sales Tax ([GEOGRAPHIC_DATA], [GEOGRAPHIC_DATA]) - Tax, Sales" at bounding box center [321, 109] width 224 height 7
type input "Sales Tax ([GEOGRAPHIC_DATA], [GEOGRAPHIC_DATA]) - Tax, Sales"
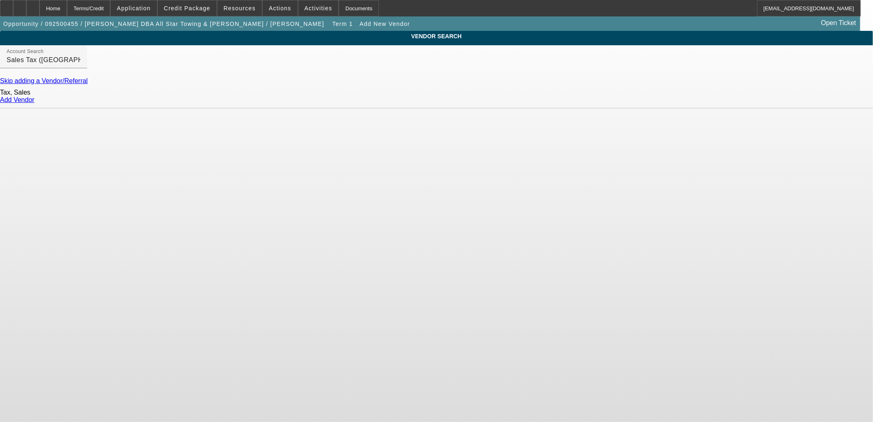
click at [35, 103] on link "Add Vendor" at bounding box center [17, 99] width 35 height 7
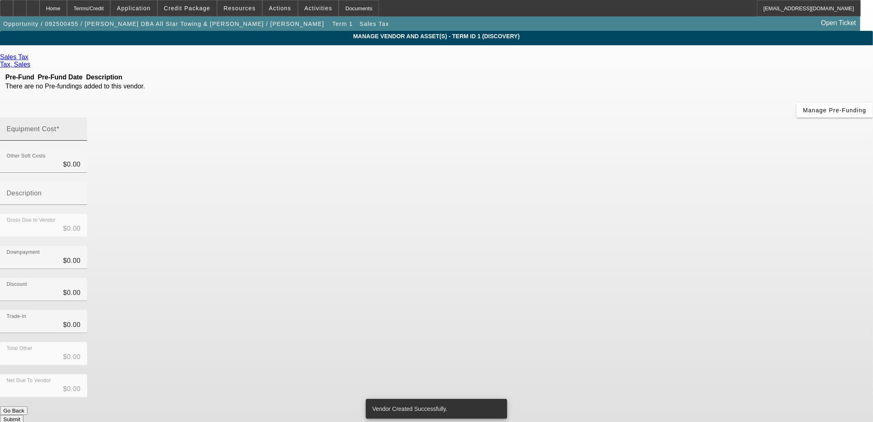
click at [56, 125] on mat-label "Equipment Cost" at bounding box center [32, 128] width 50 height 7
click at [81, 127] on input "Equipment Cost" at bounding box center [44, 132] width 74 height 10
paste input "10312.50"
type input "10312.50"
type input "$10,312.50"
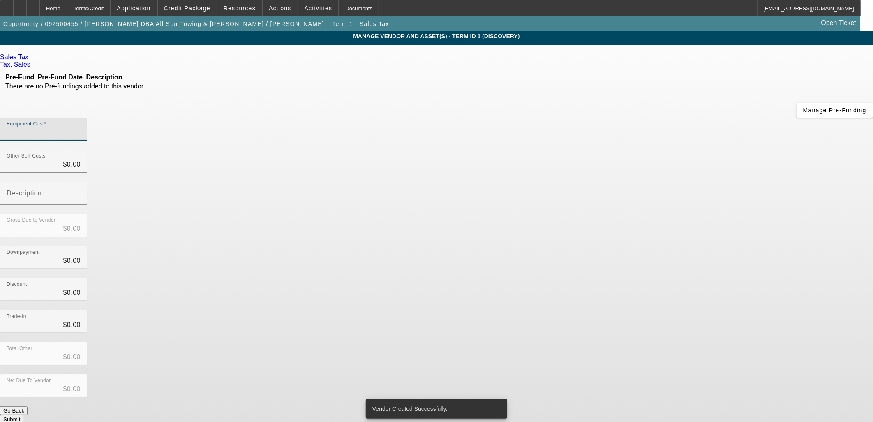
type input "$10,312.50"
drag, startPoint x: 690, startPoint y: 202, endPoint x: 688, endPoint y: 207, distance: 5.0
click at [690, 203] on app-vendor-asset-manage "MANAGE VENDOR AND ASSET(S) - Term ID 1 (Discovery) Remove Vendor Sales Tax Tax,…" at bounding box center [436, 251] width 873 height 441
click at [23, 415] on button "Submit" at bounding box center [11, 419] width 23 height 9
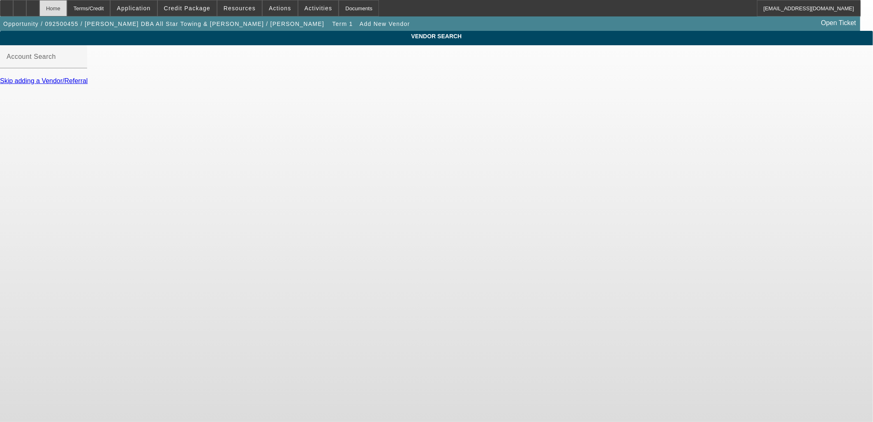
click at [67, 11] on div "Home" at bounding box center [53, 8] width 28 height 16
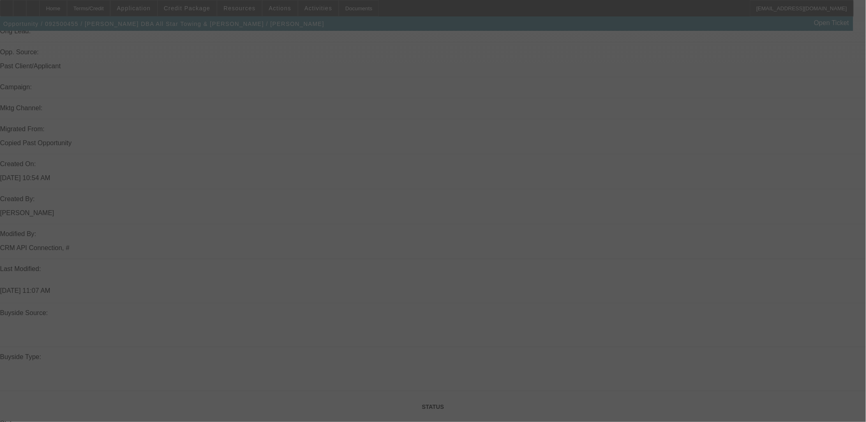
scroll to position [529, 0]
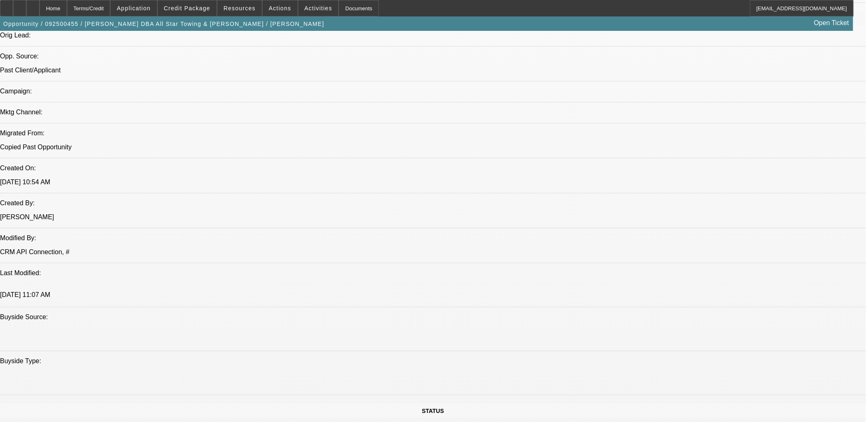
select select "0"
select select "2"
select select "0.1"
select select "4"
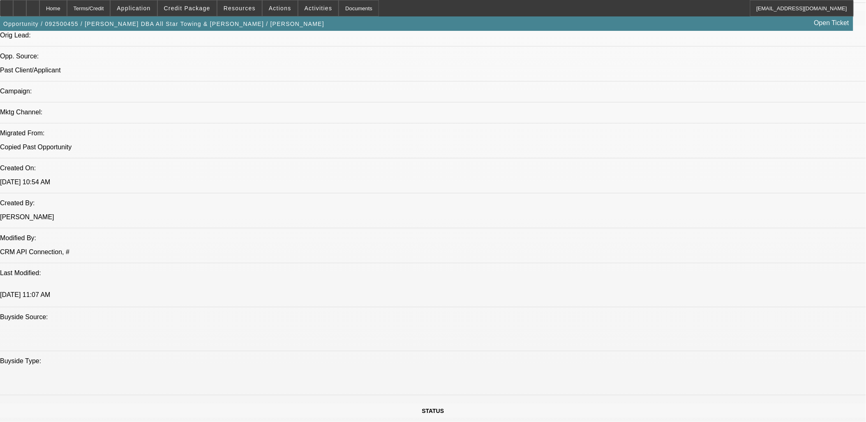
radio input "true"
paste textarea "[PERSON_NAME] runs and operates All Star Towing out of [GEOGRAPHIC_DATA], [GEOG…"
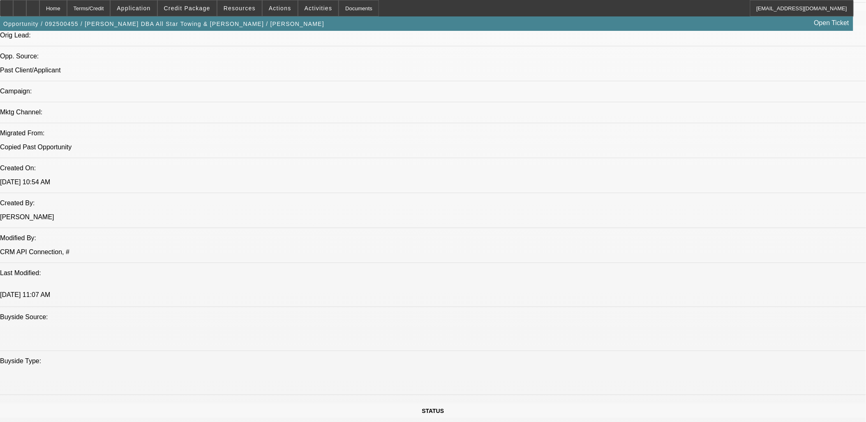
scroll to position [18, 0]
type textarea "[PERSON_NAME] runs and operates All Star Towing out of [GEOGRAPHIC_DATA], [GEOG…"
radio input "true"
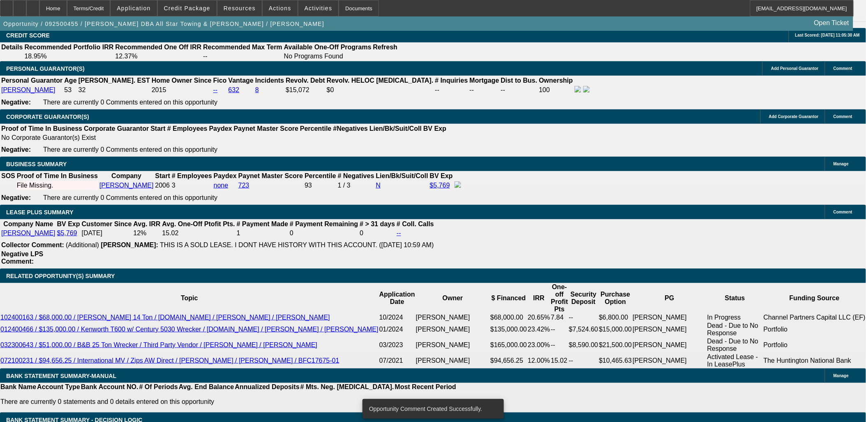
scroll to position [1214, 0]
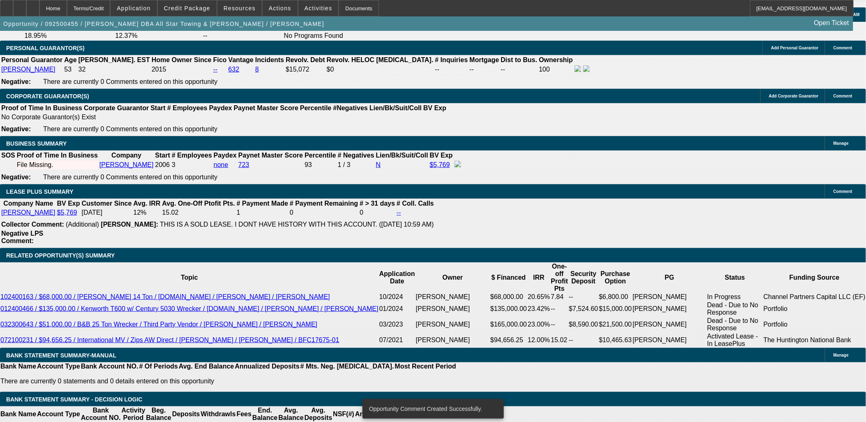
select select "0.15"
type input "$26,296.88"
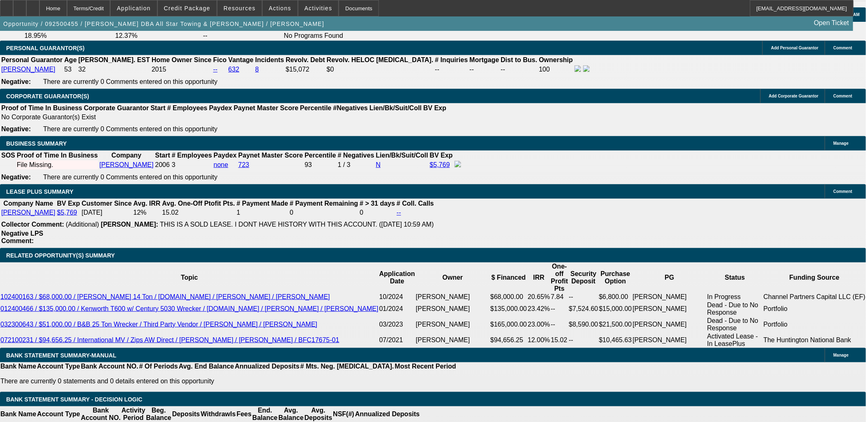
type input "60"
type input "15"
type input "$5,094.48"
type input "$2,547.24"
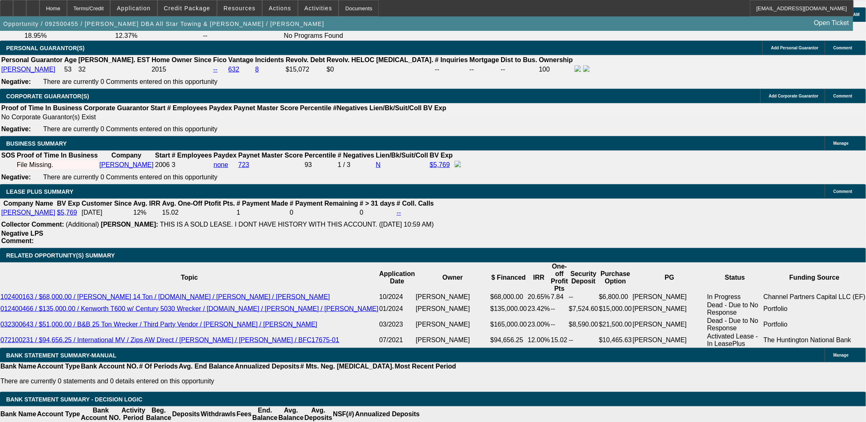
type input "$7,090.14"
type input "$3,545.07"
type input "15"
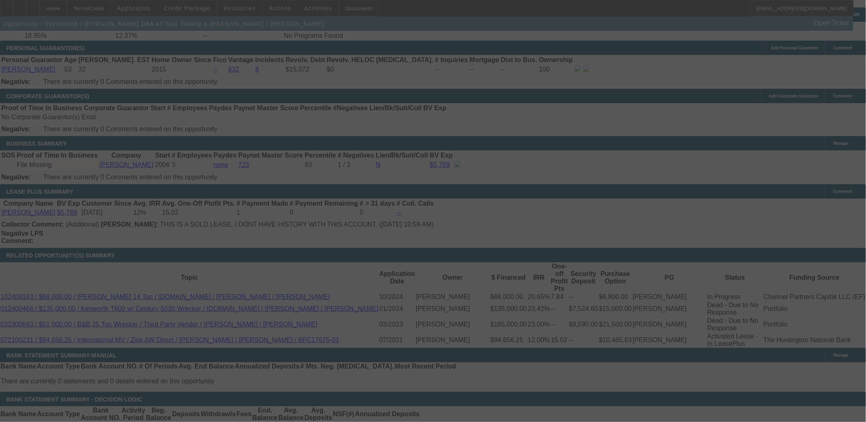
select select "0.15"
select select "2"
select select "0.1"
select select "4"
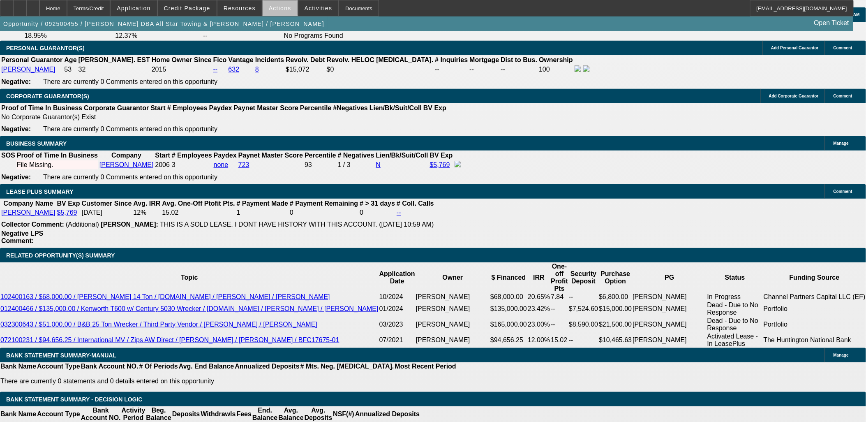
click at [278, 11] on span at bounding box center [280, 8] width 35 height 20
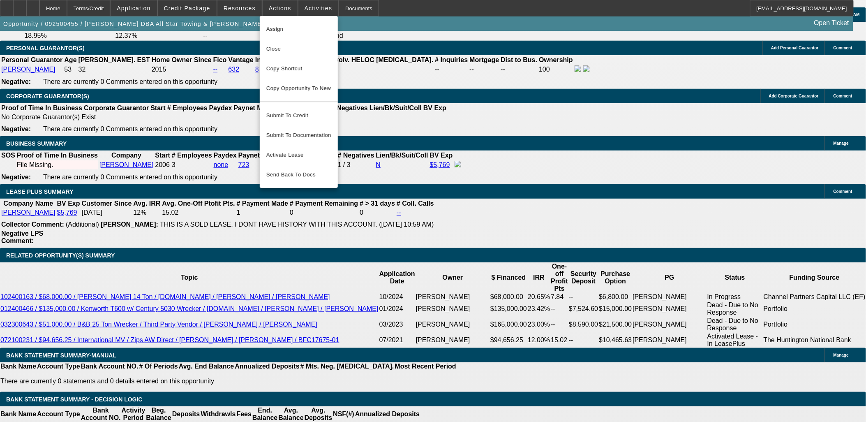
click at [307, 9] on div at bounding box center [433, 211] width 866 height 422
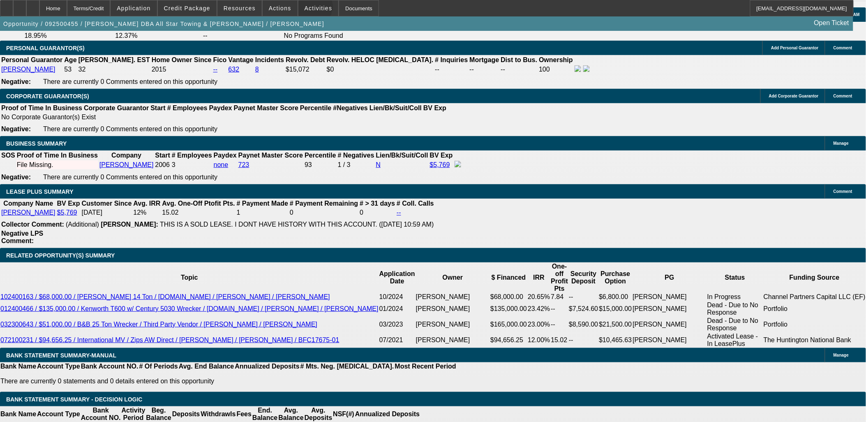
click at [307, 9] on span "Activities" at bounding box center [319, 8] width 28 height 7
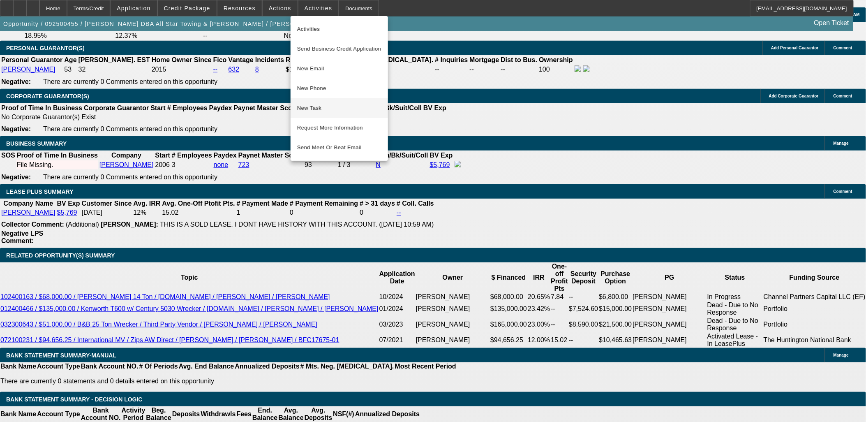
click at [318, 103] on span "New Task" at bounding box center [339, 108] width 84 height 10
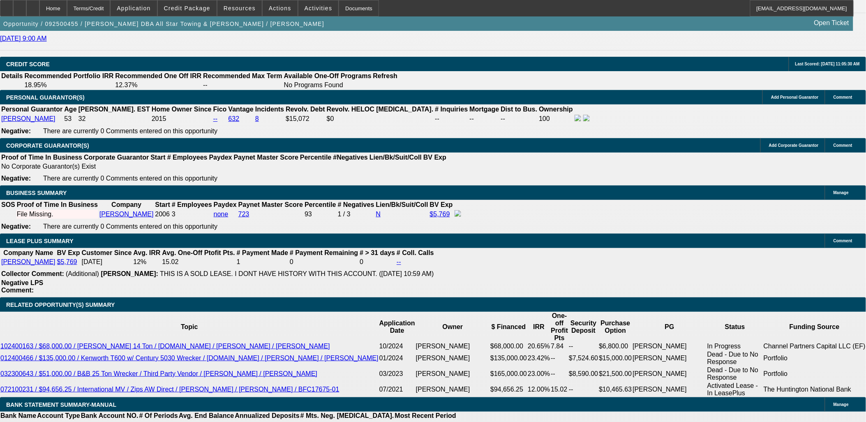
scroll to position [1187, 0]
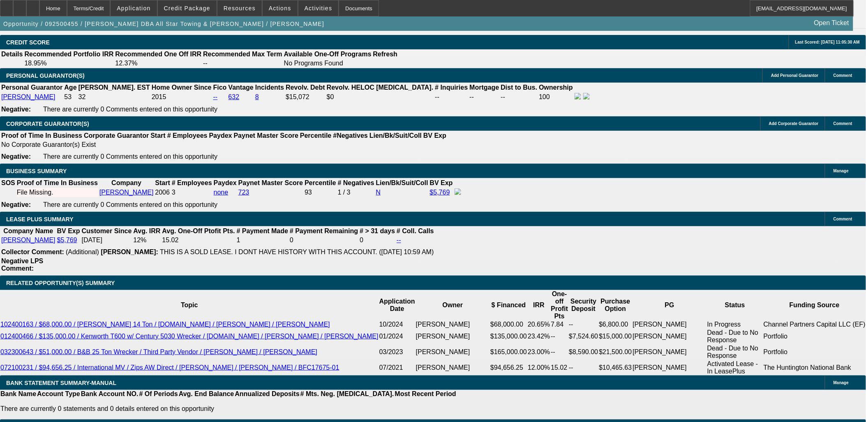
drag, startPoint x: 198, startPoint y: 277, endPoint x: 331, endPoint y: 229, distance: 141.3
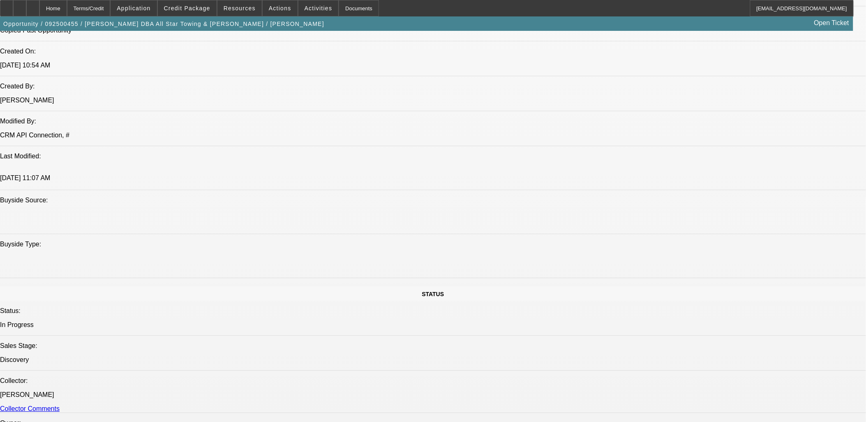
scroll to position [548, 0]
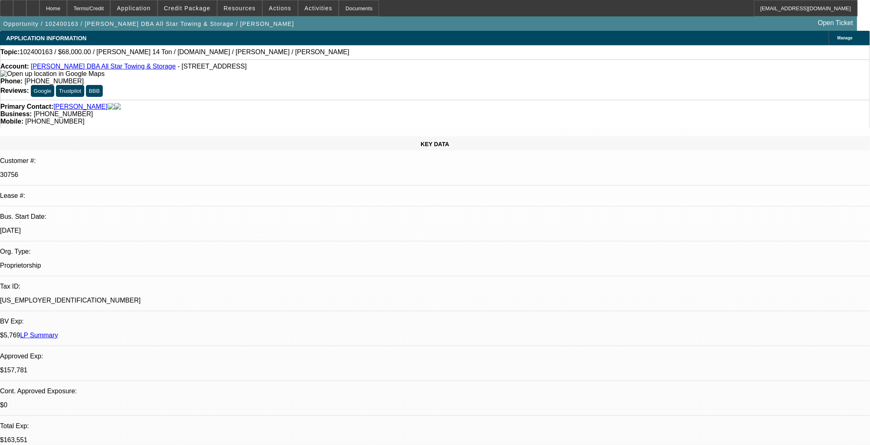
select select "0"
select select "0.1"
select select "0"
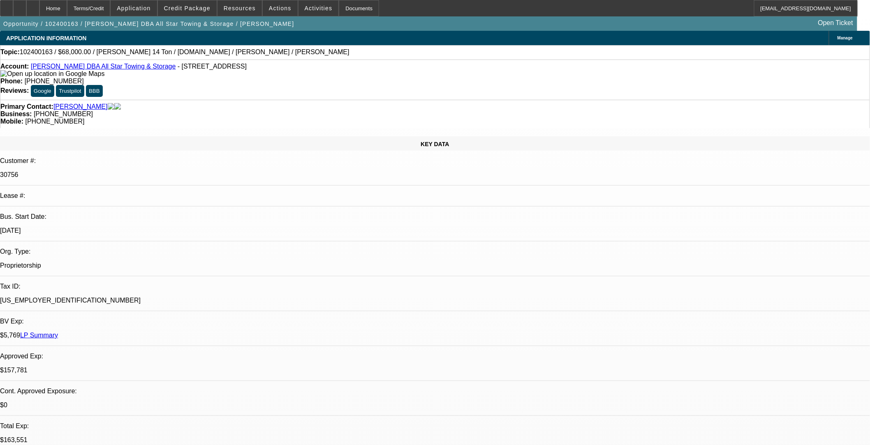
select select "0.1"
select select "0"
select select "2"
select select "0.1"
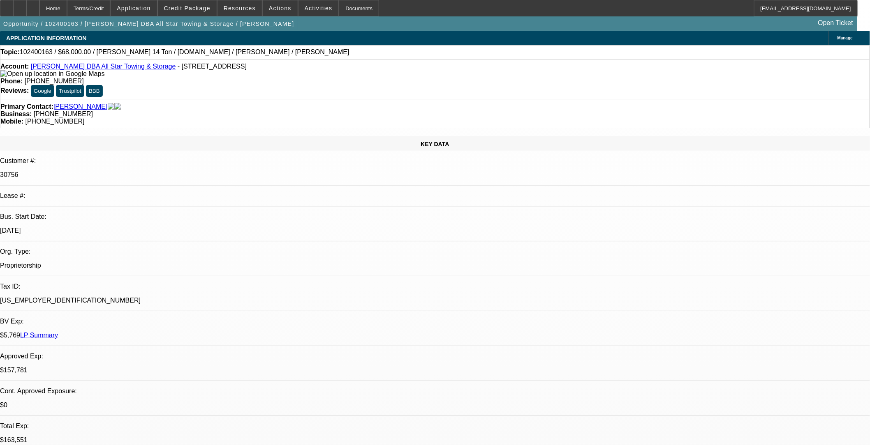
select select "2"
select select "0.1"
select select "1"
select select "4"
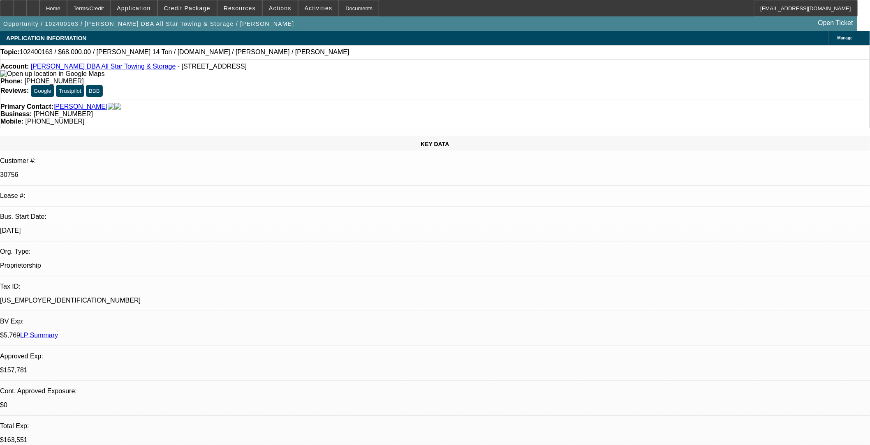
select select "1"
select select "4"
select select "1"
select select "2"
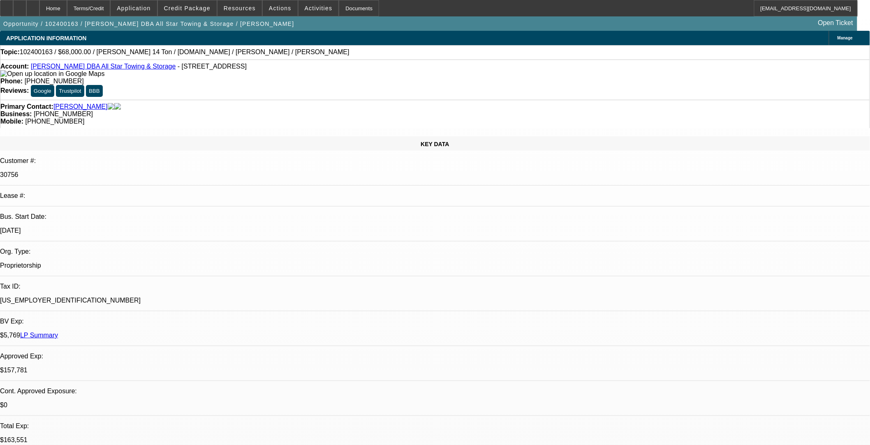
select select "4"
select select "1"
select select "2"
select select "4"
click at [196, 7] on span "Credit Package" at bounding box center [187, 8] width 46 height 7
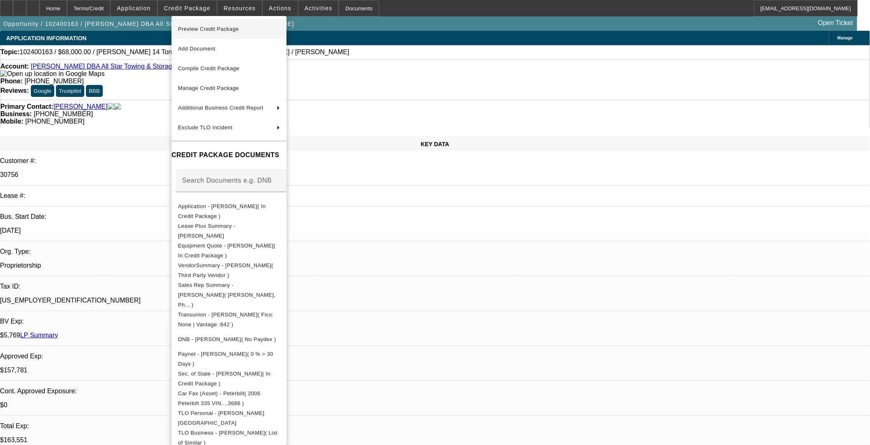
click at [208, 34] on span "Preview Credit Package" at bounding box center [229, 29] width 102 height 10
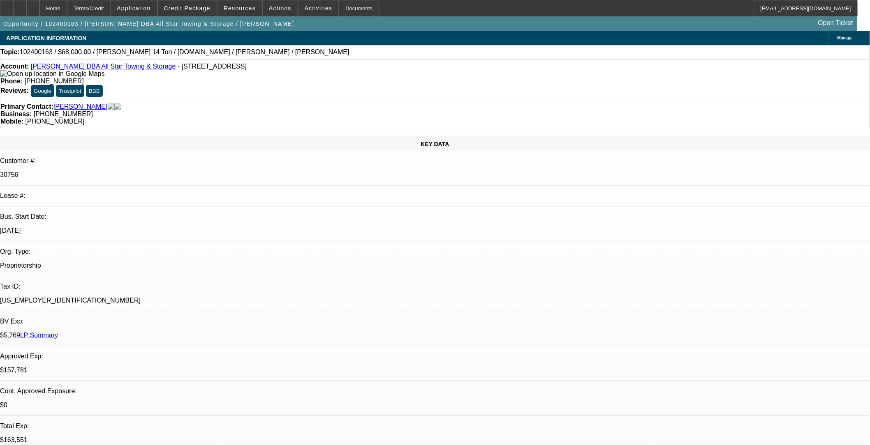
click at [20, 5] on icon at bounding box center [20, 5] width 0 height 0
click at [197, 7] on span "Credit Package" at bounding box center [187, 8] width 46 height 7
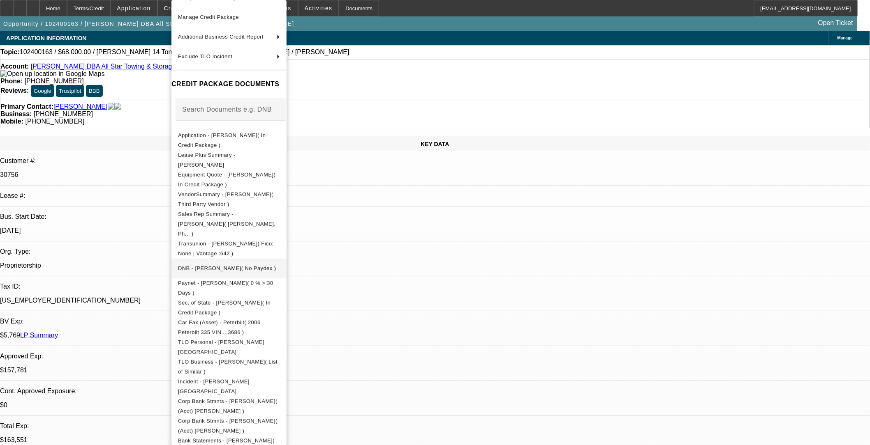
scroll to position [62, 0]
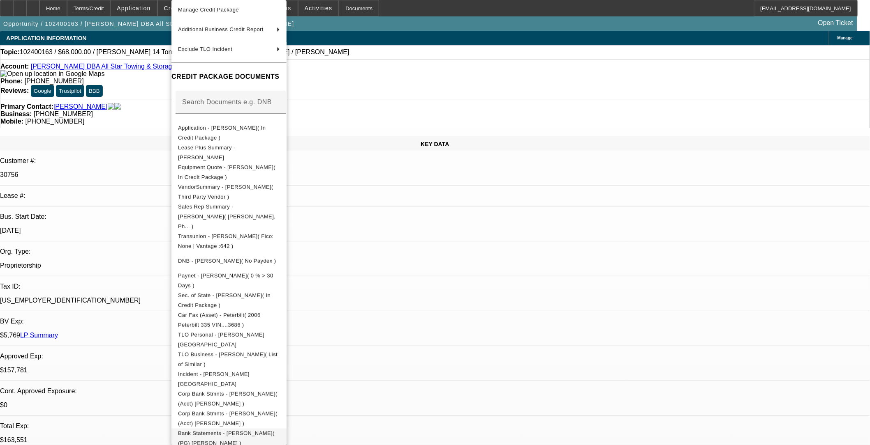
click at [276, 364] on span "Bank Statements - [PERSON_NAME]( (PG) [PERSON_NAME] )" at bounding box center [229, 439] width 102 height 20
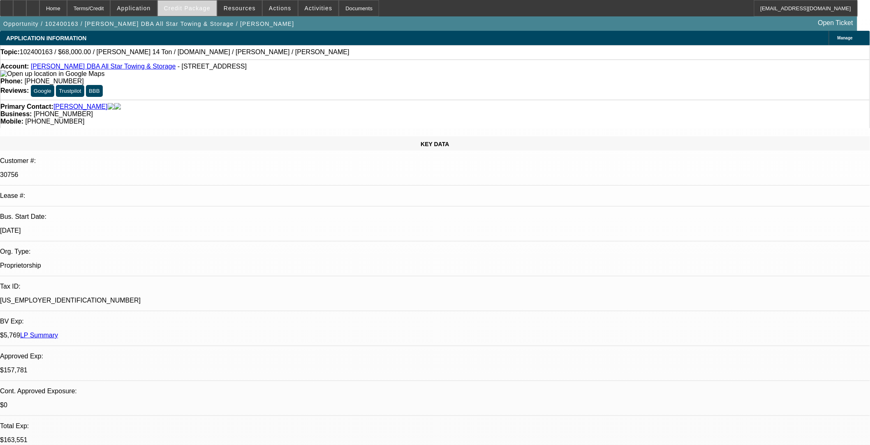
click at [205, 5] on span "Credit Package" at bounding box center [187, 8] width 46 height 7
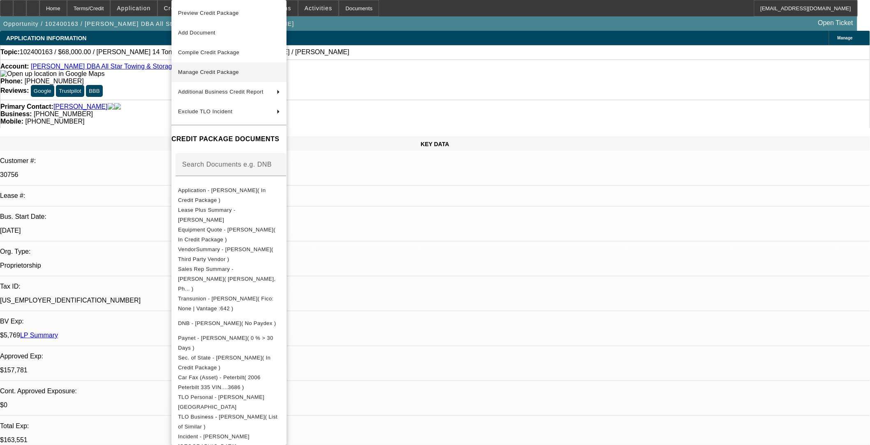
click at [210, 77] on span "Manage Credit Package" at bounding box center [229, 72] width 102 height 10
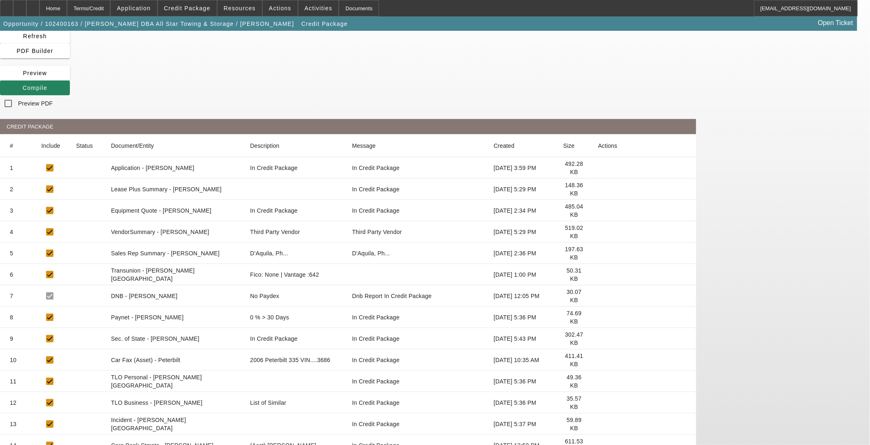
scroll to position [58, 0]
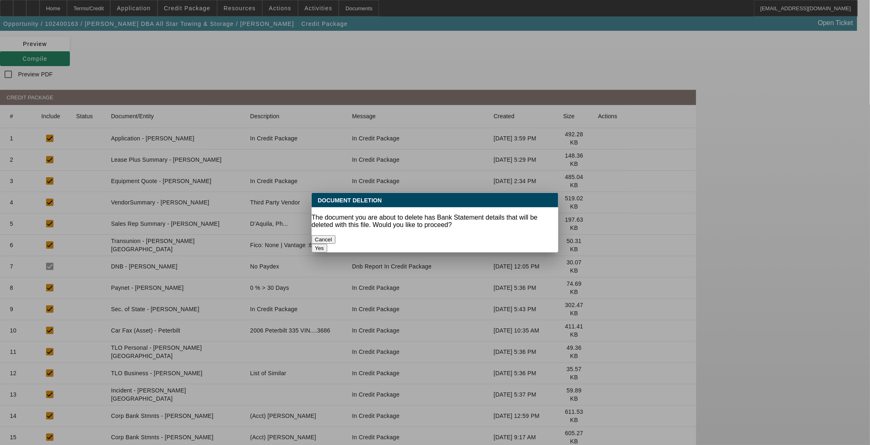
click at [327, 244] on button "Yes" at bounding box center [319, 248] width 16 height 9
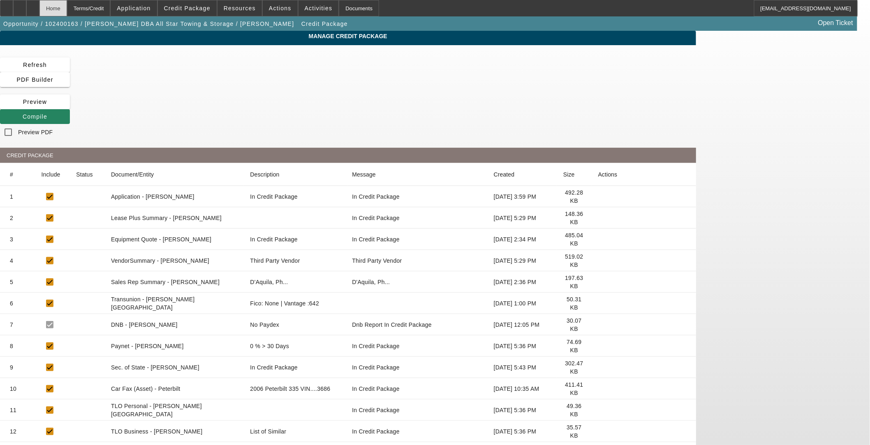
click at [67, 8] on div "Home" at bounding box center [53, 8] width 28 height 16
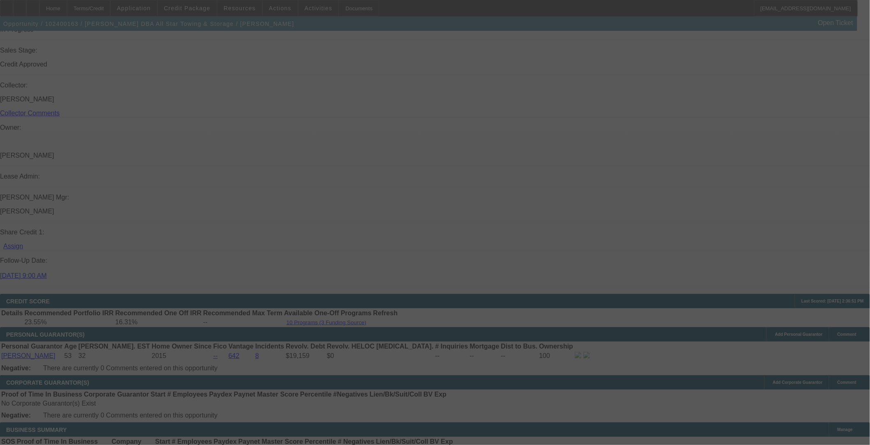
scroll to position [990, 0]
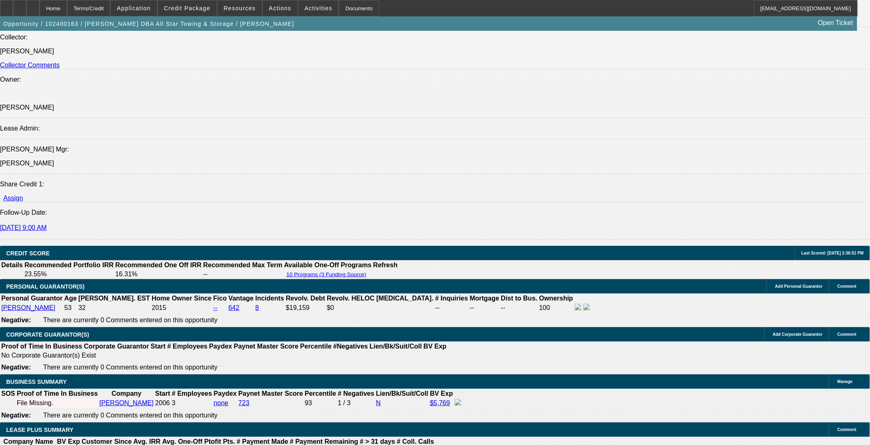
select select "0"
select select "0.1"
select select "4"
select select "0"
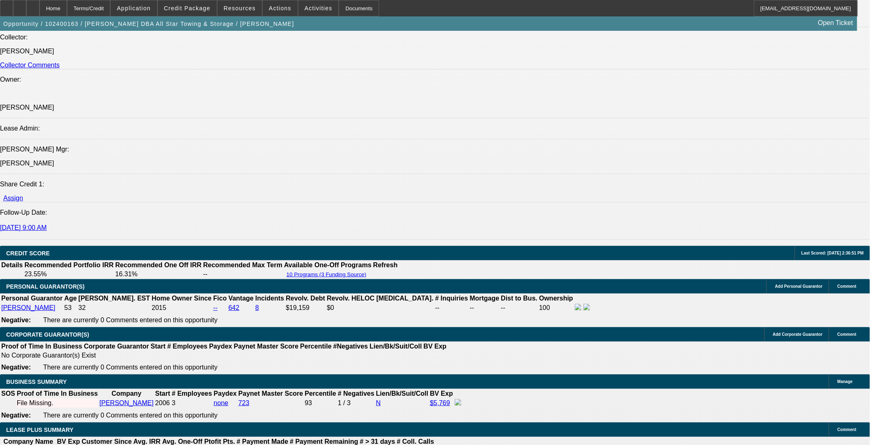
select select "0"
select select "0.1"
select select "4"
select select "0"
select select "2"
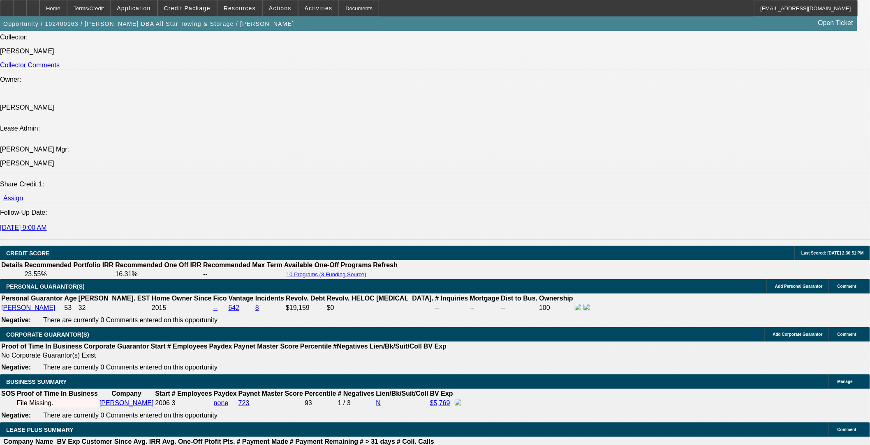
select select "2"
select select "0.1"
select select "4"
select select "0.1"
select select "2"
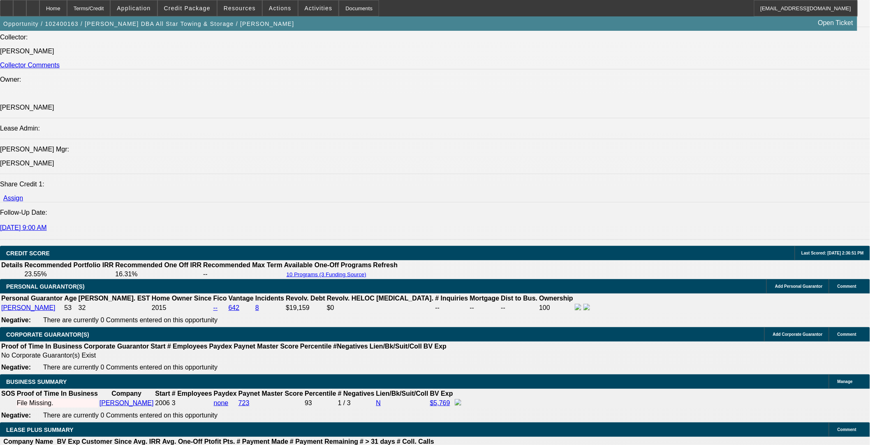
select select "2"
select select "0.1"
select select "4"
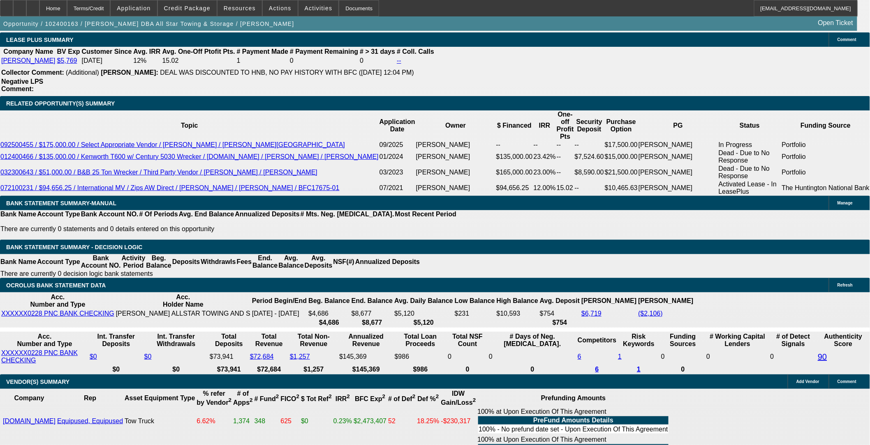
scroll to position [1355, 0]
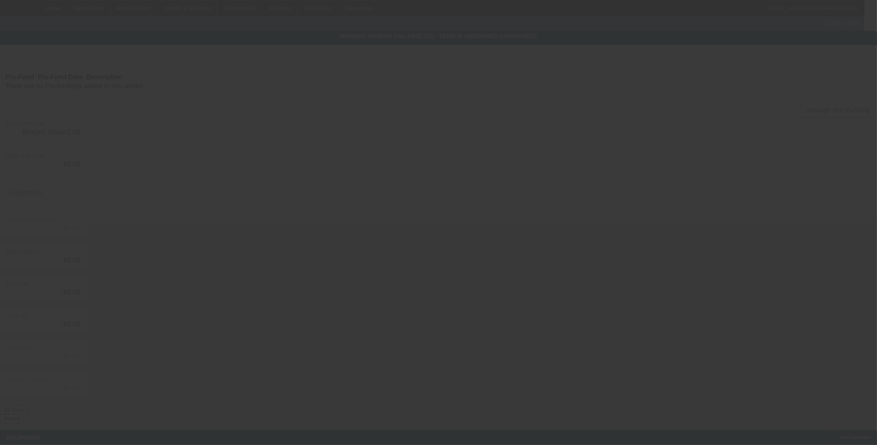
type input "$165,000.00"
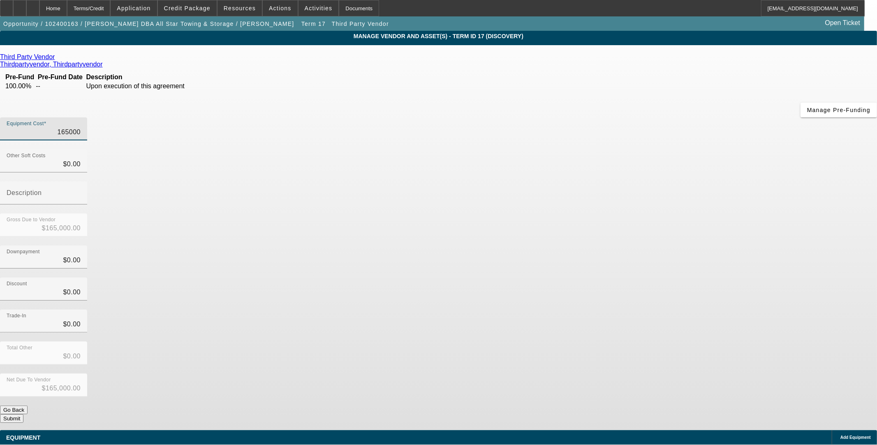
drag, startPoint x: 516, startPoint y: 68, endPoint x: 577, endPoint y: 71, distance: 61.3
click at [364, 118] on div "Equipment Cost 165000" at bounding box center [438, 134] width 877 height 32
type input "$165,000.00"
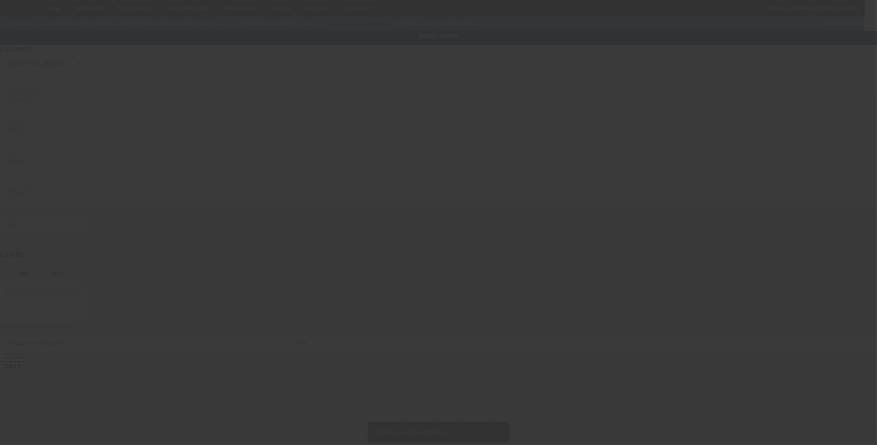
type input "1NKDL29XXWJ749068"
type input "Kenworth"
type input "T-800"
radio input "true"
type textarea "with"
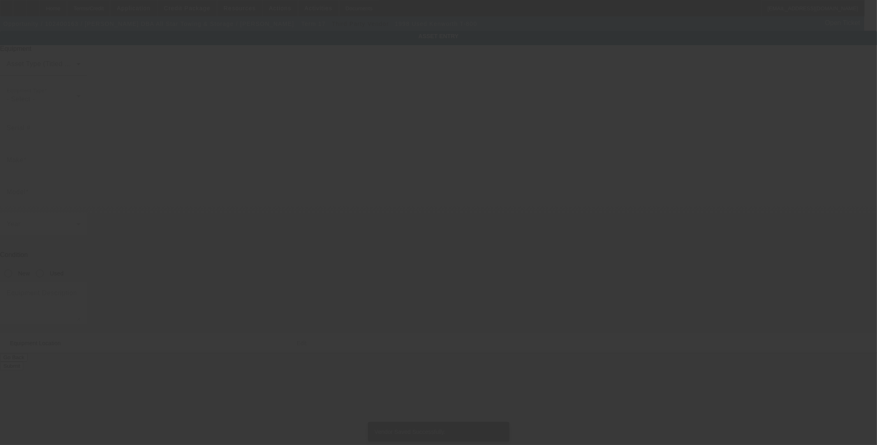
type input "1816 Drillers Dr"
type input "Bryan"
type input "77808"
type input "Brazos"
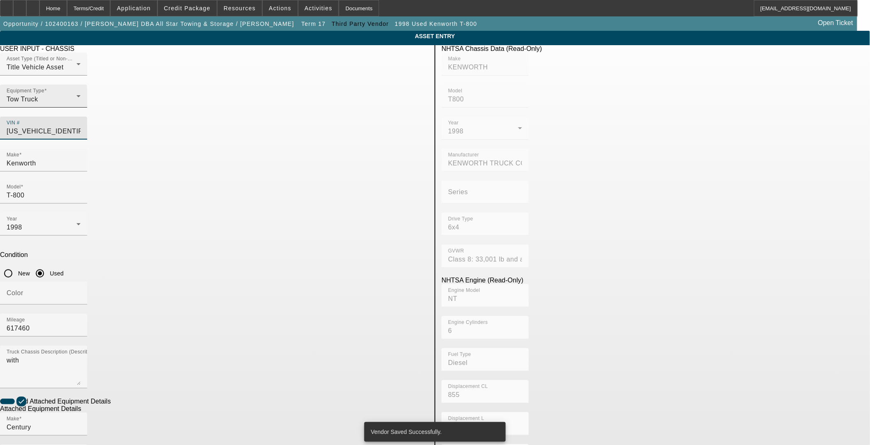
drag, startPoint x: 404, startPoint y: 113, endPoint x: 289, endPoint y: 112, distance: 114.2
click at [289, 112] on div "Asset Type (Titled or Non-Titled) Title Vehicle Asset Equipment Type Tow Truck …" at bounding box center [214, 101] width 428 height 96
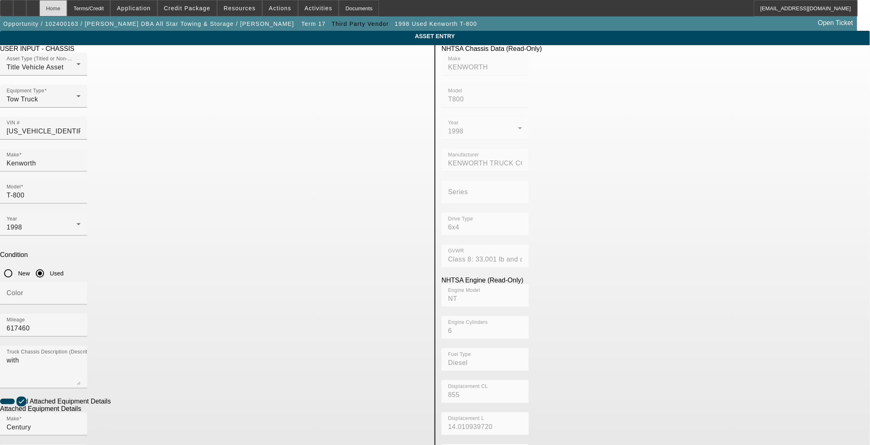
click at [67, 8] on div "Home" at bounding box center [53, 8] width 28 height 16
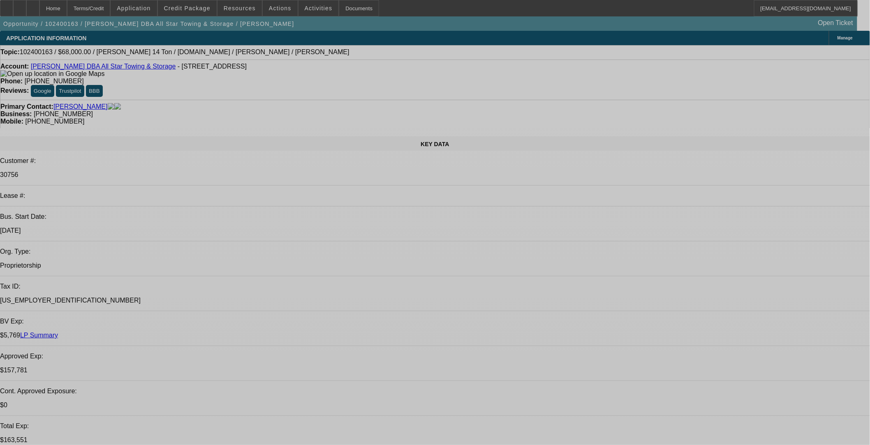
select select "0"
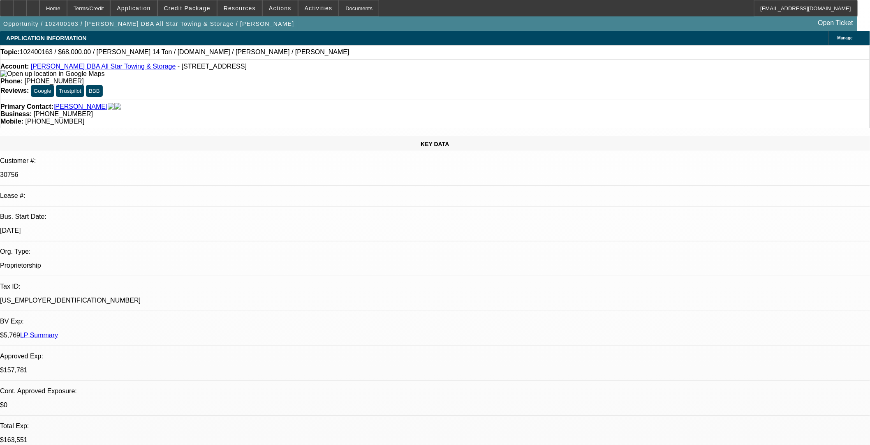
select select "0"
select select "0.1"
select select "4"
select select "0"
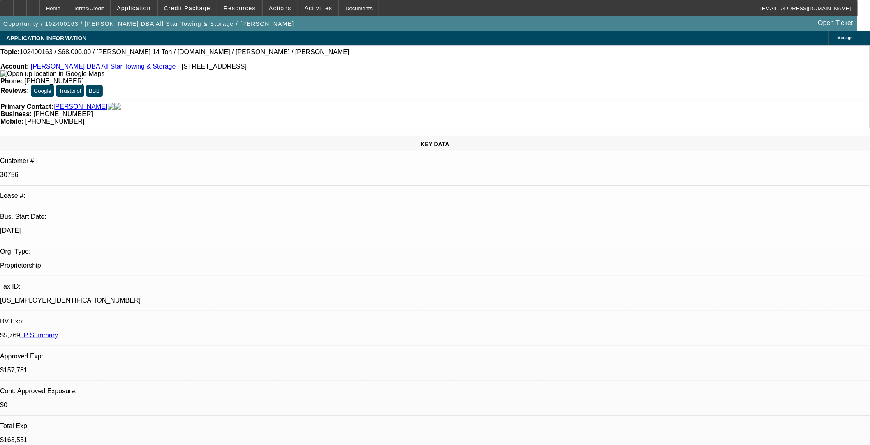
select select "0.1"
select select "4"
select select "0"
select select "2"
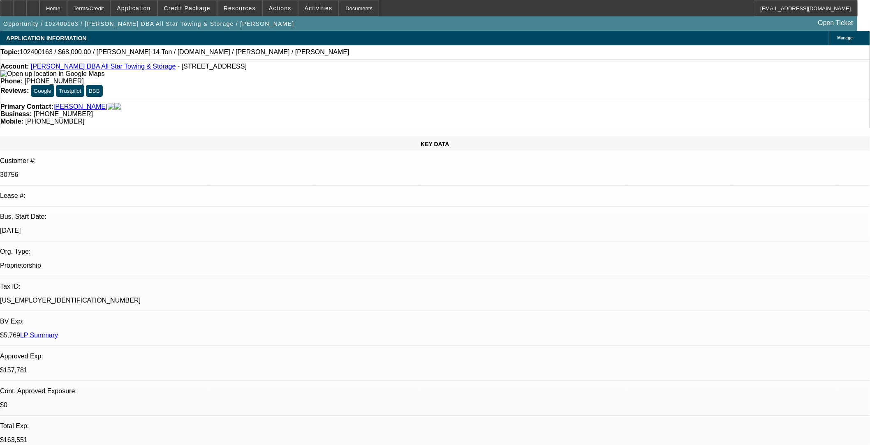
select select "0.1"
select select "4"
select select "0.1"
select select "2"
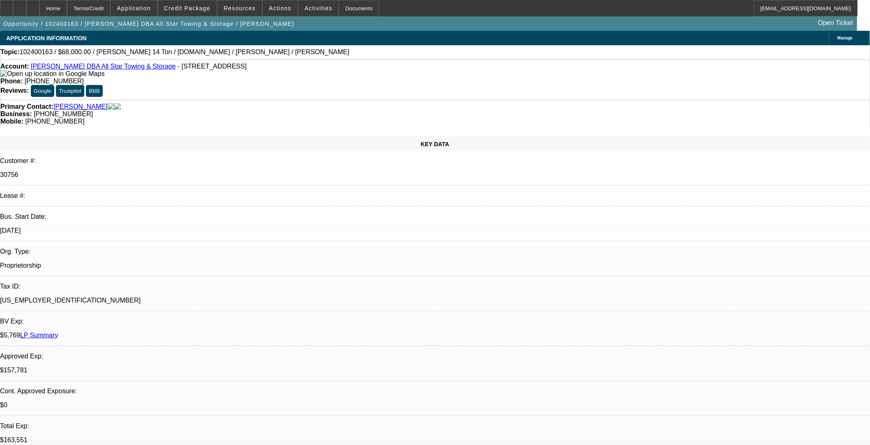
select select "0.1"
select select "4"
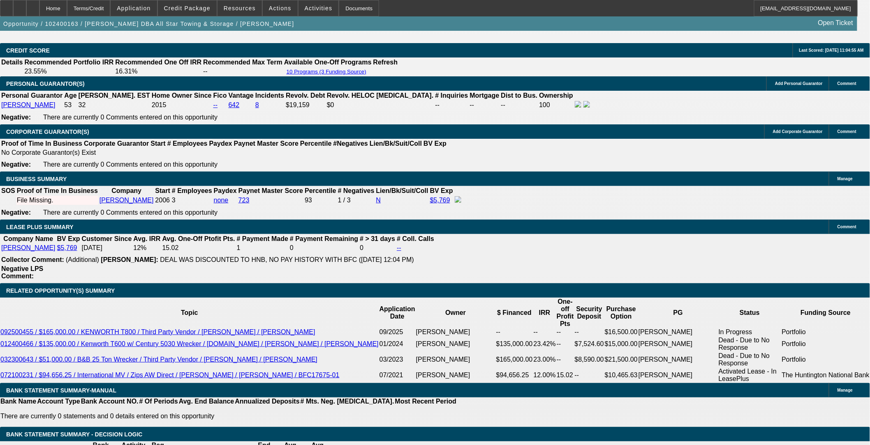
scroll to position [1233, 0]
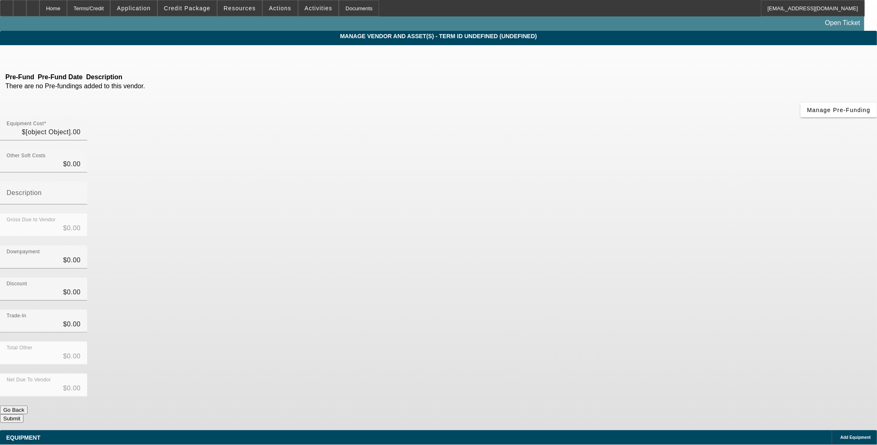
type input "$10,312.50"
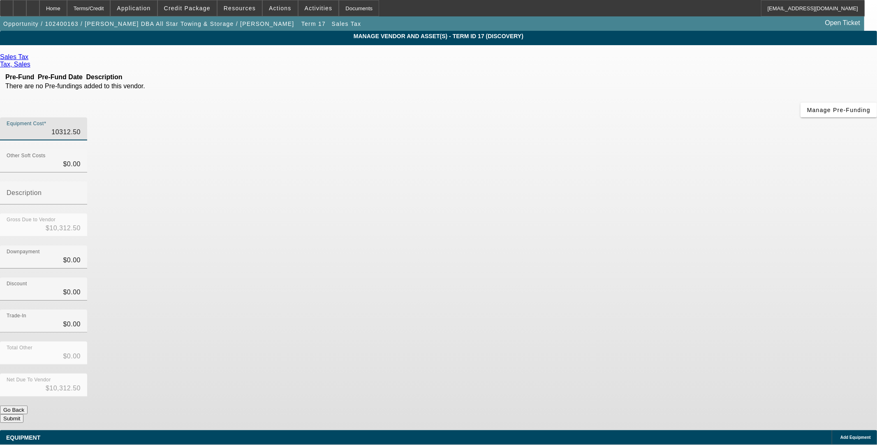
drag, startPoint x: 510, startPoint y: 65, endPoint x: 630, endPoint y: 69, distance: 119.7
click at [364, 118] on div "Equipment Cost 10312.50" at bounding box center [438, 134] width 877 height 32
type input "$10,312.50"
click at [67, 7] on div "Home" at bounding box center [53, 8] width 28 height 16
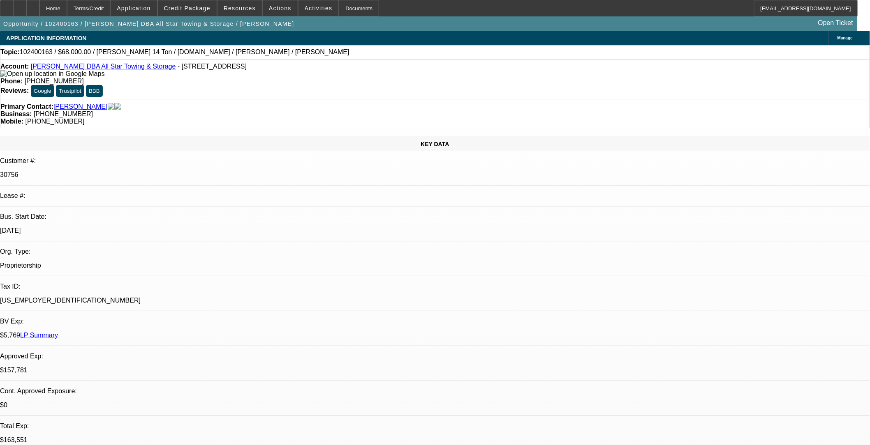
select select "0"
select select "0.1"
select select "4"
select select "0"
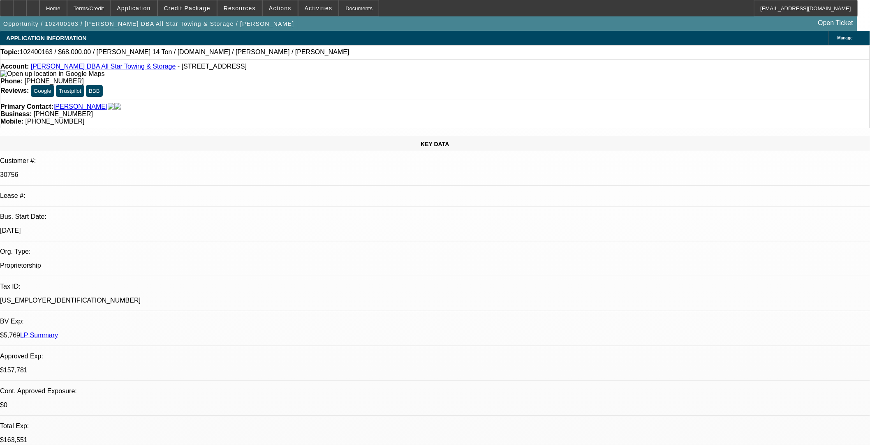
select select "0"
select select "0.1"
select select "4"
select select "0"
select select "2"
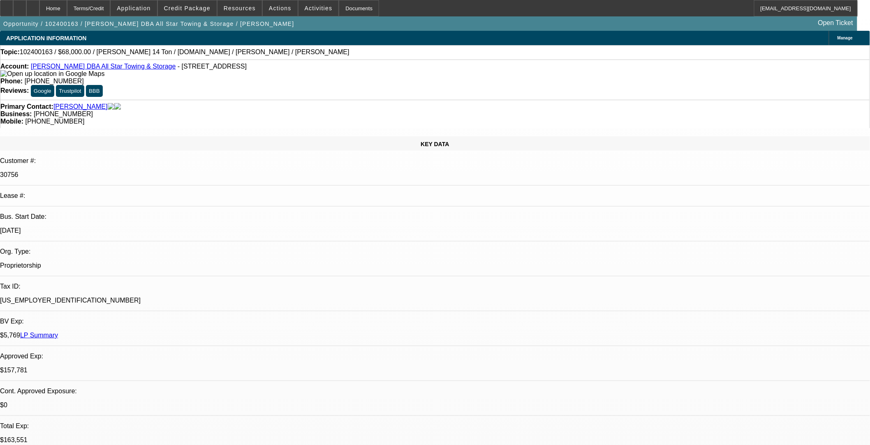
select select "2"
select select "0.1"
select select "4"
select select "0.1"
select select "2"
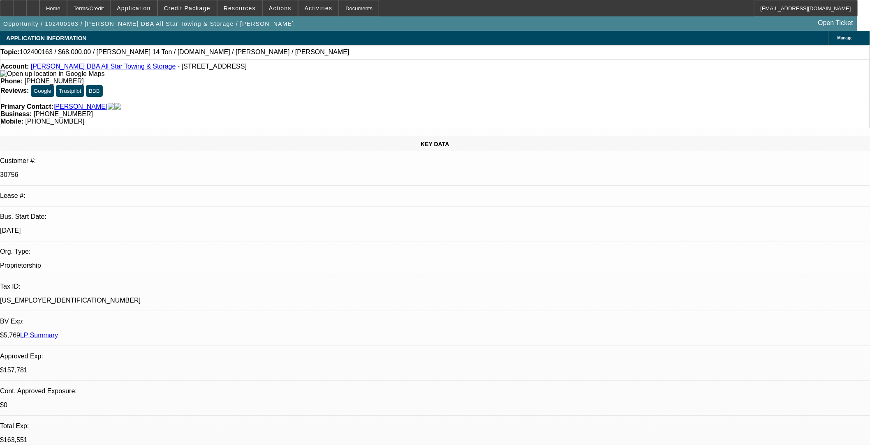
select select "2"
select select "0.1"
select select "4"
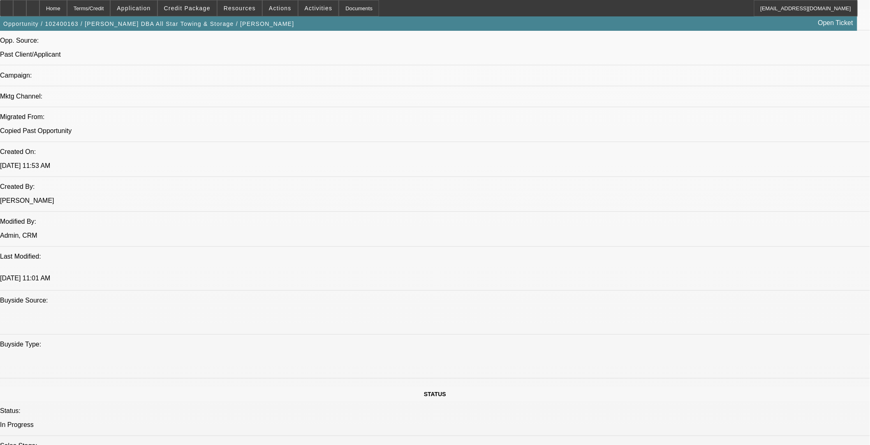
scroll to position [593, 0]
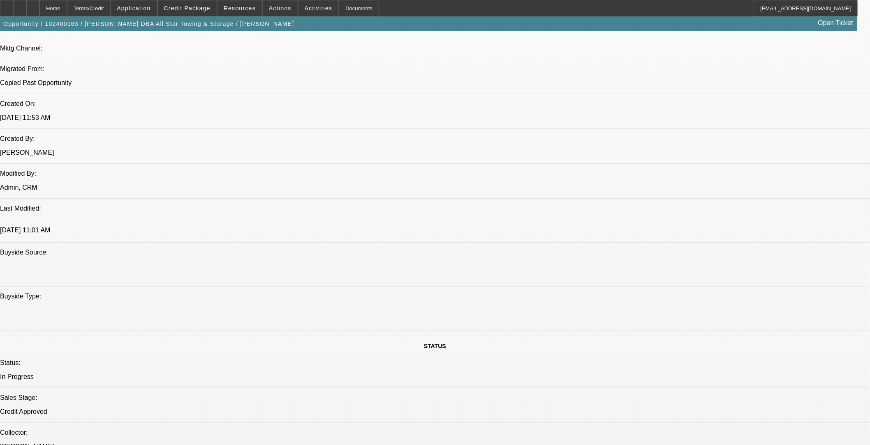
drag, startPoint x: 658, startPoint y: 89, endPoint x: 658, endPoint y: 95, distance: 6.6
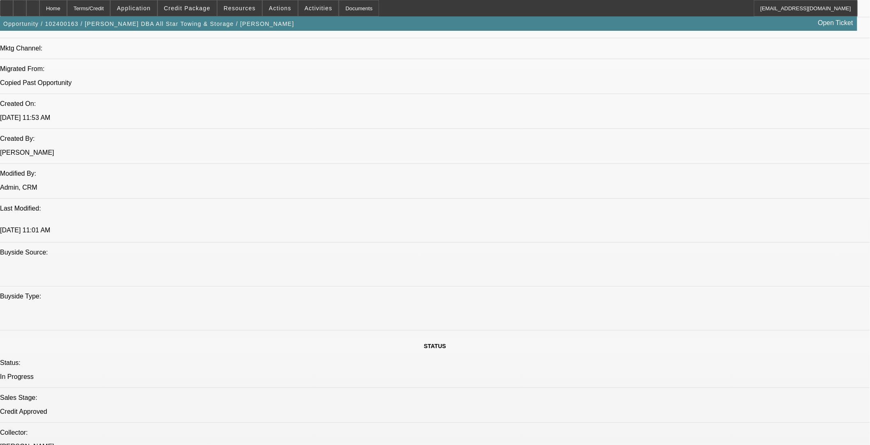
drag, startPoint x: 749, startPoint y: 288, endPoint x: 585, endPoint y: 264, distance: 166.2
copy div "Lynn Evans runs and operates All Star Towing out of Bryan, TX. Lynn started the…"
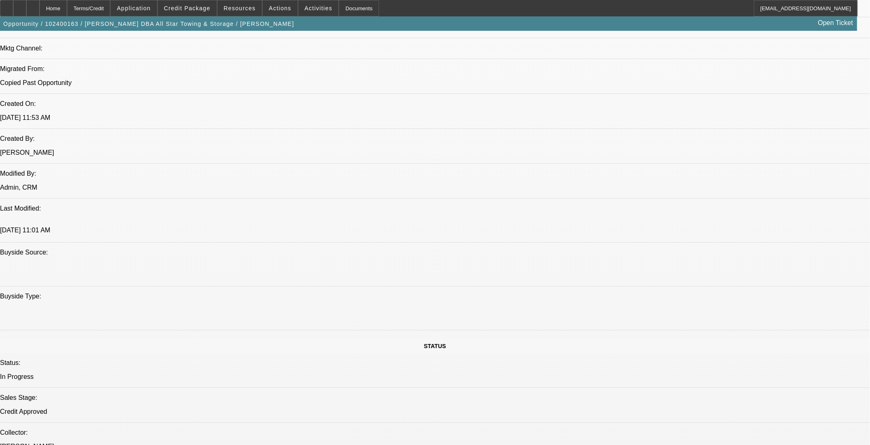
drag, startPoint x: 766, startPoint y: 302, endPoint x: 582, endPoint y: 274, distance: 186.7
copy div "Ready to go said to call monday need corp only approval probably need to try co…"
drag, startPoint x: 582, startPoint y: 274, endPoint x: 653, endPoint y: 294, distance: 74.4
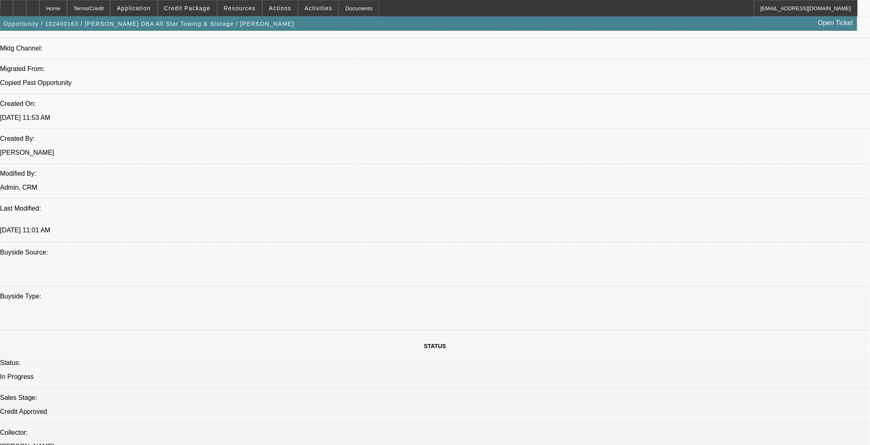
drag, startPoint x: 704, startPoint y: 296, endPoint x: 706, endPoint y: 300, distance: 4.4
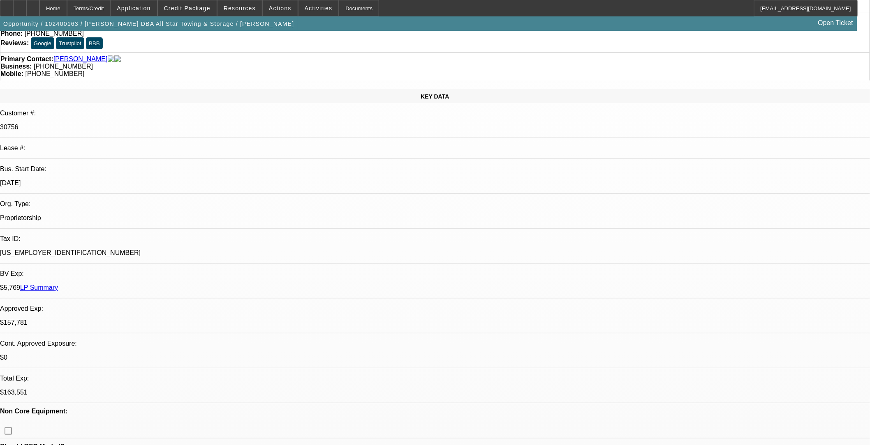
scroll to position [0, 0]
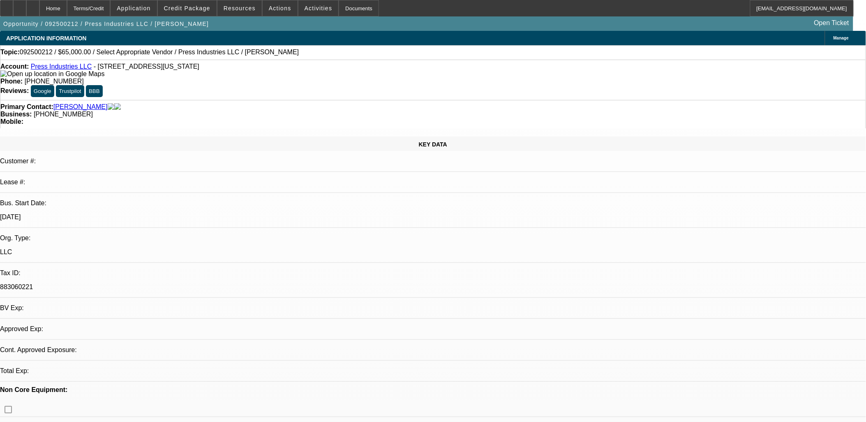
select select "0"
select select "2"
select select "0.1"
select select "1"
select select "2"
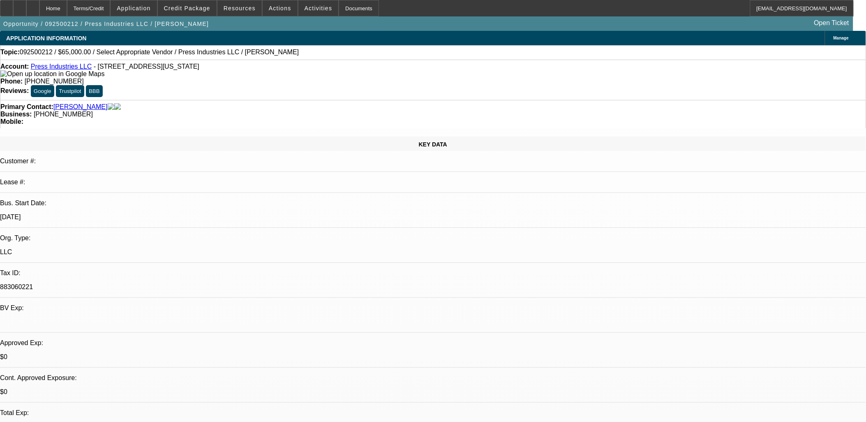
select select "4"
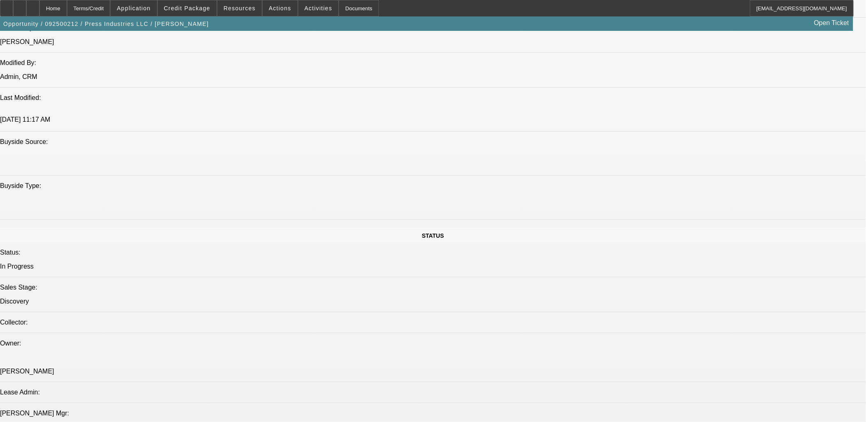
scroll to position [1004, 0]
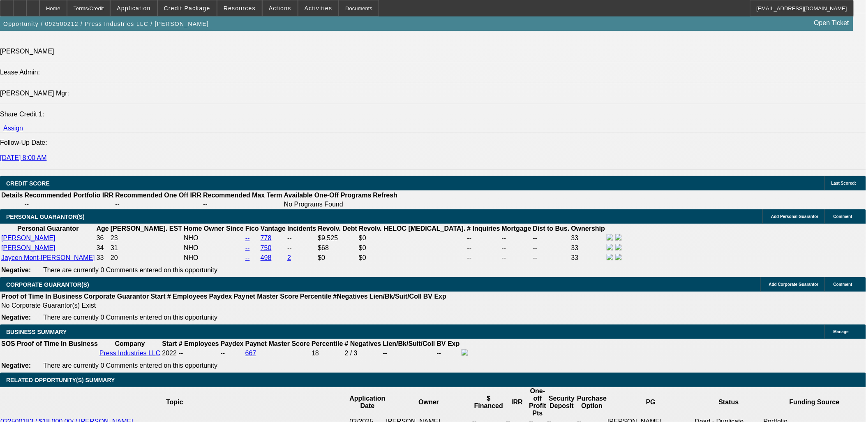
click at [311, 5] on span "Activities" at bounding box center [319, 8] width 28 height 7
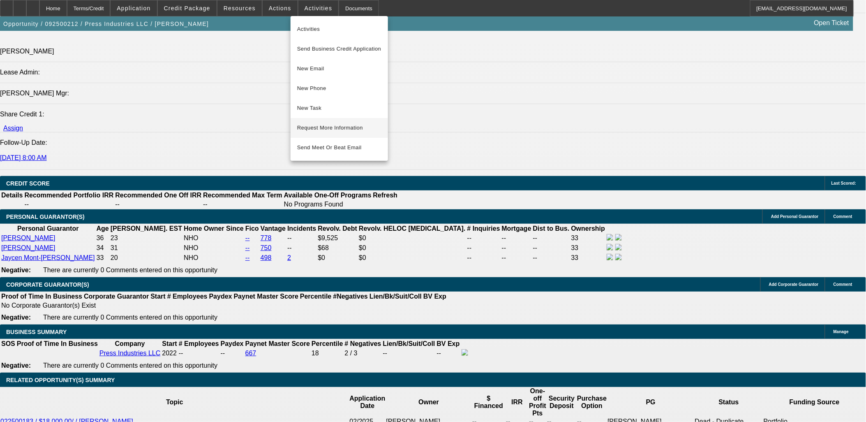
click at [325, 127] on span "Request More Information" at bounding box center [339, 128] width 84 height 10
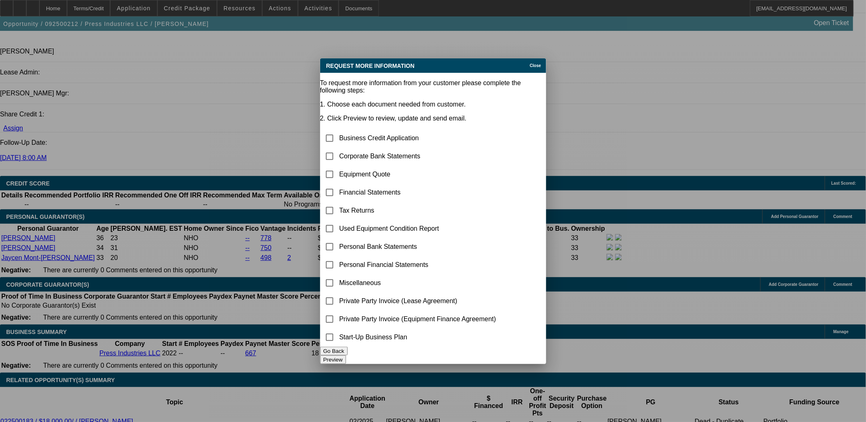
scroll to position [0, 0]
click at [338, 148] on input "checkbox" at bounding box center [329, 156] width 16 height 16
checkbox input "true"
click at [338, 166] on input "checkbox" at bounding box center [329, 174] width 16 height 16
checkbox input "true"
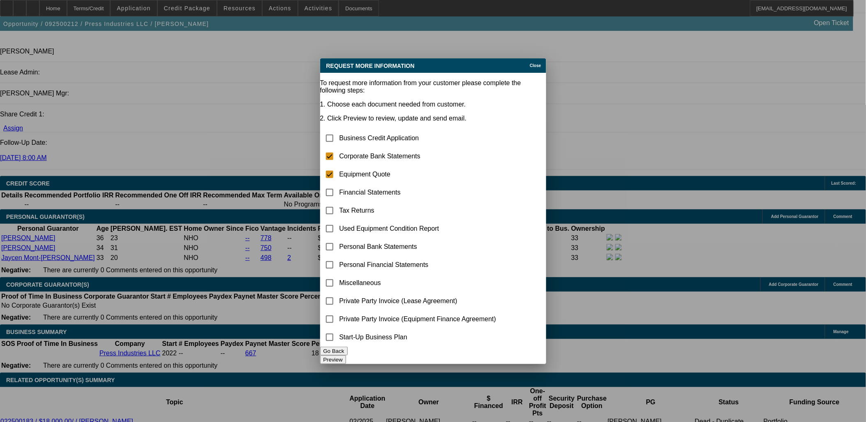
click at [346, 355] on button "Preview" at bounding box center [333, 359] width 26 height 9
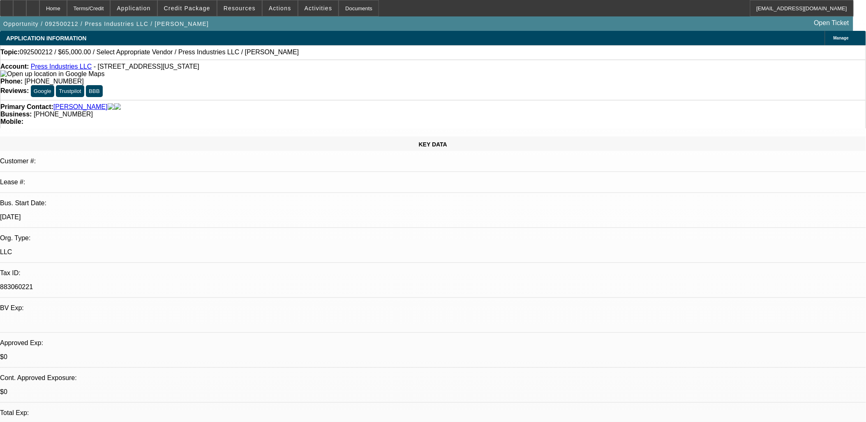
scroll to position [1004, 0]
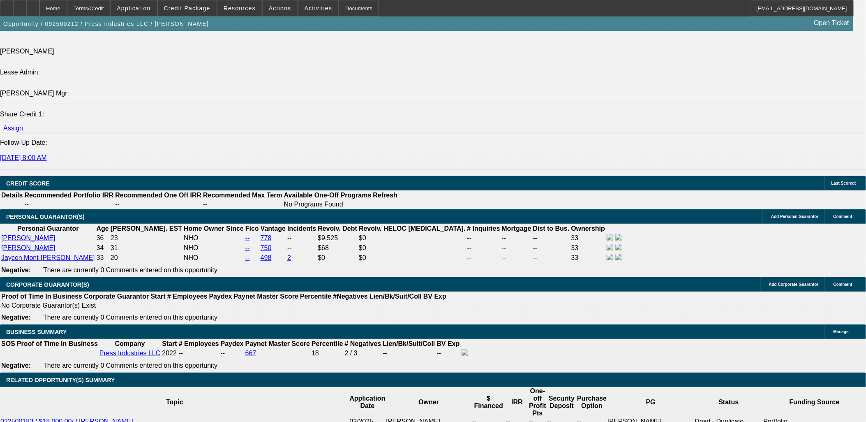
drag, startPoint x: 433, startPoint y: 200, endPoint x: 433, endPoint y: 212, distance: 12.3
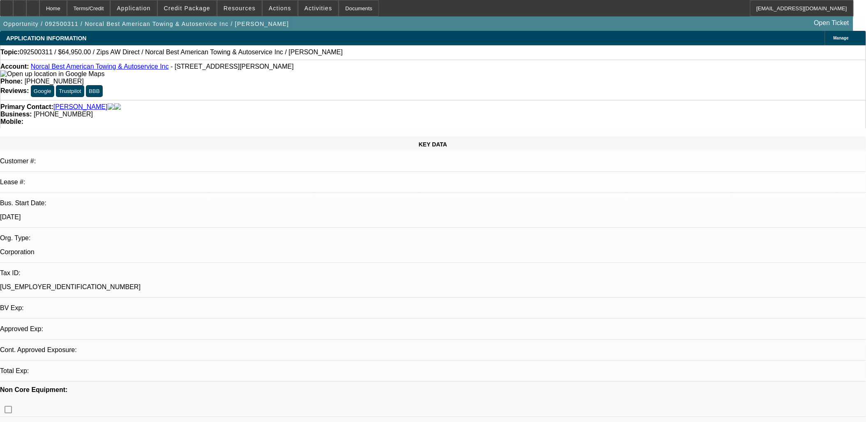
select select "0"
select select "5"
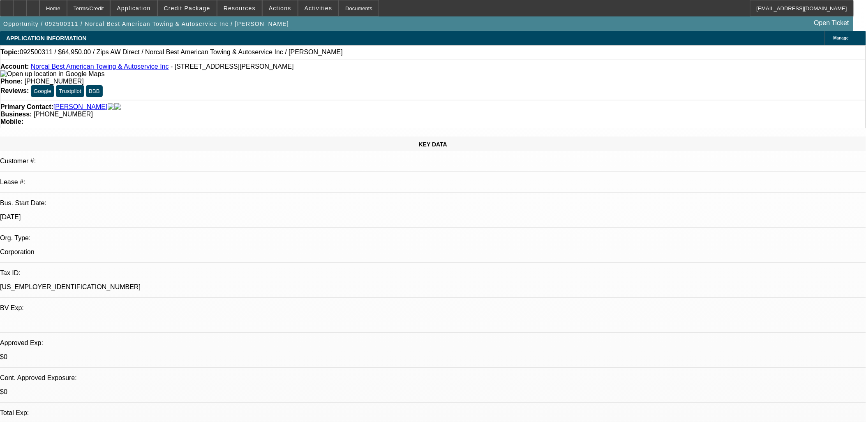
click at [277, 13] on span at bounding box center [280, 8] width 35 height 20
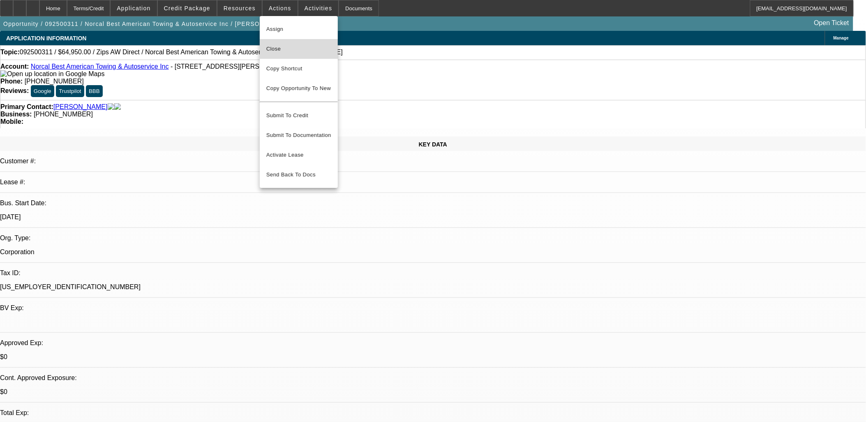
click at [290, 51] on span "Close" at bounding box center [298, 49] width 65 height 10
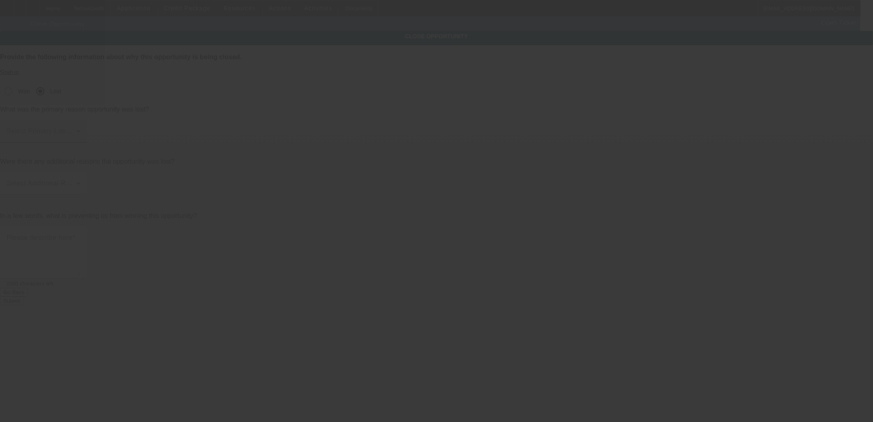
click at [81, 120] on div "Select Primary Lost Reason" at bounding box center [44, 131] width 74 height 23
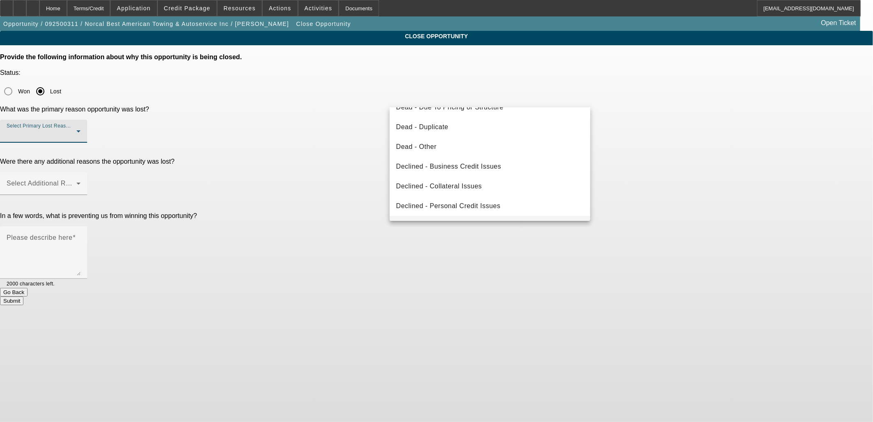
scroll to position [110, 0]
click at [470, 186] on span "Declined - Personal Credit Issues" at bounding box center [448, 189] width 104 height 10
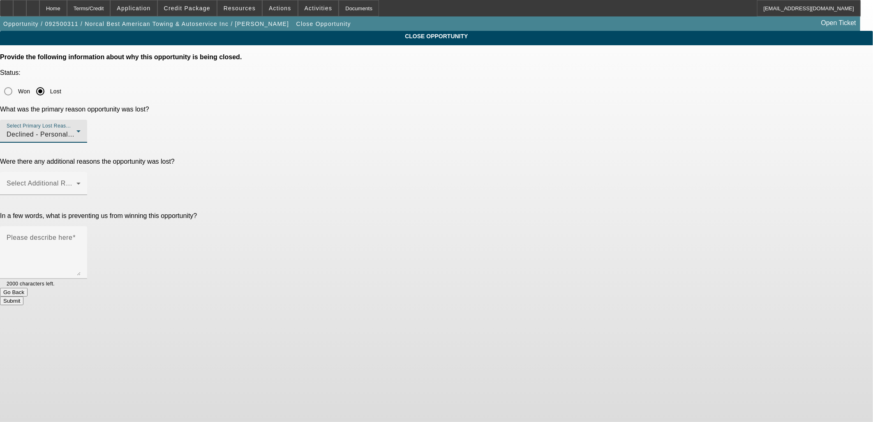
click at [87, 195] on div at bounding box center [43, 199] width 87 height 9
click at [76, 182] on span at bounding box center [42, 187] width 70 height 10
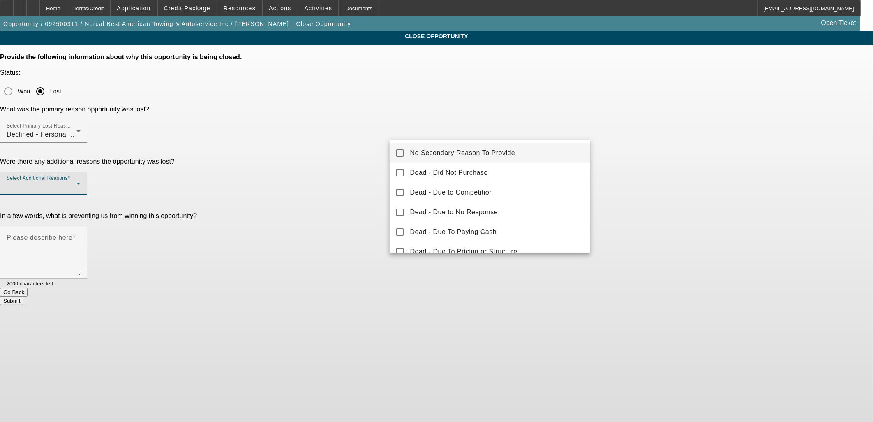
click at [429, 150] on mat-option "No Secondary Reason To Provide" at bounding box center [490, 153] width 201 height 20
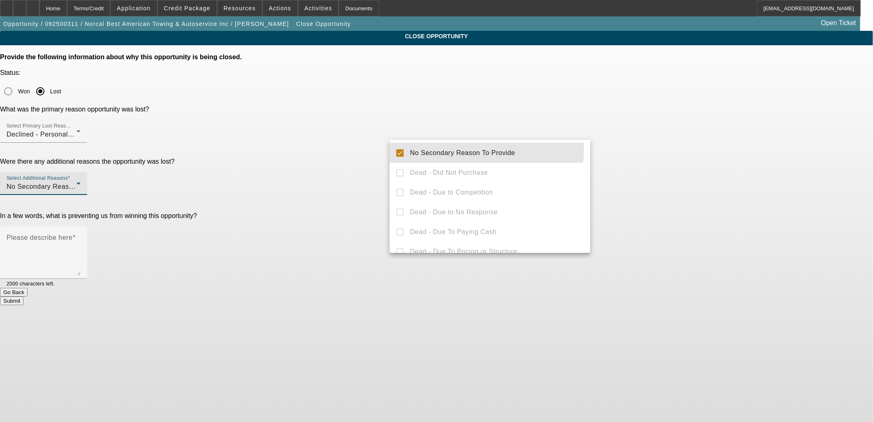
click at [368, 146] on div at bounding box center [436, 211] width 873 height 422
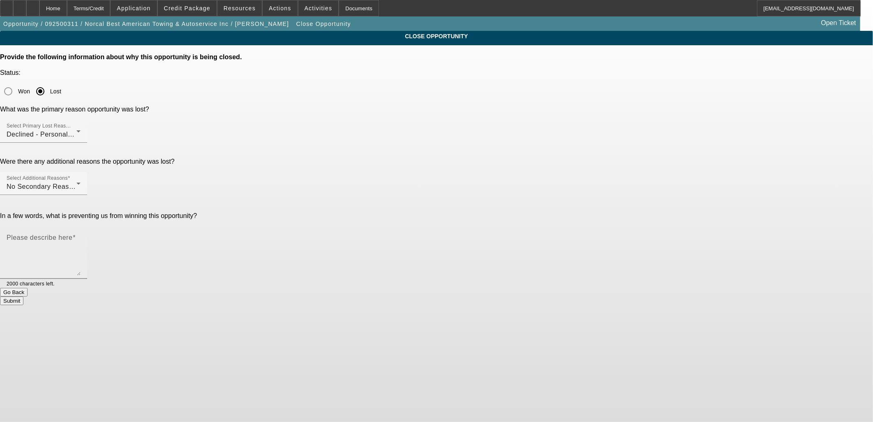
click at [81, 236] on textarea "Please describe here" at bounding box center [44, 255] width 74 height 39
type textarea "declined"
click at [23, 296] on button "Submit" at bounding box center [11, 300] width 23 height 9
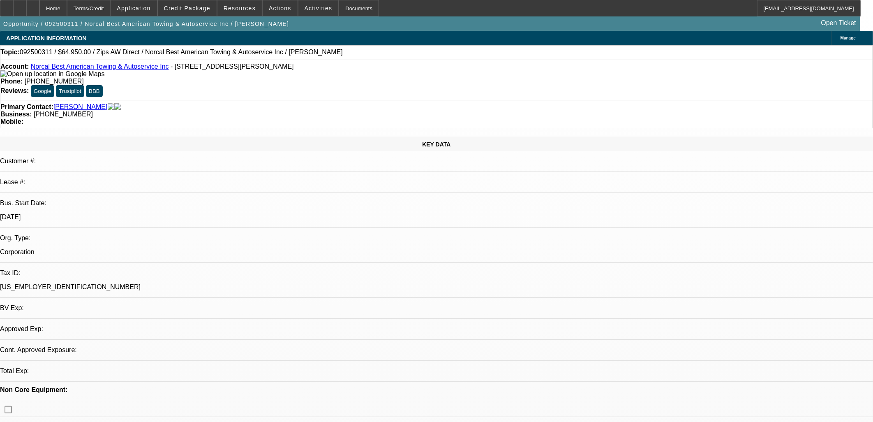
select select "0"
select select "5"
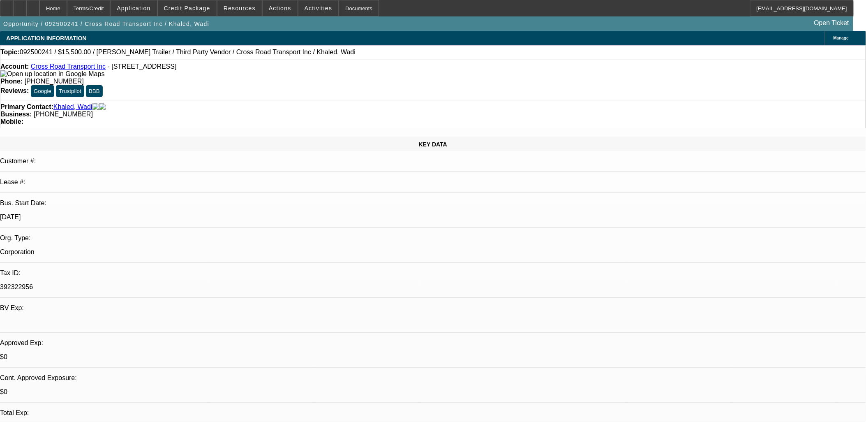
select select "0"
select select "0.1"
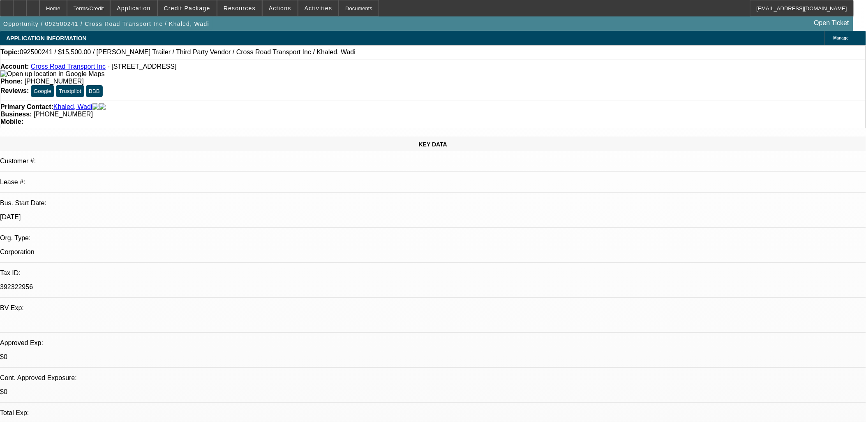
select select "0"
select select "1"
select select "2"
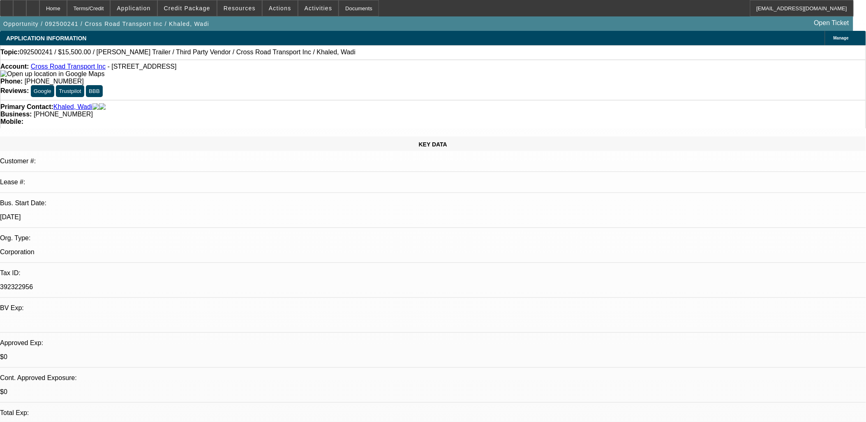
select select "5"
select select "1"
select select "4"
select select "1"
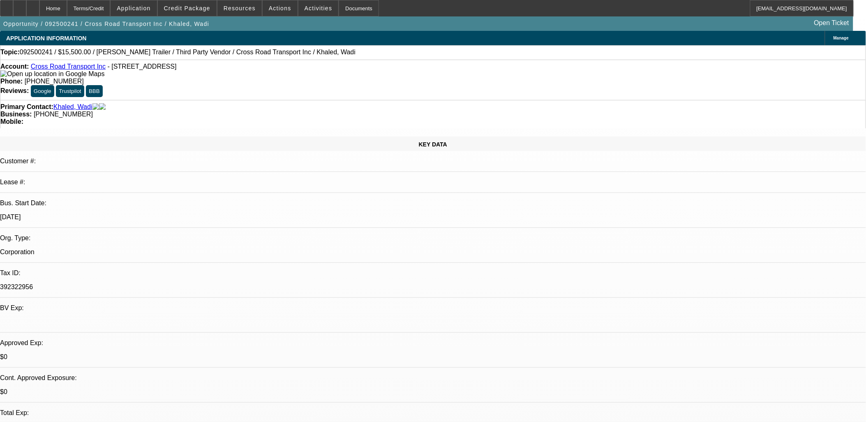
select select "2"
select select "5"
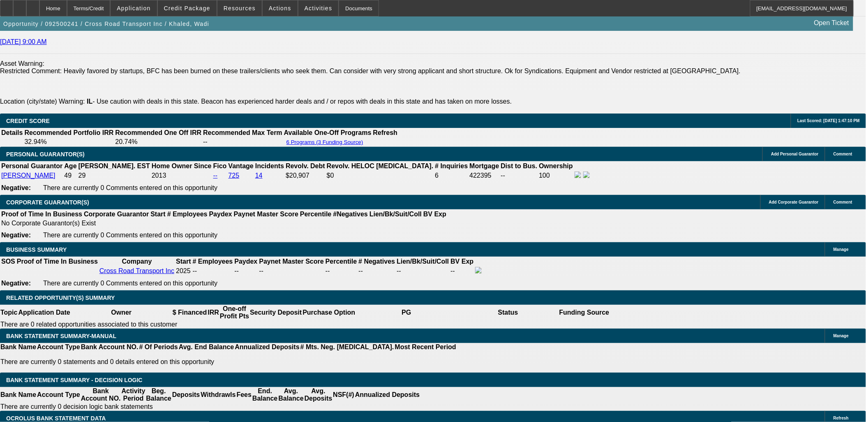
scroll to position [1187, 0]
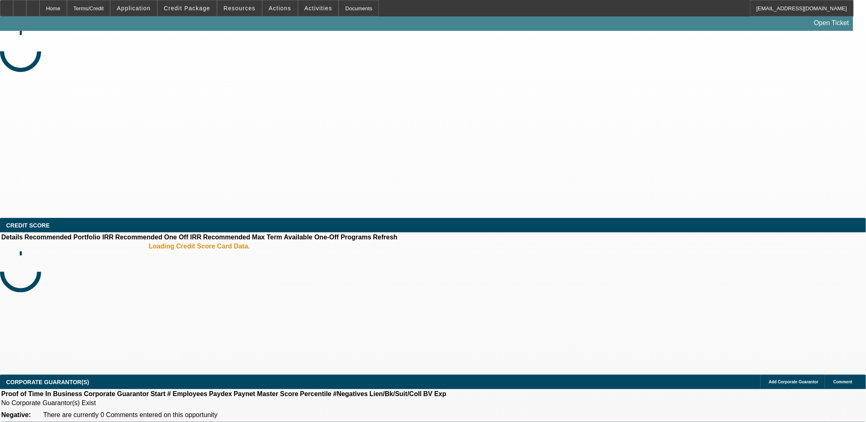
select select "0"
select select "2"
select select "0.1"
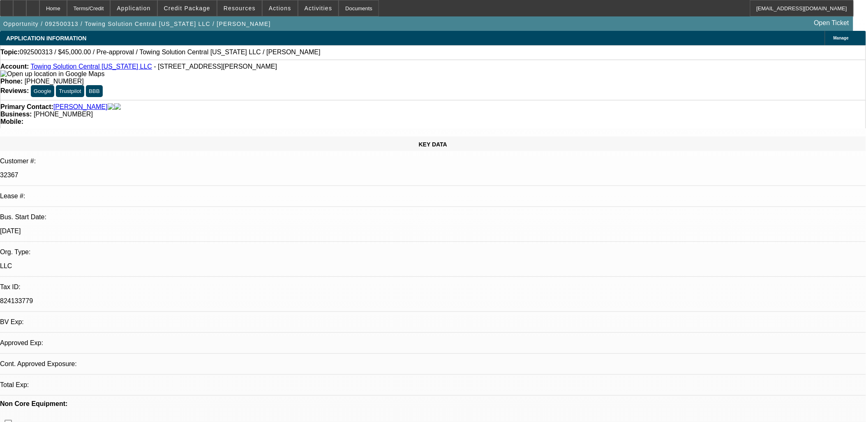
select select "1"
select select "2"
select select "4"
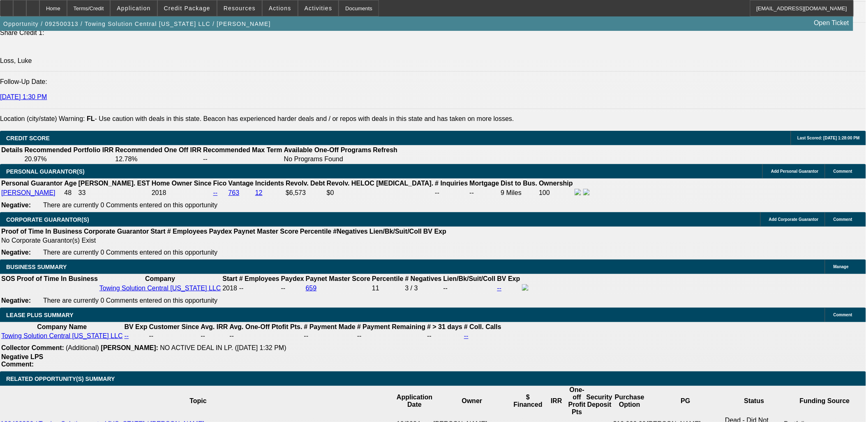
scroll to position [1096, 0]
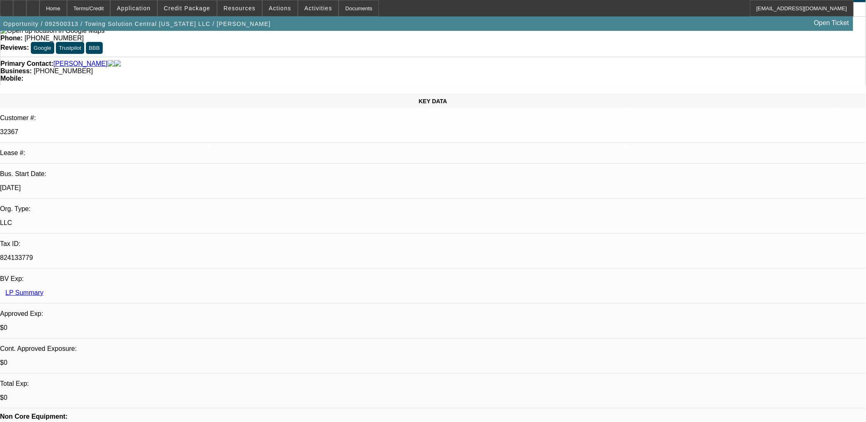
scroll to position [0, 0]
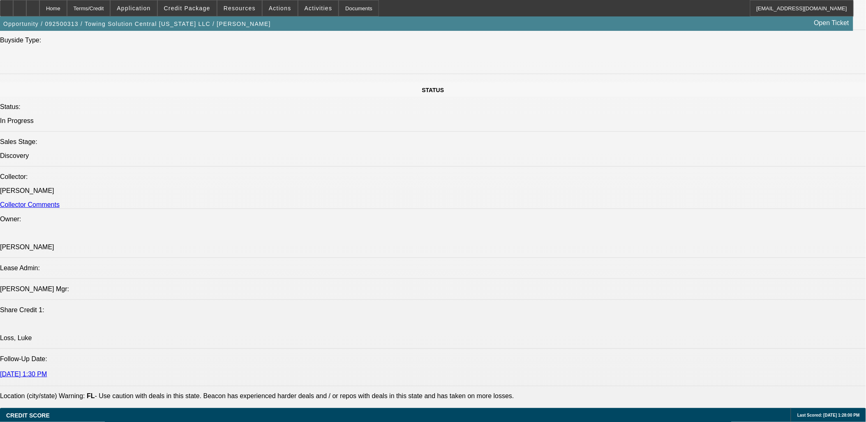
scroll to position [913, 0]
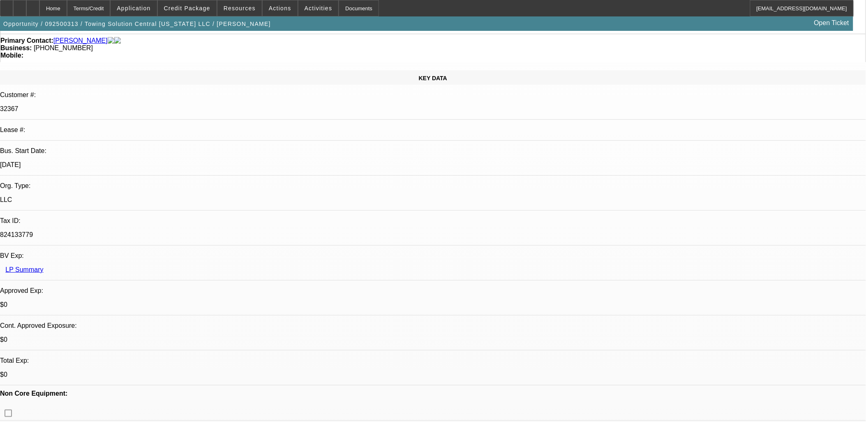
scroll to position [0, 0]
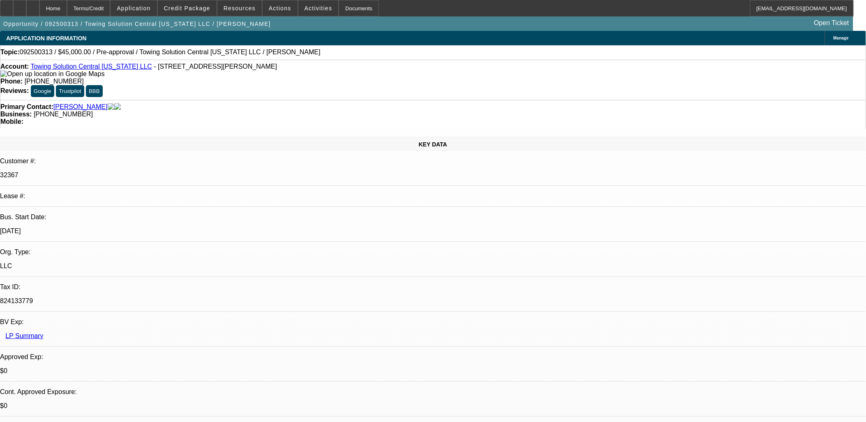
click at [298, 13] on span at bounding box center [318, 8] width 40 height 20
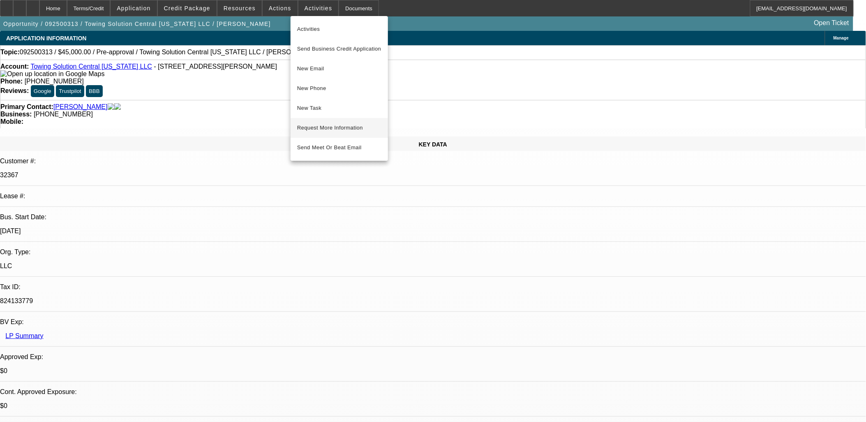
click at [334, 125] on span "Request More Information" at bounding box center [339, 128] width 84 height 10
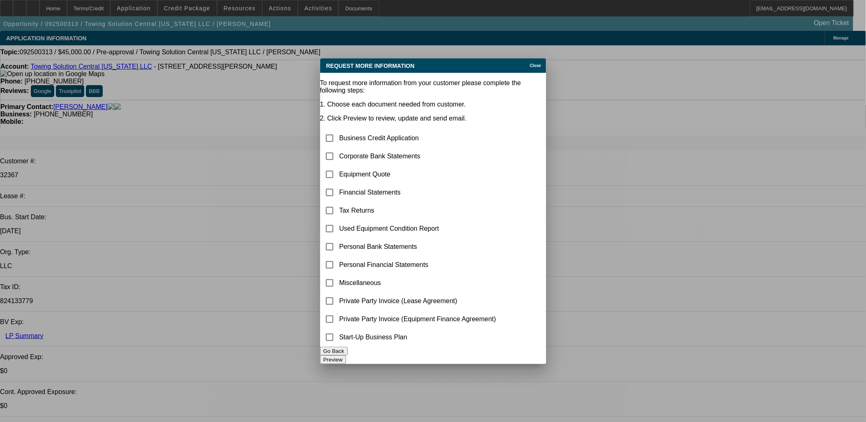
click at [346, 355] on button "Preview" at bounding box center [333, 359] width 26 height 9
